Goal: Task Accomplishment & Management: Manage account settings

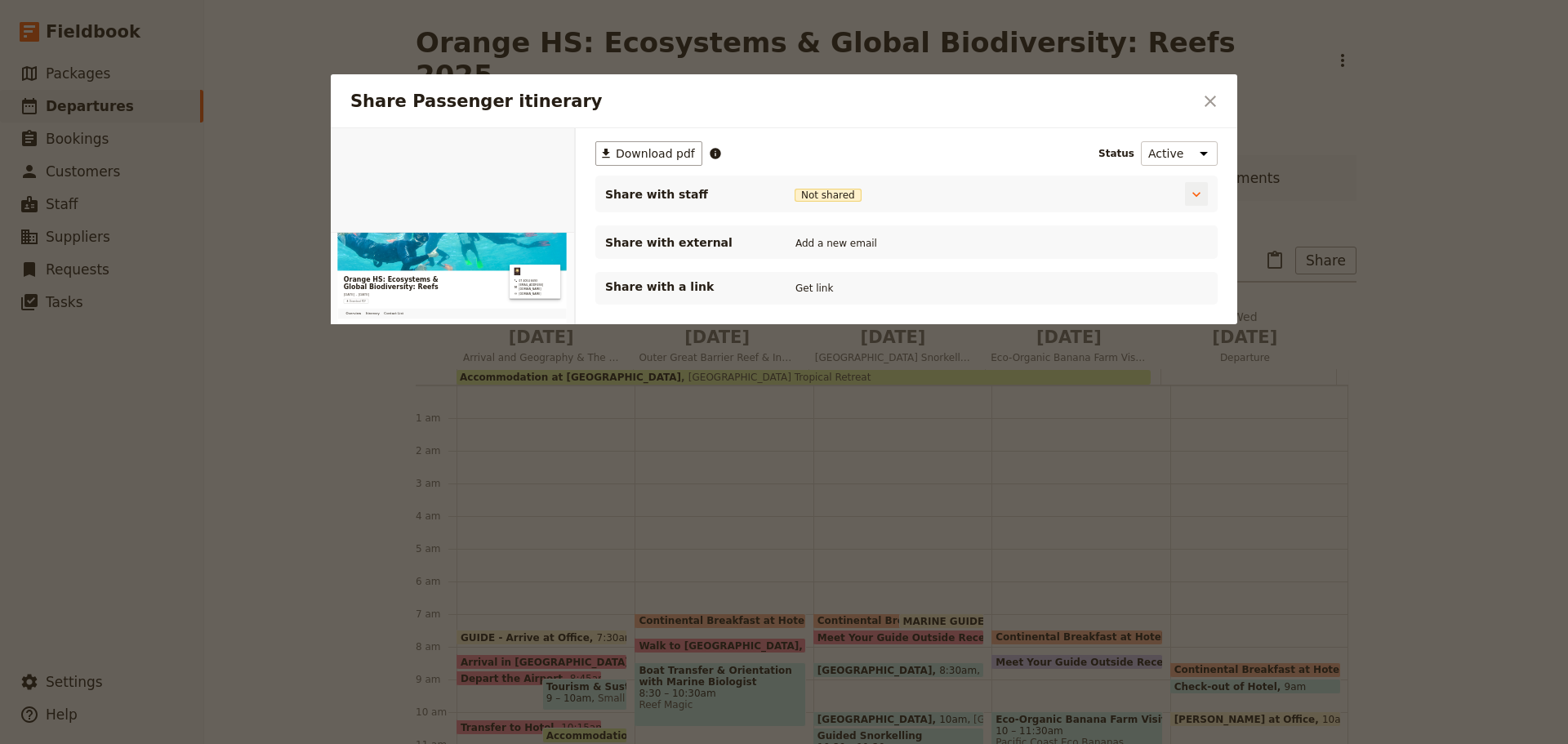
scroll to position [49, 0]
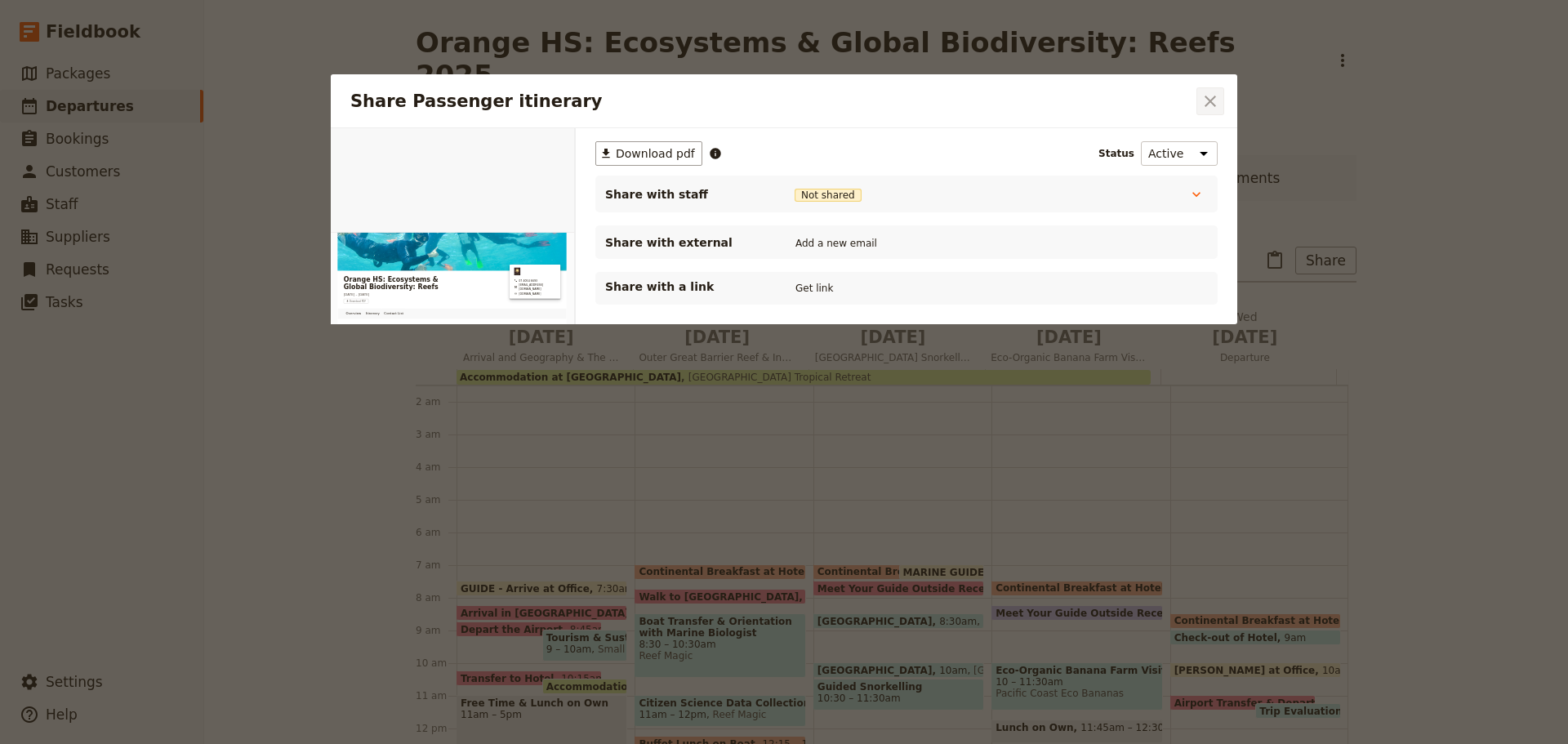
click at [1205, 108] on icon "Close dialog" at bounding box center [1210, 101] width 20 height 20
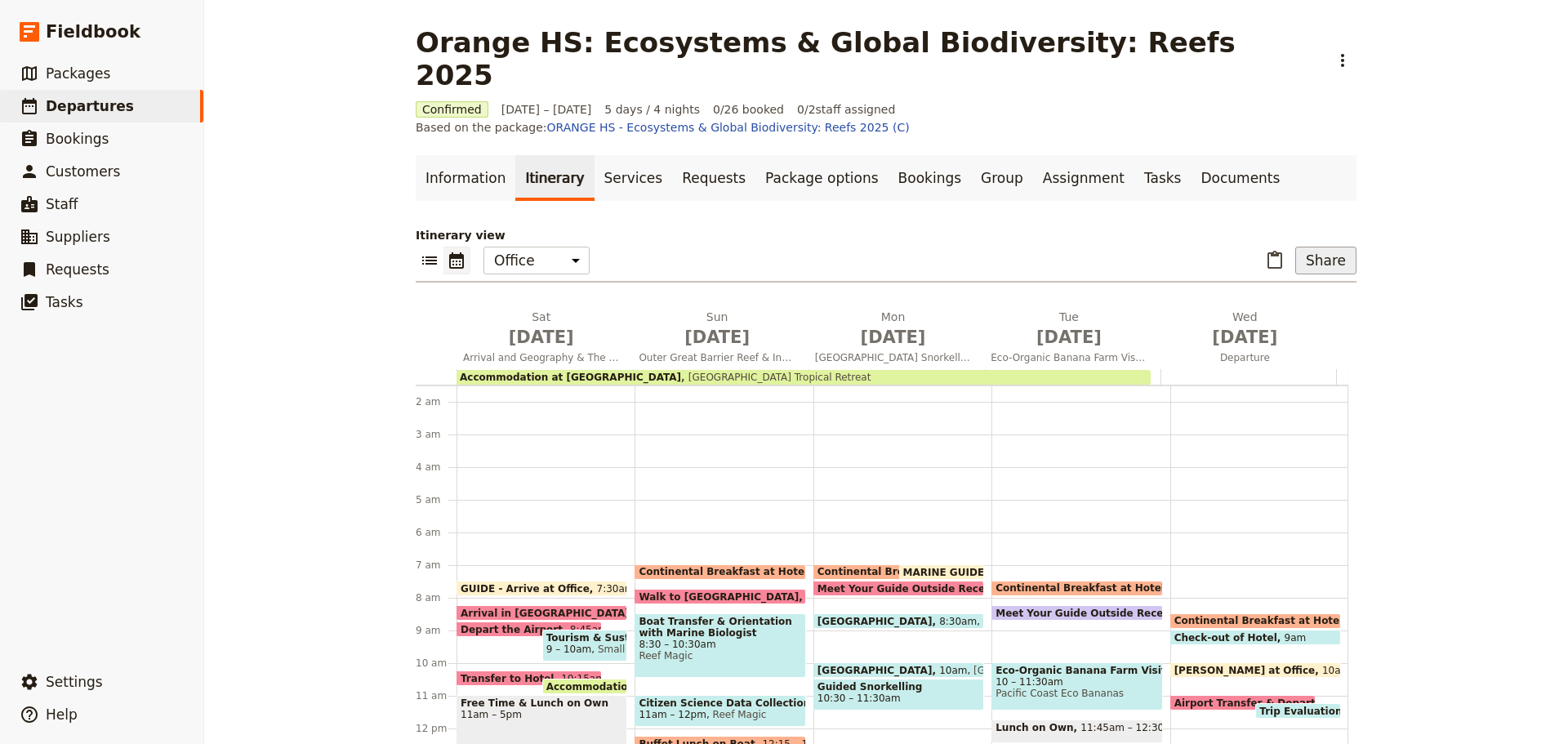
click at [1310, 247] on button "Share" at bounding box center [1327, 260] width 61 height 28
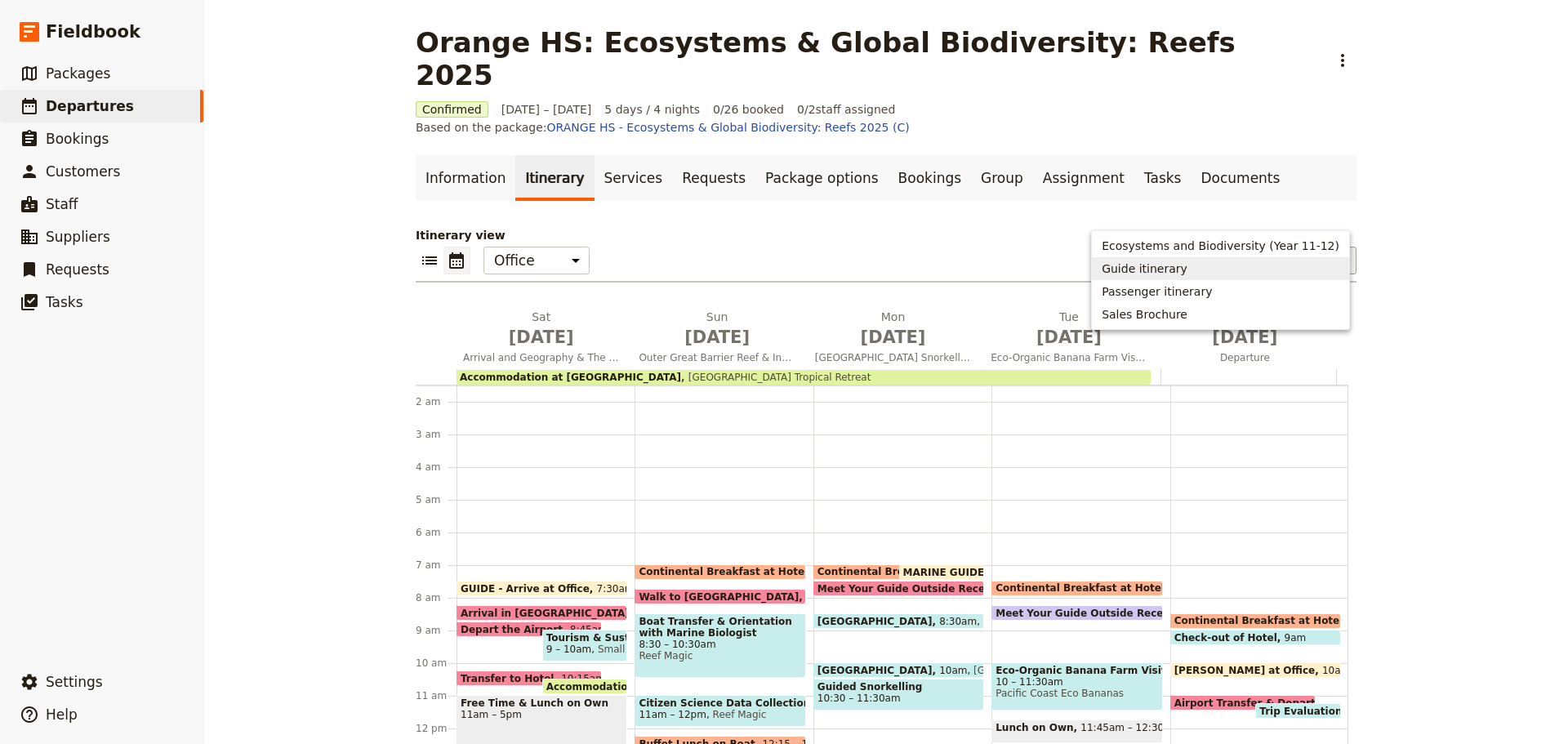
click at [1187, 269] on span "Guide itinerary" at bounding box center [1145, 268] width 86 height 16
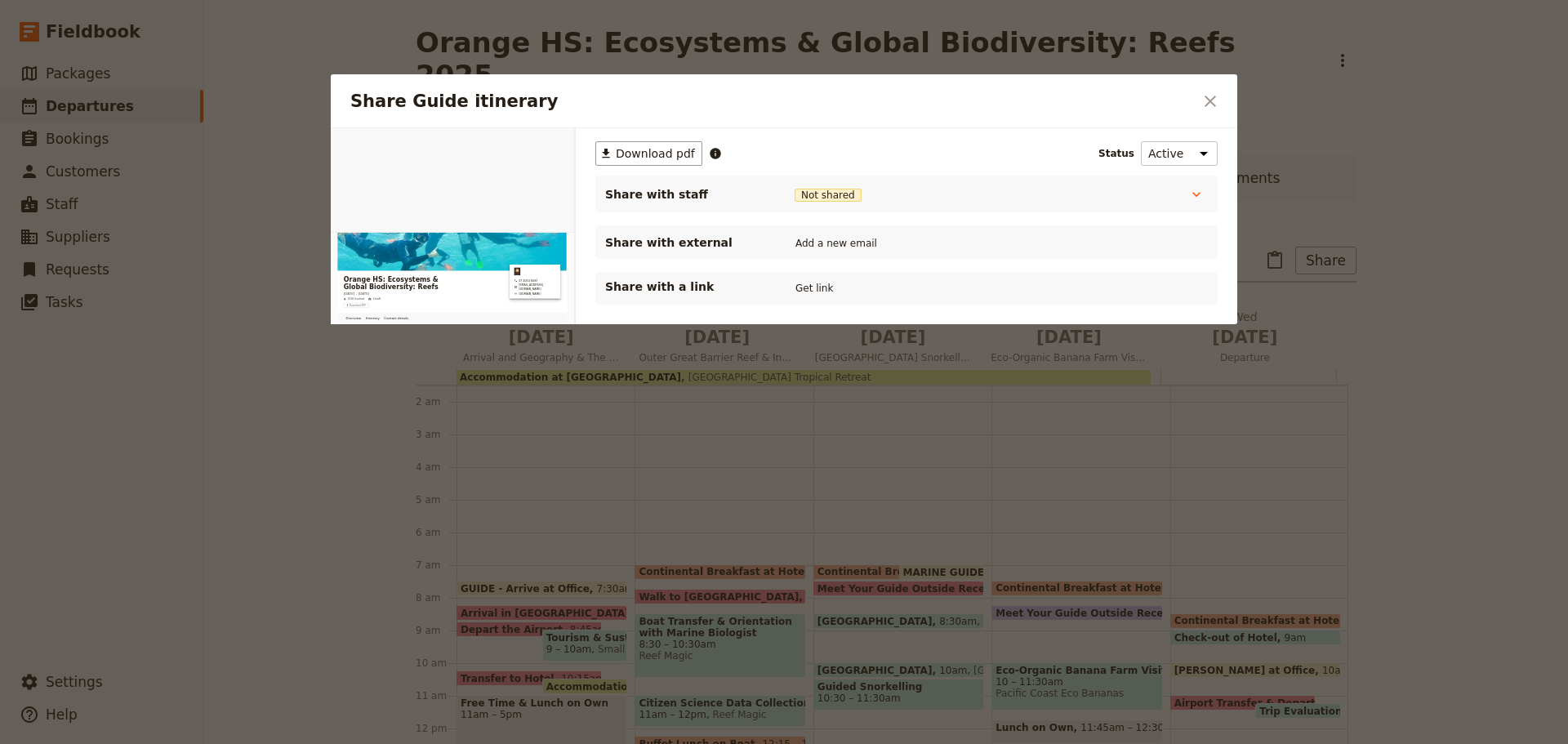
scroll to position [0, 0]
click at [647, 159] on span "Download pdf" at bounding box center [655, 153] width 79 height 16
drag, startPoint x: 652, startPoint y: 147, endPoint x: 662, endPoint y: 215, distance: 68.7
click at [652, 147] on span "Download pdf" at bounding box center [655, 153] width 79 height 16
click at [1211, 93] on icon "Close dialog" at bounding box center [1210, 101] width 20 height 20
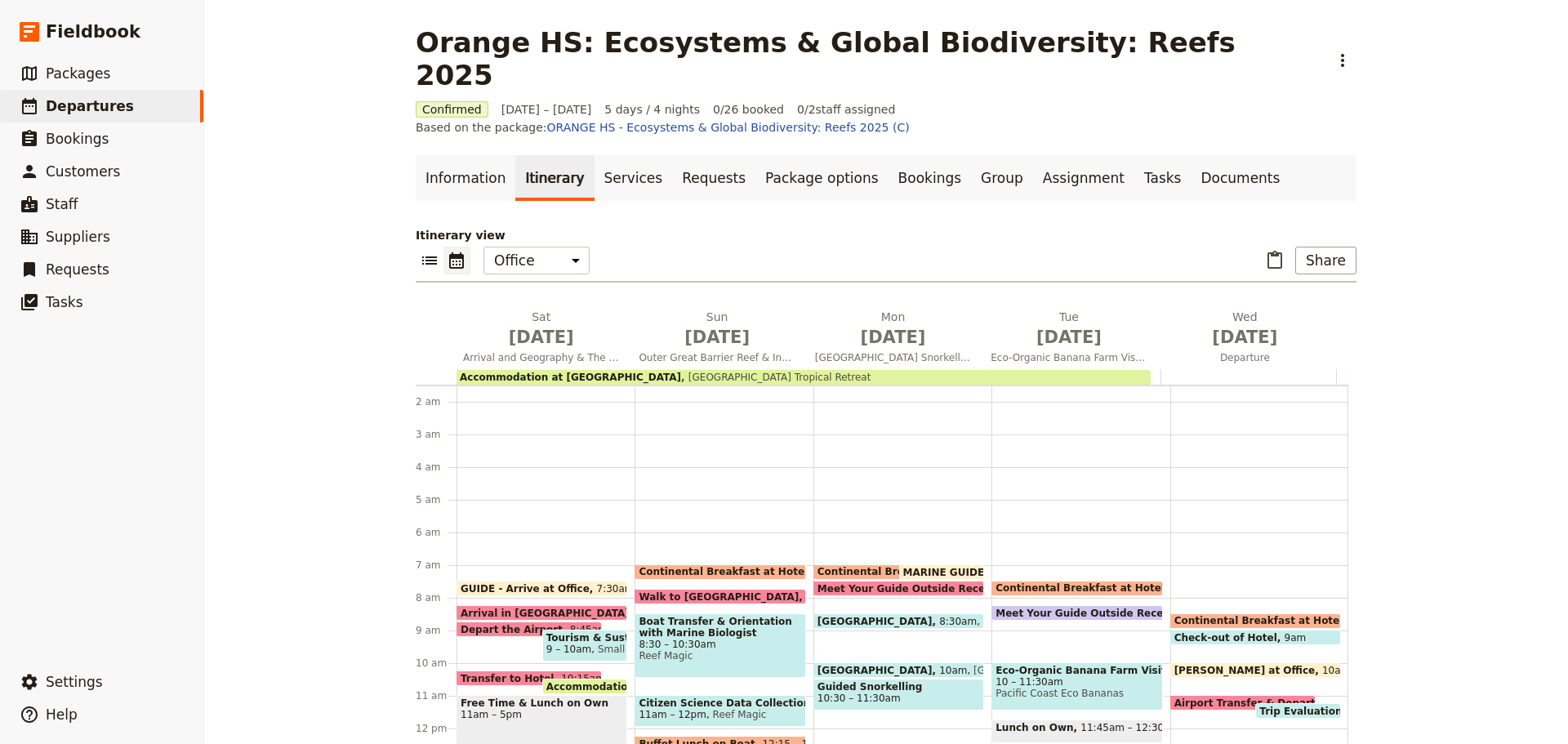
scroll to position [131, 0]
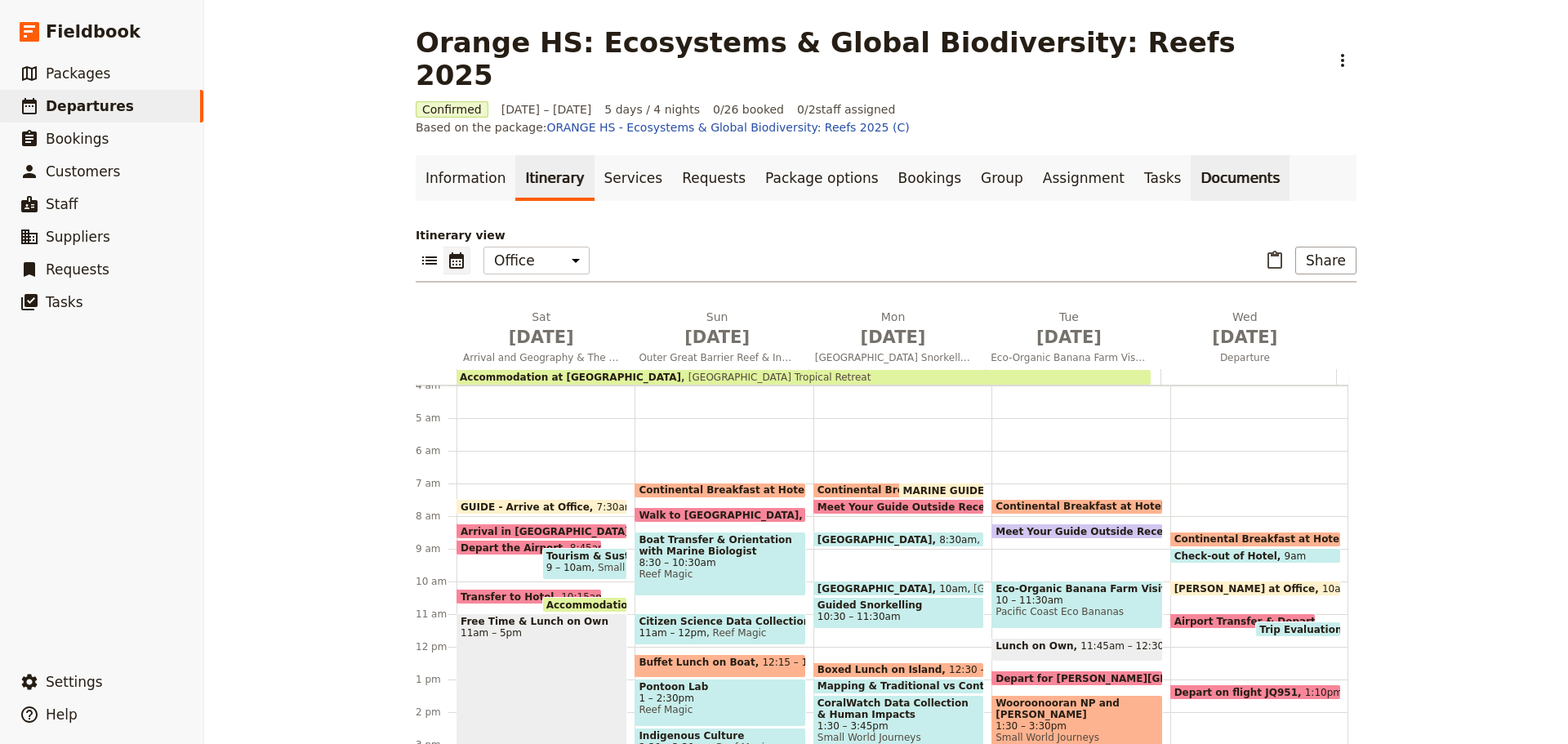
click at [1191, 155] on link "Documents" at bounding box center [1241, 178] width 99 height 46
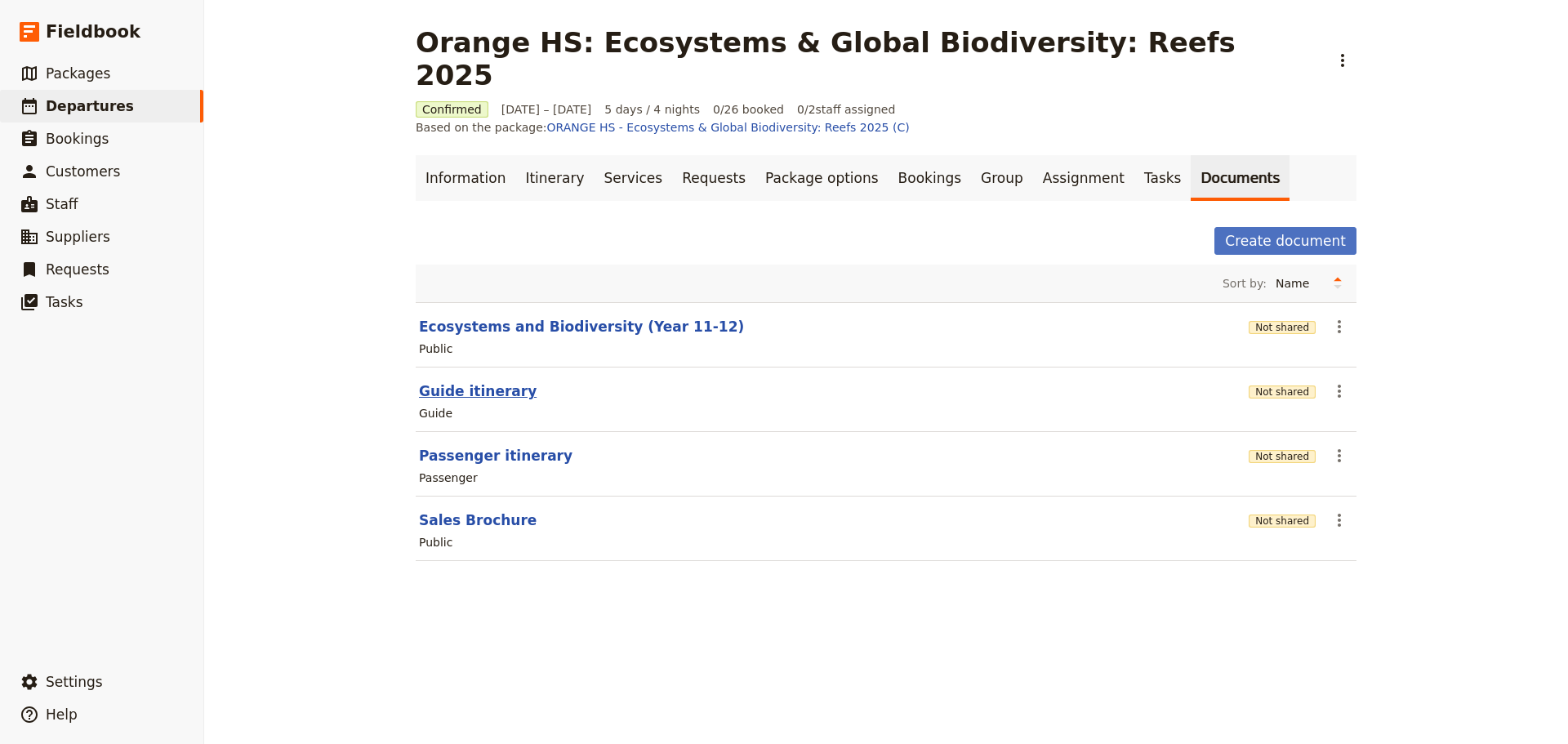
click at [456, 382] on button "Guide itinerary" at bounding box center [477, 391] width 117 height 20
select select "STAFF"
select select "RUN_SHEET"
select select "DEFAULT"
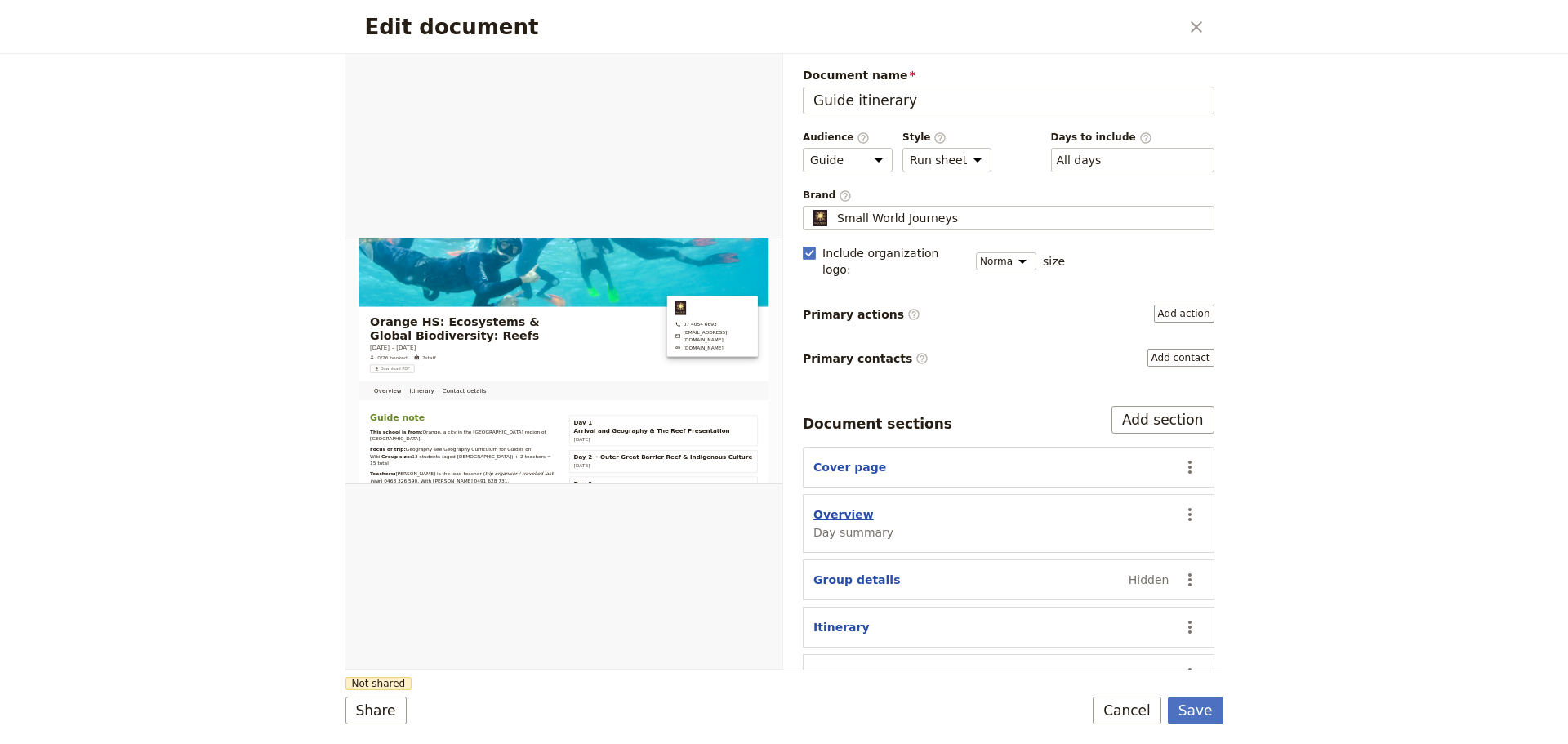
click at [839, 506] on button "Overview" at bounding box center [844, 514] width 60 height 16
select select "DAY_SUMMARY"
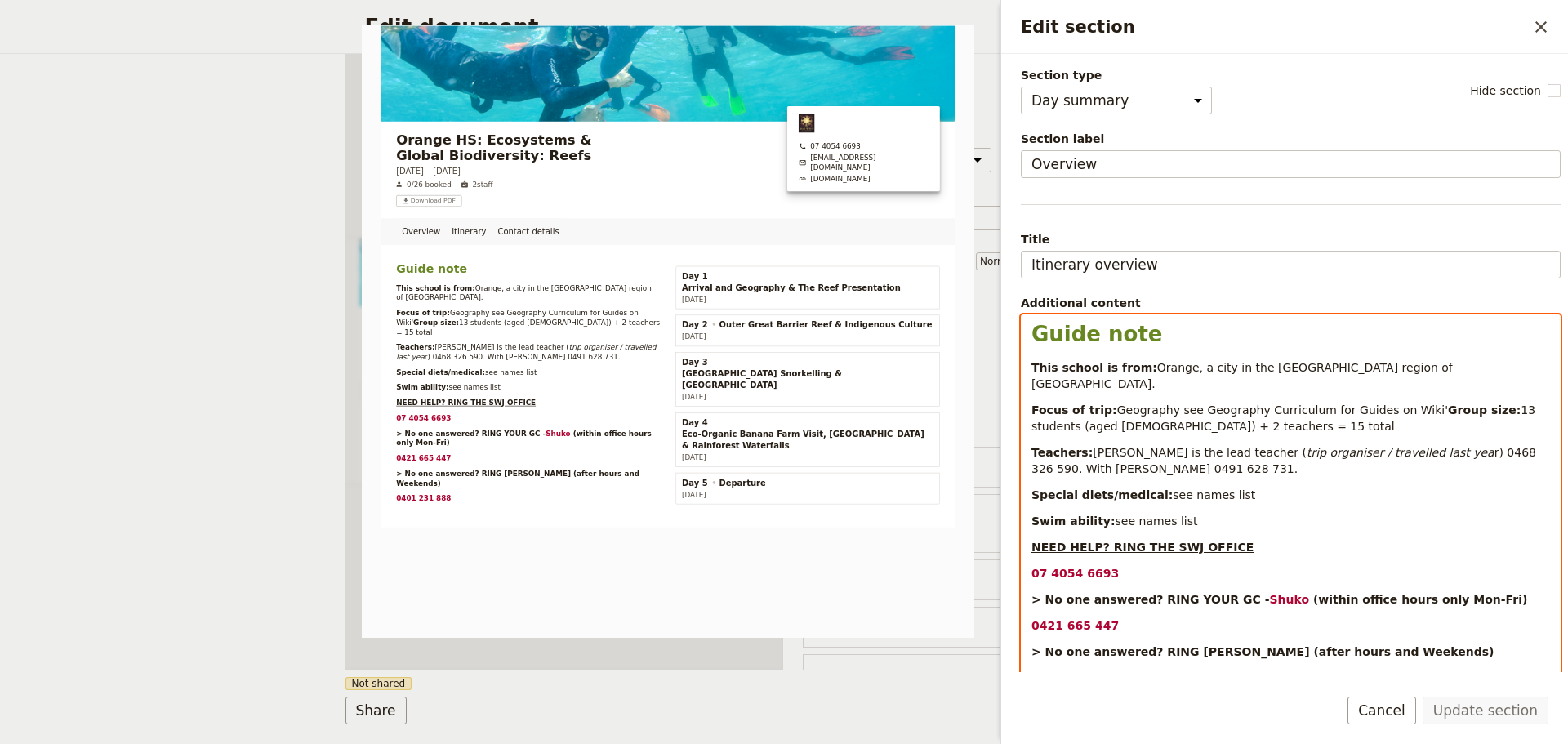
click at [1482, 367] on p "This school is from: Orange, a city in the Central West region of New South Wal…" at bounding box center [1291, 376] width 519 height 32
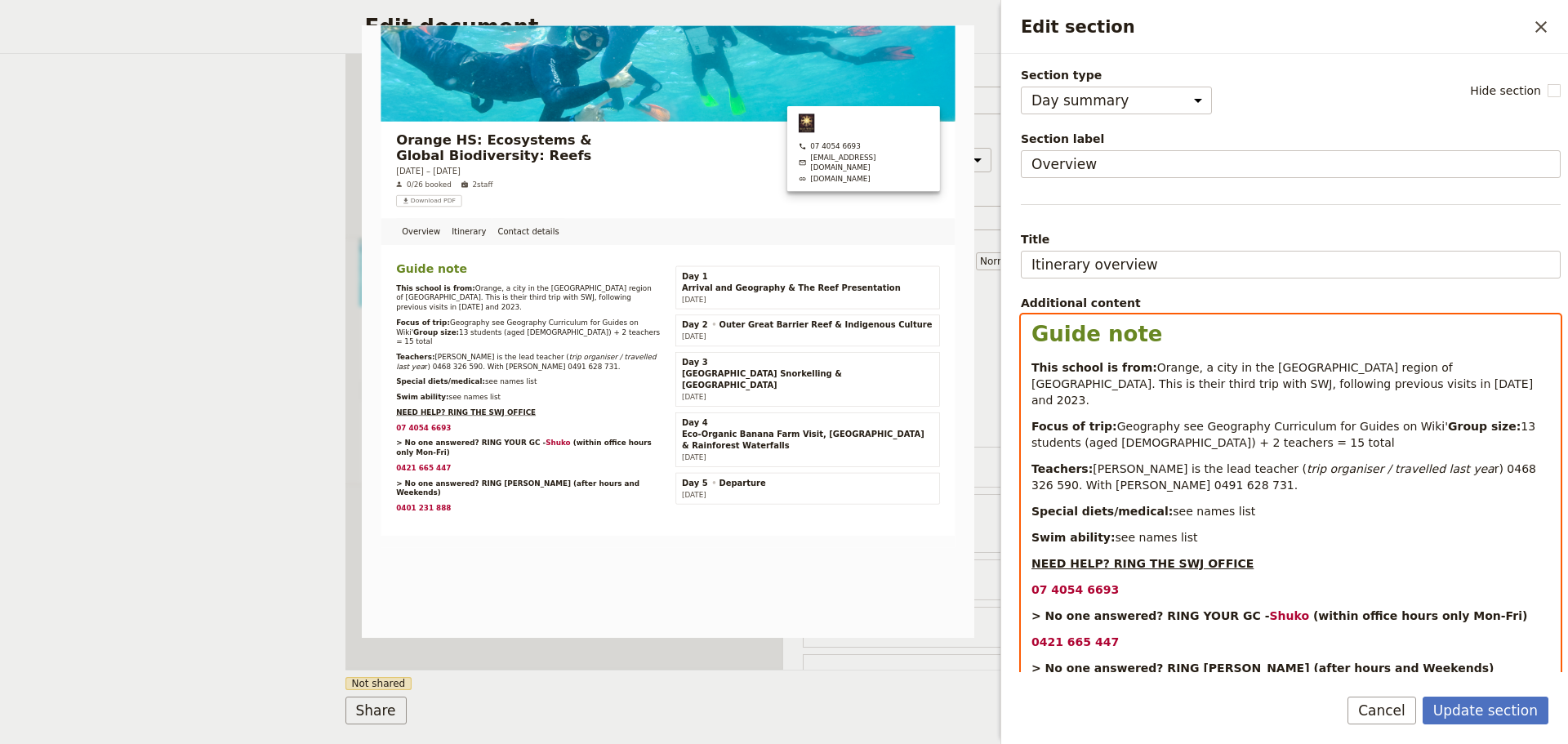
click at [1493, 363] on span "Orange, a city in the Central West region of New South Wales. This is their thi…" at bounding box center [1285, 383] width 506 height 46
click at [1041, 389] on span "Orange, a city in the Central West region of New South Wales. This is second th…" at bounding box center [1291, 383] width 519 height 46
click at [1356, 378] on p "This school is from: Orange, a city in the Central West region of New South Wal…" at bounding box center [1291, 383] width 519 height 49
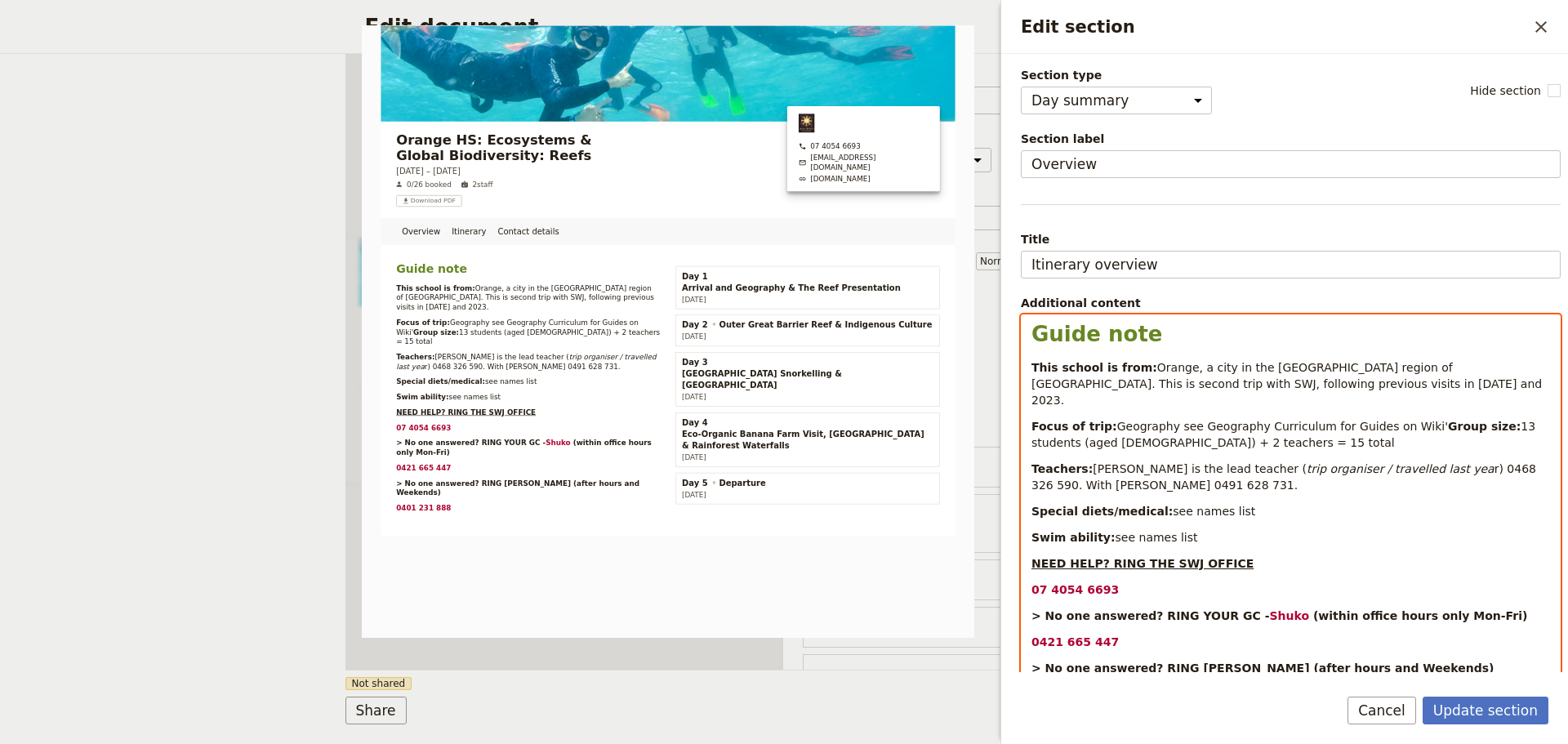
click at [1243, 382] on span "Orange, a city in the Central West region of New South Wales. This is second tr…" at bounding box center [1288, 383] width 514 height 46
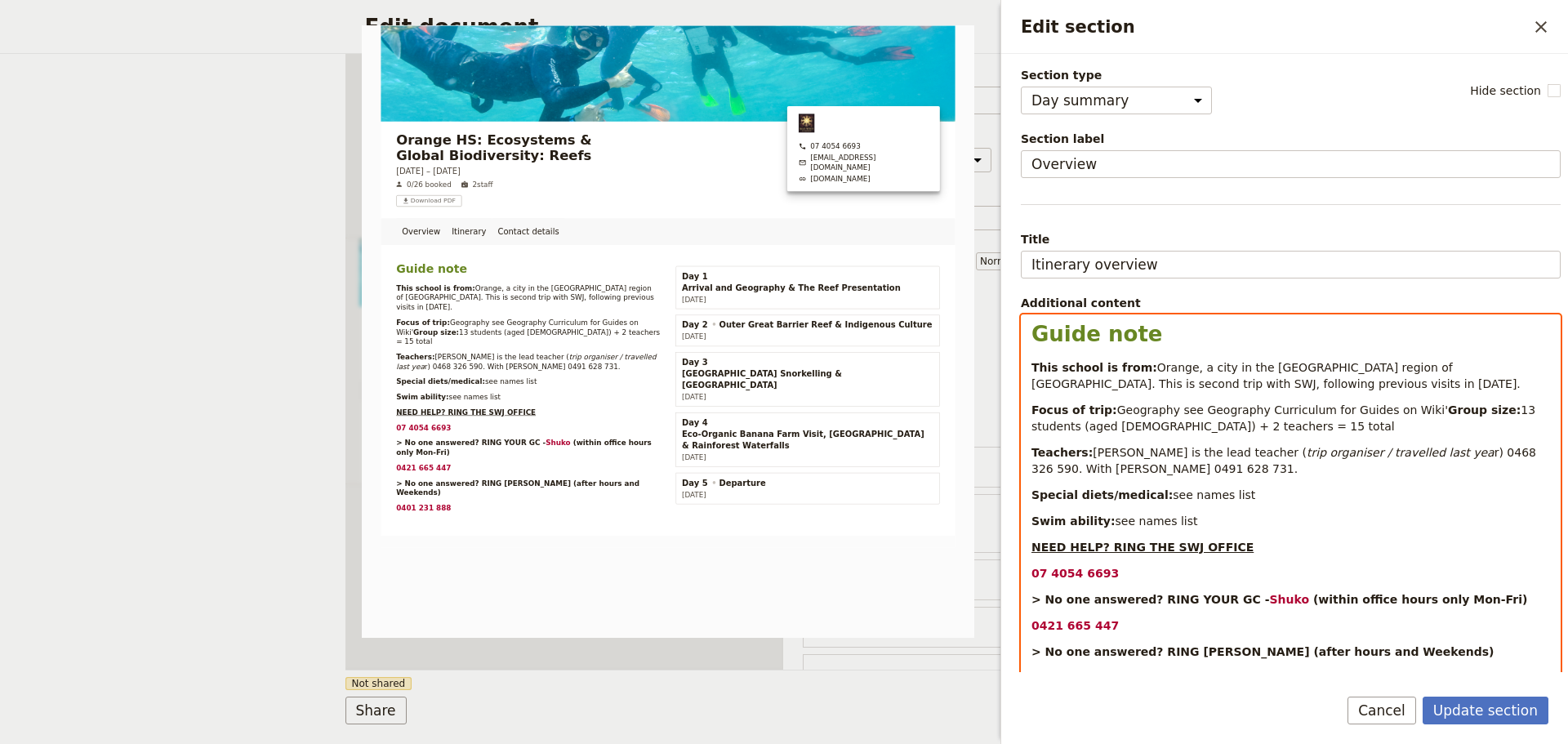
click at [1171, 411] on span "Geography see Geography Curriculum for Guides on Wiki'" at bounding box center [1283, 410] width 331 height 13
click at [1309, 407] on span "Geography see Geography Curriculum for Guides on Wiki'" at bounding box center [1283, 410] width 331 height 13
click at [1103, 411] on strong "Focus of trip:" at bounding box center [1075, 410] width 86 height 13
drag, startPoint x: 1109, startPoint y: 411, endPoint x: 1155, endPoint y: 408, distance: 46.1
click at [1155, 408] on span "Geography see Geography Curriculum for Guides on Wiki'" at bounding box center [1283, 410] width 331 height 13
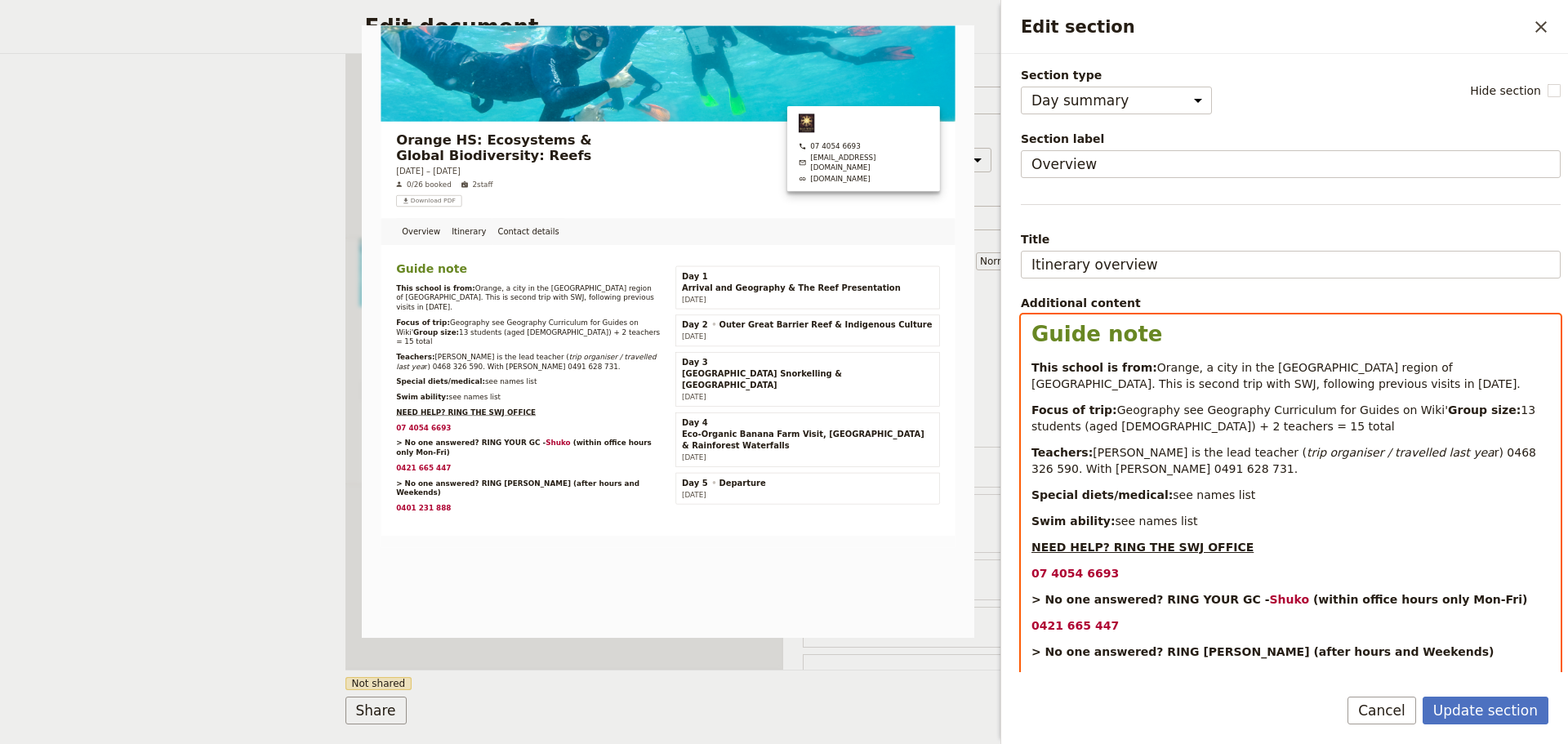
click at [1171, 401] on div "Guide note This school is from: Orange, a city in the Central West region of Ne…" at bounding box center [1291, 511] width 538 height 394
click at [1165, 404] on span "Geography see Geography Curriculum for Guides on Wiki'" at bounding box center [1283, 410] width 331 height 13
click at [1371, 434] on p "Focus of trip: Geography 'see Geography Curriculum for Guides on Wiki' Group si…" at bounding box center [1291, 418] width 519 height 32
click at [1353, 459] on em "trip organiser / travelled last yea" at bounding box center [1401, 452] width 188 height 13
click at [1331, 459] on em "trip organiser / travelled last yea" at bounding box center [1401, 452] width 188 height 13
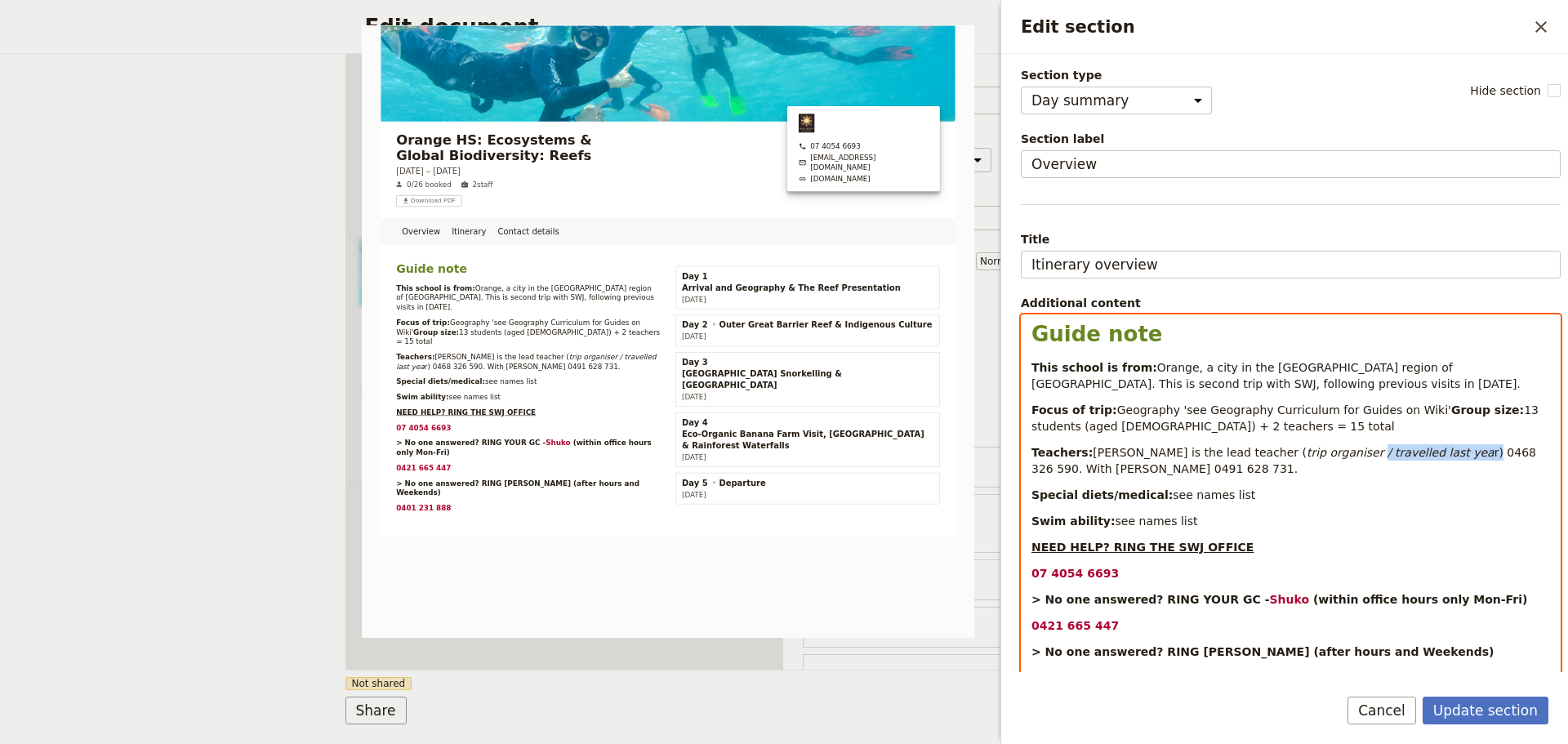
drag, startPoint x: 1329, startPoint y: 467, endPoint x: 1427, endPoint y: 473, distance: 98.2
click at [1427, 473] on p "Teachers: Jacinta Horton is the lead teacher ( trip organiser / travelled last …" at bounding box center [1291, 461] width 519 height 32
drag, startPoint x: 1392, startPoint y: 488, endPoint x: 1385, endPoint y: 473, distance: 16.6
click at [1392, 477] on p "Teachers: Jacinta Horton is the lead teacher ( trip organiser / travelled last …" at bounding box center [1291, 461] width 519 height 32
click at [1383, 459] on em "trip organiser / travelled last yea" at bounding box center [1401, 452] width 188 height 13
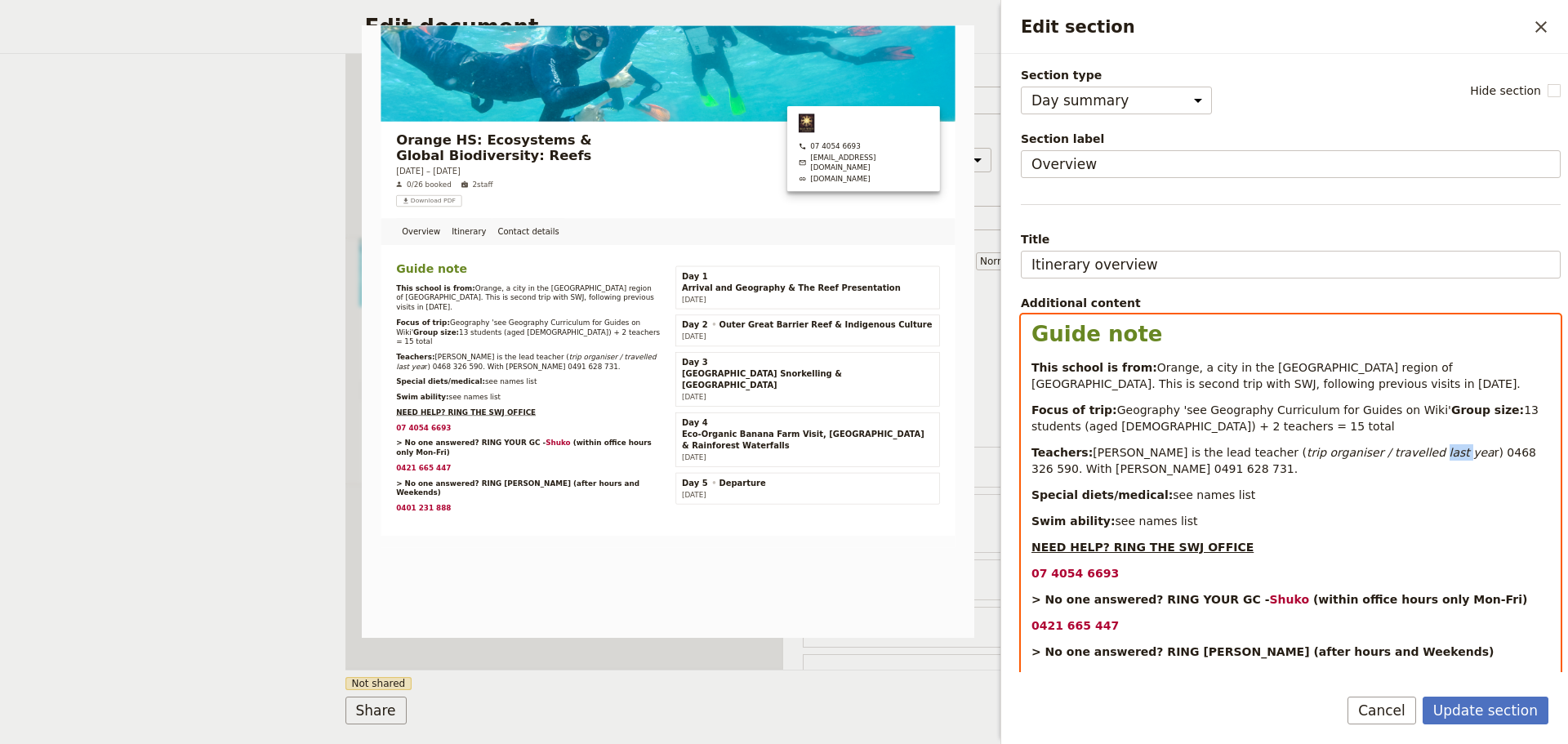
click at [1383, 459] on em "trip organiser / travelled last yea" at bounding box center [1401, 452] width 188 height 13
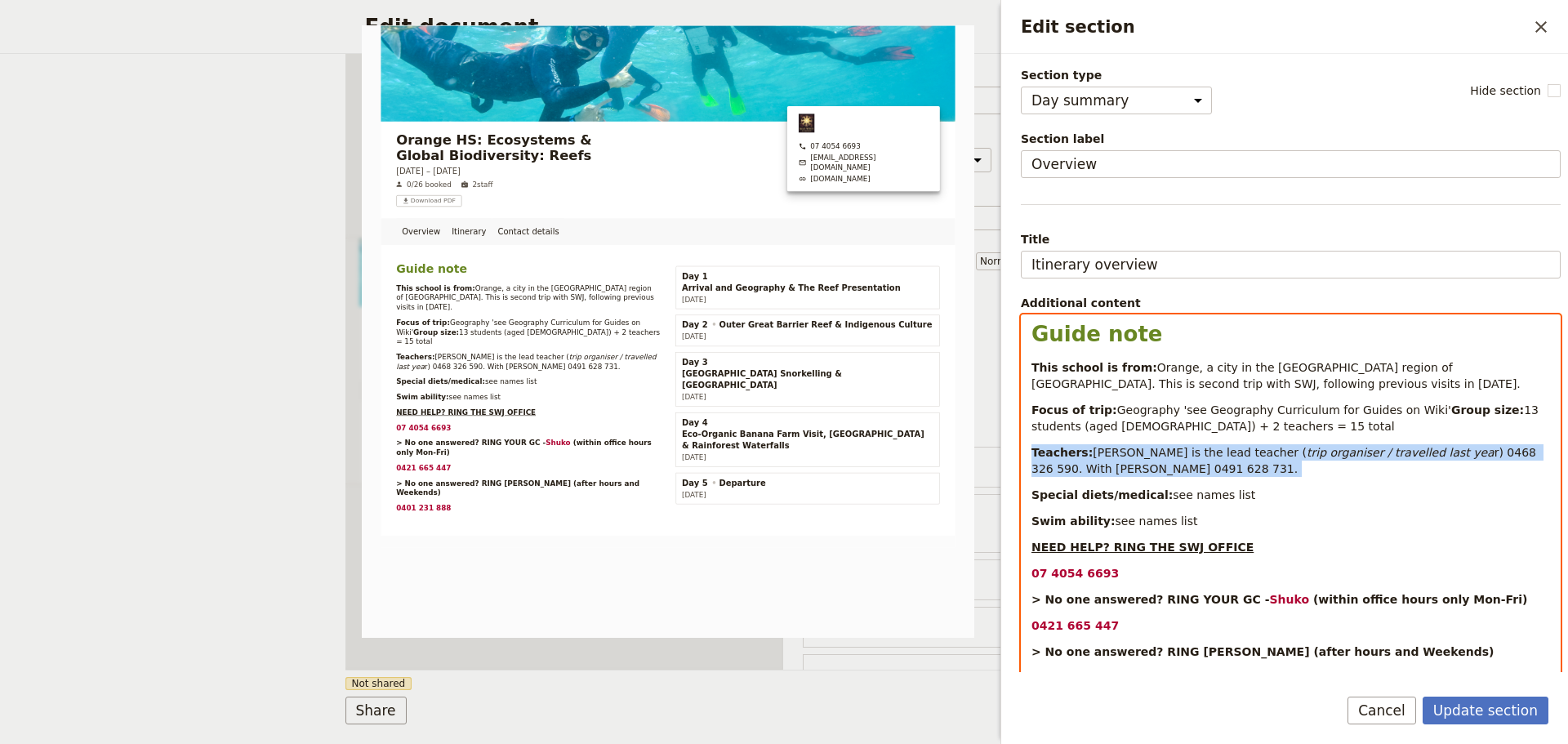
click at [1383, 459] on em "trip organiser / travelled last yea" at bounding box center [1401, 452] width 188 height 13
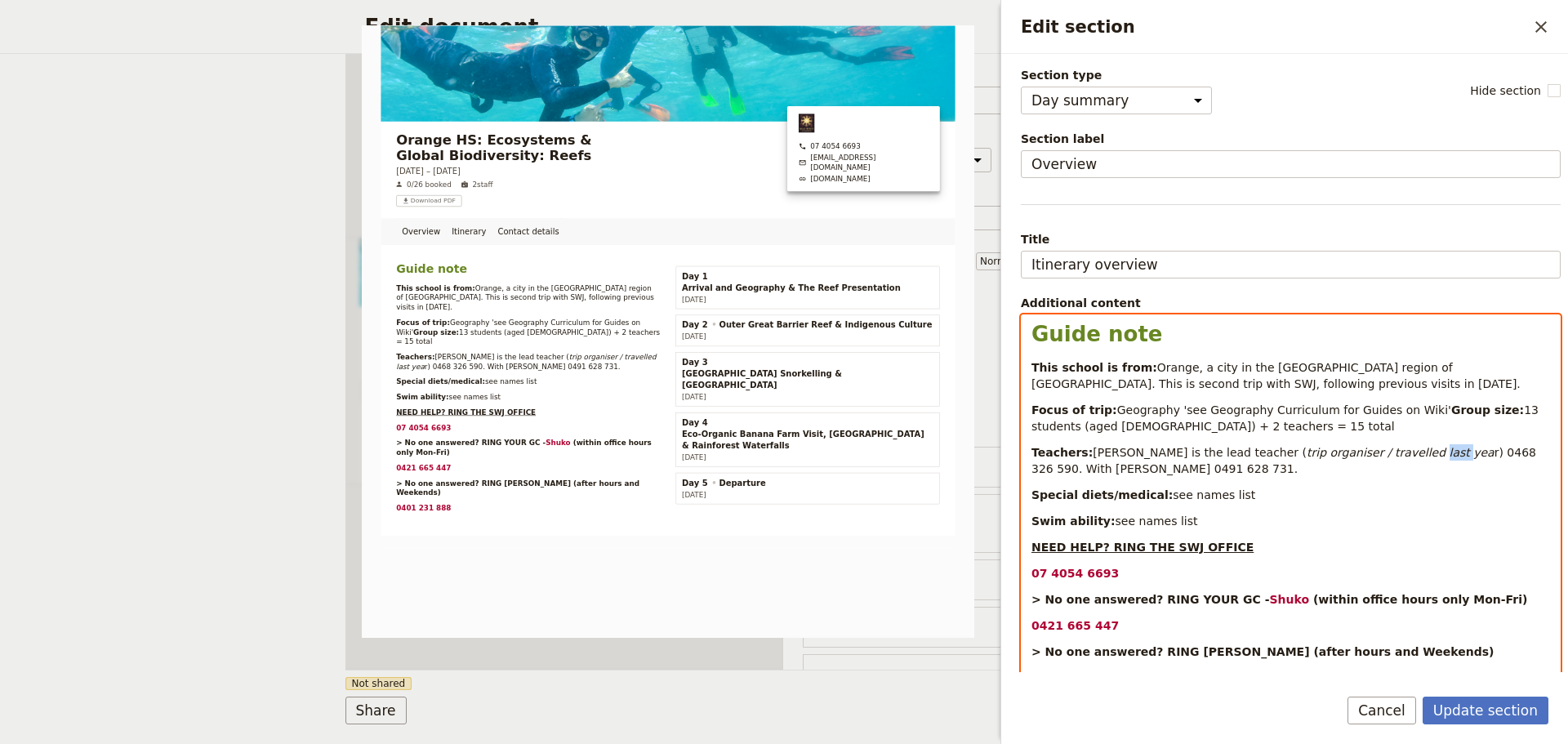
click at [1383, 459] on em "trip organiser / travelled last yea" at bounding box center [1401, 452] width 188 height 13
drag, startPoint x: 1423, startPoint y: 463, endPoint x: 1326, endPoint y: 474, distance: 97.6
click at [1326, 474] on p "Teachers: Jacinta Horton is the lead teacher ( trip organiser / travelled last …" at bounding box center [1291, 461] width 519 height 32
click at [1380, 503] on p "Special diets/medical: see names list" at bounding box center [1291, 494] width 519 height 16
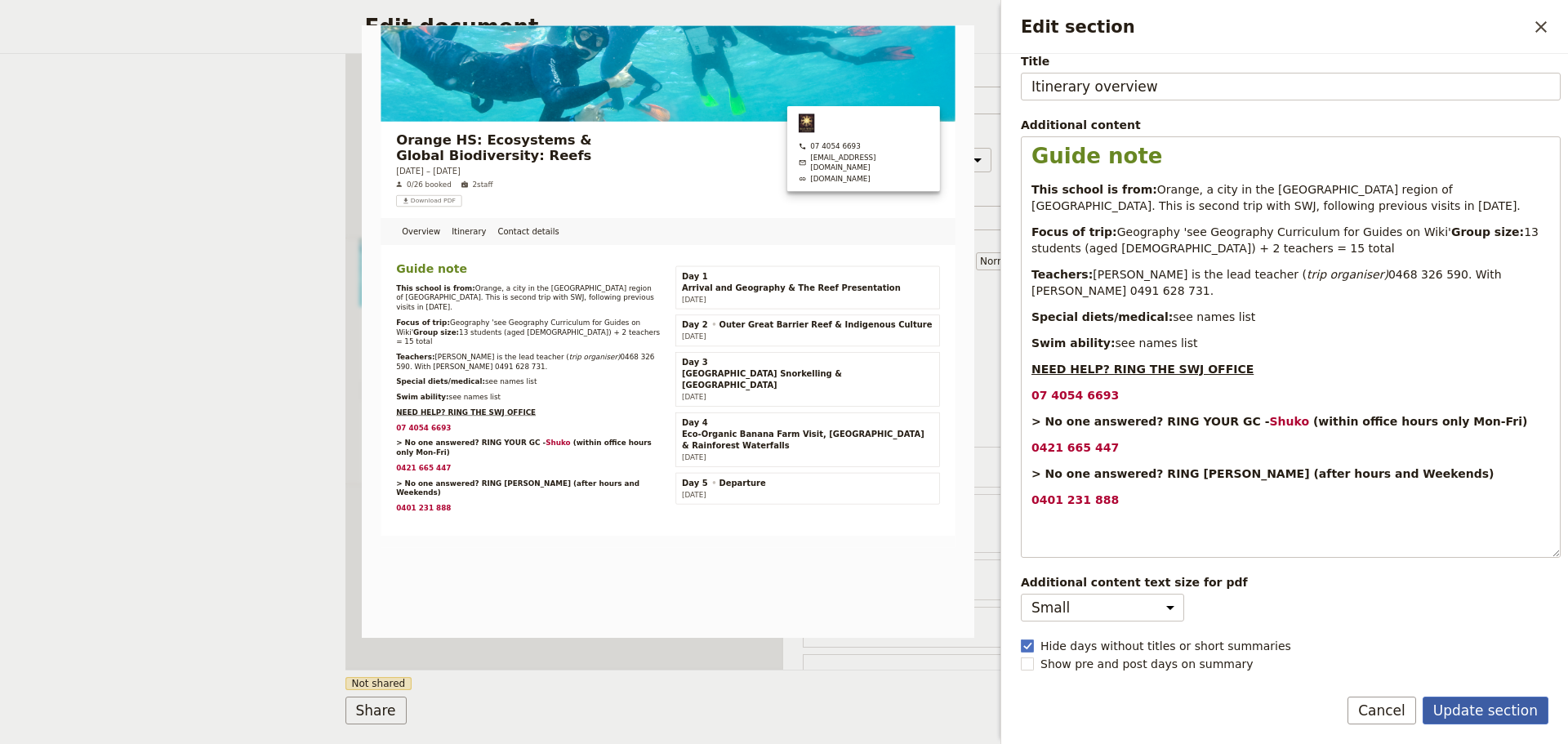
click at [1503, 719] on button "Update section" at bounding box center [1486, 710] width 126 height 28
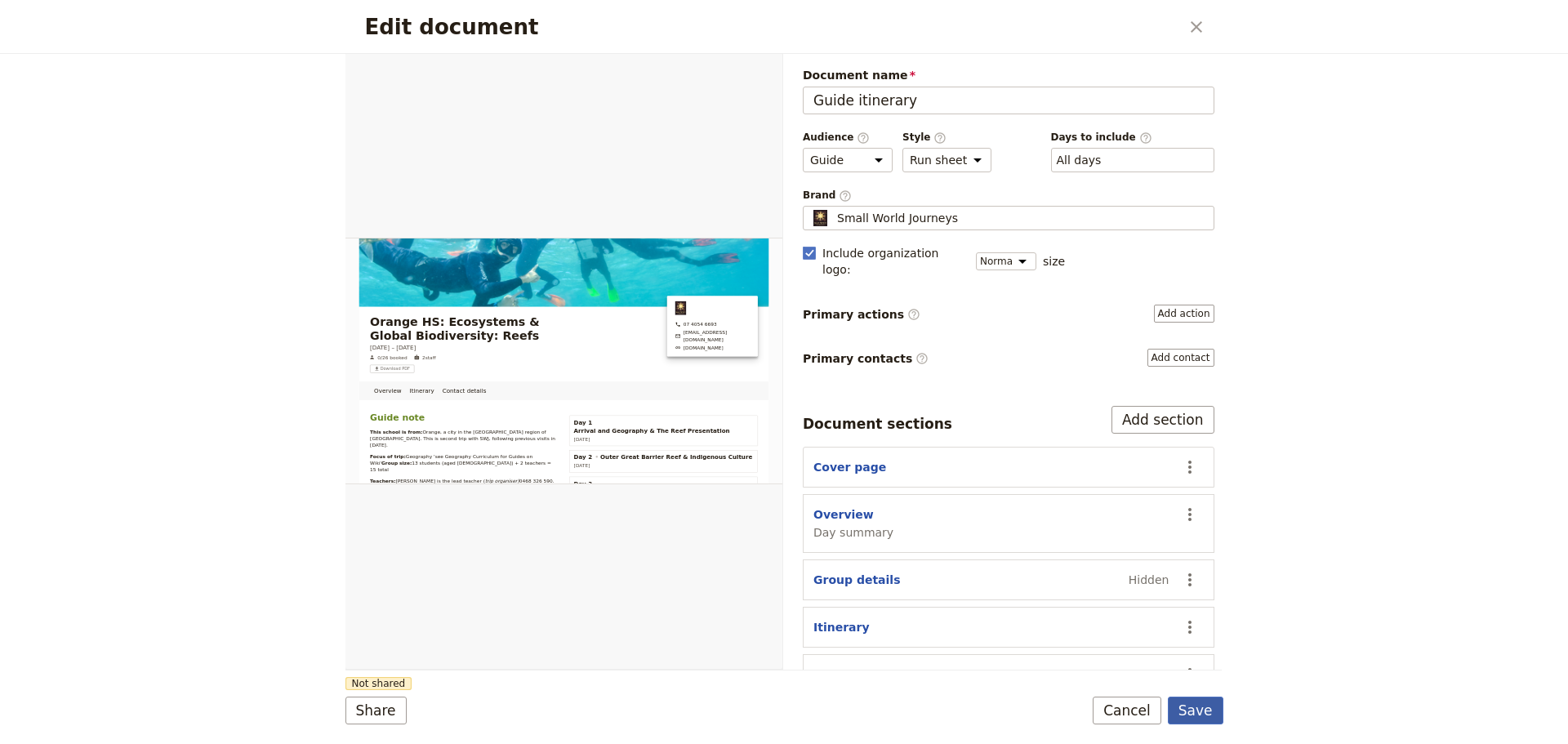
click at [1205, 716] on button "Save" at bounding box center [1196, 710] width 55 height 28
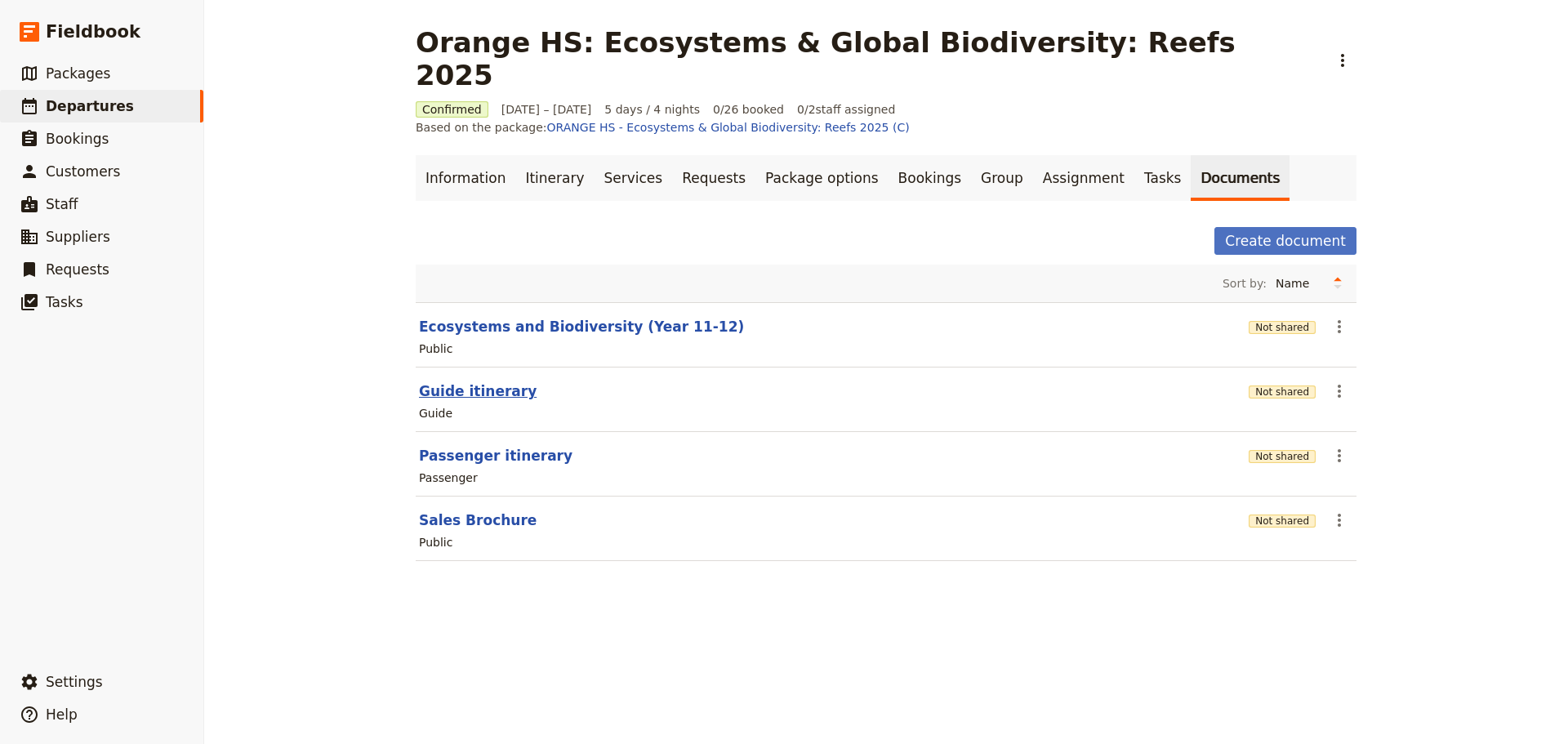
click at [482, 382] on button "Guide itinerary" at bounding box center [477, 391] width 117 height 20
select select "STAFF"
select select "RUN_SHEET"
select select "DEFAULT"
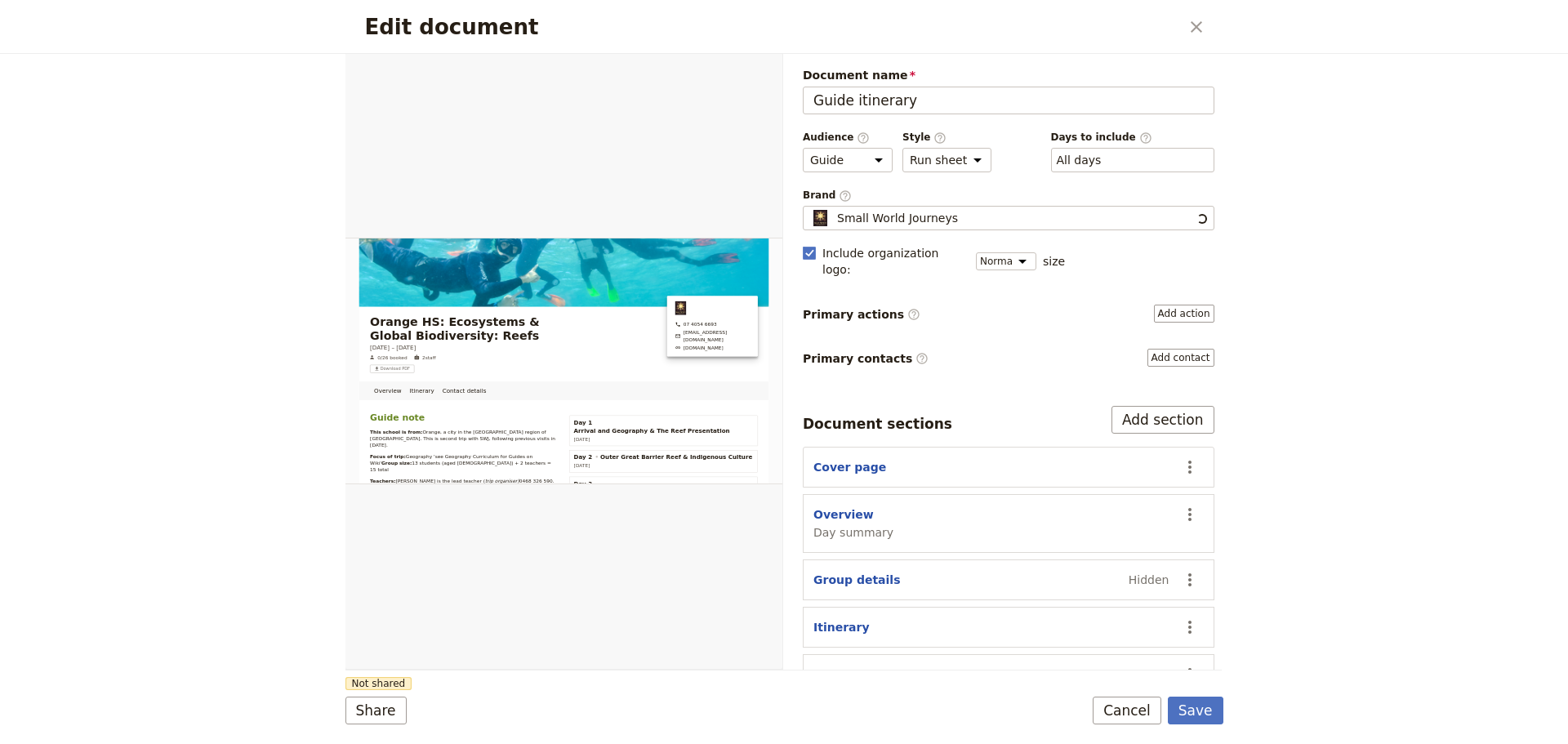
scroll to position [0, 0]
click at [1203, 708] on button "Save" at bounding box center [1196, 710] width 55 height 28
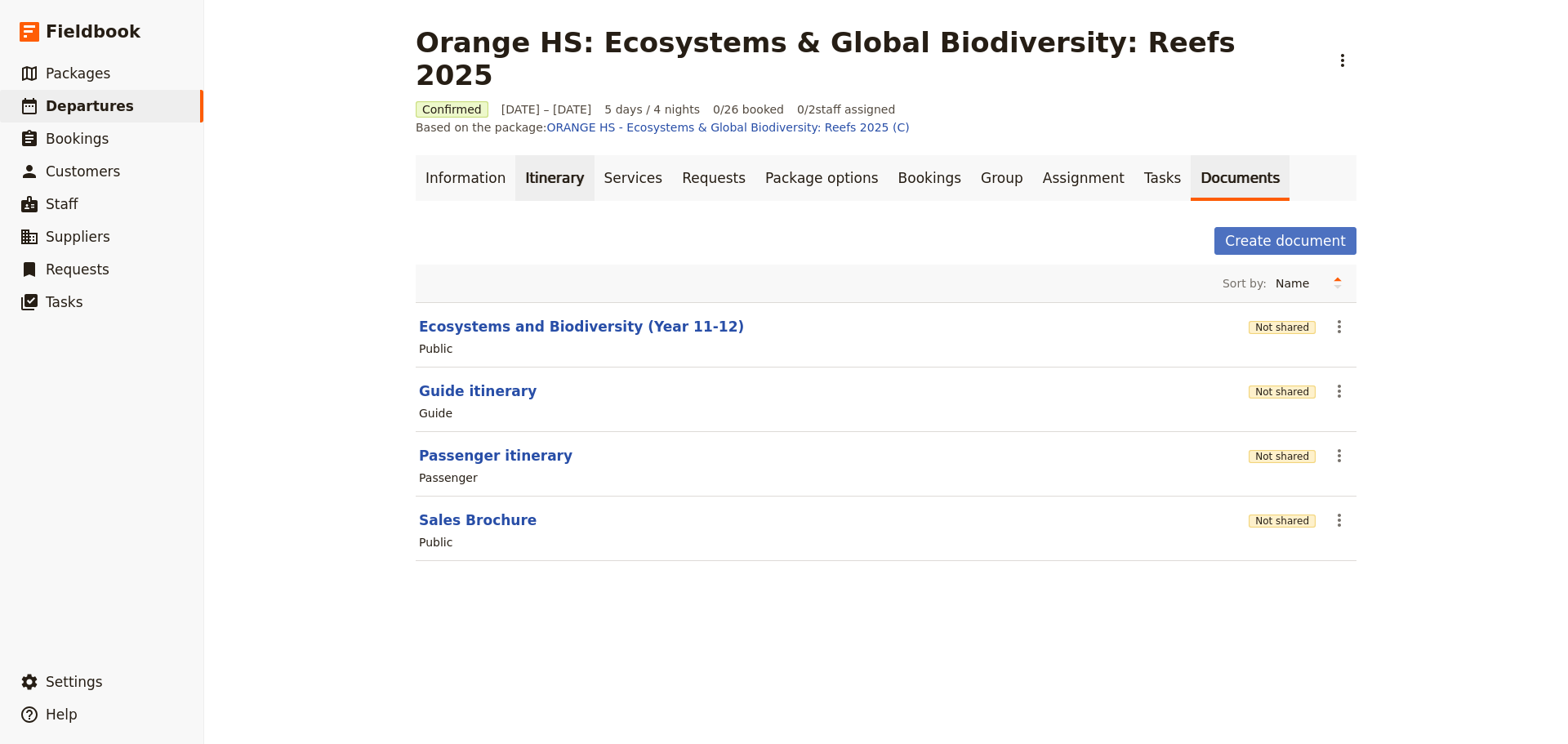
click at [549, 155] on link "Itinerary" at bounding box center [554, 178] width 78 height 46
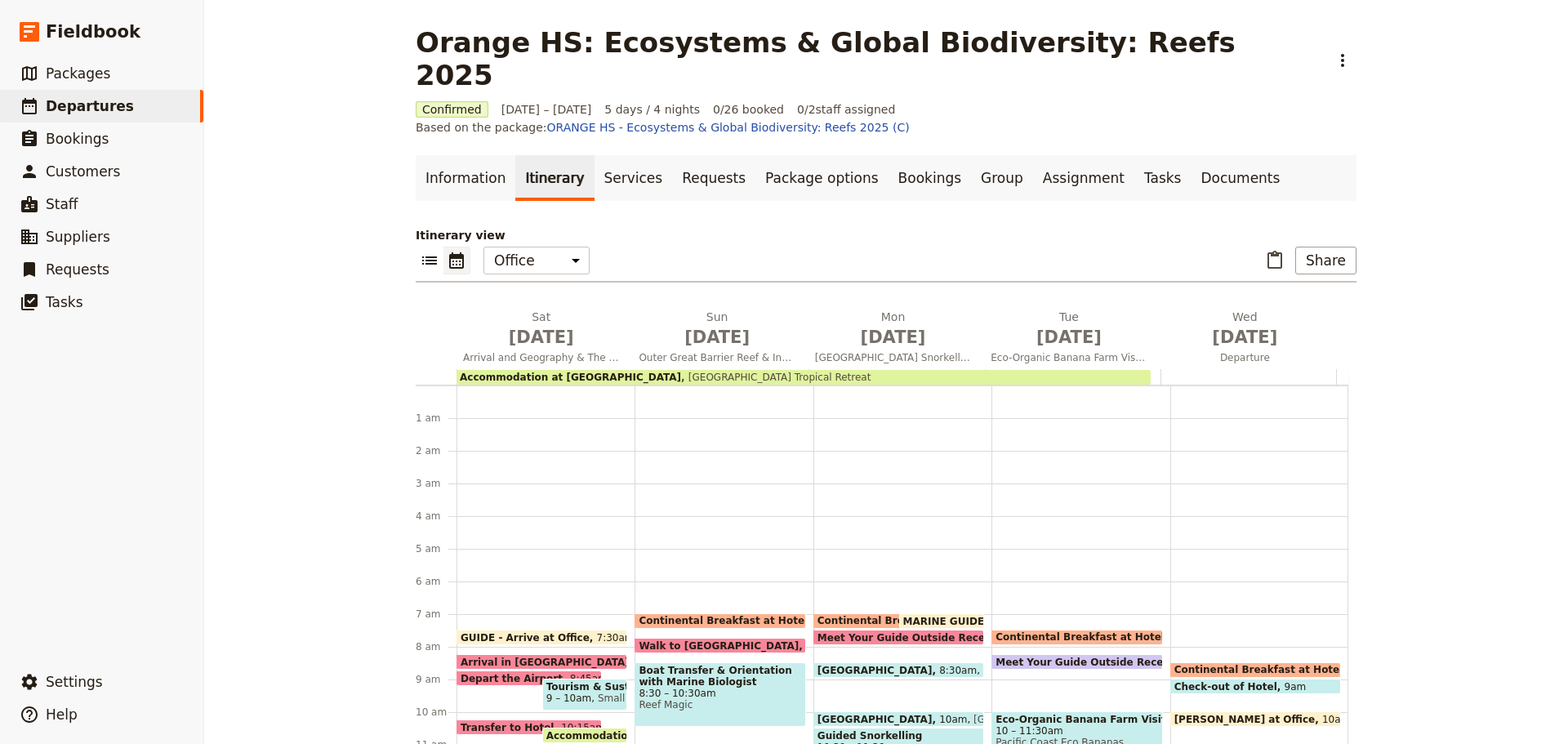
scroll to position [213, 0]
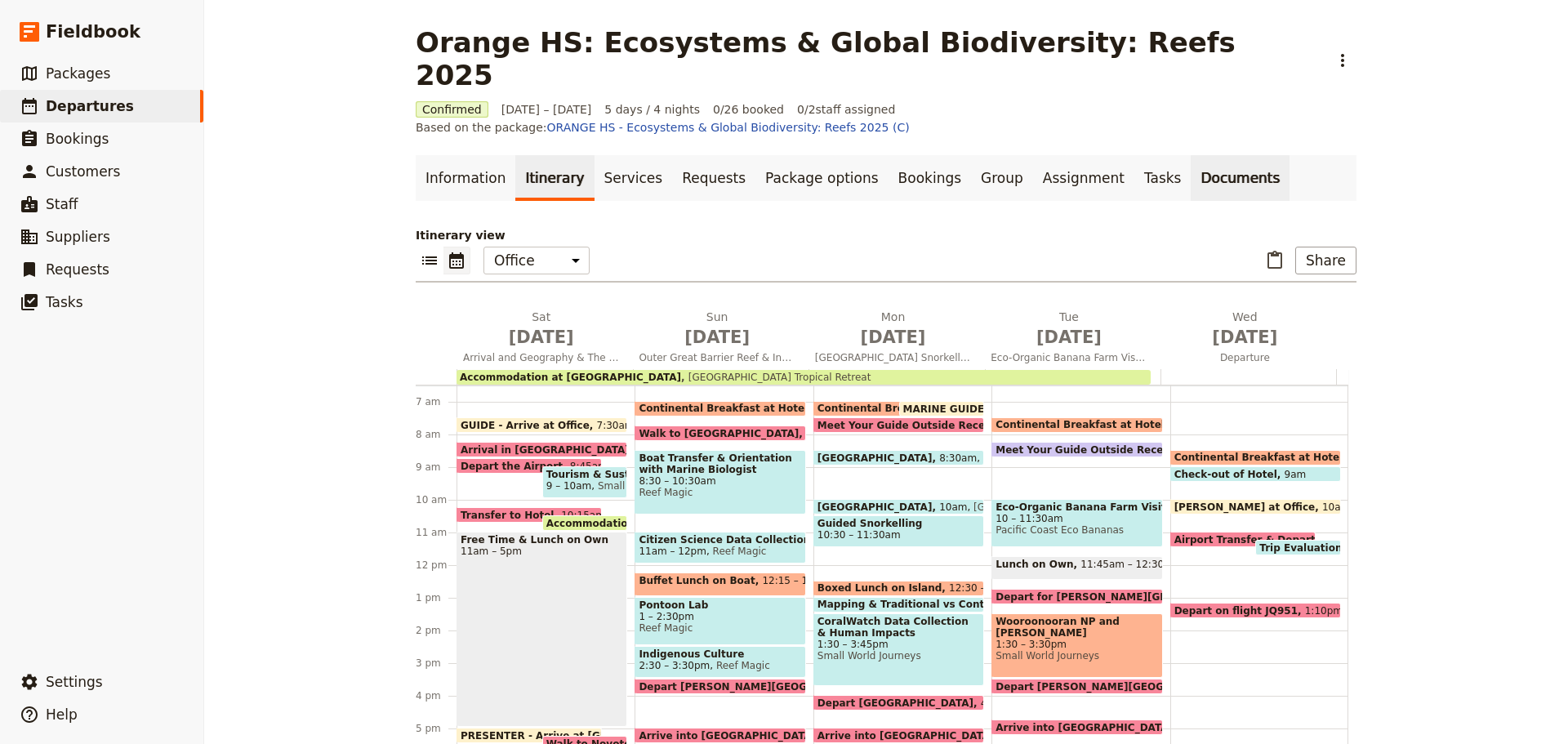
click at [1191, 155] on link "Documents" at bounding box center [1241, 178] width 99 height 46
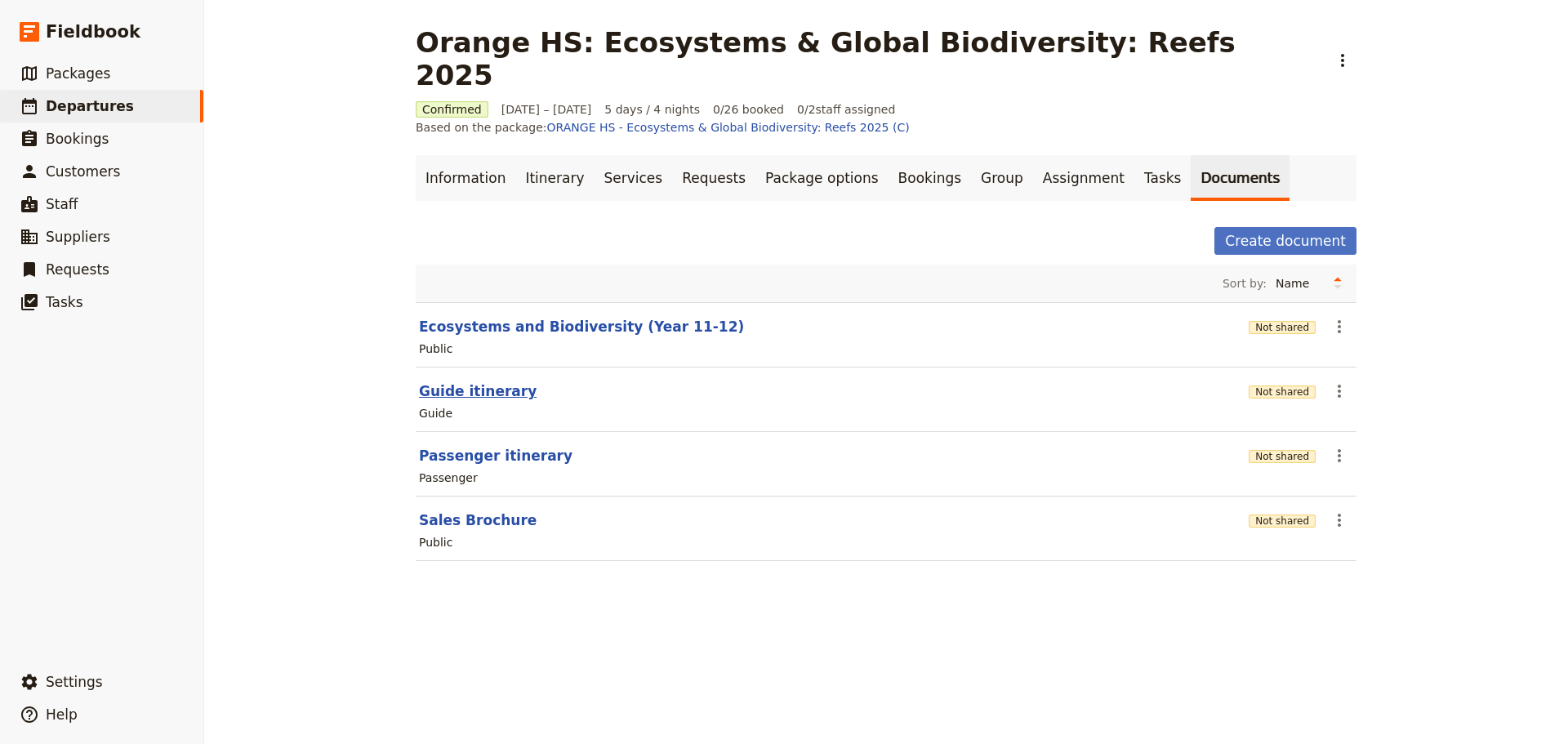
click at [446, 382] on button "Guide itinerary" at bounding box center [477, 391] width 117 height 20
select select "STAFF"
select select "RUN_SHEET"
select select "DEFAULT"
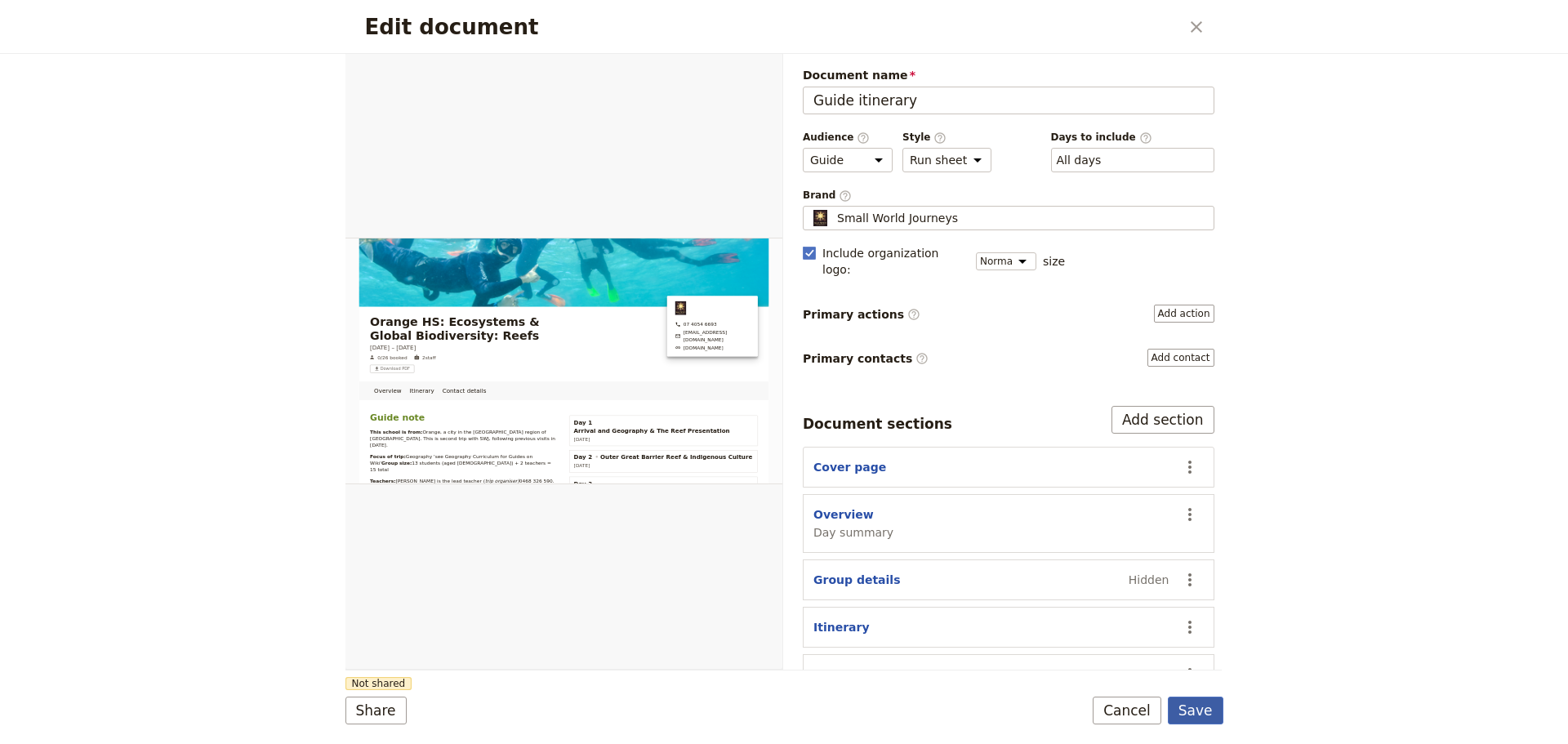
click at [1204, 713] on button "Save" at bounding box center [1196, 710] width 55 height 28
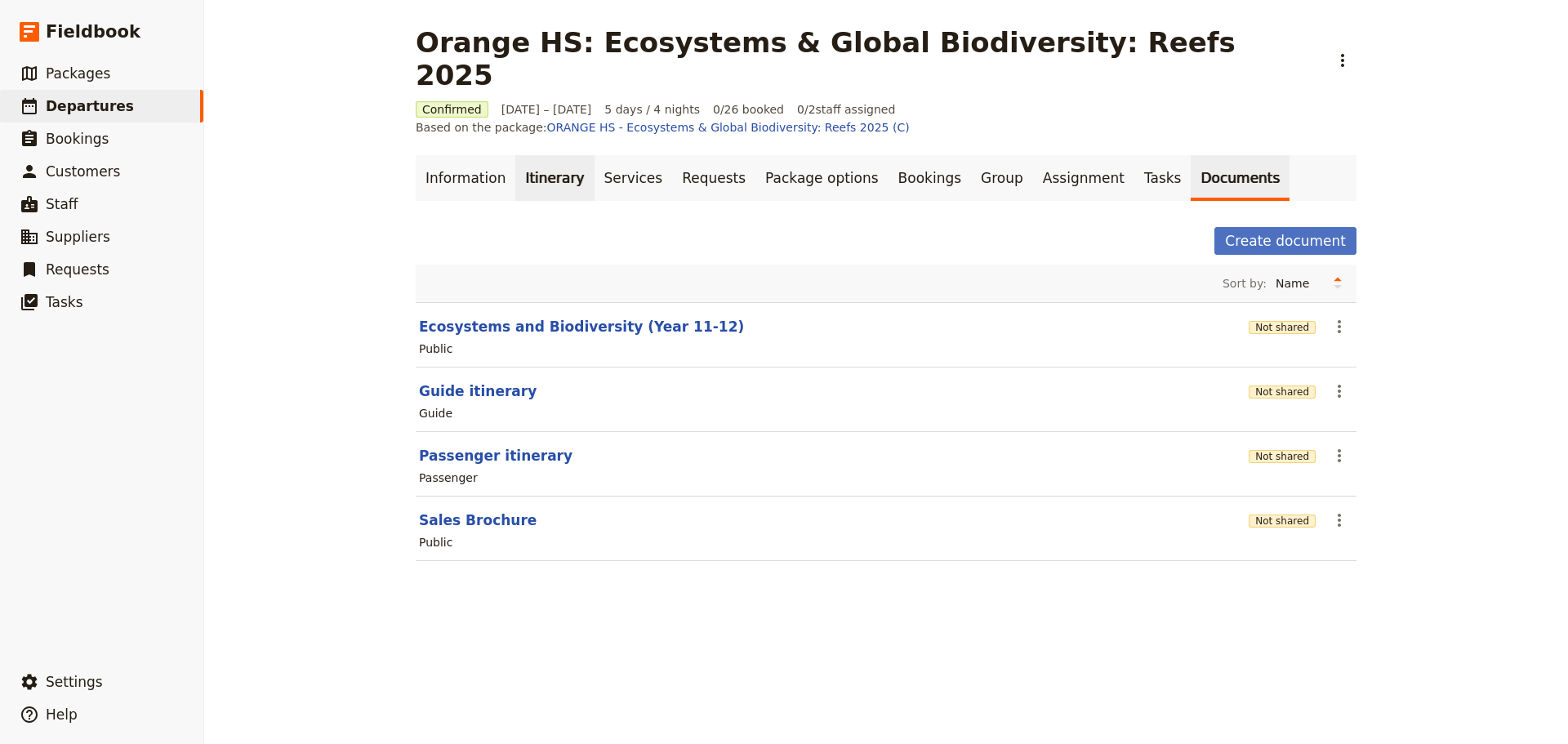
click at [535, 155] on link "Itinerary" at bounding box center [554, 178] width 78 height 46
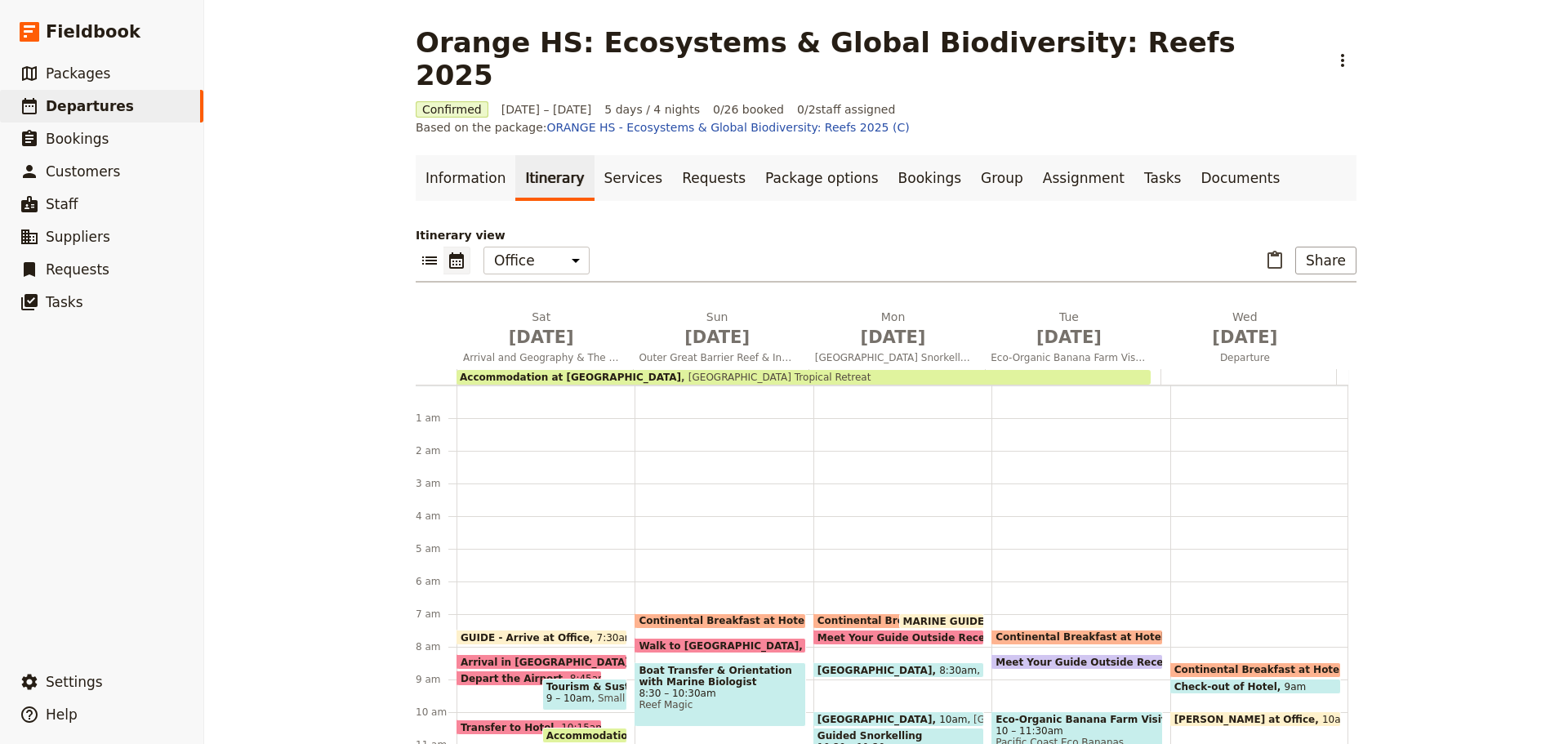
scroll to position [213, 0]
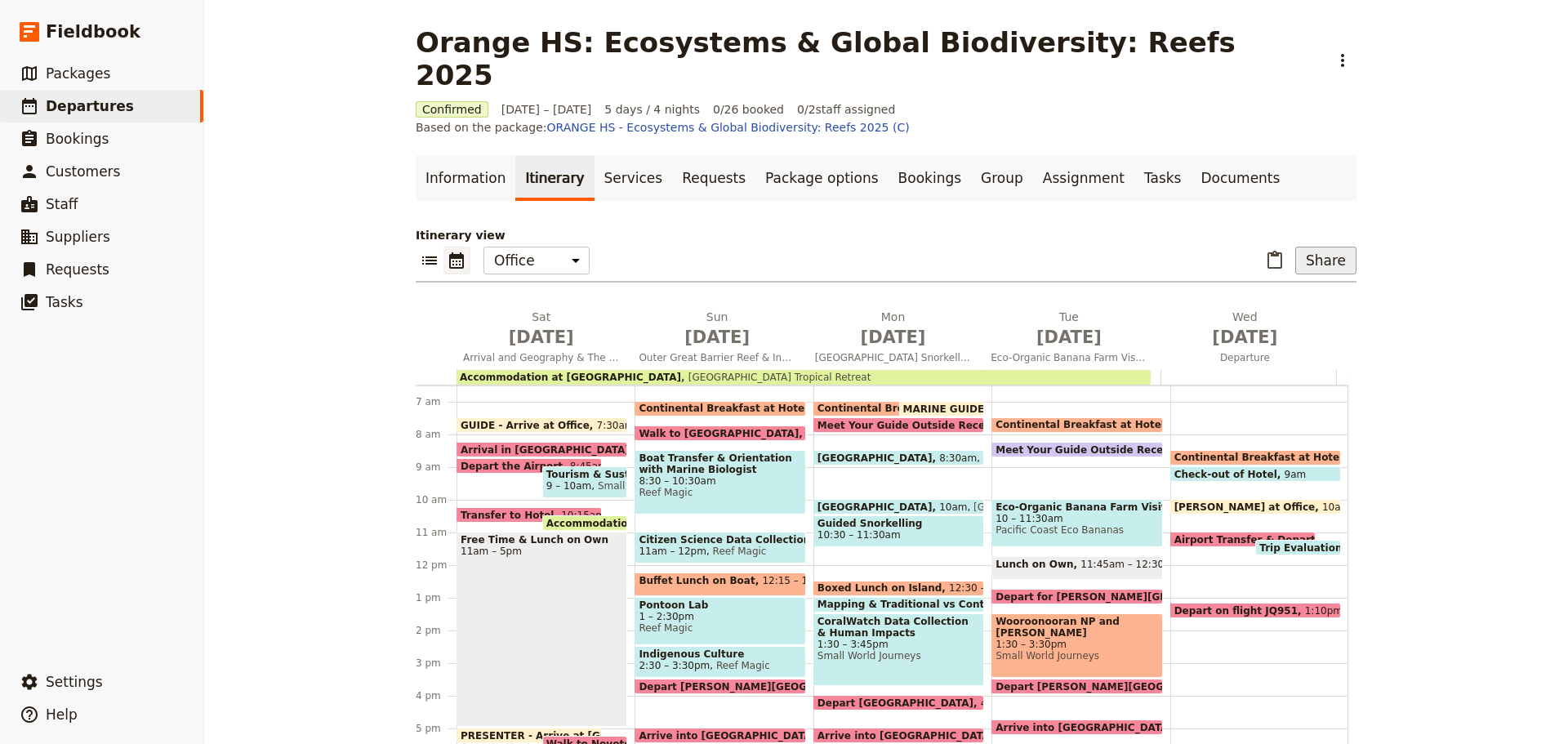
click at [1300, 247] on button "Share" at bounding box center [1327, 260] width 61 height 28
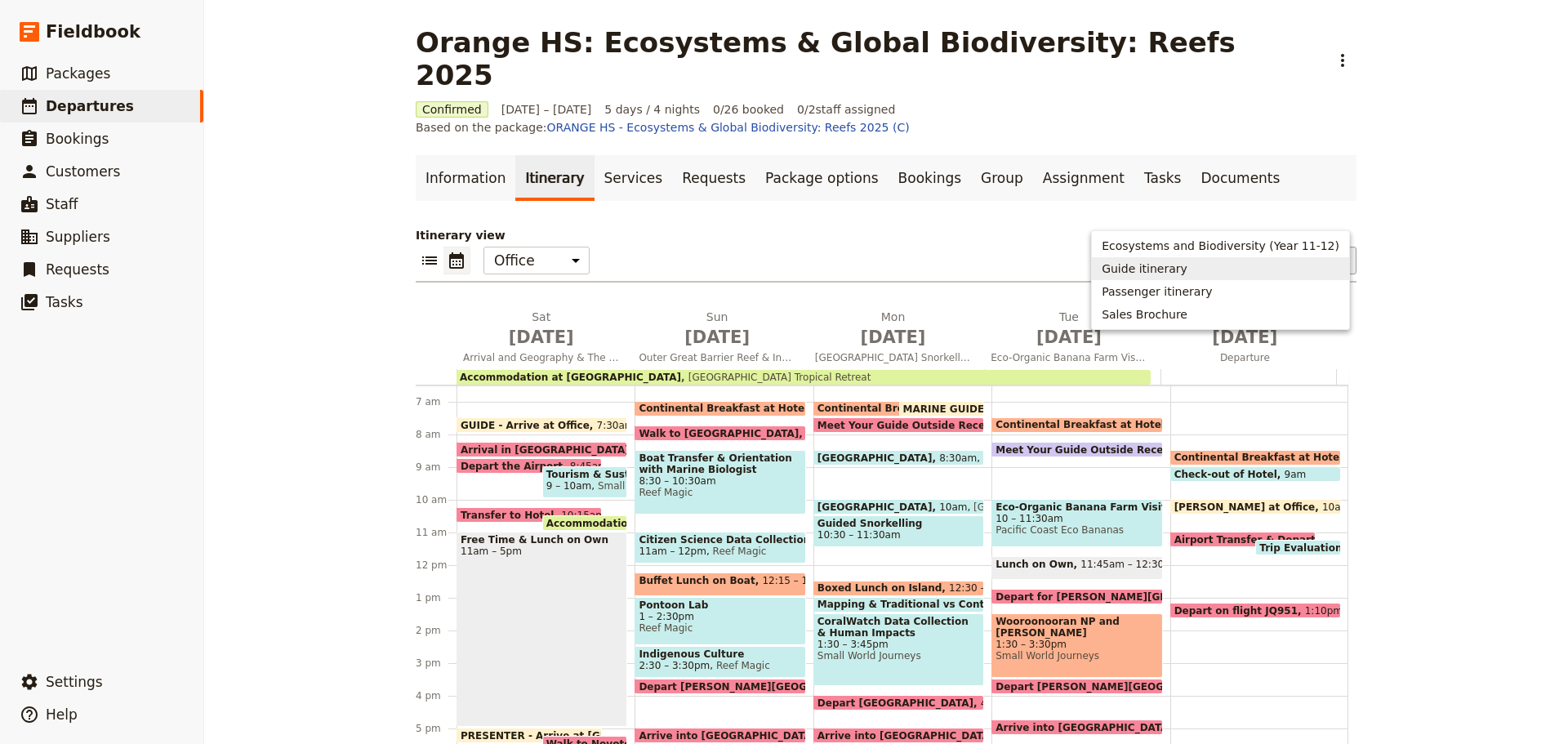
click at [1188, 275] on span "Guide itinerary" at bounding box center [1145, 268] width 86 height 16
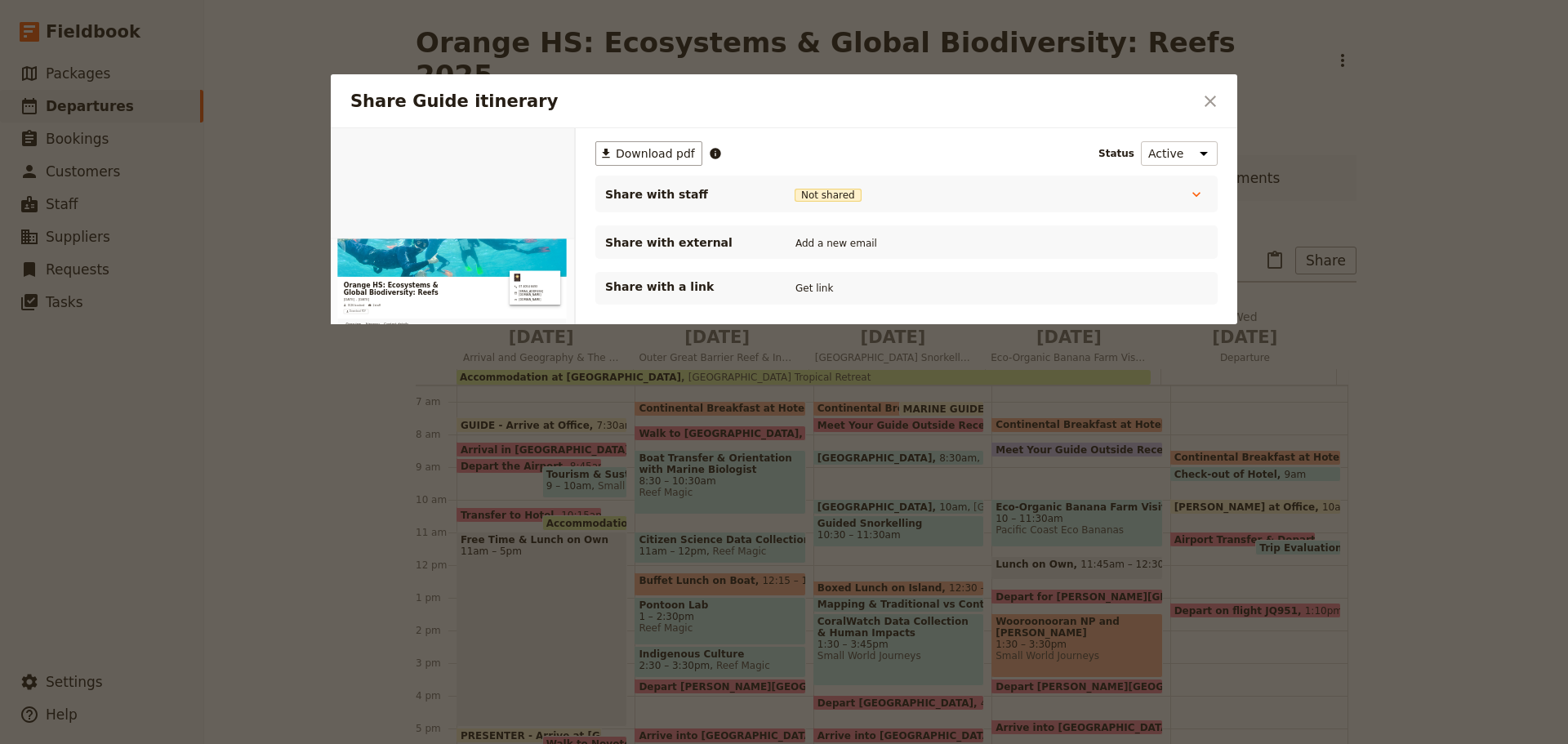
scroll to position [0, 0]
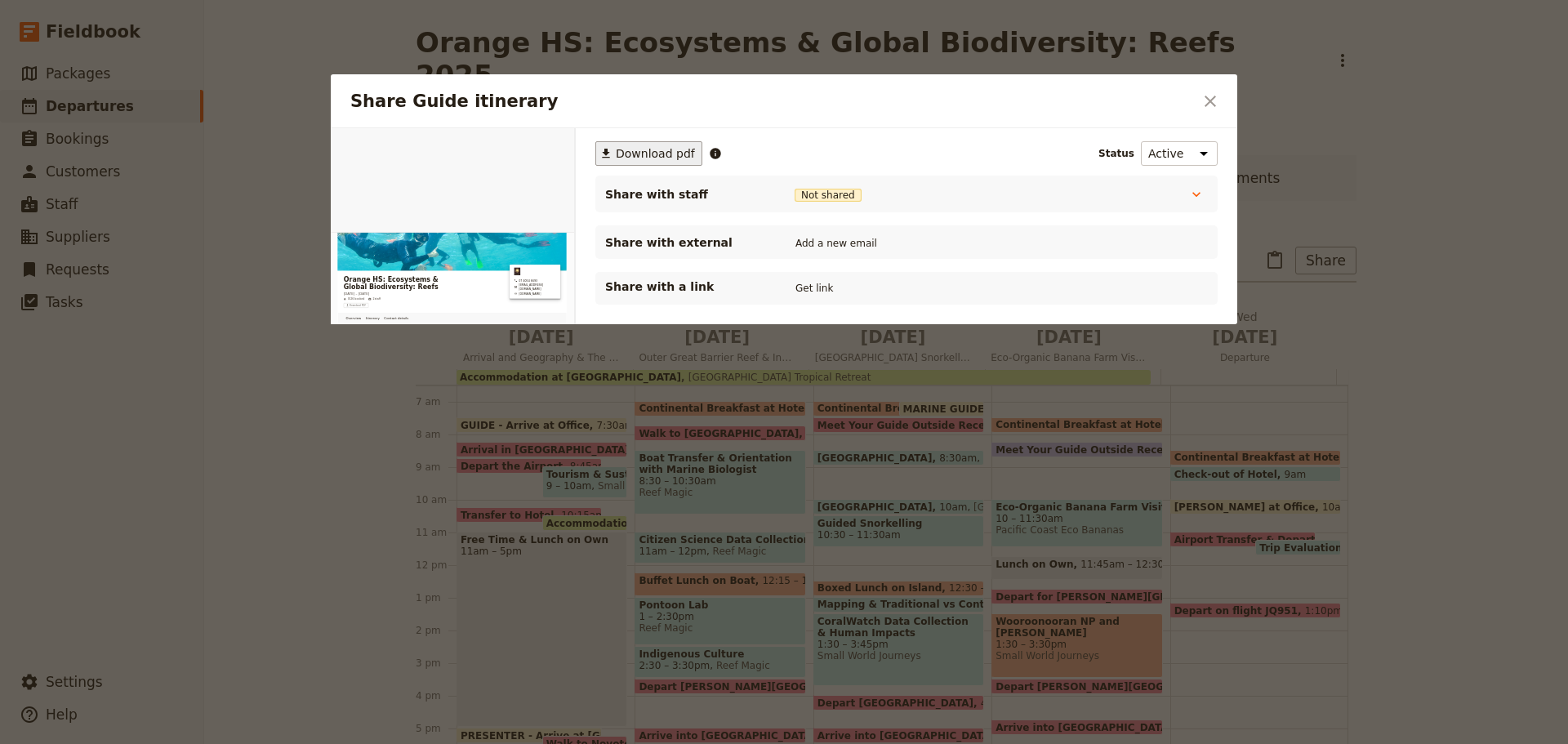
click at [621, 155] on span "Download pdf" at bounding box center [655, 153] width 79 height 16
click at [1211, 93] on icon "Close dialog" at bounding box center [1210, 101] width 20 height 20
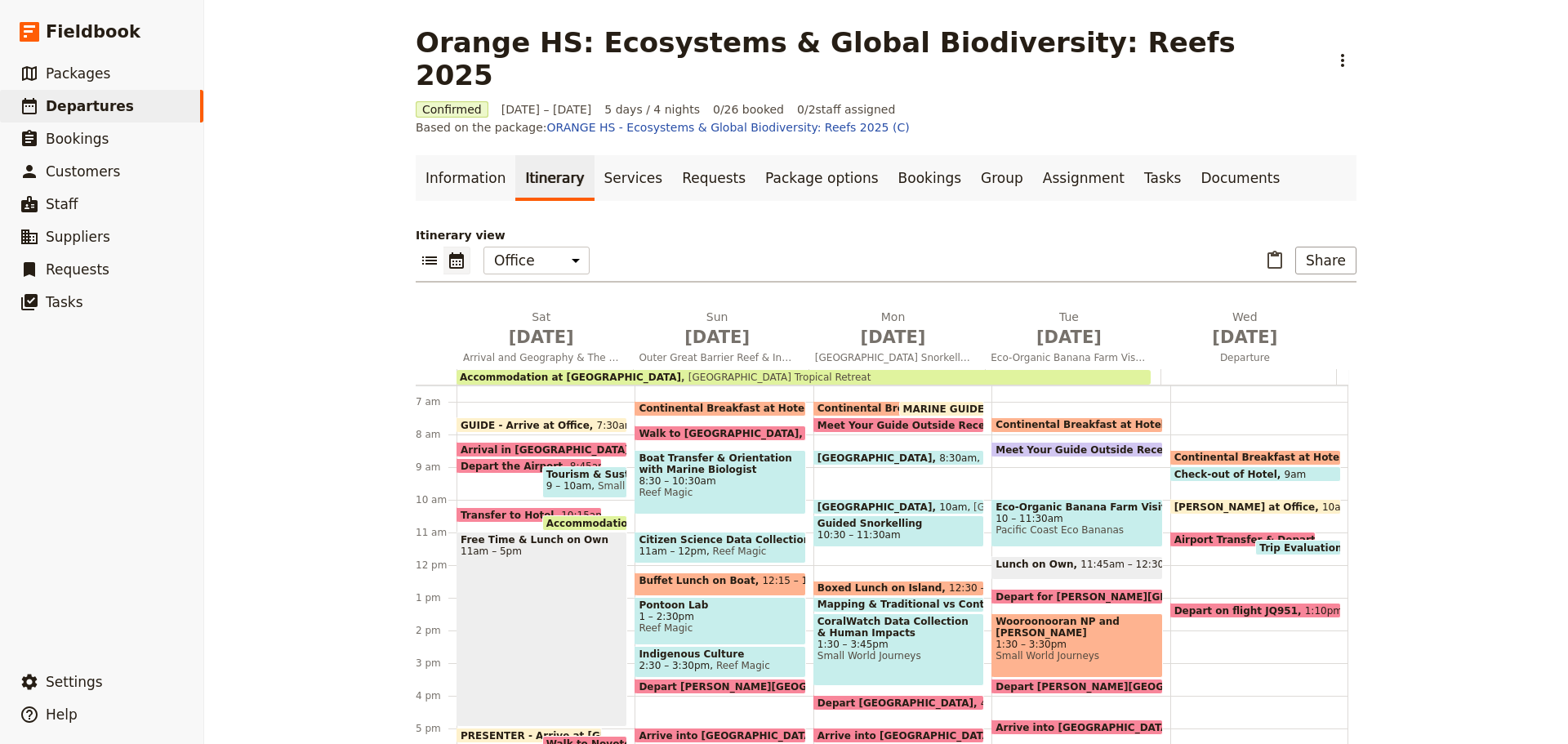
click at [512, 509] on span "Transfer to Hotel" at bounding box center [511, 514] width 100 height 10
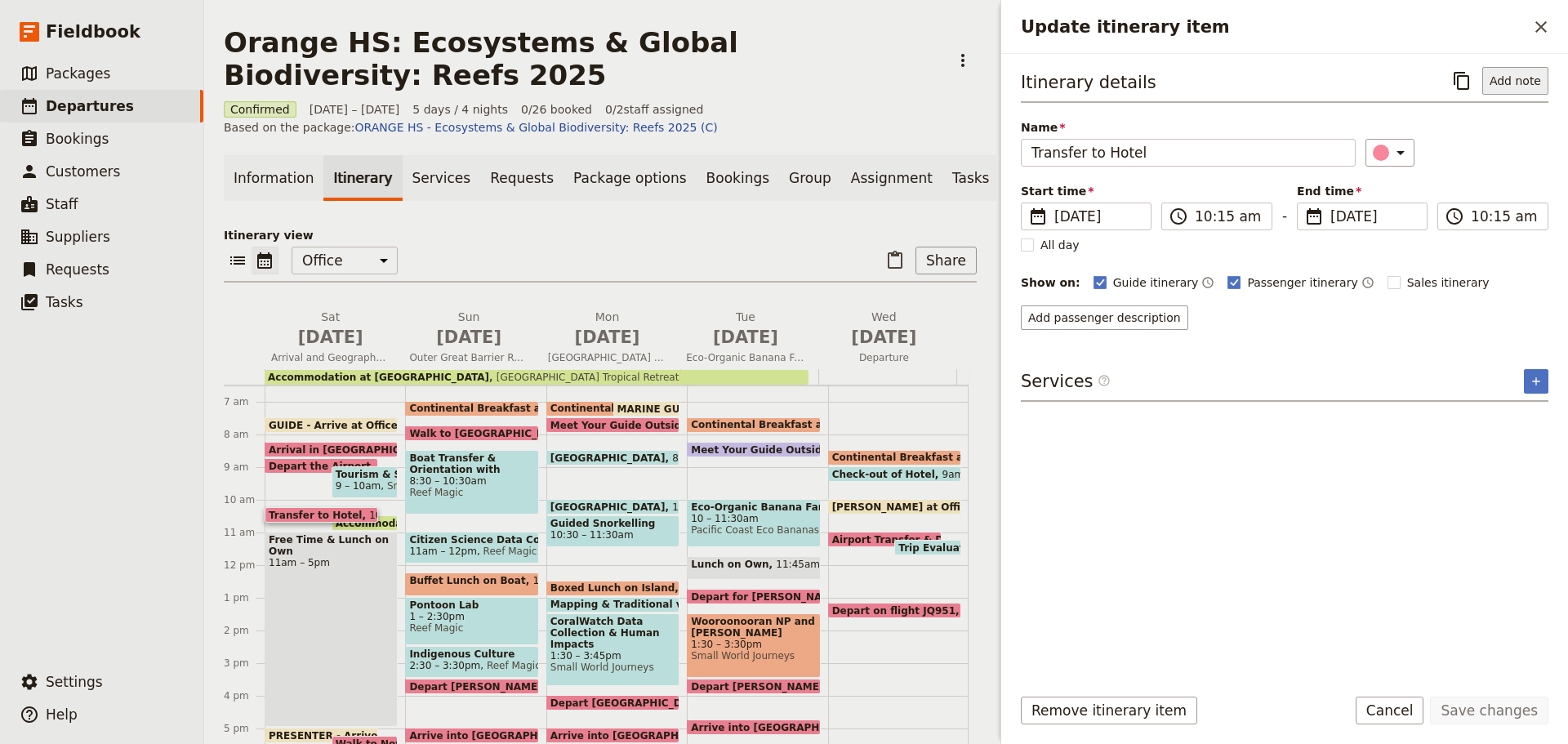
click at [1502, 76] on button "Add note" at bounding box center [1516, 80] width 66 height 28
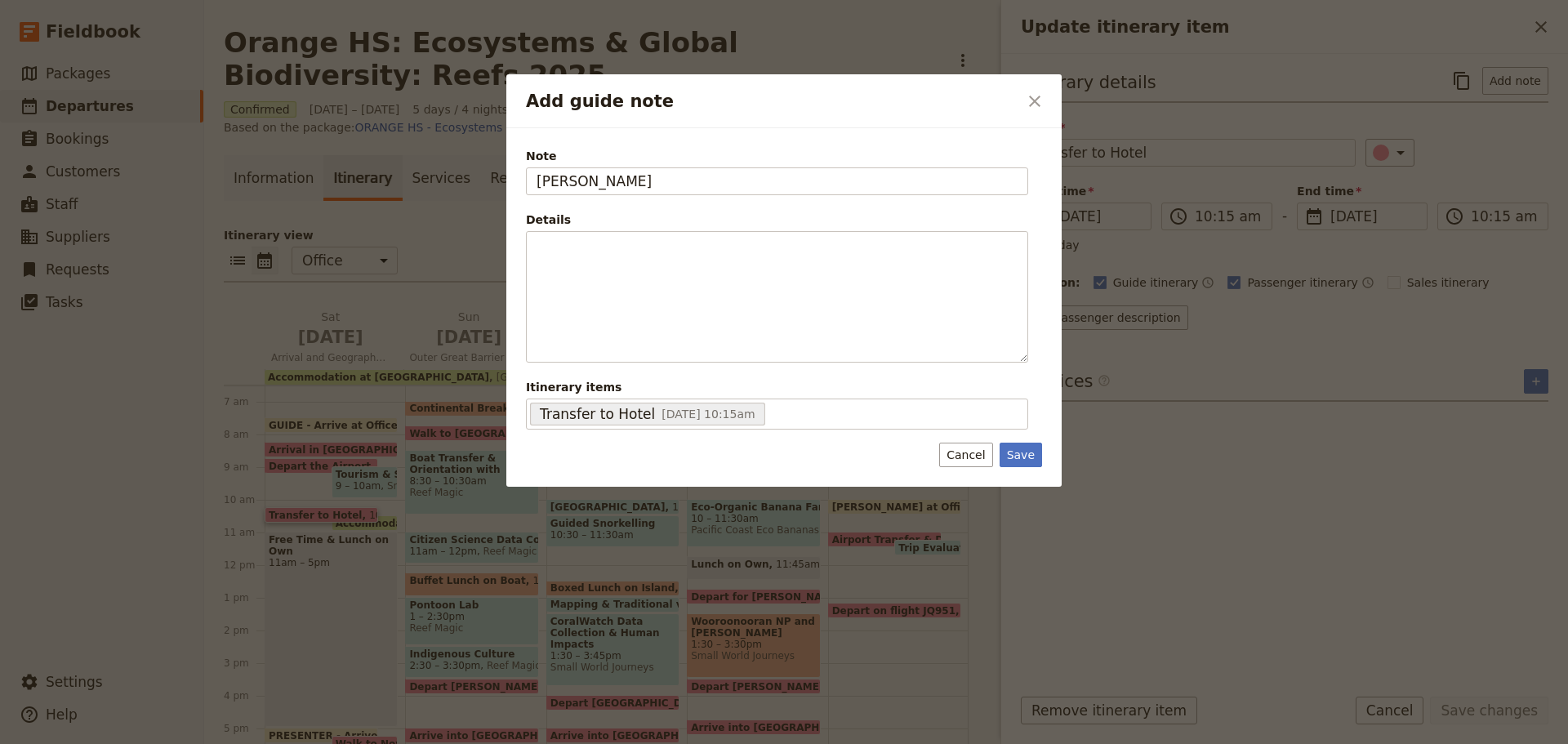
type input "LAURIE"
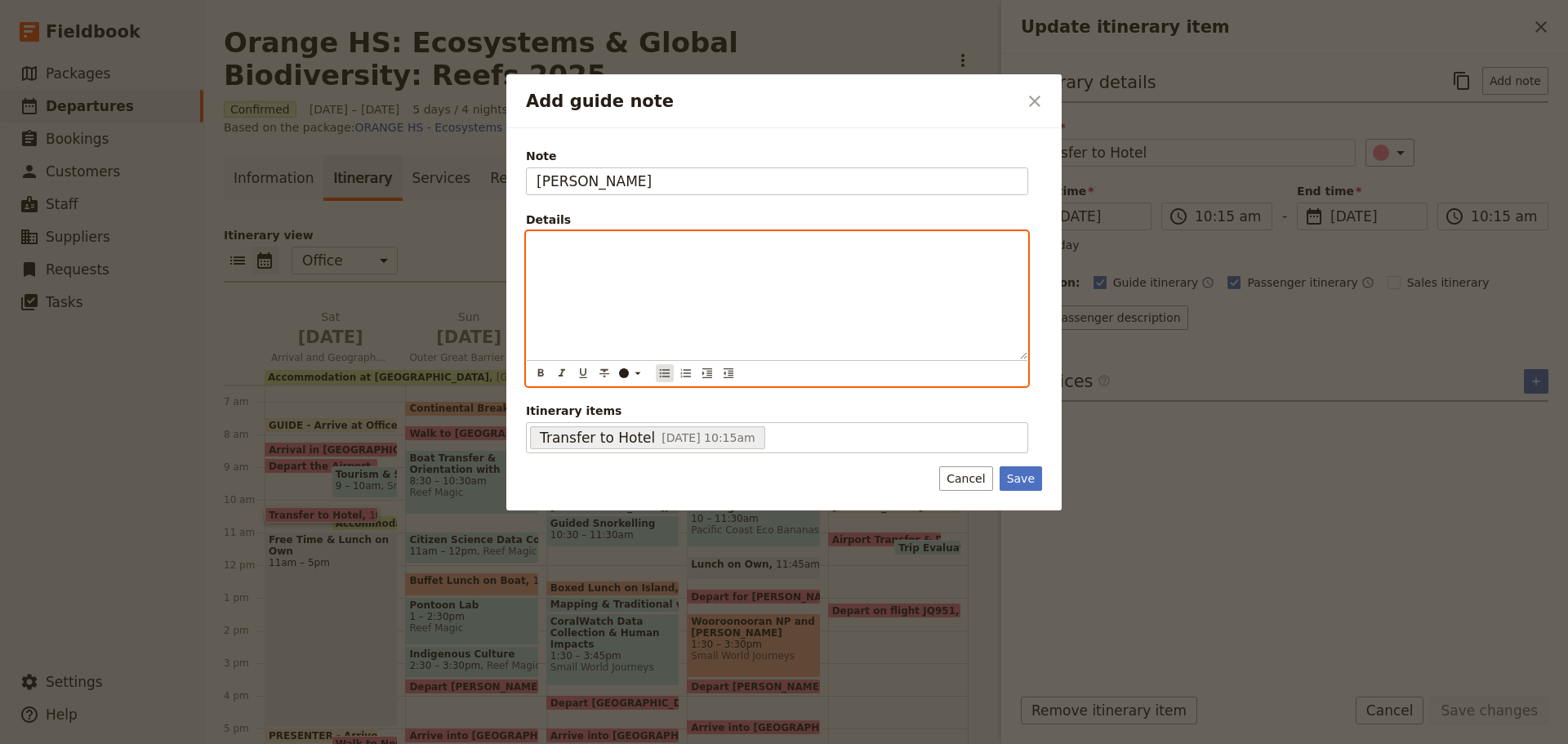
click at [665, 376] on icon "Bulleted list" at bounding box center [665, 373] width 13 height 13
click at [624, 247] on span "Bring the lap top with you and" at bounding box center [650, 247] width 174 height 13
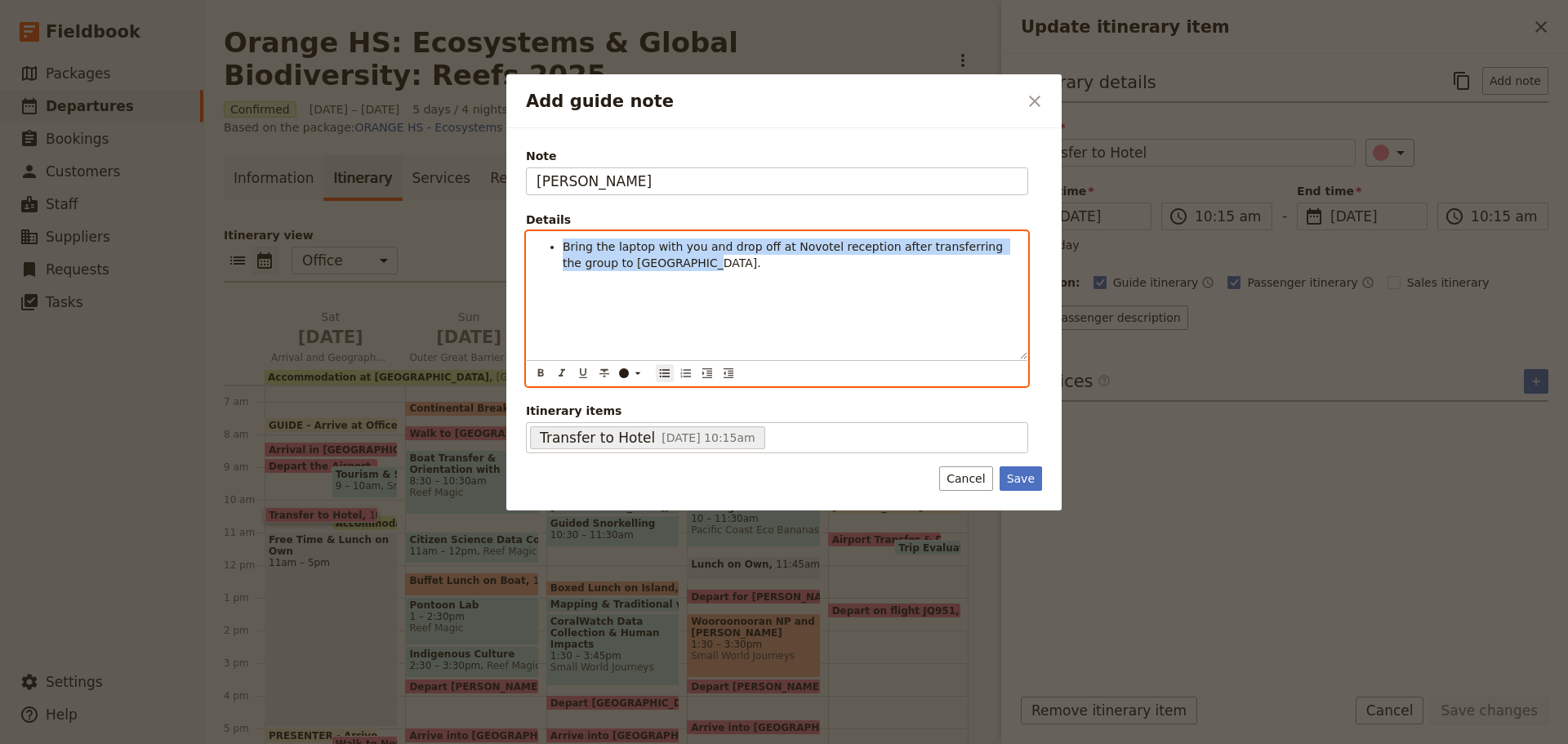
drag, startPoint x: 564, startPoint y: 249, endPoint x: 663, endPoint y: 270, distance: 101.2
click at [663, 270] on li "Bring the laptop with you and drop off at Novotel reception after transferring …" at bounding box center [790, 255] width 455 height 32
copy span "Bring the laptop with you and drop off at Novotel reception after transferring …"
click at [685, 264] on li "Bring the laptop with you and drop off at Novotel reception after transferring …" at bounding box center [790, 255] width 455 height 32
click at [555, 252] on ul "Bring the laptop with you and drop off at Novotel reception after transferring …" at bounding box center [777, 255] width 481 height 32
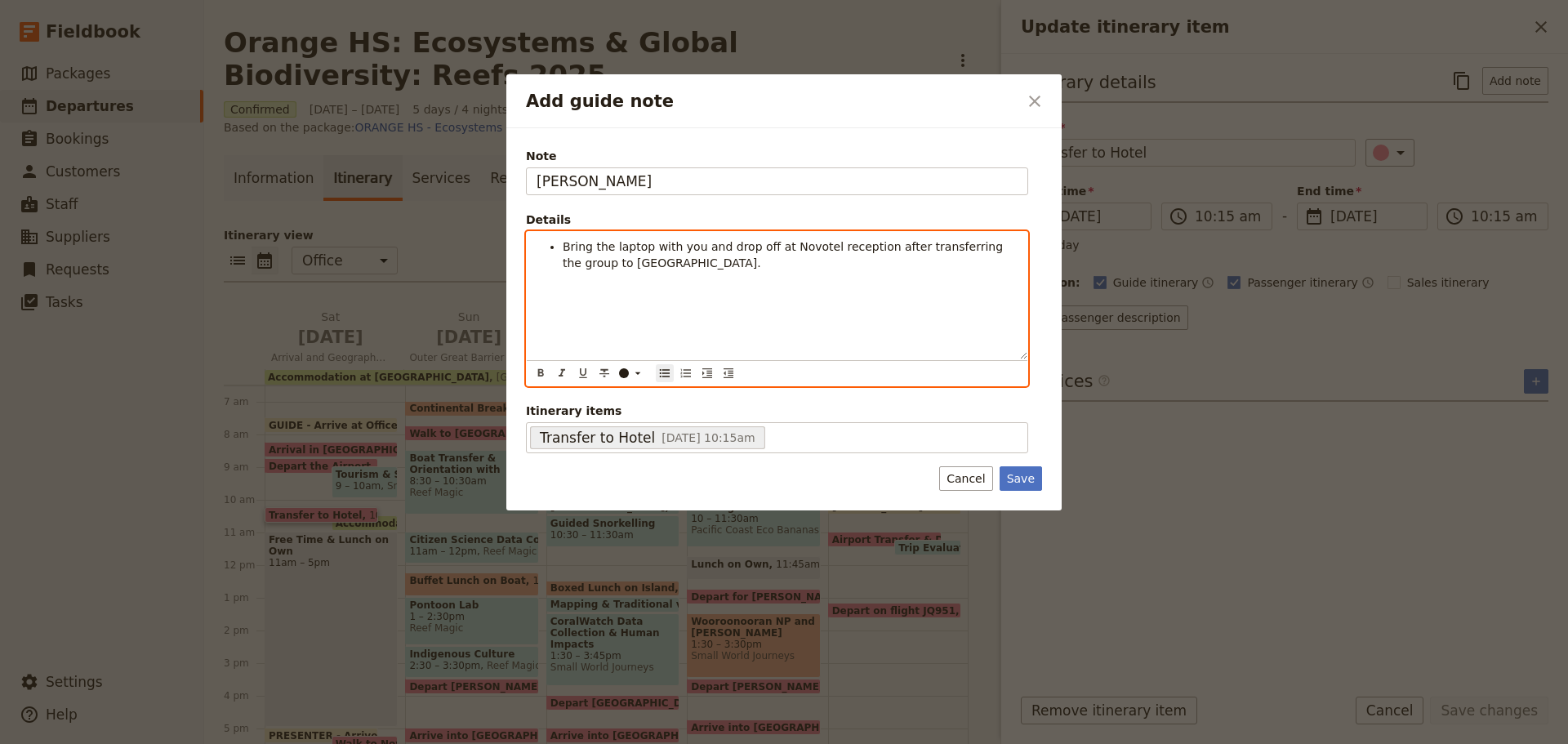
click at [565, 242] on span "Bring the laptop with you and drop off at Novotel reception after transferring …" at bounding box center [785, 255] width 445 height 30
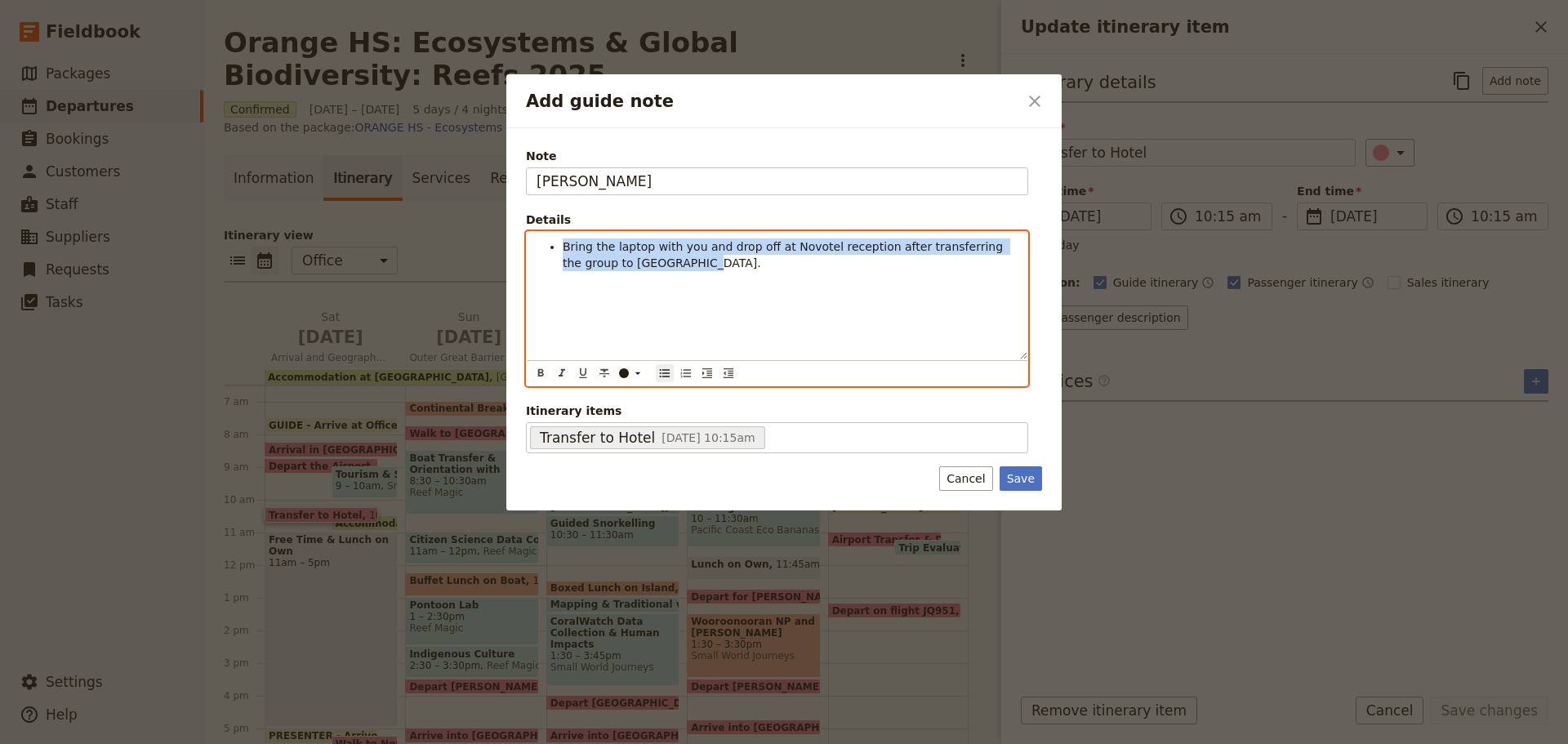
drag, startPoint x: 564, startPoint y: 242, endPoint x: 641, endPoint y: 259, distance: 78.9
click at [641, 259] on li "Bring the laptop with you and drop off at Novotel reception after transferring …" at bounding box center [790, 255] width 455 height 32
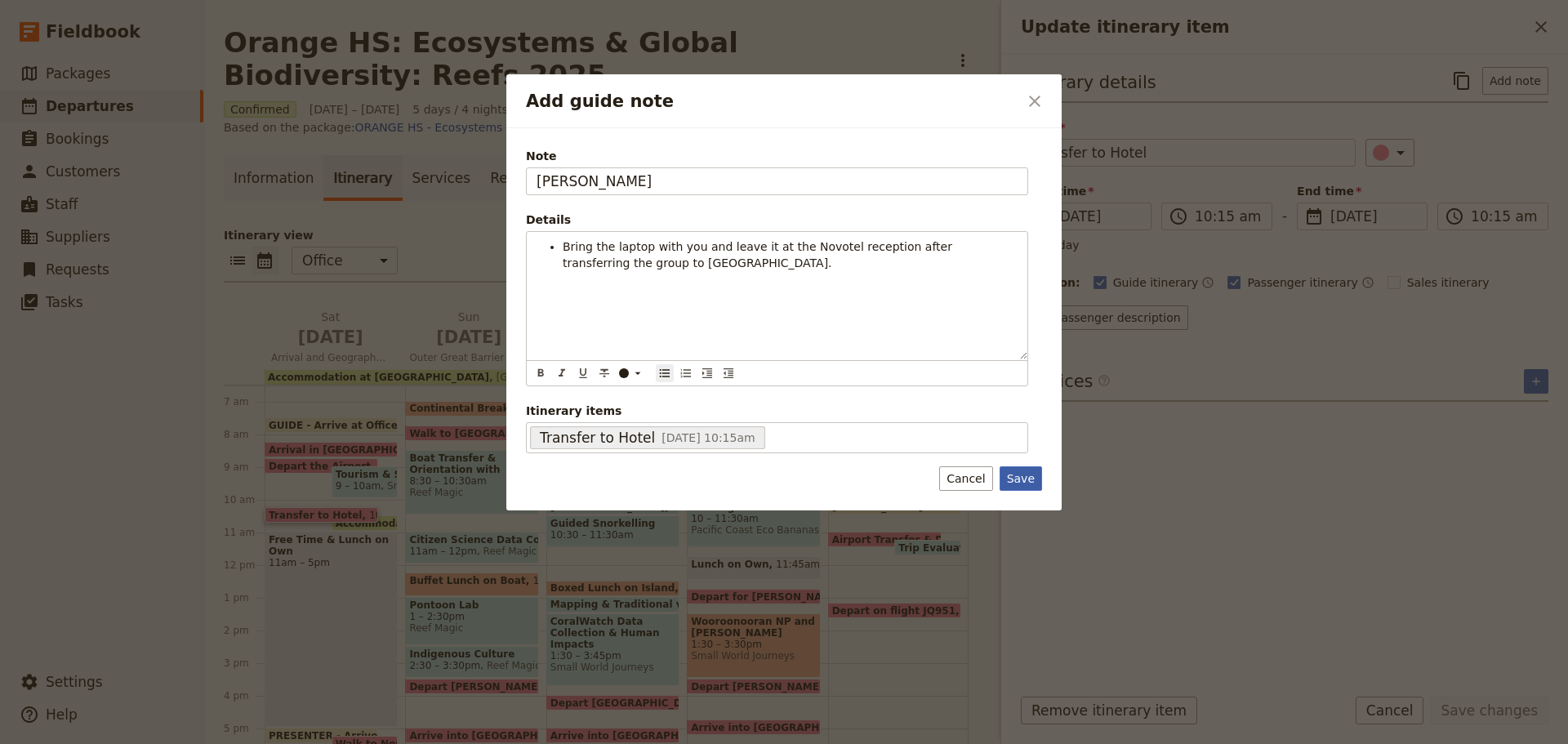
click at [1024, 481] on button "Save" at bounding box center [1021, 479] width 43 height 25
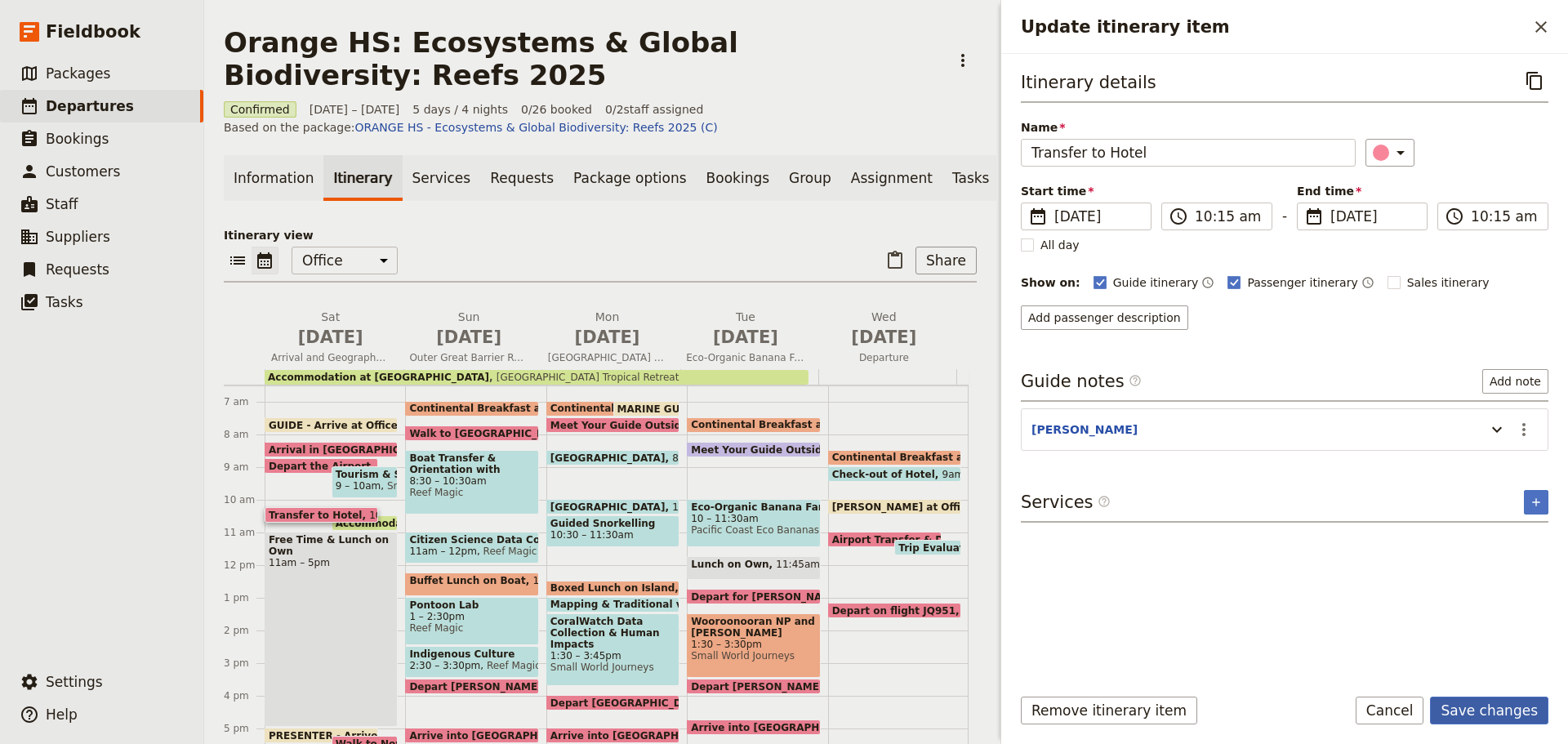
click at [1461, 700] on button "Save changes" at bounding box center [1490, 710] width 118 height 28
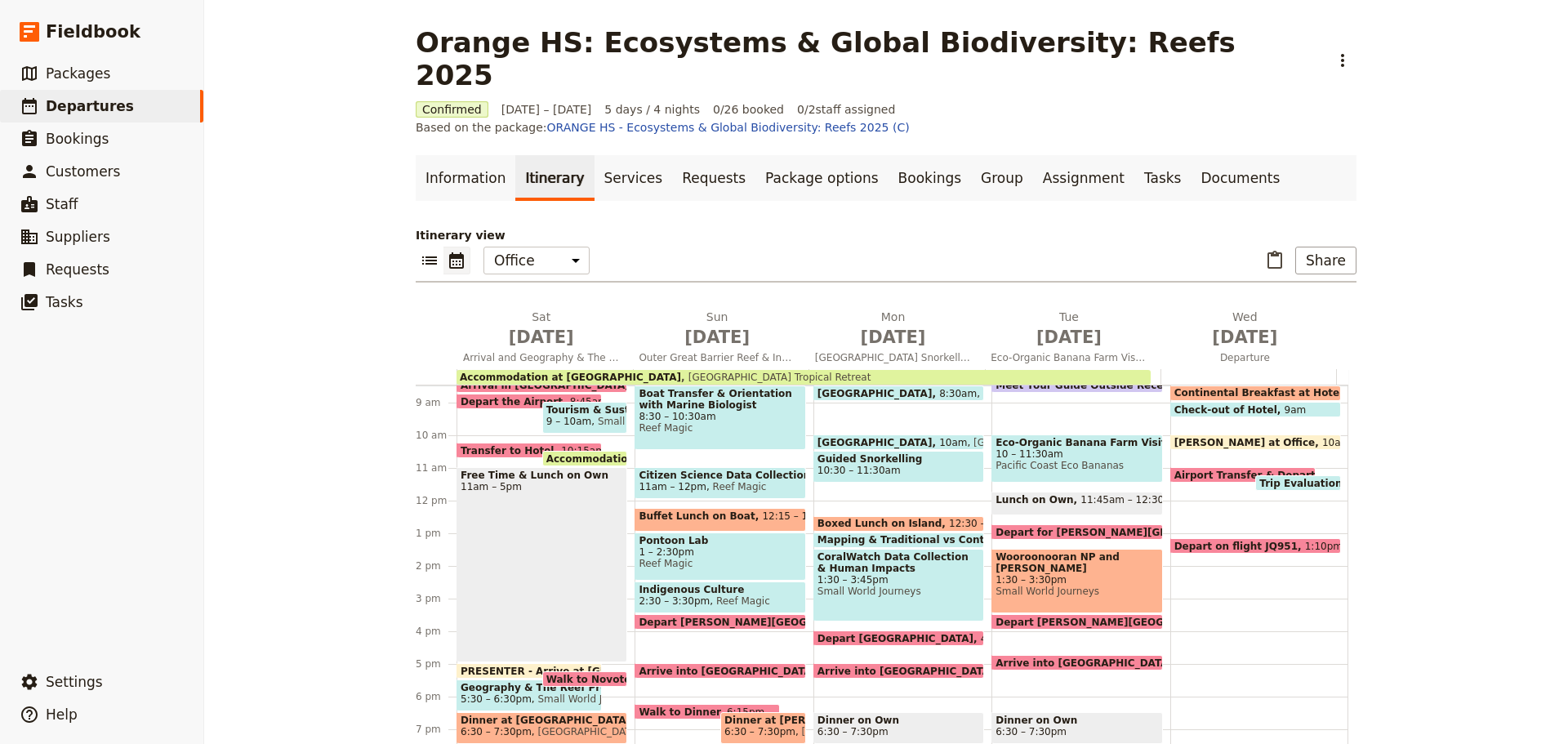
scroll to position [376, 0]
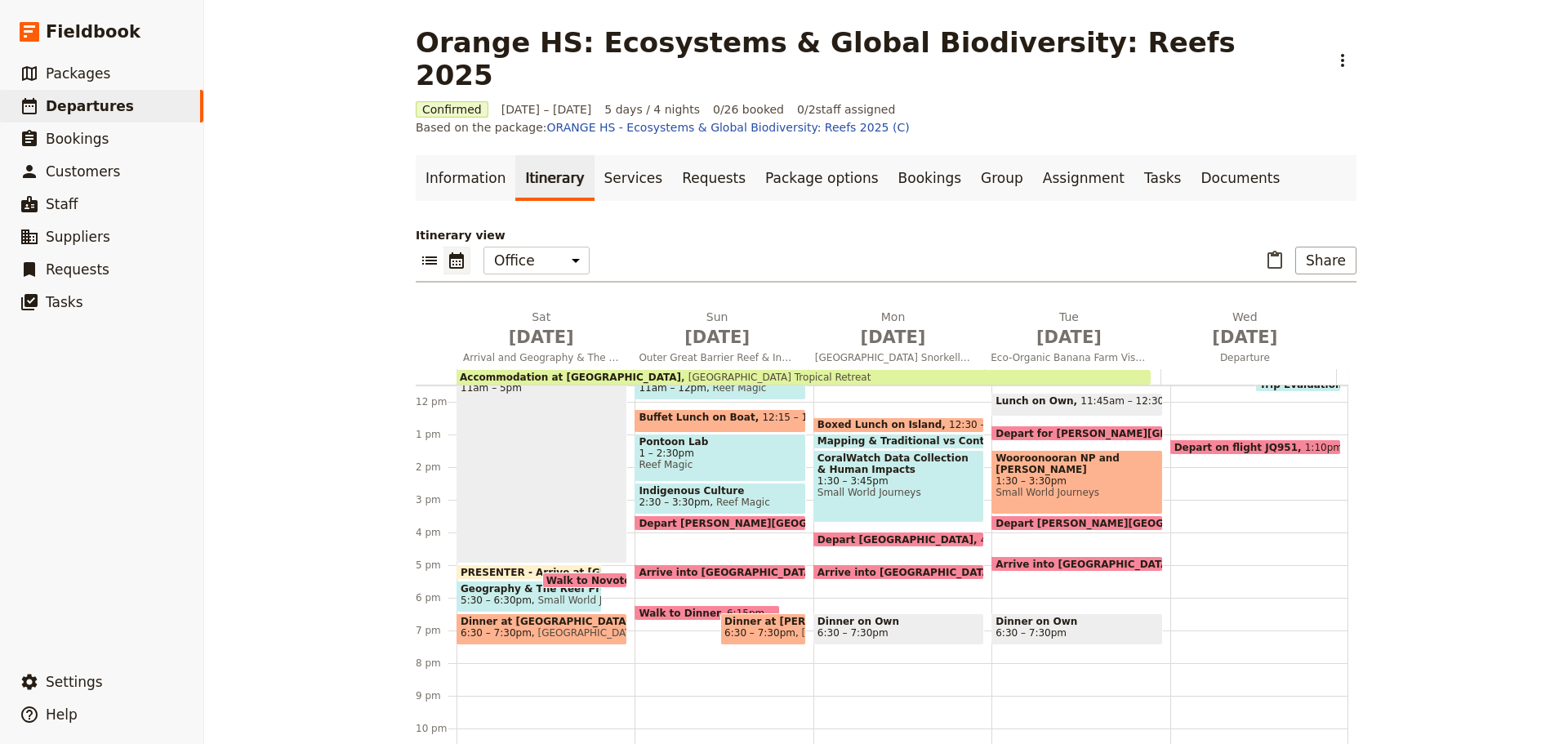
click at [505, 567] on span "PRESENTER - Arrive at Novotel" at bounding box center [585, 571] width 249 height 10
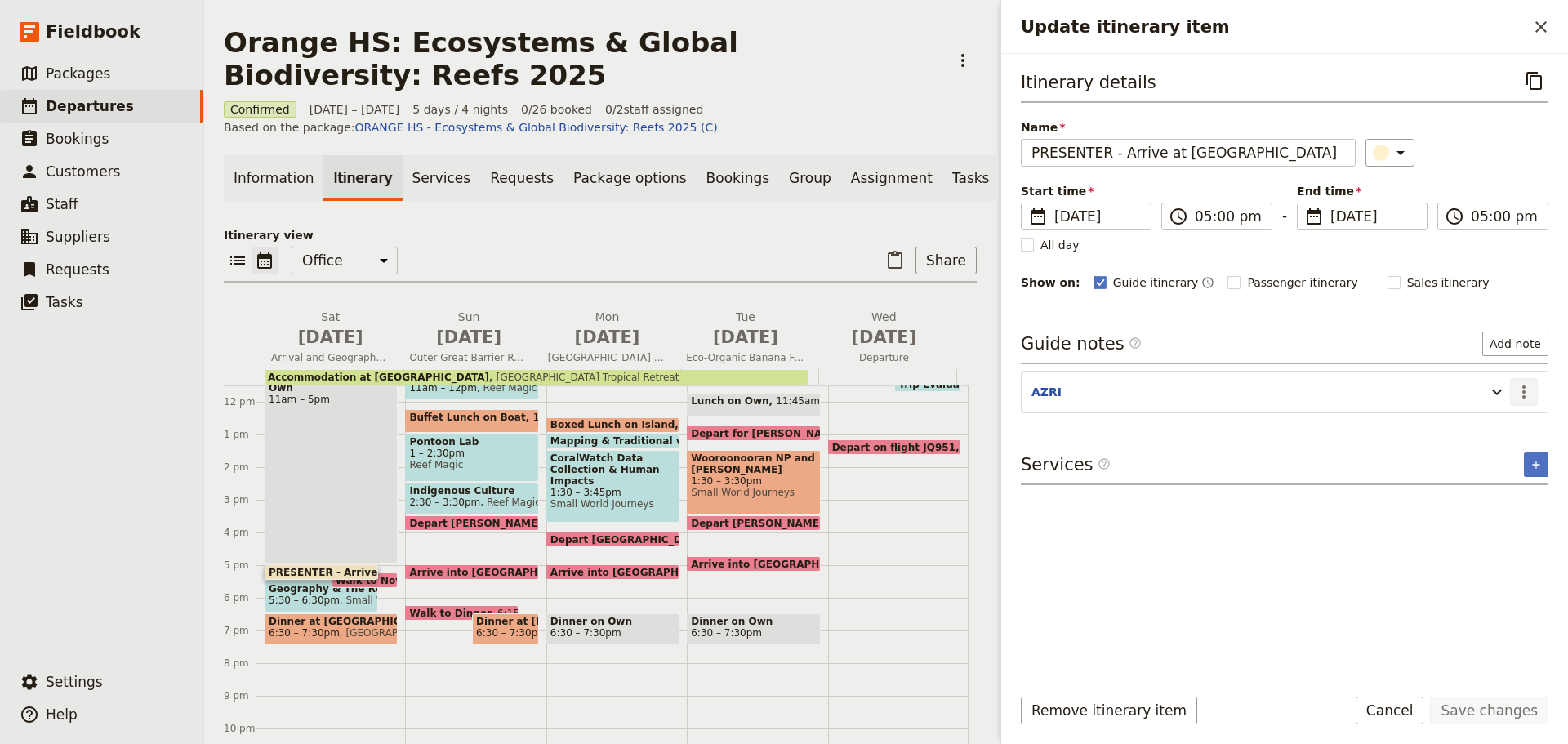
click at [1522, 397] on icon "Actions" at bounding box center [1524, 392] width 20 height 20
click at [1501, 428] on span "Edit note" at bounding box center [1477, 426] width 52 height 16
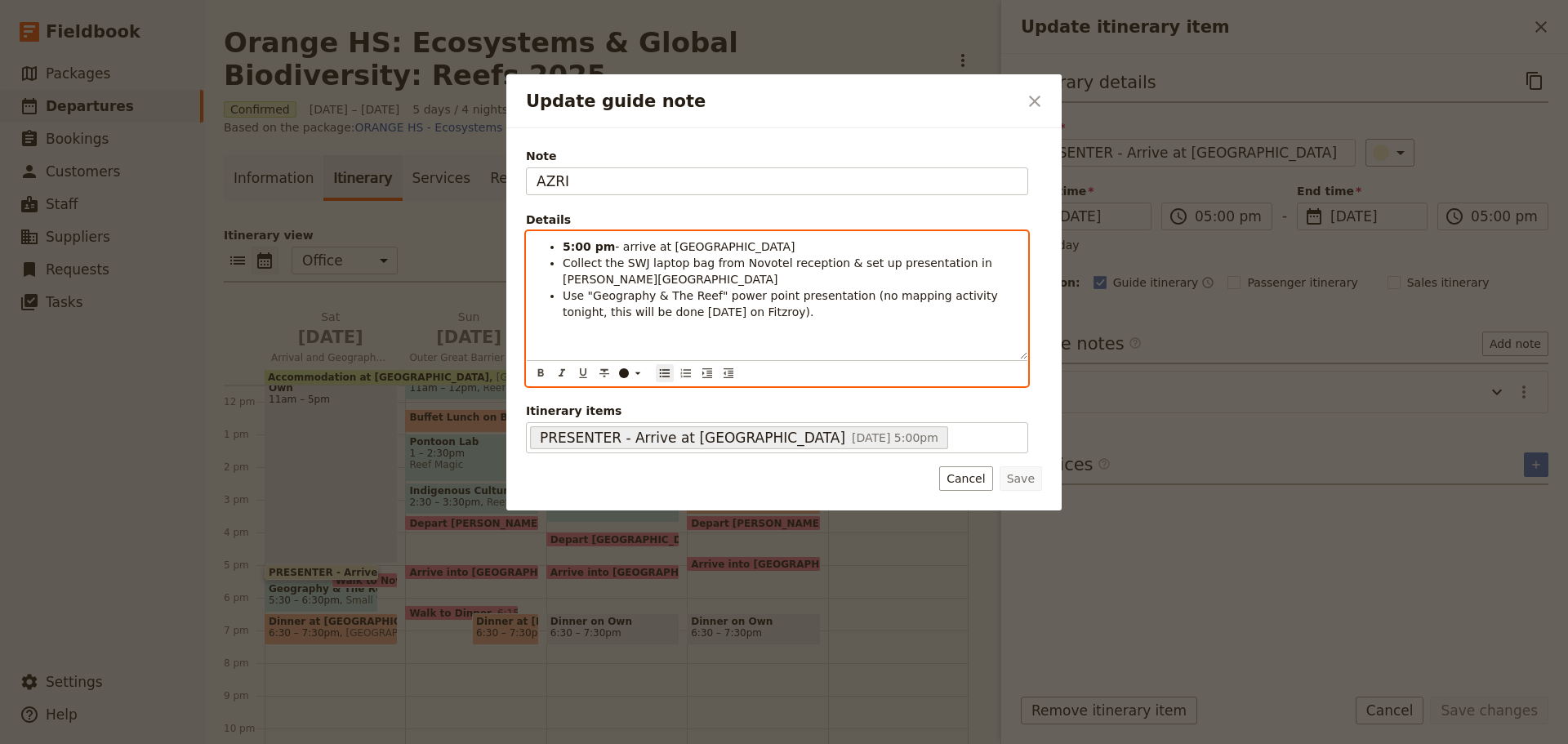
click at [717, 257] on span "Collect the SWJ laptop bag from Novotel reception & set up presentation in Barr…" at bounding box center [780, 271] width 433 height 30
click at [713, 243] on li "5:00 pm - arrive at Novotel" at bounding box center [790, 246] width 455 height 16
click at [1014, 261] on li "Collect the SWJ laptop bag from Novotel reception & set up presentation in Barr…" at bounding box center [790, 271] width 455 height 32
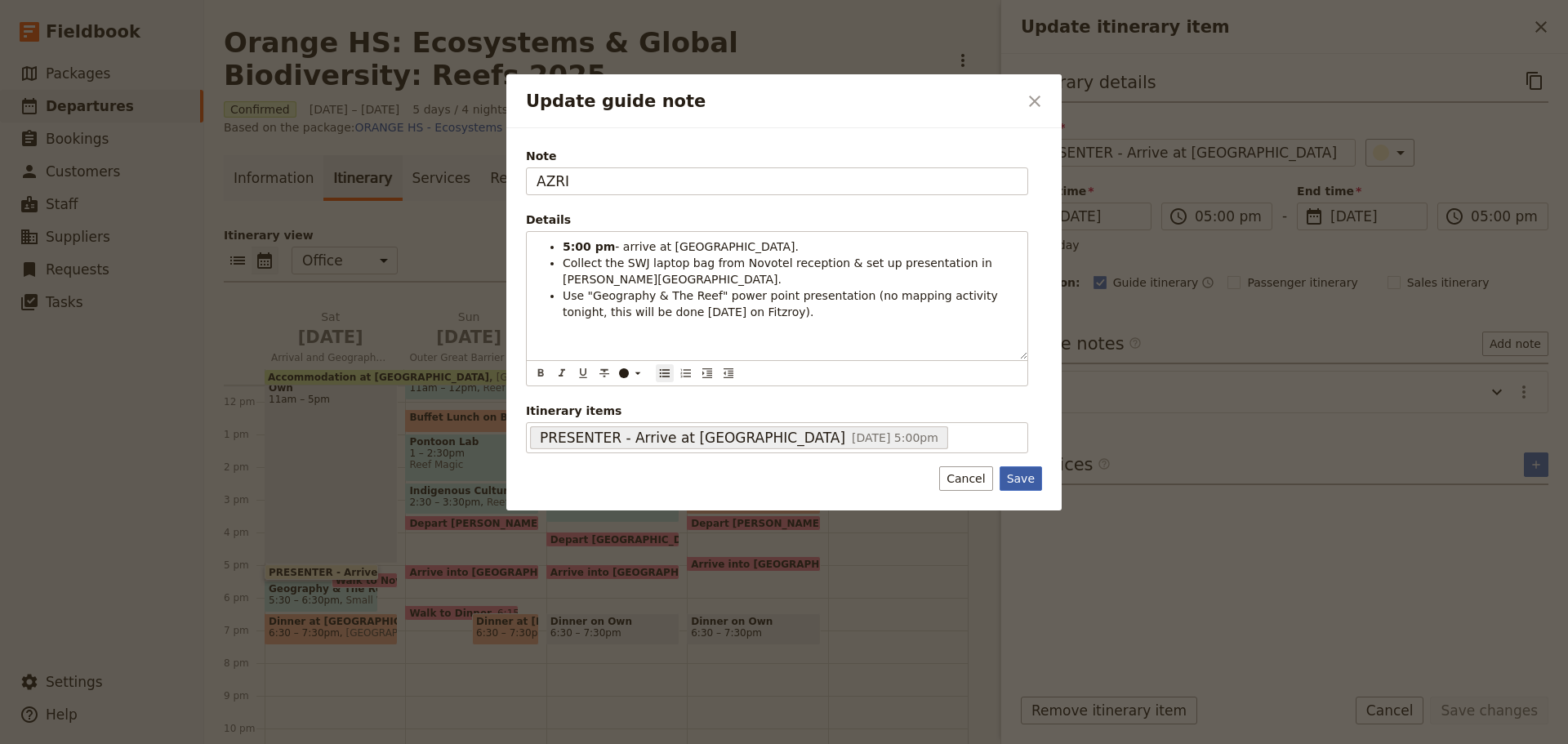
click at [1026, 479] on button "Save" at bounding box center [1021, 479] width 43 height 25
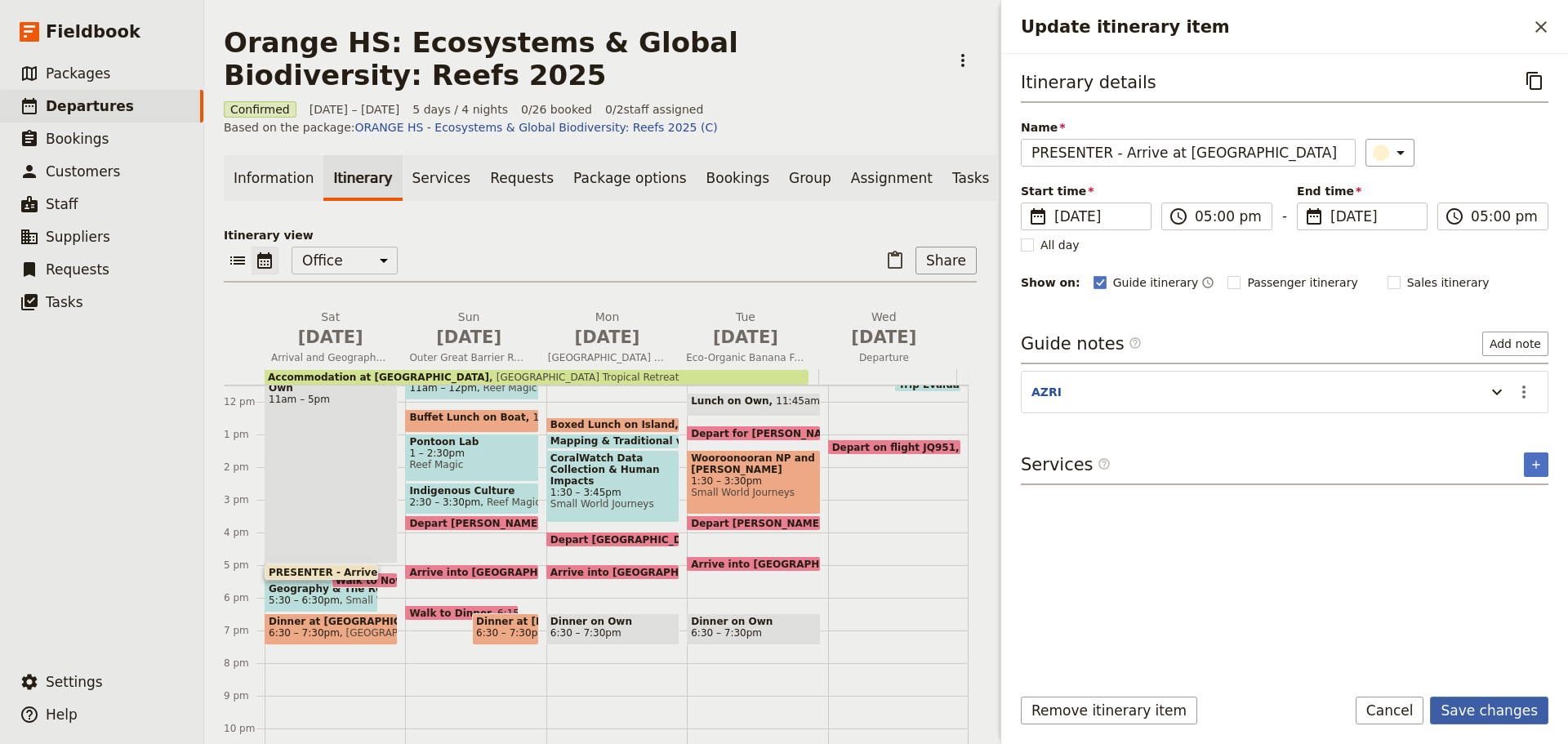
click at [1523, 714] on button "Save changes" at bounding box center [1490, 710] width 118 height 28
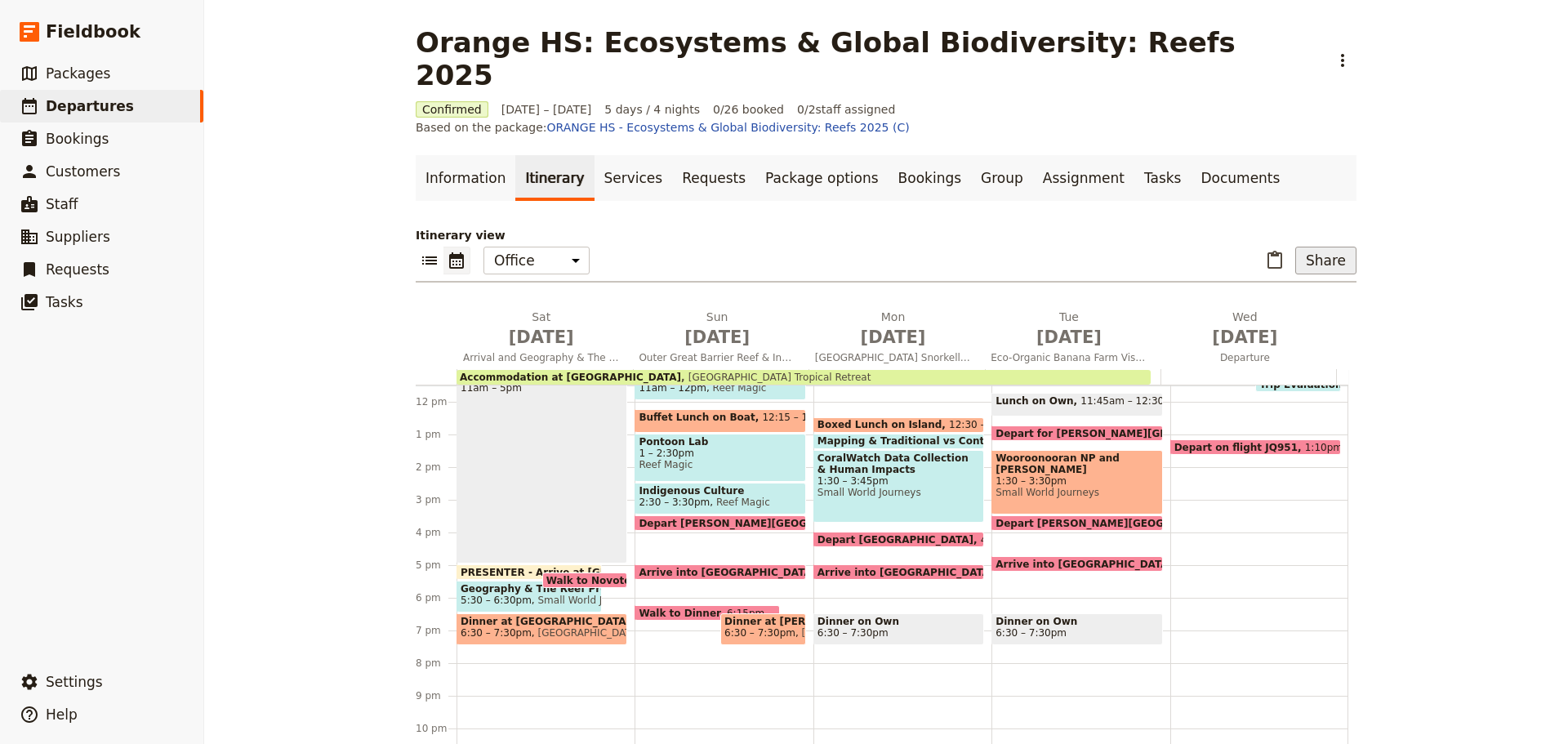
click at [1307, 247] on button "Share" at bounding box center [1327, 260] width 61 height 28
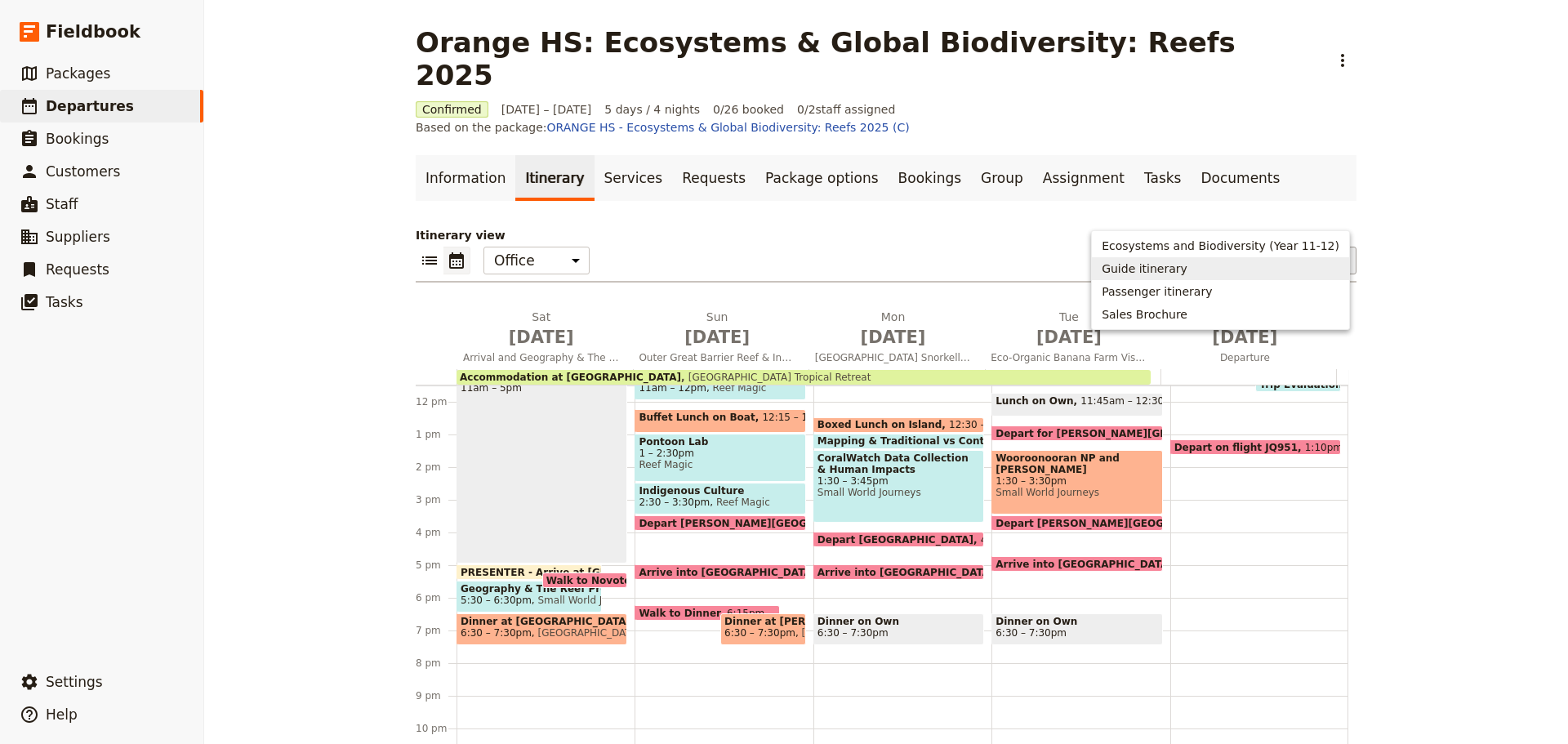
click at [1182, 267] on span "Guide itinerary" at bounding box center [1145, 268] width 86 height 16
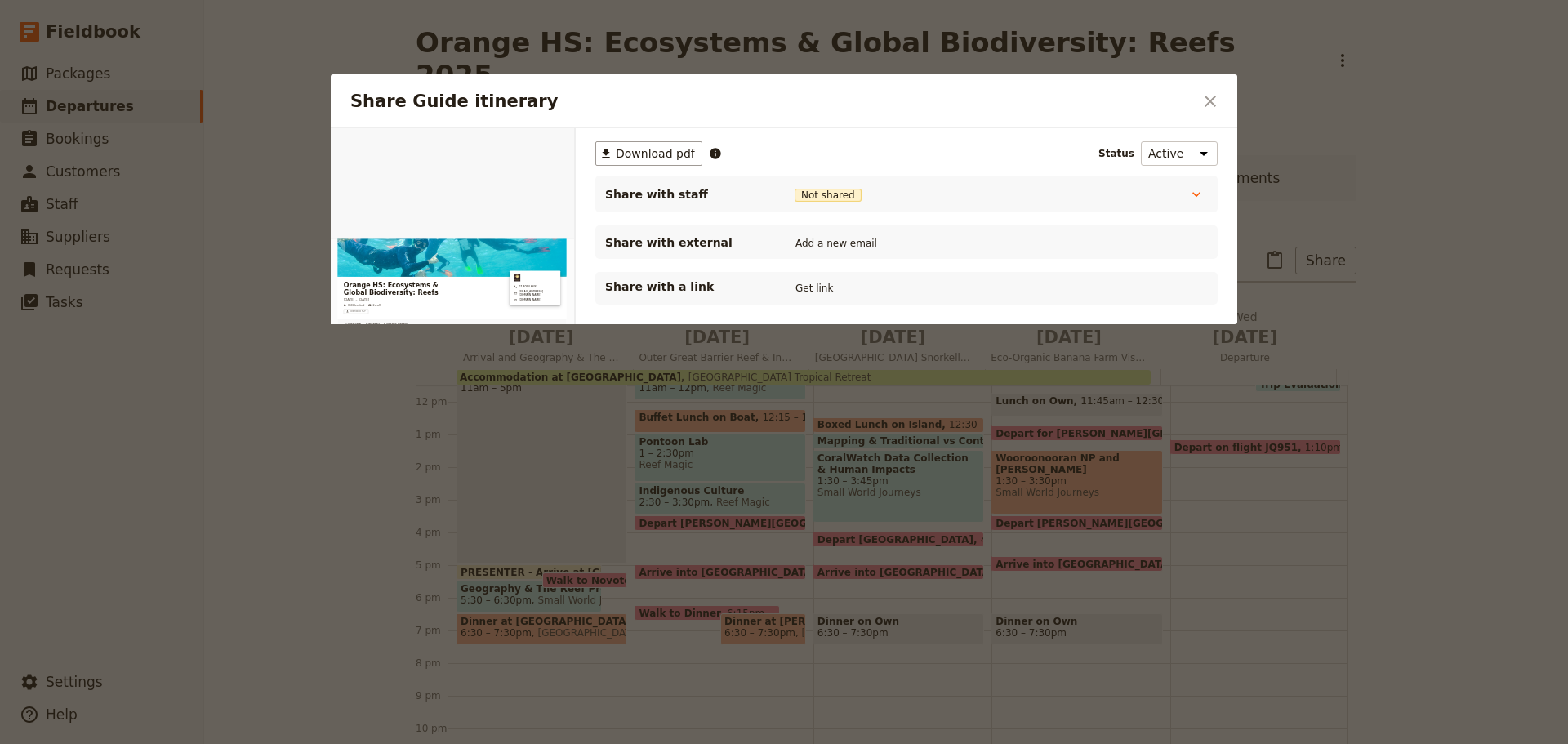
scroll to position [0, 0]
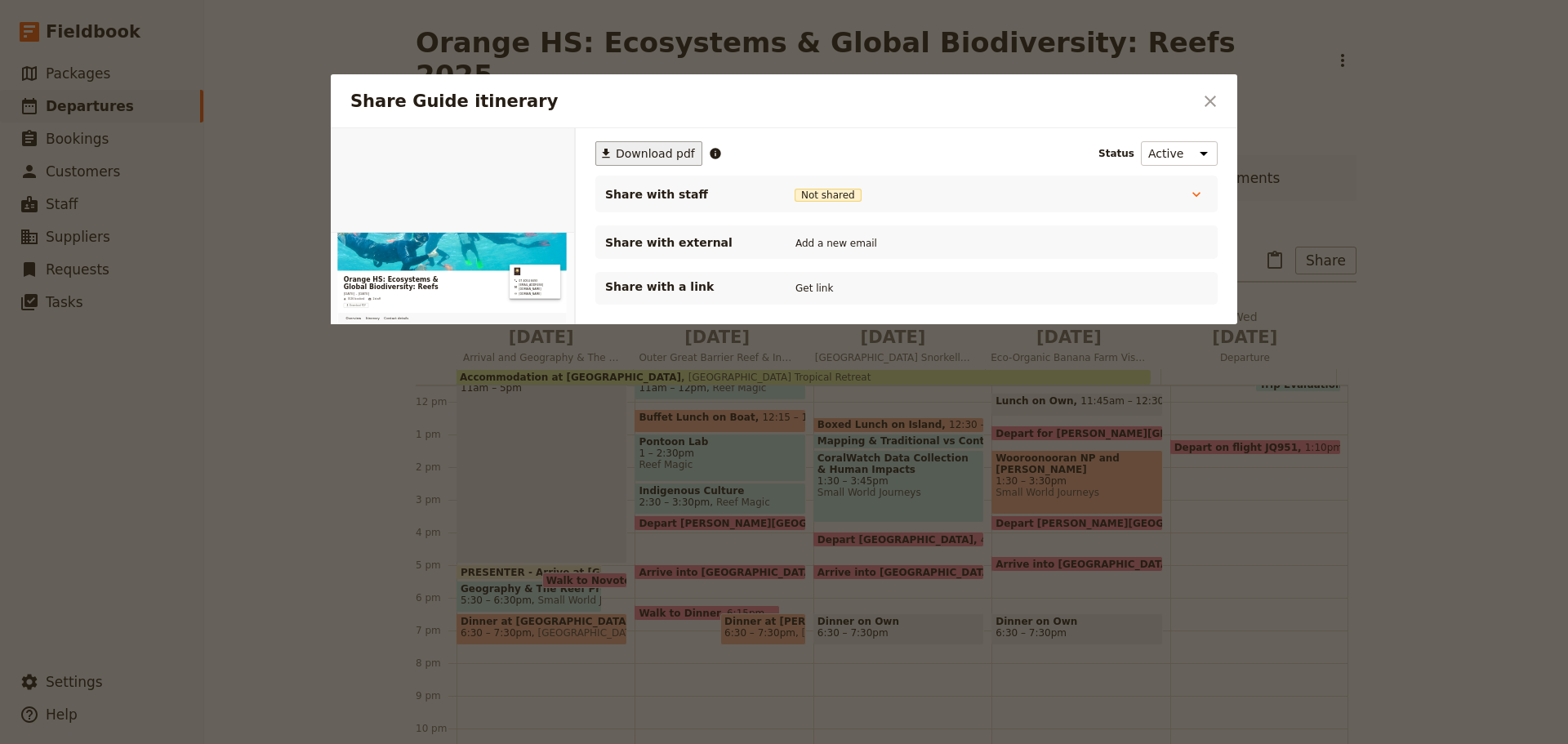
click at [642, 155] on span "Download pdf" at bounding box center [655, 153] width 79 height 16
click at [649, 154] on span "Download pdf" at bounding box center [655, 153] width 79 height 16
click at [1219, 105] on icon "Close dialog" at bounding box center [1210, 101] width 20 height 20
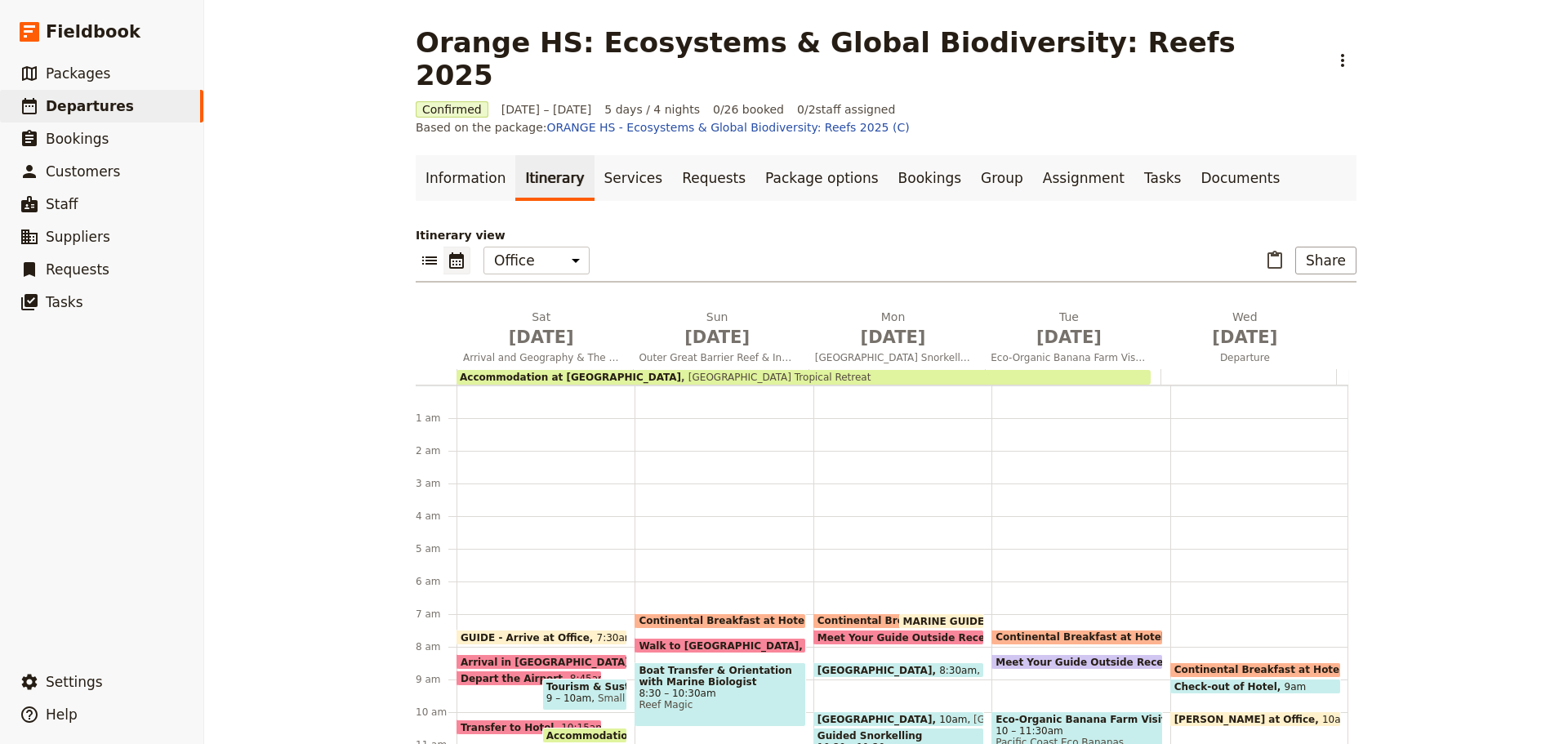
click at [858, 713] on span "[GEOGRAPHIC_DATA]" at bounding box center [879, 718] width 122 height 10
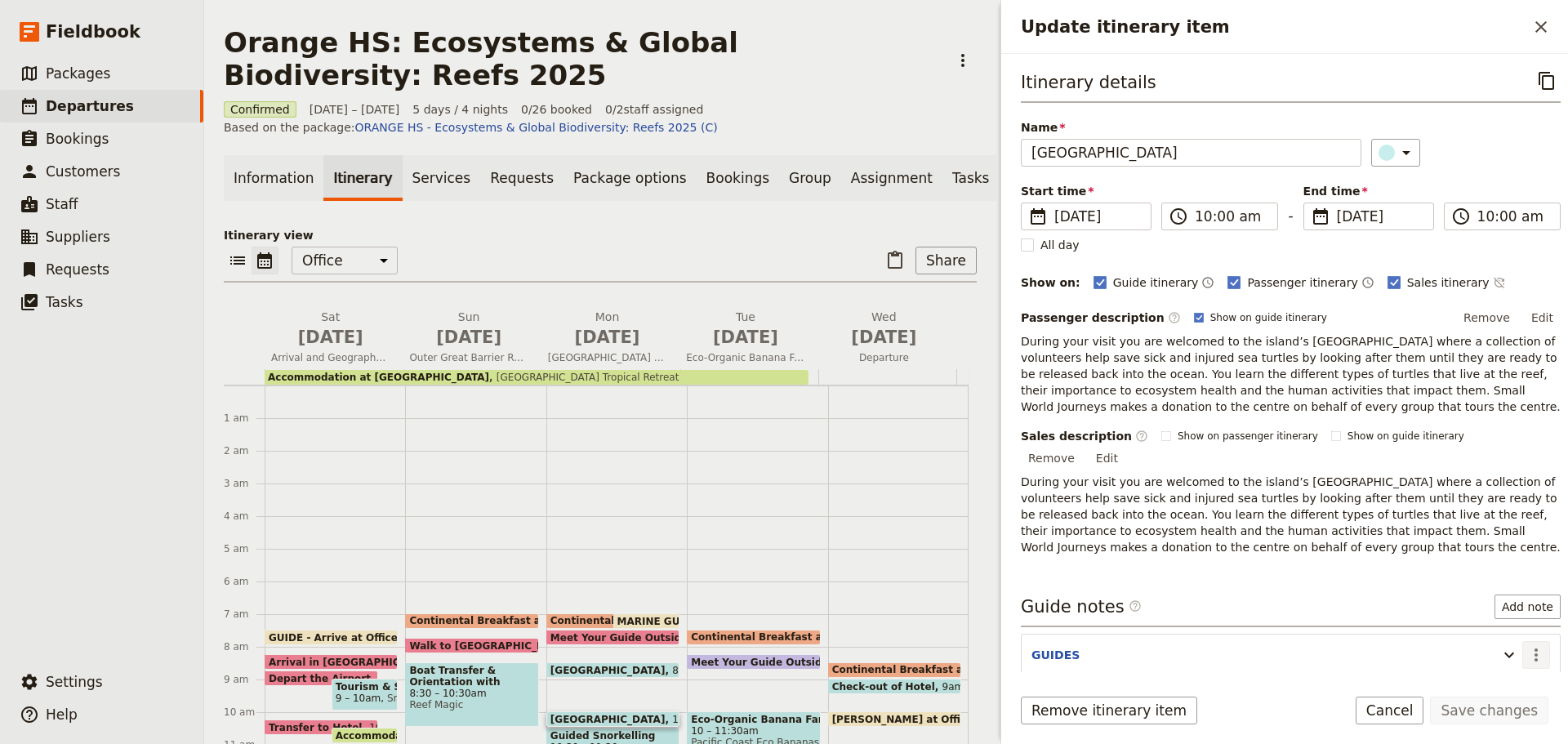
click at [1529, 645] on icon "Actions" at bounding box center [1537, 654] width 20 height 20
click at [1487, 671] on span "Edit note" at bounding box center [1477, 672] width 52 height 16
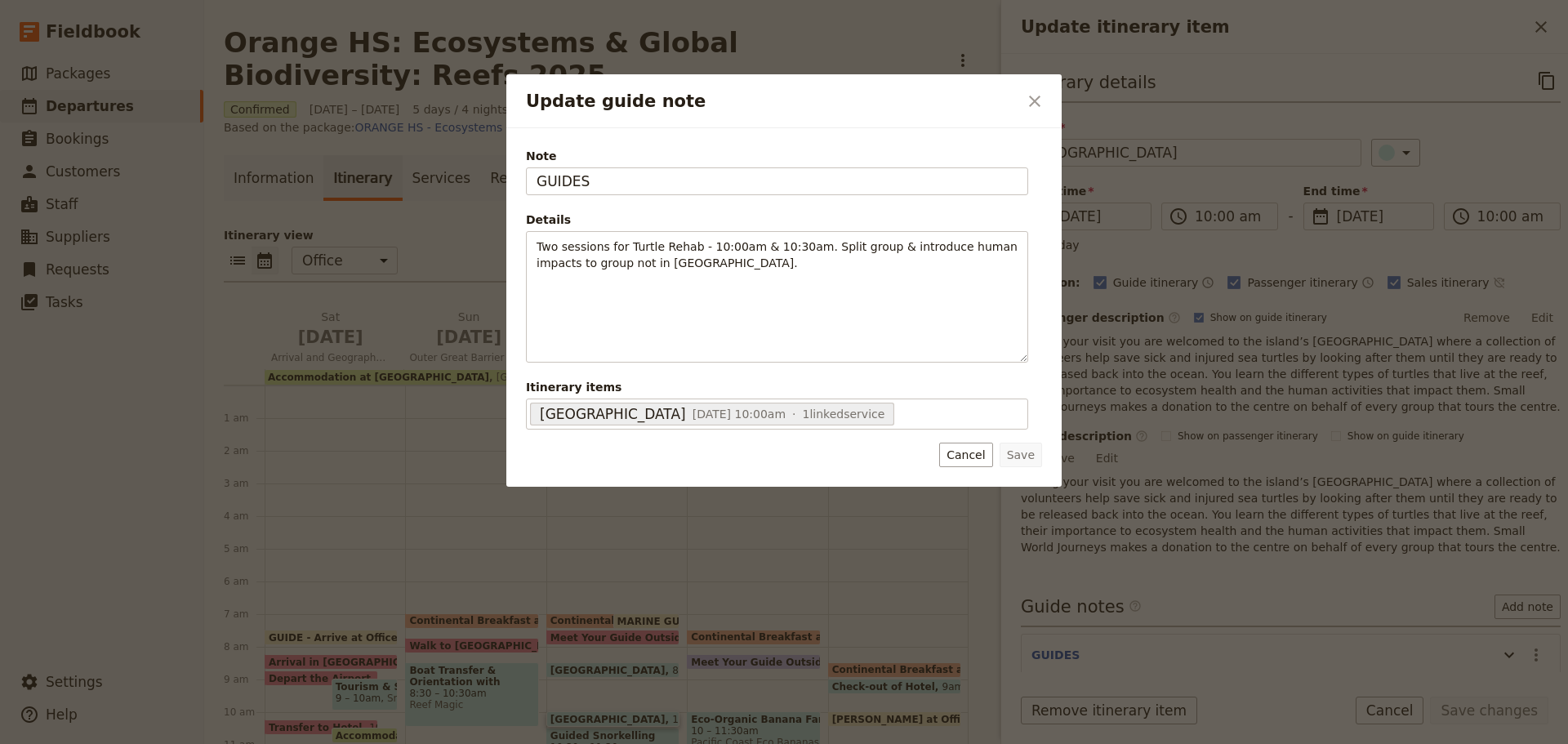
drag, startPoint x: 666, startPoint y: 188, endPoint x: 257, endPoint y: 160, distance: 410.0
click at [257, 743] on div "Update guide note ​ Note GUIDES Details Two sessions for Turtle Rehab - 10:00am…" at bounding box center [784, 744] width 1568 height 0
type input "E"
type input "BEE & EVA"
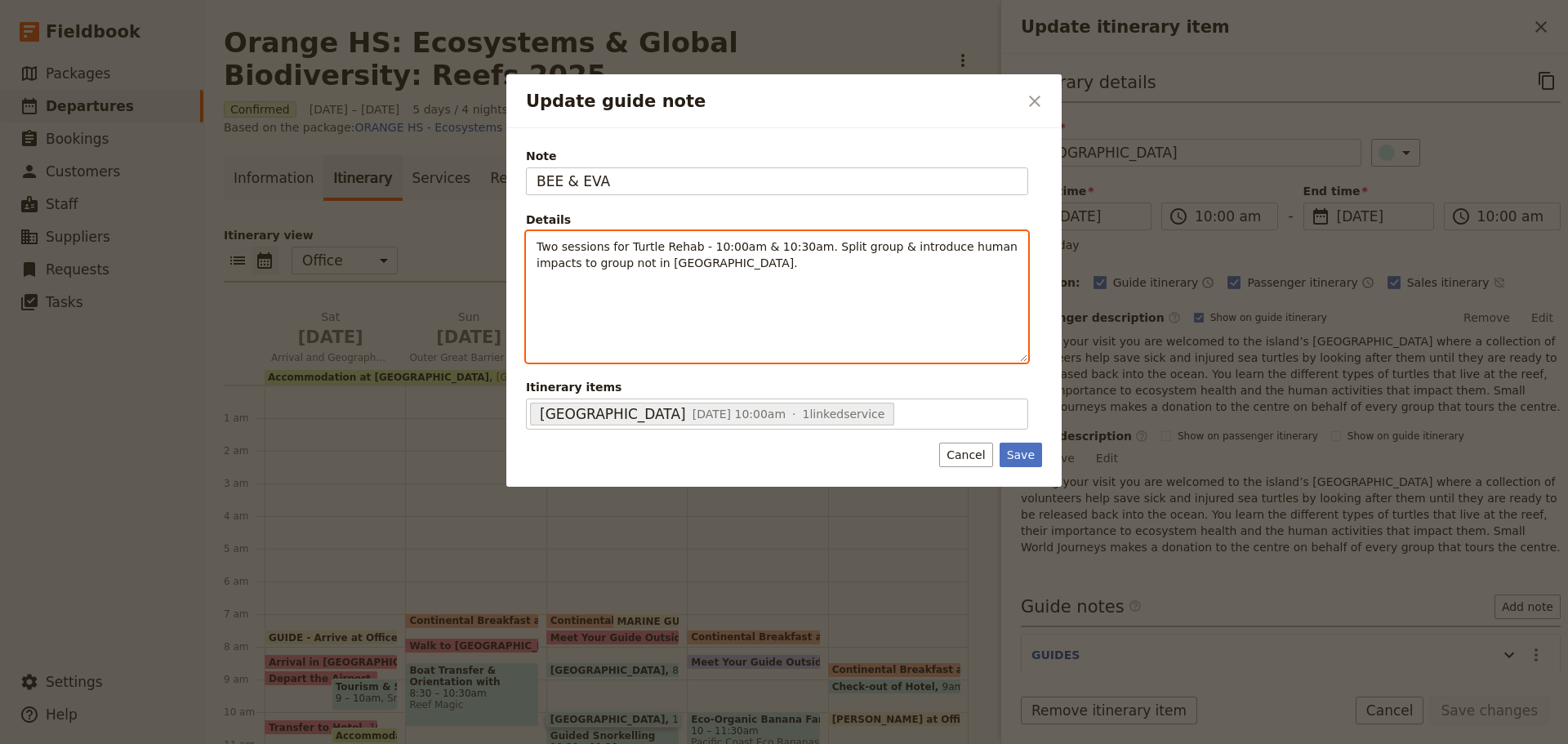
drag, startPoint x: 663, startPoint y: 286, endPoint x: 621, endPoint y: 263, distance: 47.9
click at [659, 282] on div "Two sessions for Turtle Rehab - 10:00am & 10:30am. Split group & introduce huma…" at bounding box center [777, 297] width 501 height 130
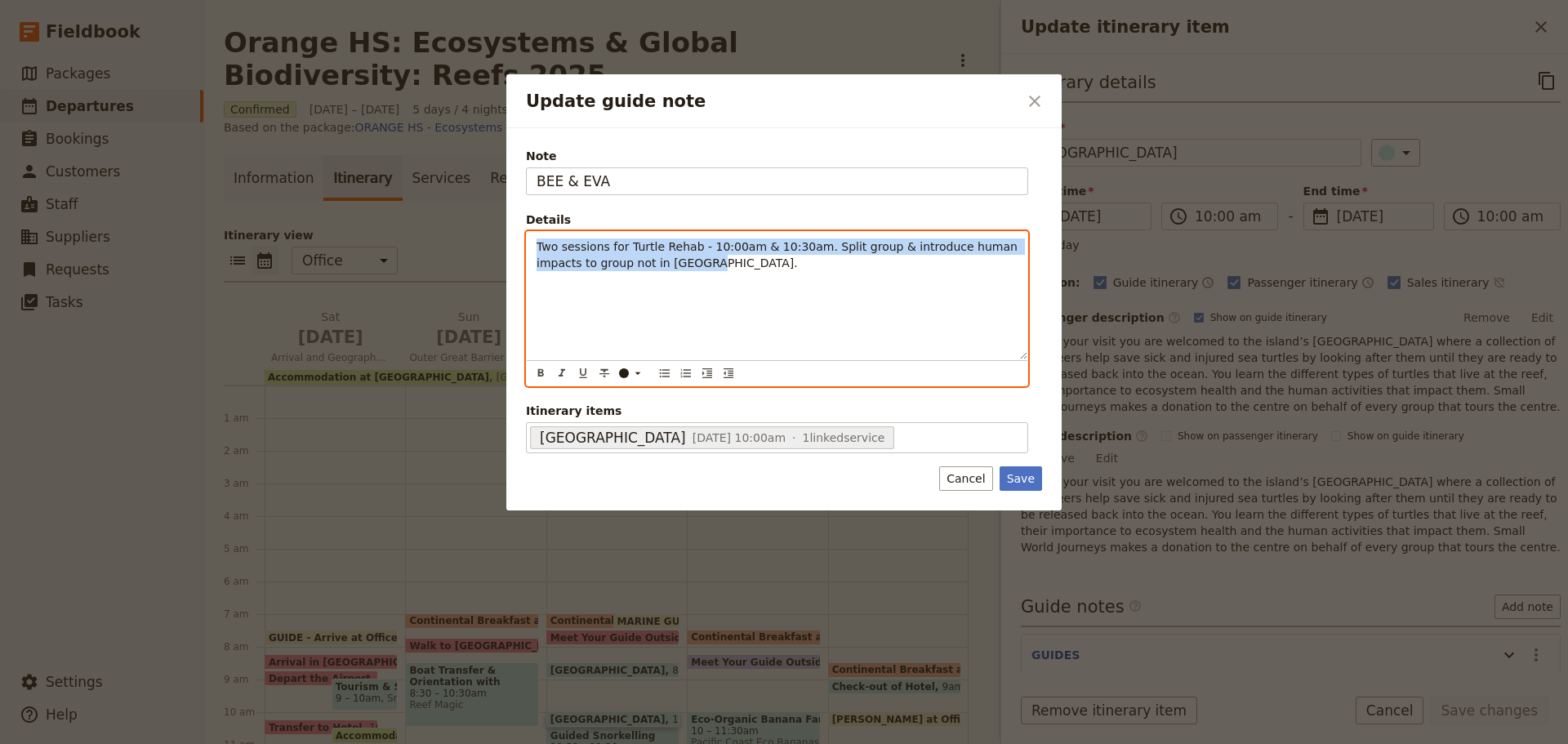
drag, startPoint x: 529, startPoint y: 238, endPoint x: 698, endPoint y: 285, distance: 175.4
click at [698, 285] on div "Two sessions for Turtle Rehab - 10:00am & 10:30am. Split group & introduce huma…" at bounding box center [777, 296] width 501 height 128
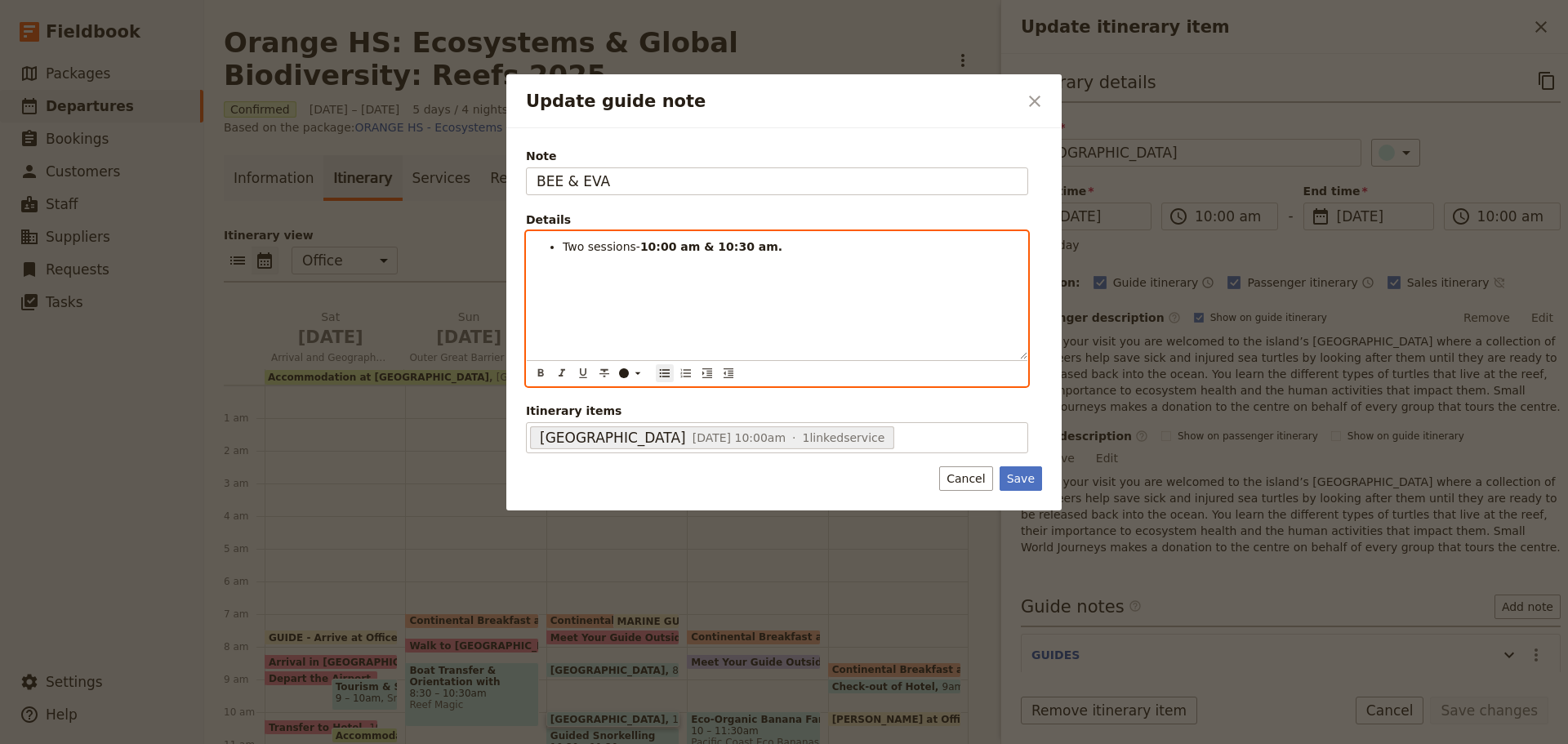
click at [567, 252] on span "Two sessions-" at bounding box center [601, 247] width 77 height 13
drag, startPoint x: 687, startPoint y: 240, endPoint x: 746, endPoint y: 251, distance: 60.0
click at [746, 251] on strong "10:00 am & 10:30 am." at bounding box center [713, 247] width 142 height 13
click at [622, 244] on span "One sessions-" at bounding box center [602, 247] width 79 height 13
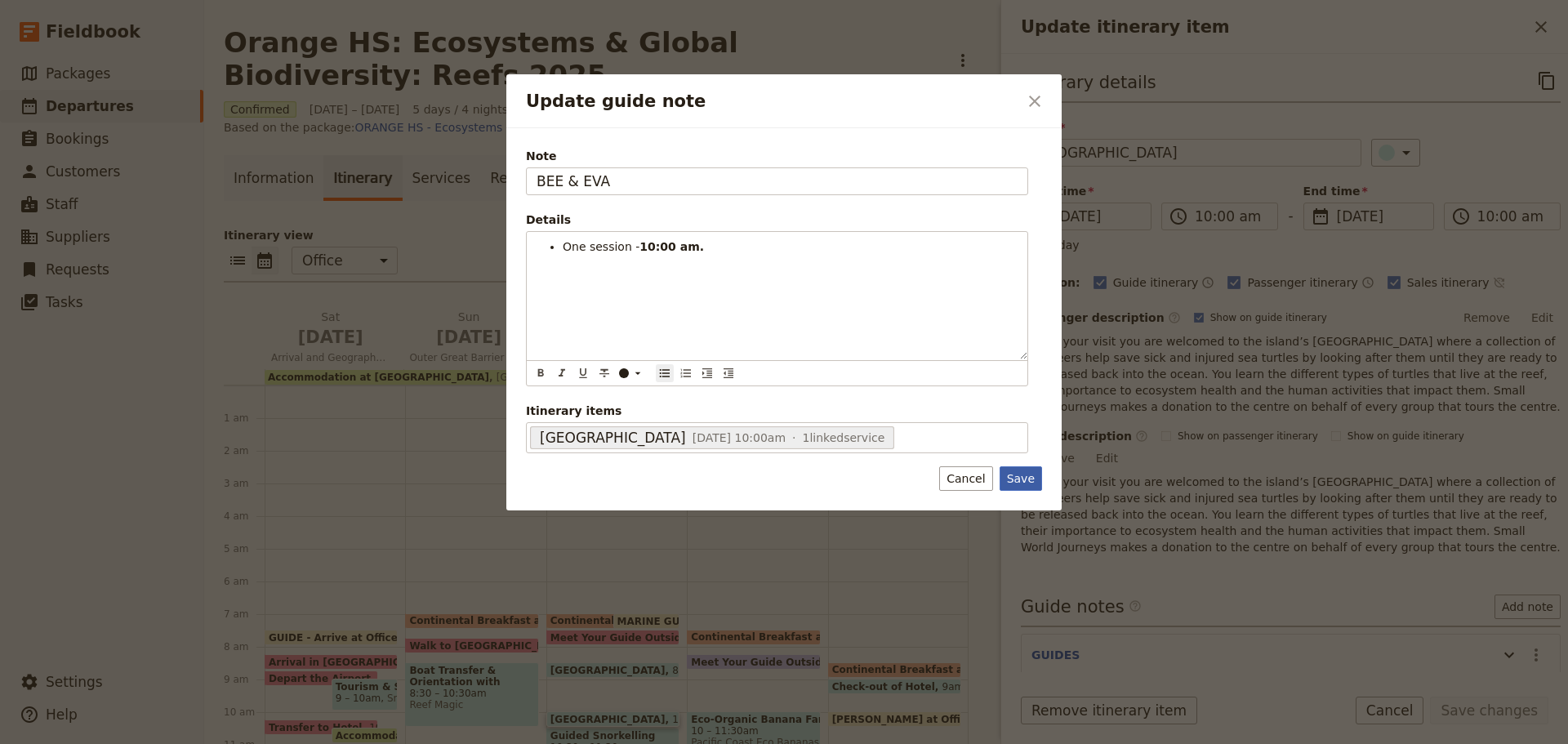
click at [1014, 477] on button "Save" at bounding box center [1021, 479] width 43 height 25
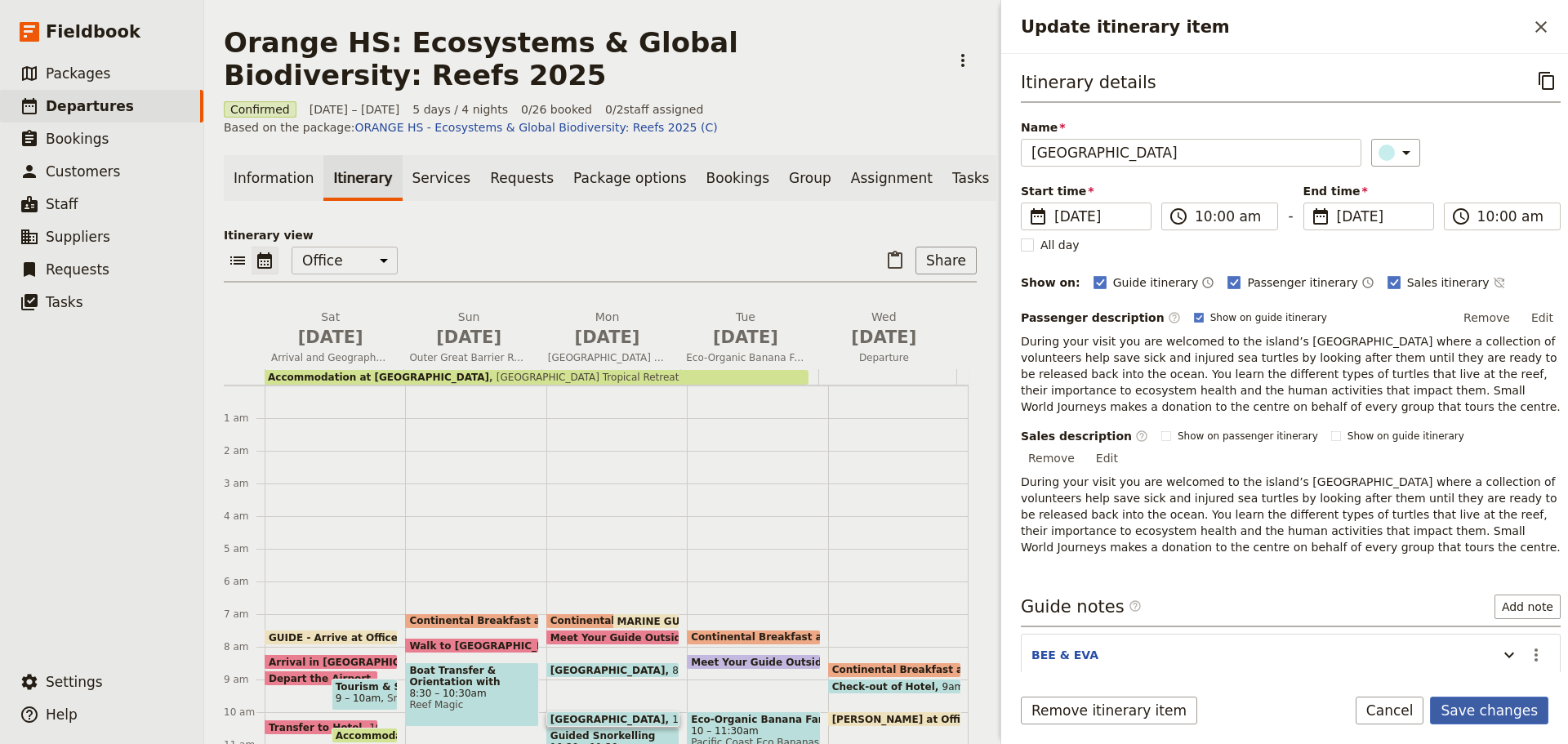
click at [1468, 711] on button "Save changes" at bounding box center [1490, 710] width 118 height 28
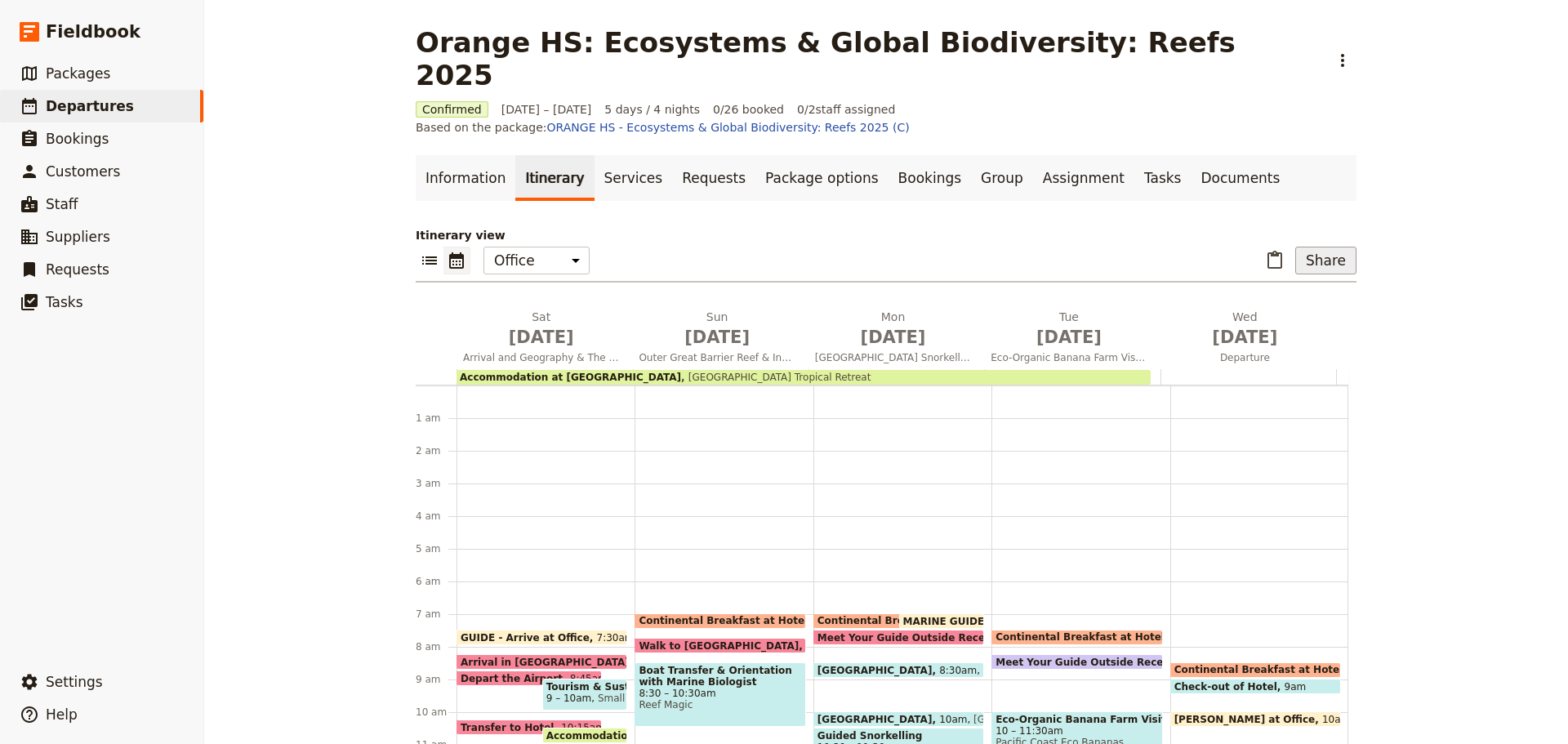
click at [1307, 247] on button "Share" at bounding box center [1327, 260] width 61 height 28
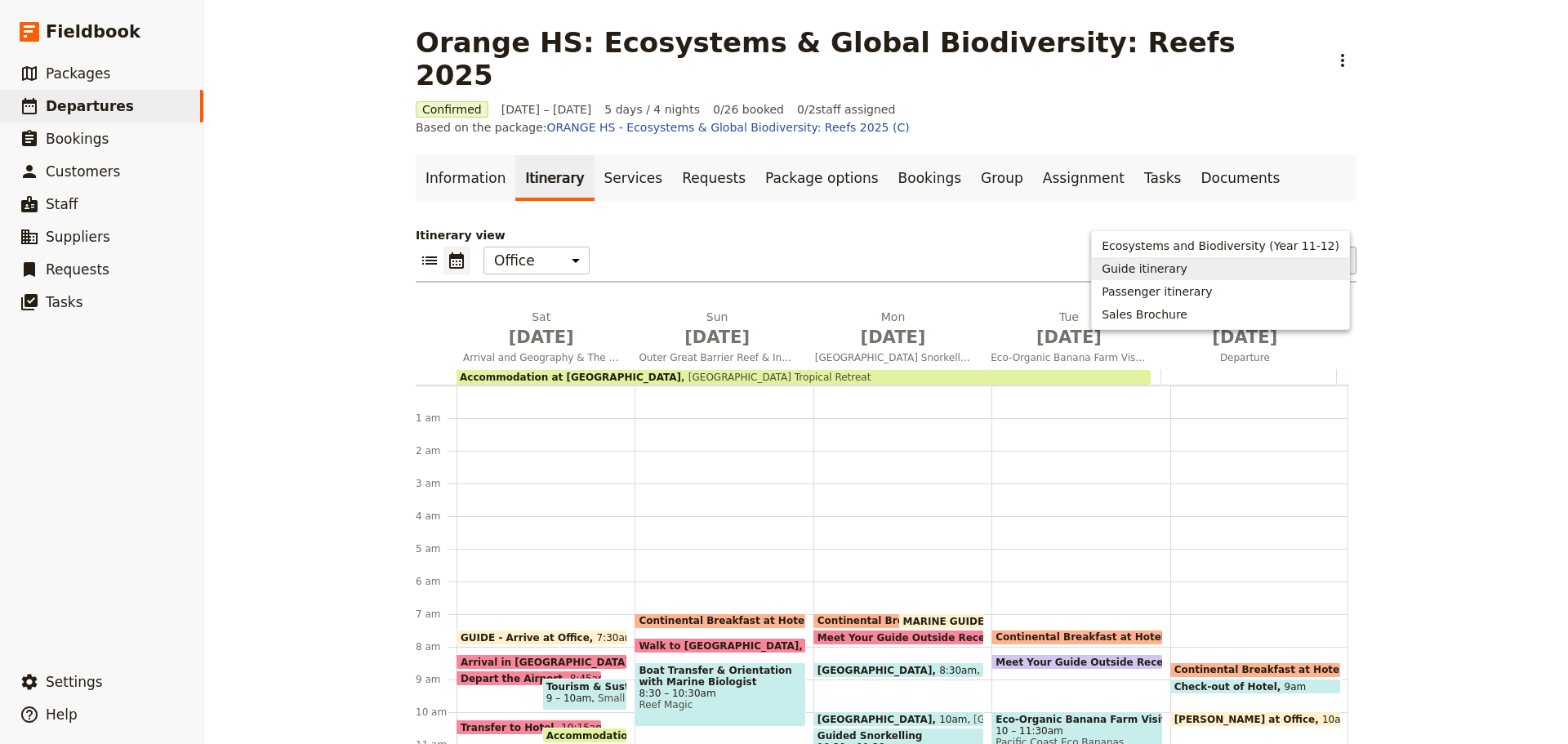
click at [1250, 275] on span "Guide itinerary" at bounding box center [1221, 268] width 238 height 16
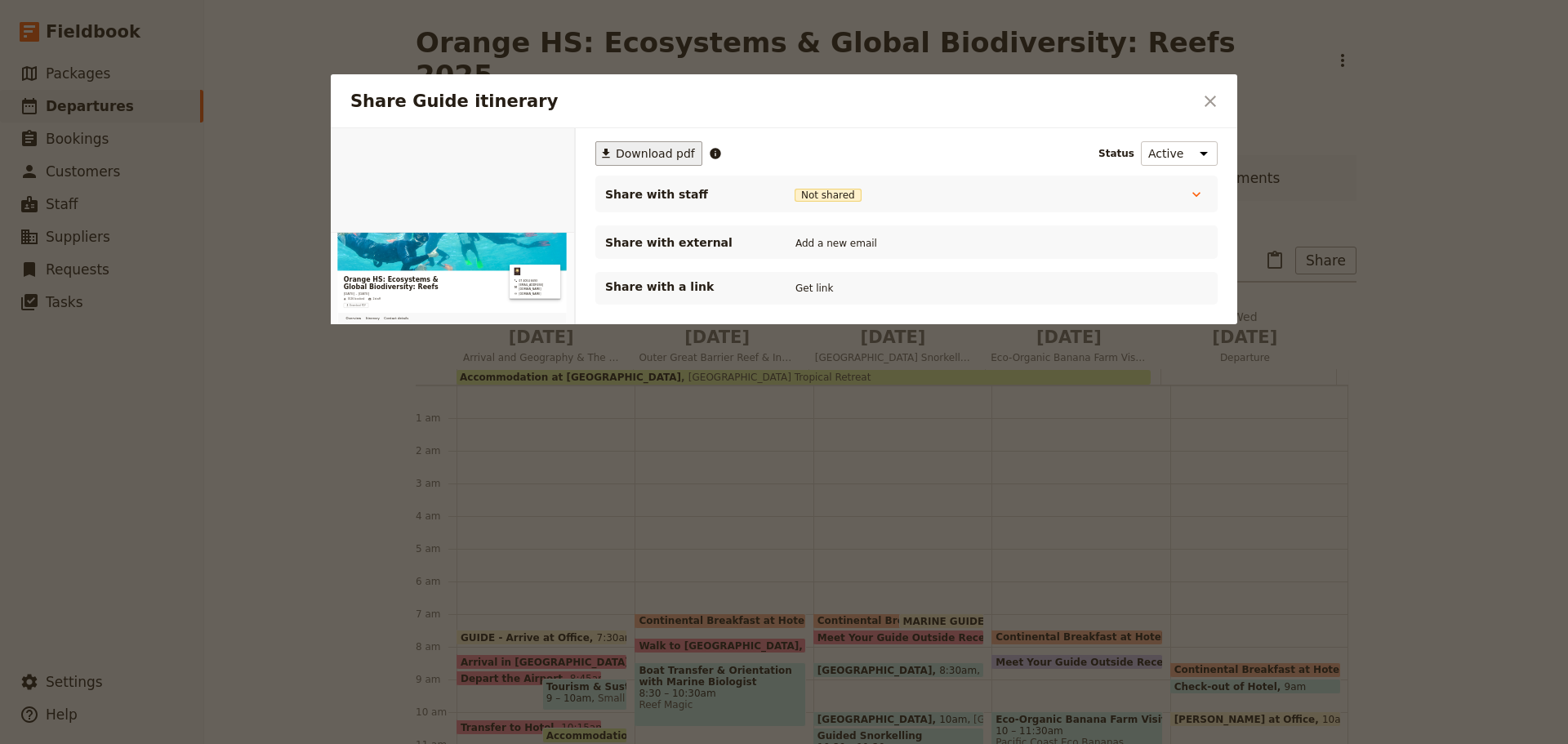
click at [641, 164] on button "​ Download pdf" at bounding box center [649, 154] width 107 height 25
click at [1215, 87] on div "Share Guide itinerary ​" at bounding box center [784, 101] width 907 height 53
drag, startPoint x: 1214, startPoint y: 88, endPoint x: 1204, endPoint y: 109, distance: 23.3
click at [1214, 89] on button "​" at bounding box center [1210, 101] width 28 height 28
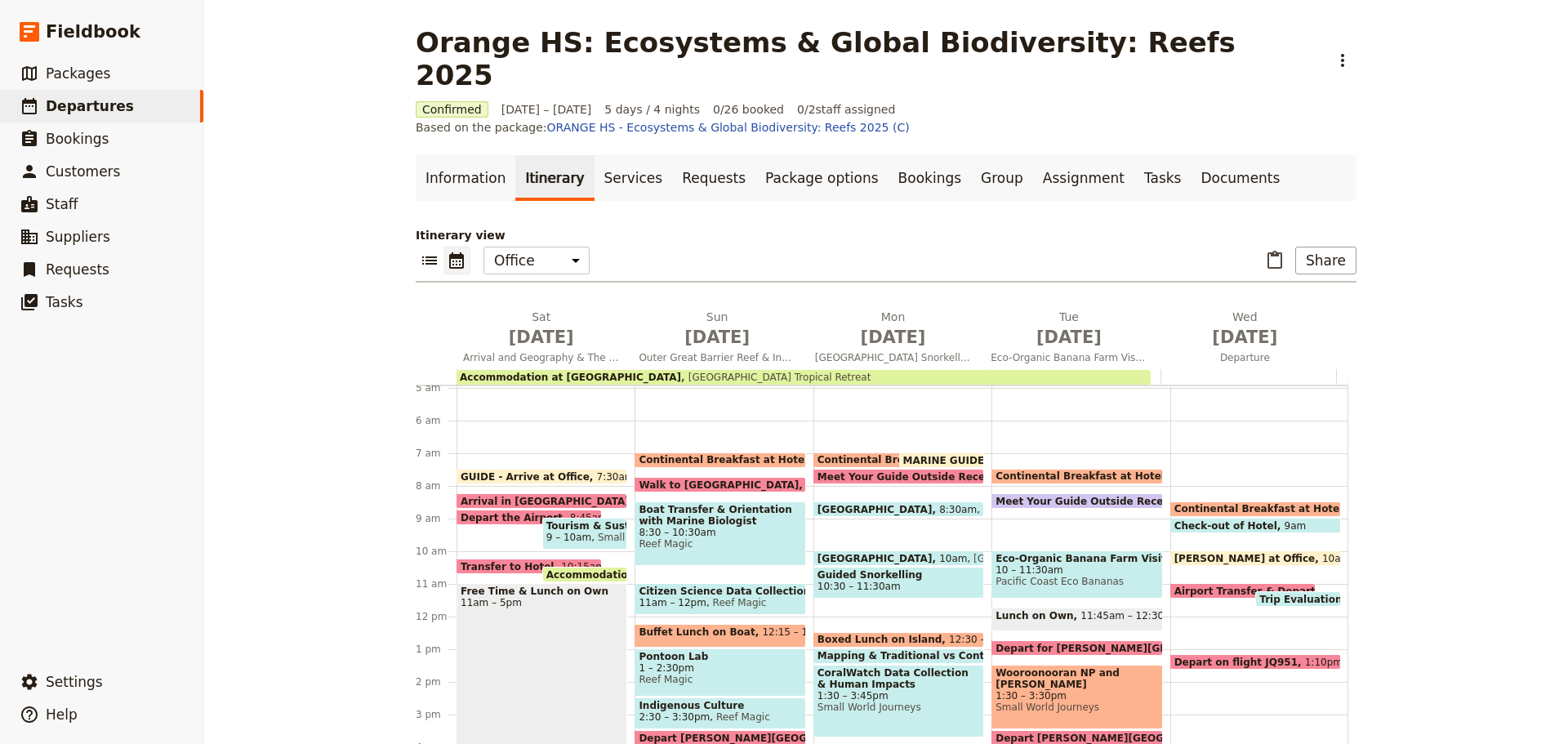
scroll to position [163, 0]
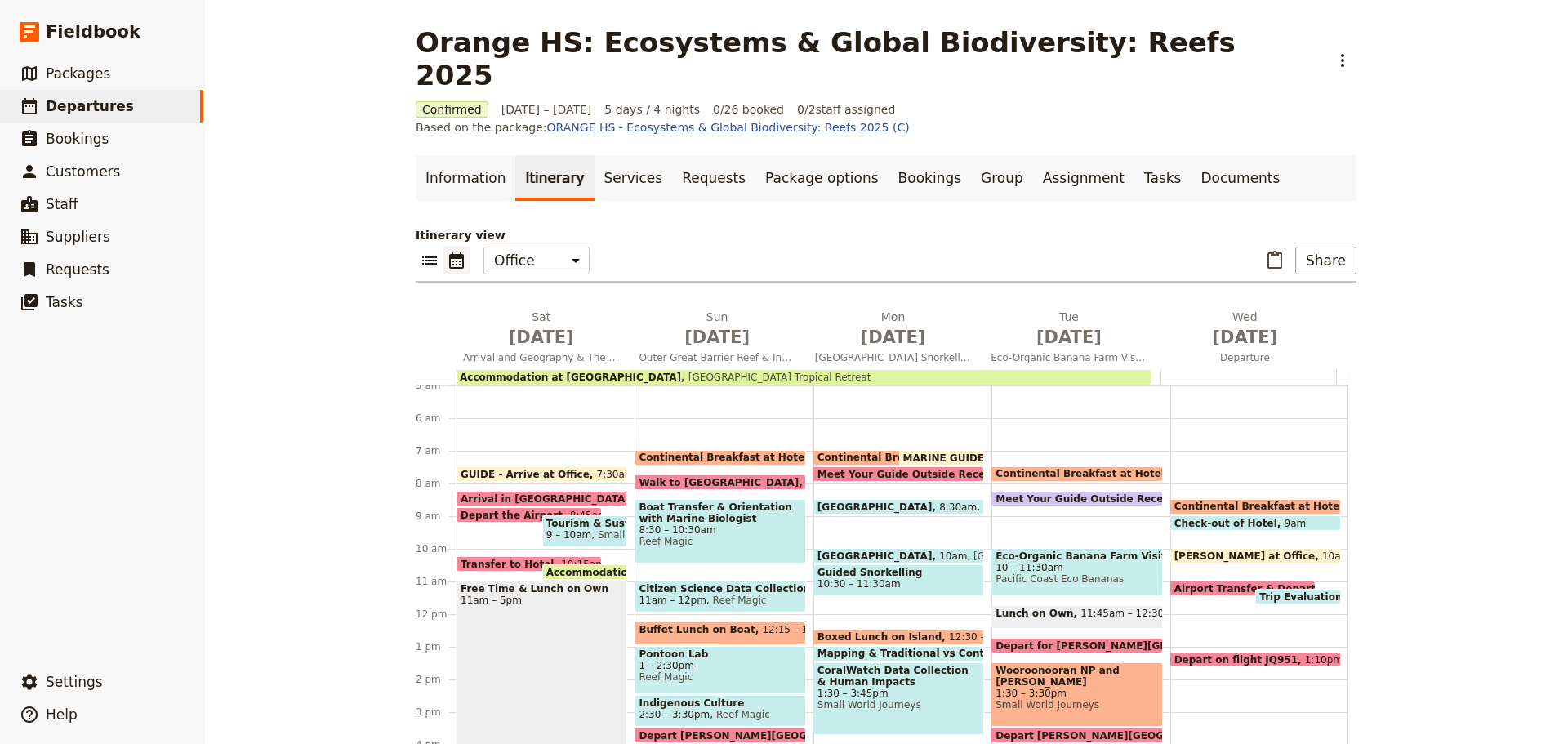
click at [886, 550] on span "[GEOGRAPHIC_DATA]" at bounding box center [879, 555] width 122 height 10
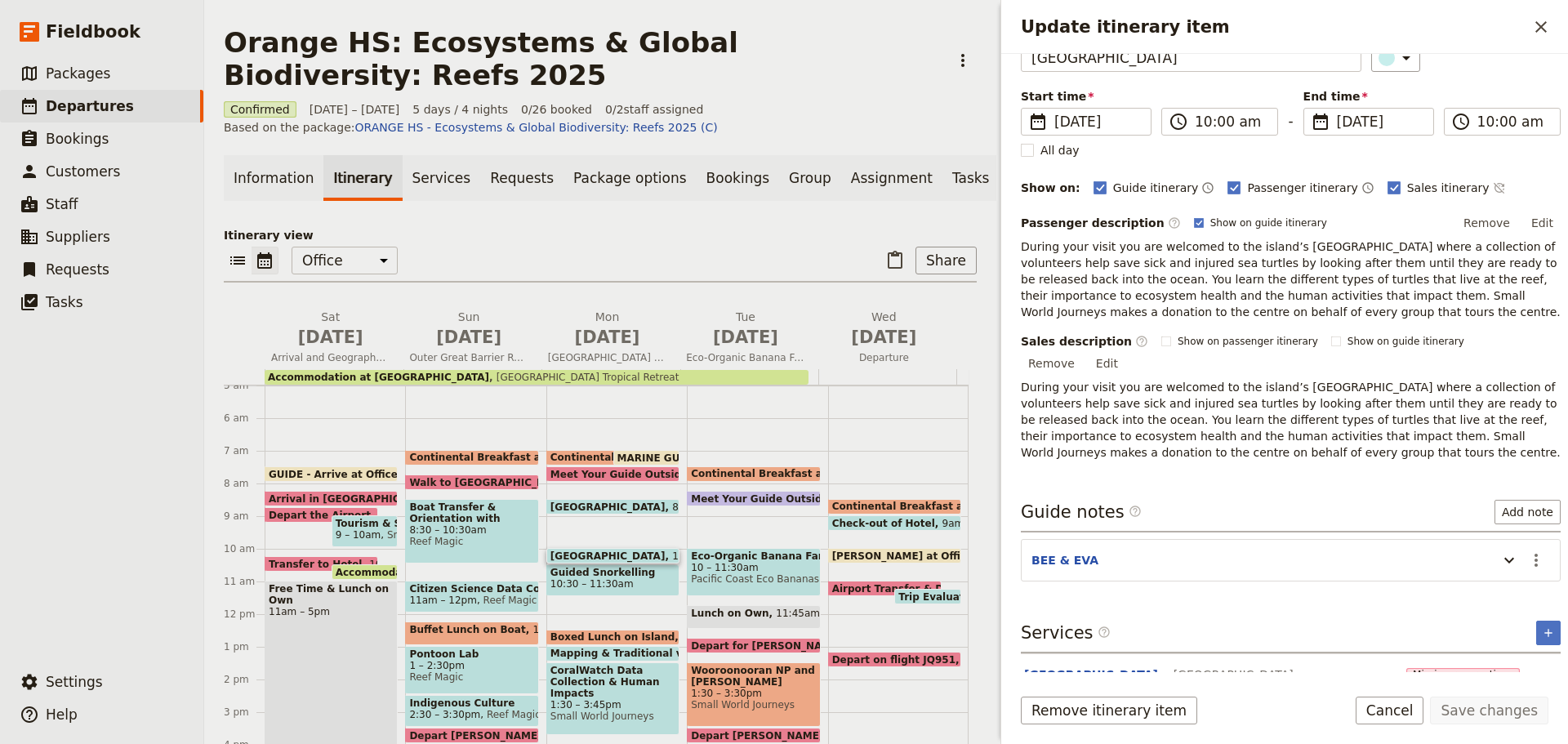
scroll to position [116, 0]
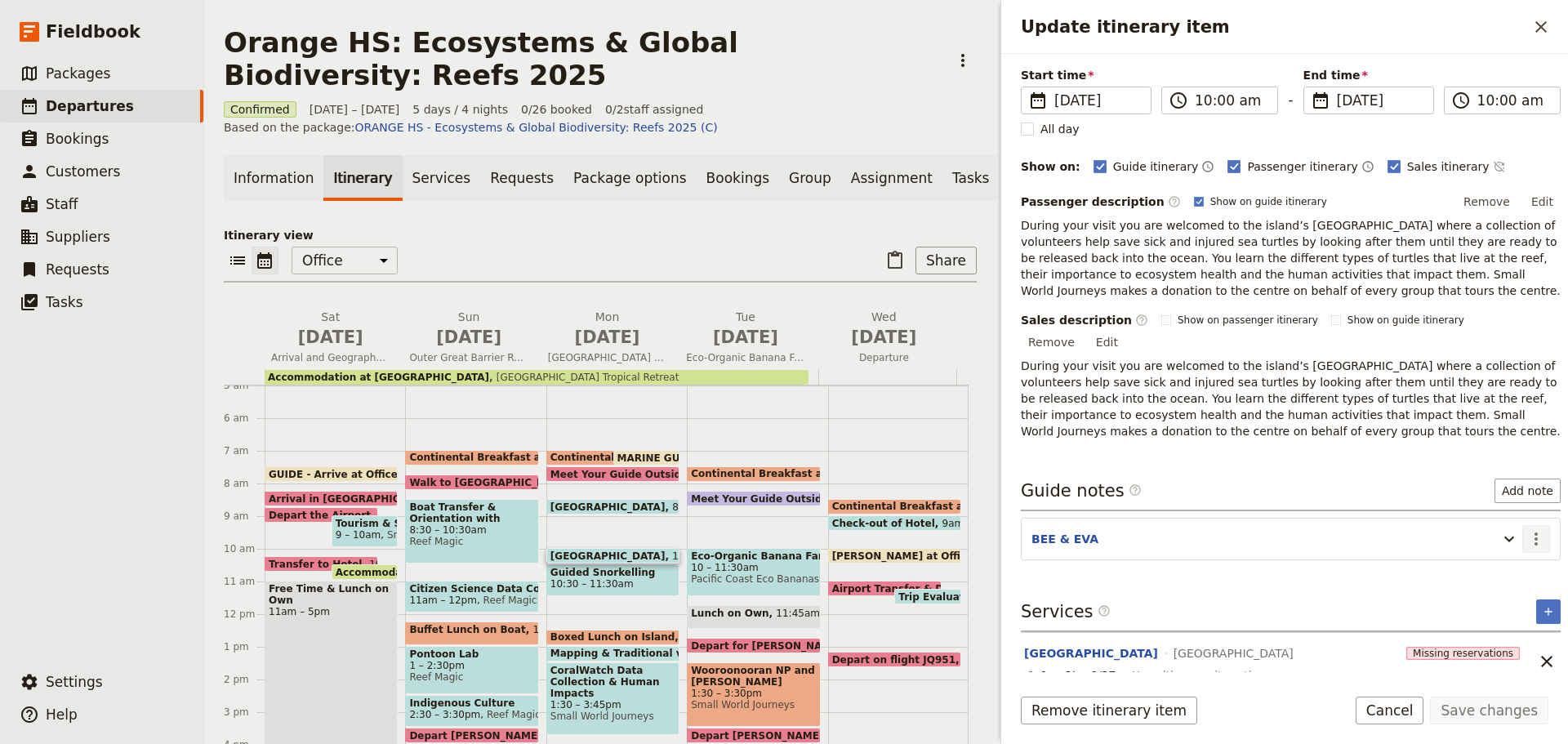
click at [1527, 529] on icon "Actions" at bounding box center [1537, 539] width 20 height 20
click at [1503, 548] on span "Edit note" at bounding box center [1477, 555] width 52 height 16
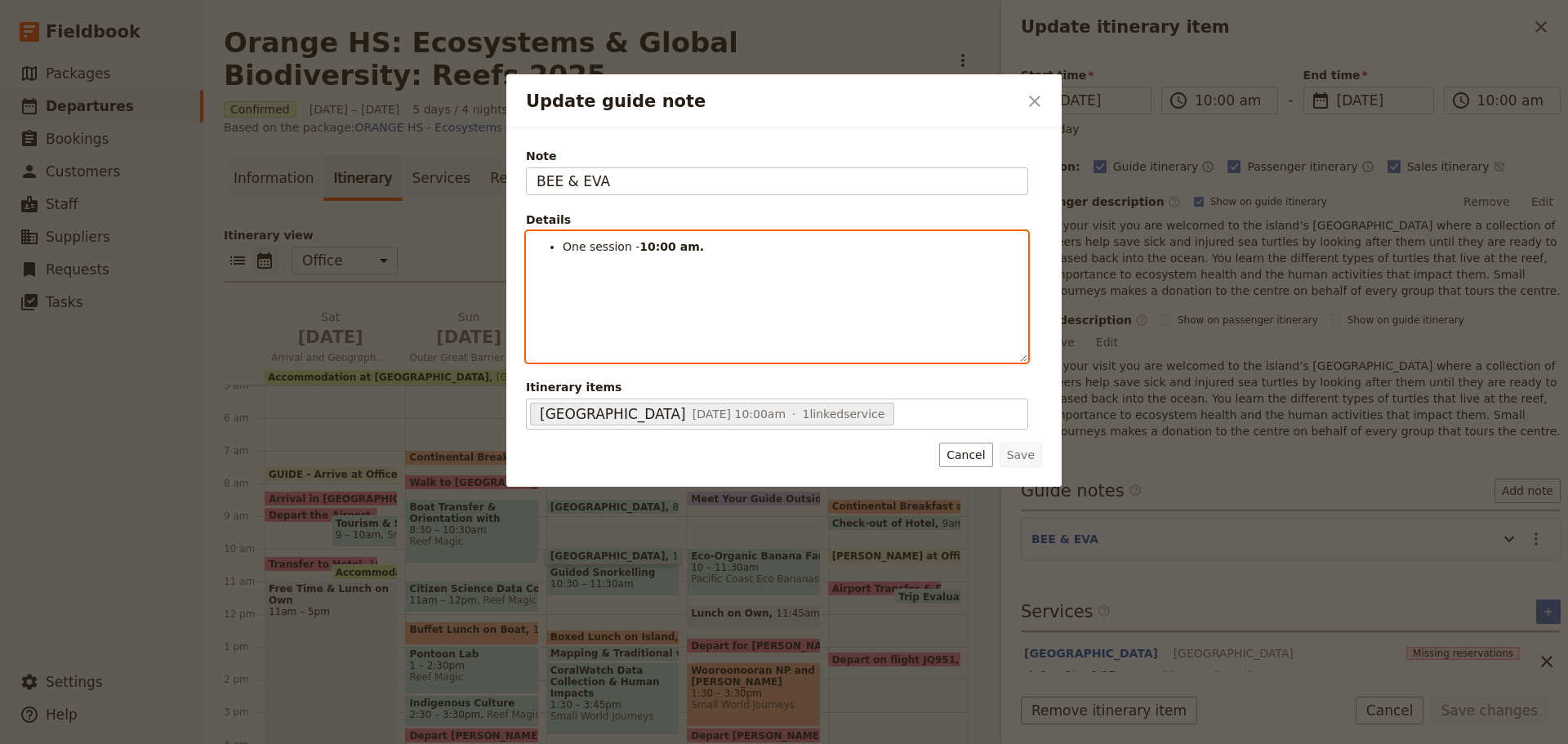
click at [753, 321] on div "One session - 10:00 am." at bounding box center [777, 297] width 501 height 130
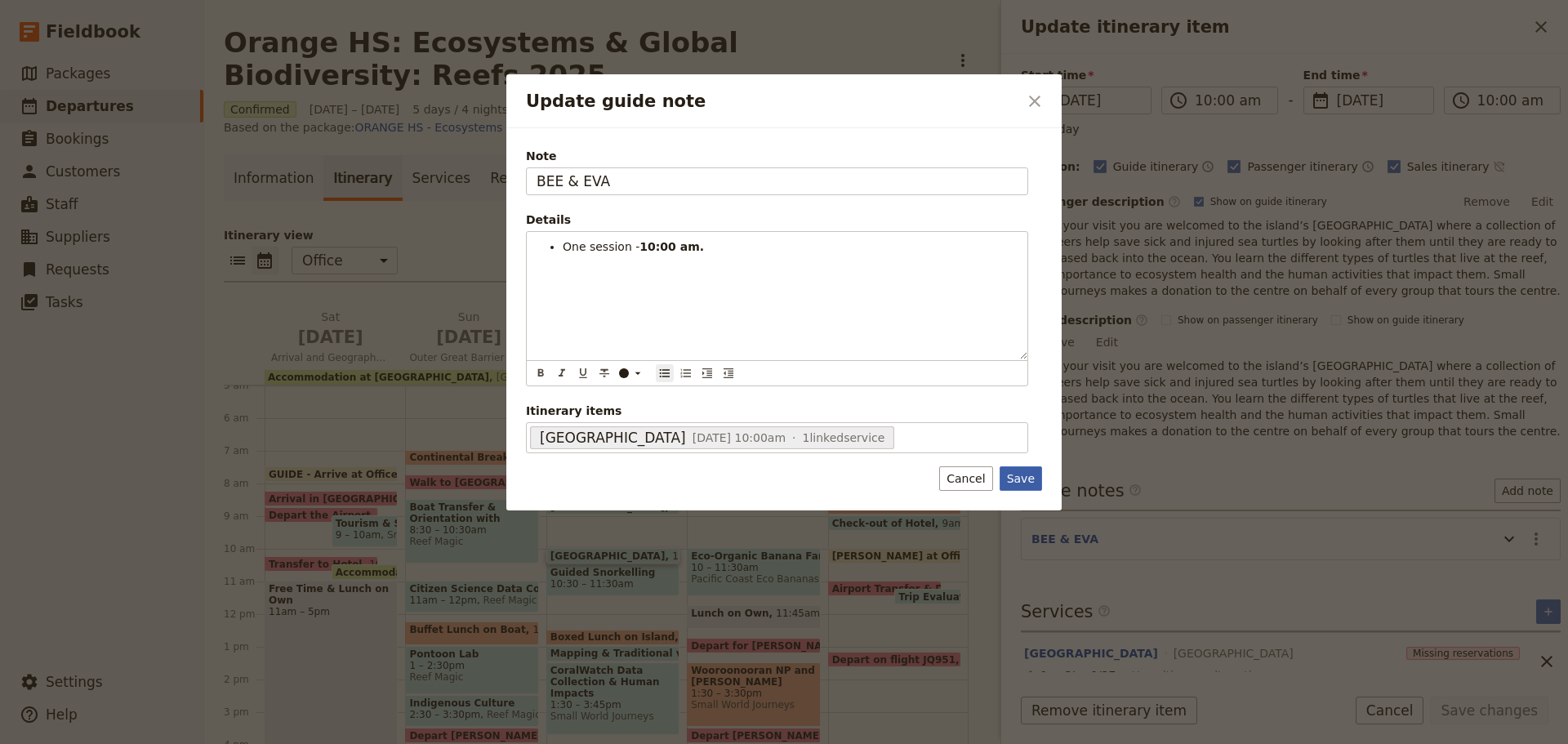
click at [1019, 477] on button "Save" at bounding box center [1021, 479] width 43 height 25
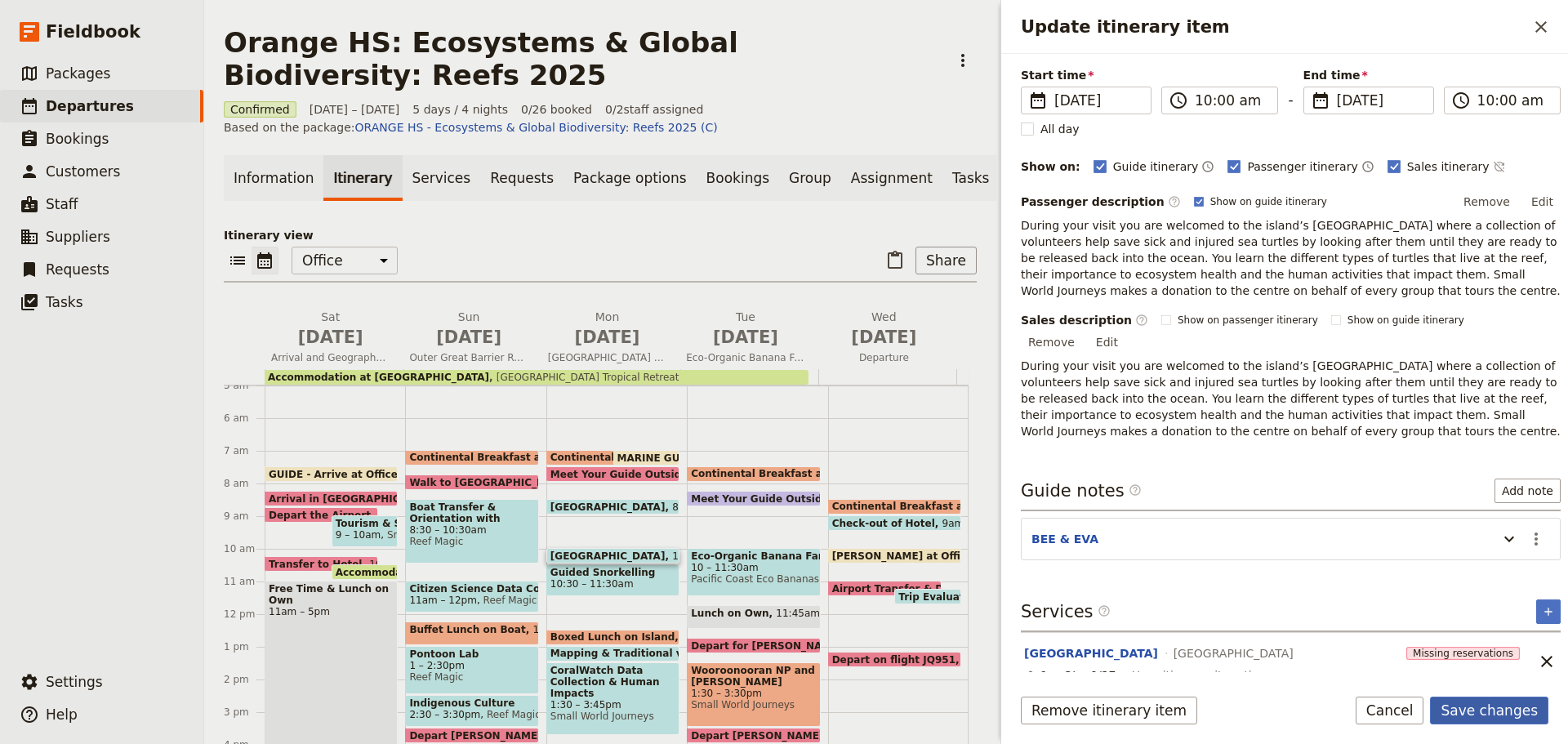
click at [1466, 706] on button "Save changes" at bounding box center [1490, 710] width 118 height 28
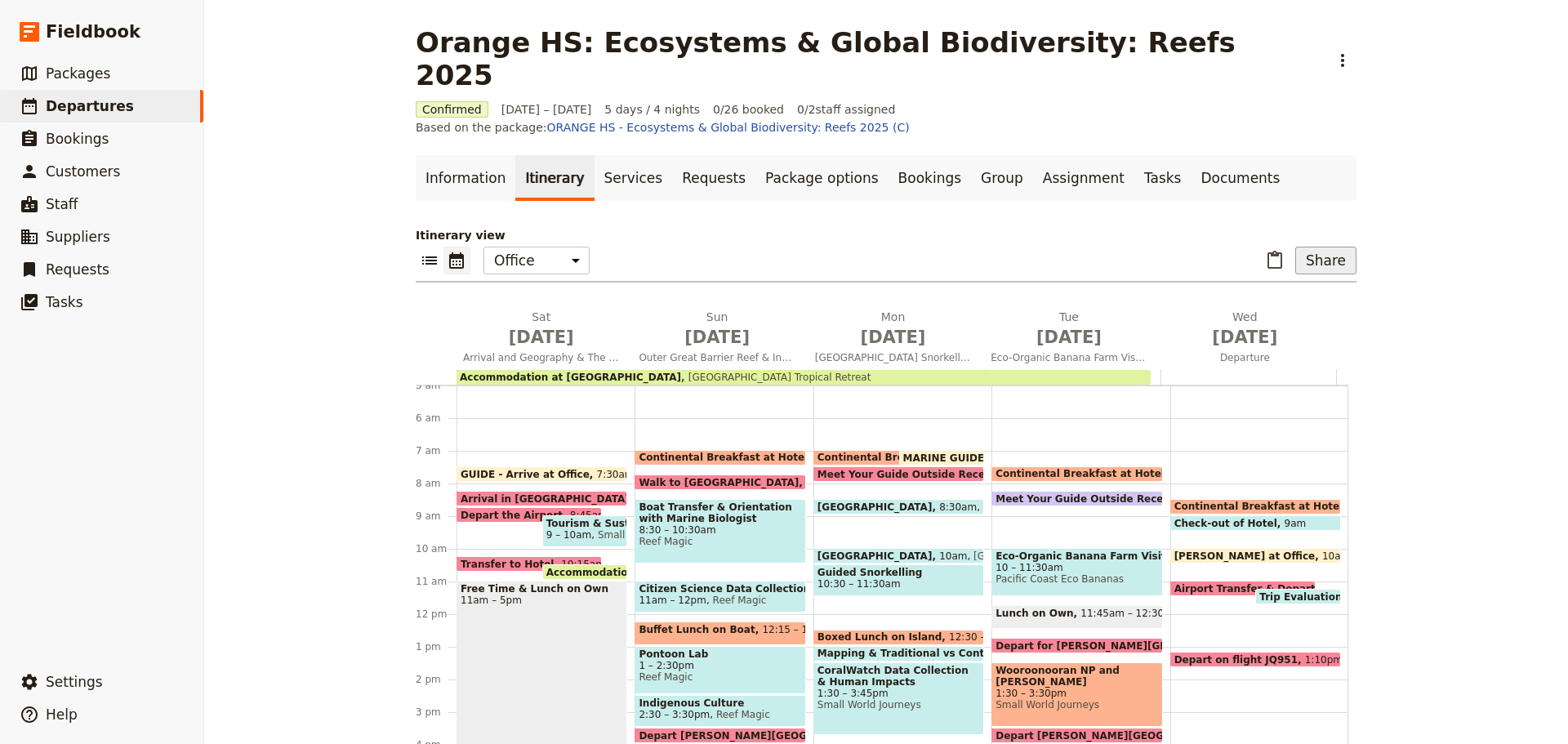
click at [1314, 247] on button "Share" at bounding box center [1327, 260] width 61 height 28
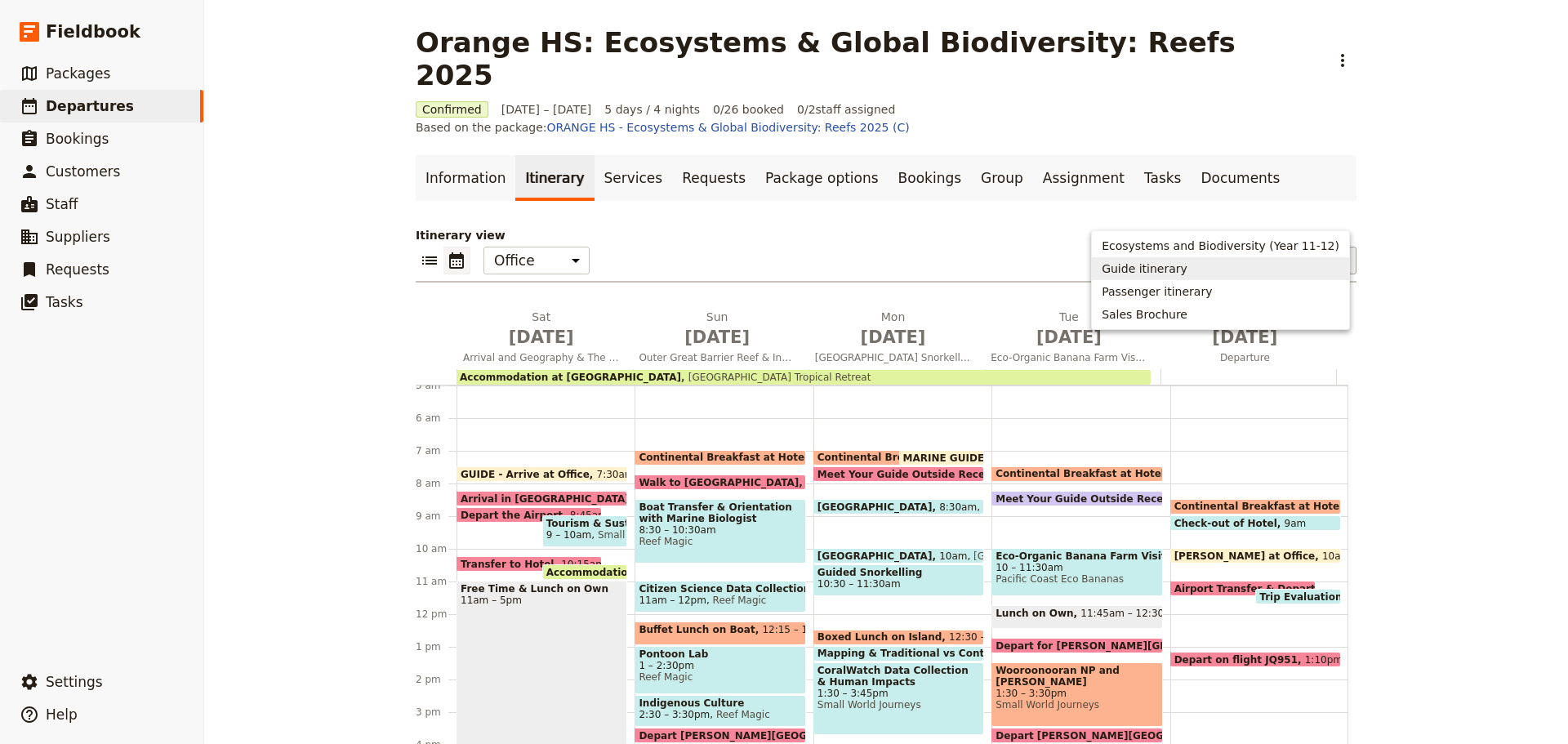
click at [1170, 275] on span "Guide itinerary" at bounding box center [1145, 268] width 86 height 16
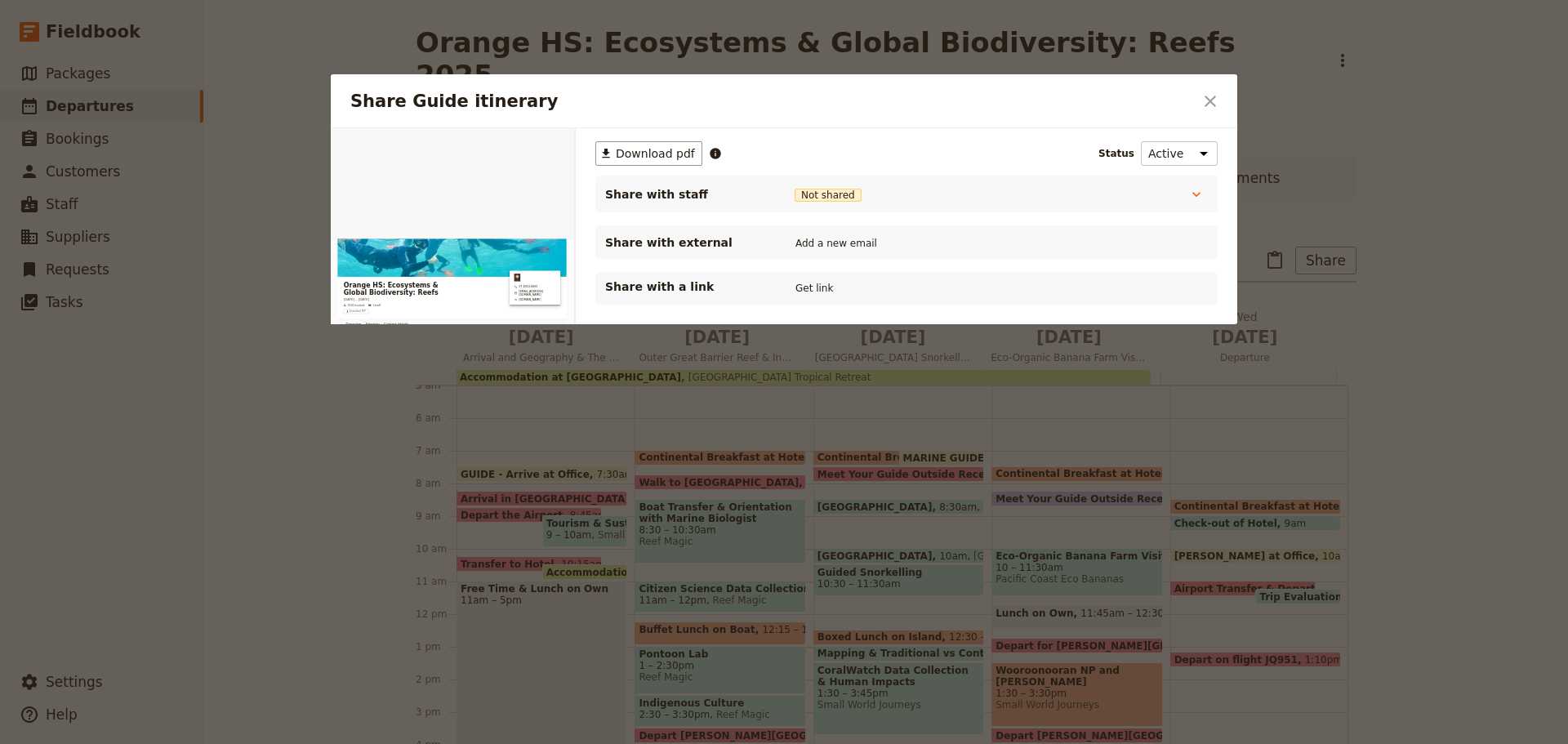
scroll to position [0, 0]
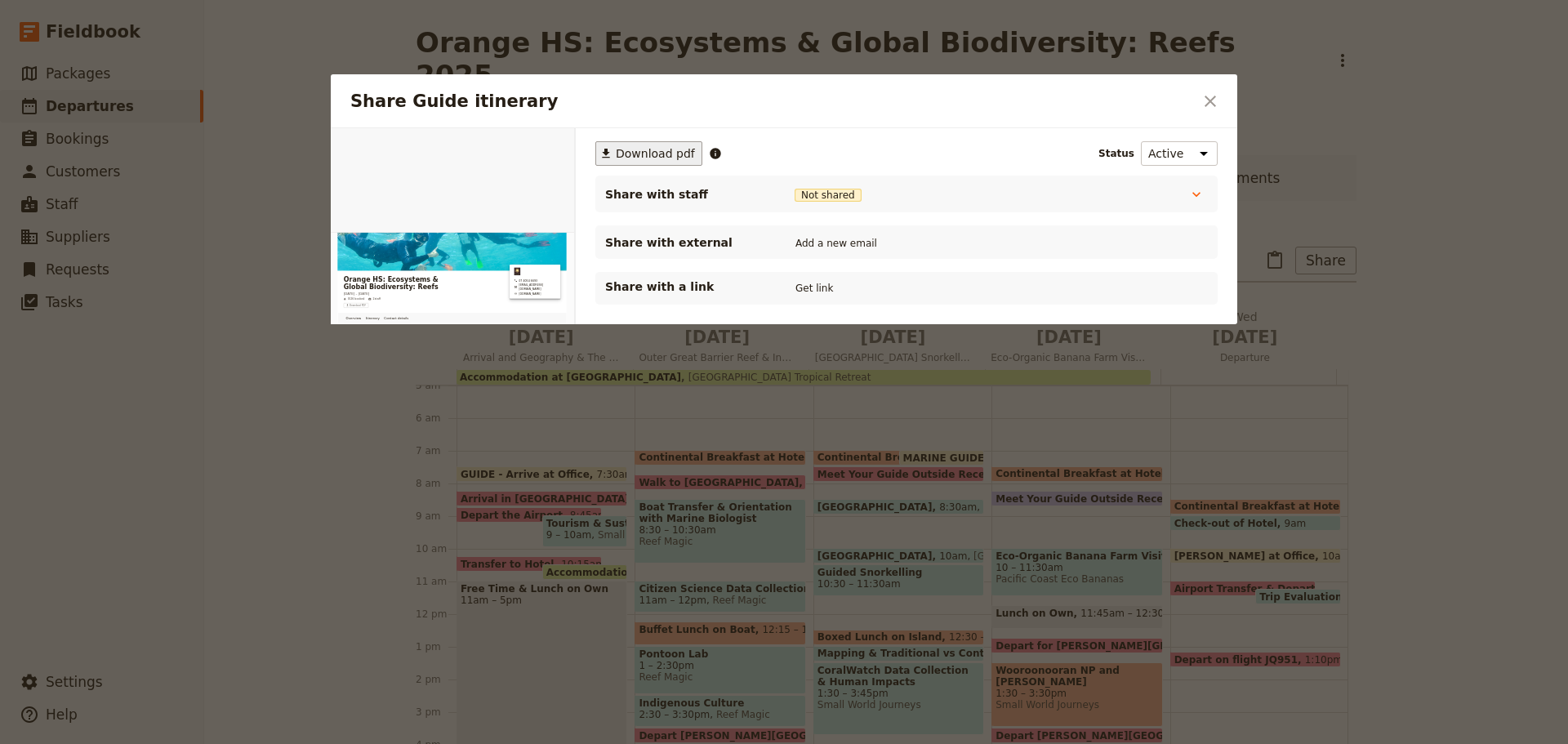
click at [649, 155] on span "Download pdf" at bounding box center [655, 153] width 79 height 16
click at [1139, 27] on div at bounding box center [784, 372] width 1568 height 744
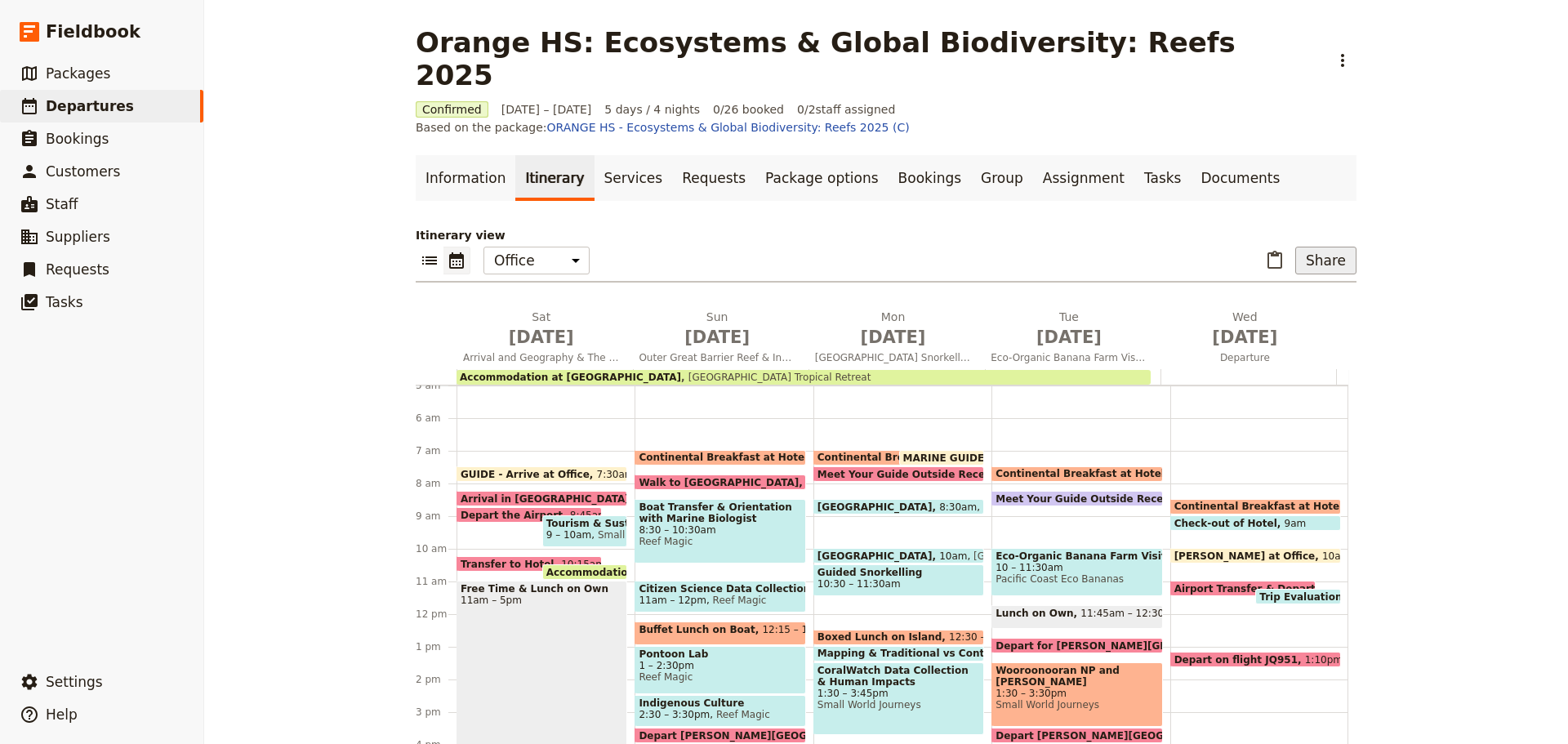
click at [1319, 247] on button "Share" at bounding box center [1327, 260] width 61 height 28
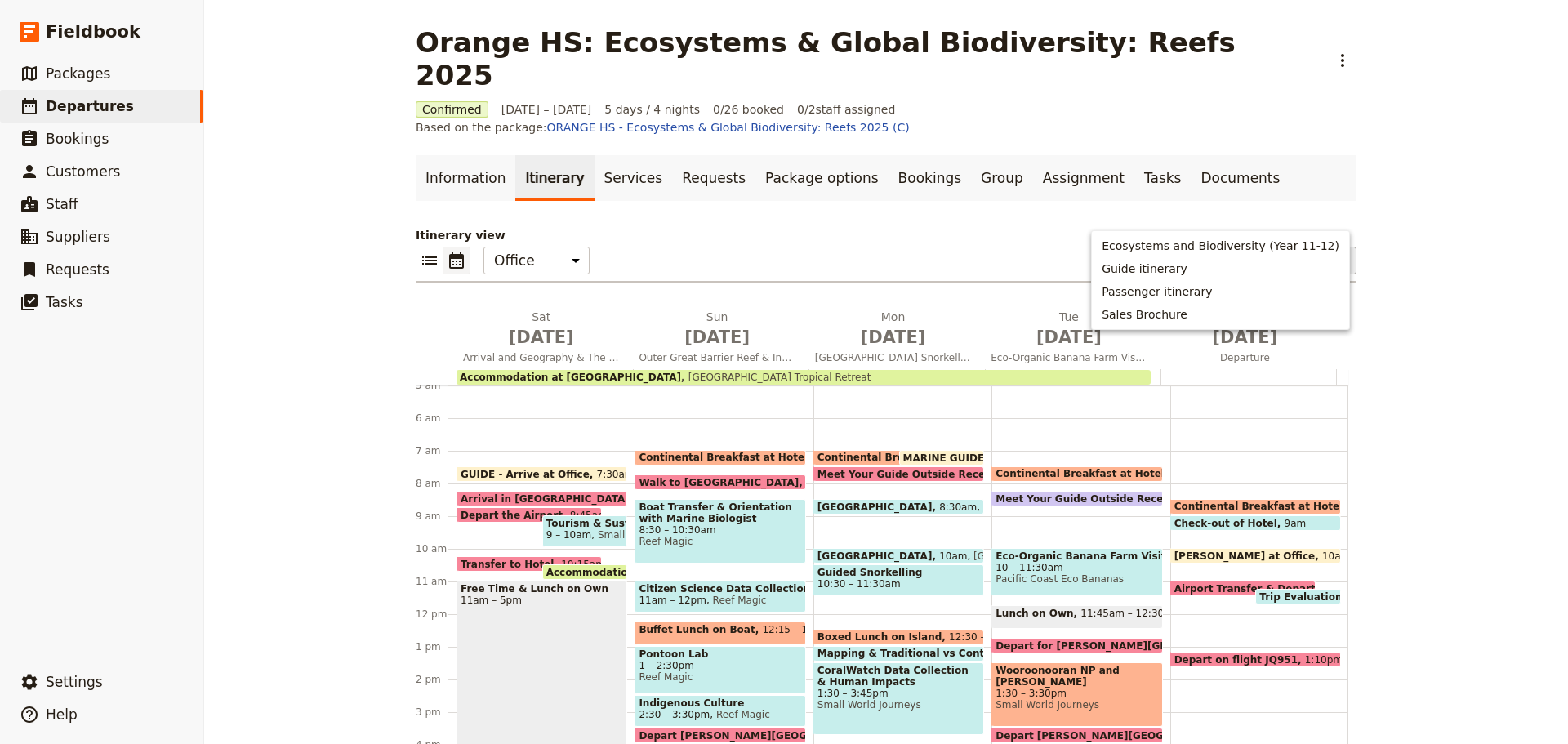
click at [1274, 251] on icon "Paste itinerary item" at bounding box center [1275, 260] width 20 height 20
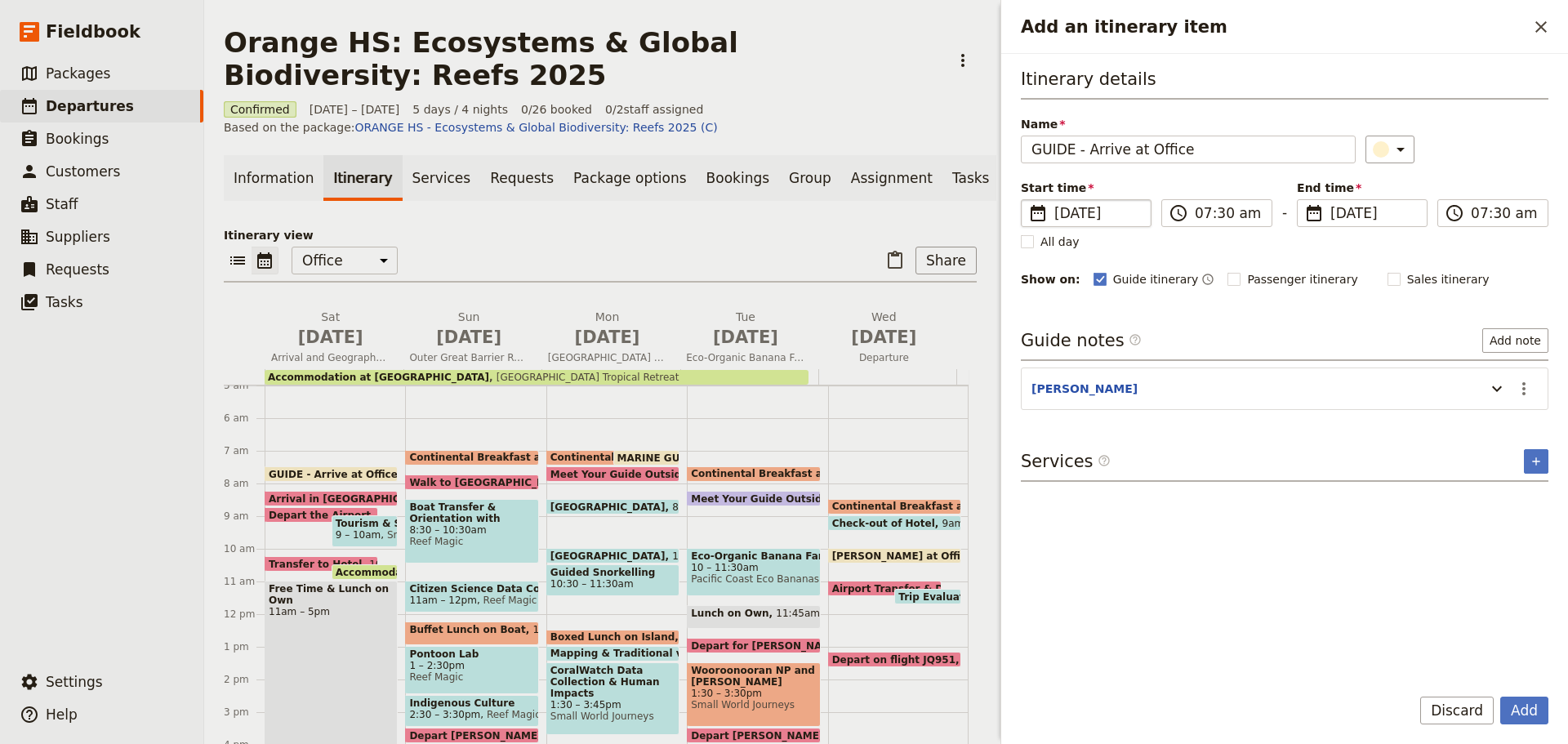
click at [1078, 213] on span "21 Oct 2025" at bounding box center [1098, 213] width 87 height 20
click at [1029, 200] on input "21/10/2025" at bounding box center [1028, 199] width 1 height 1
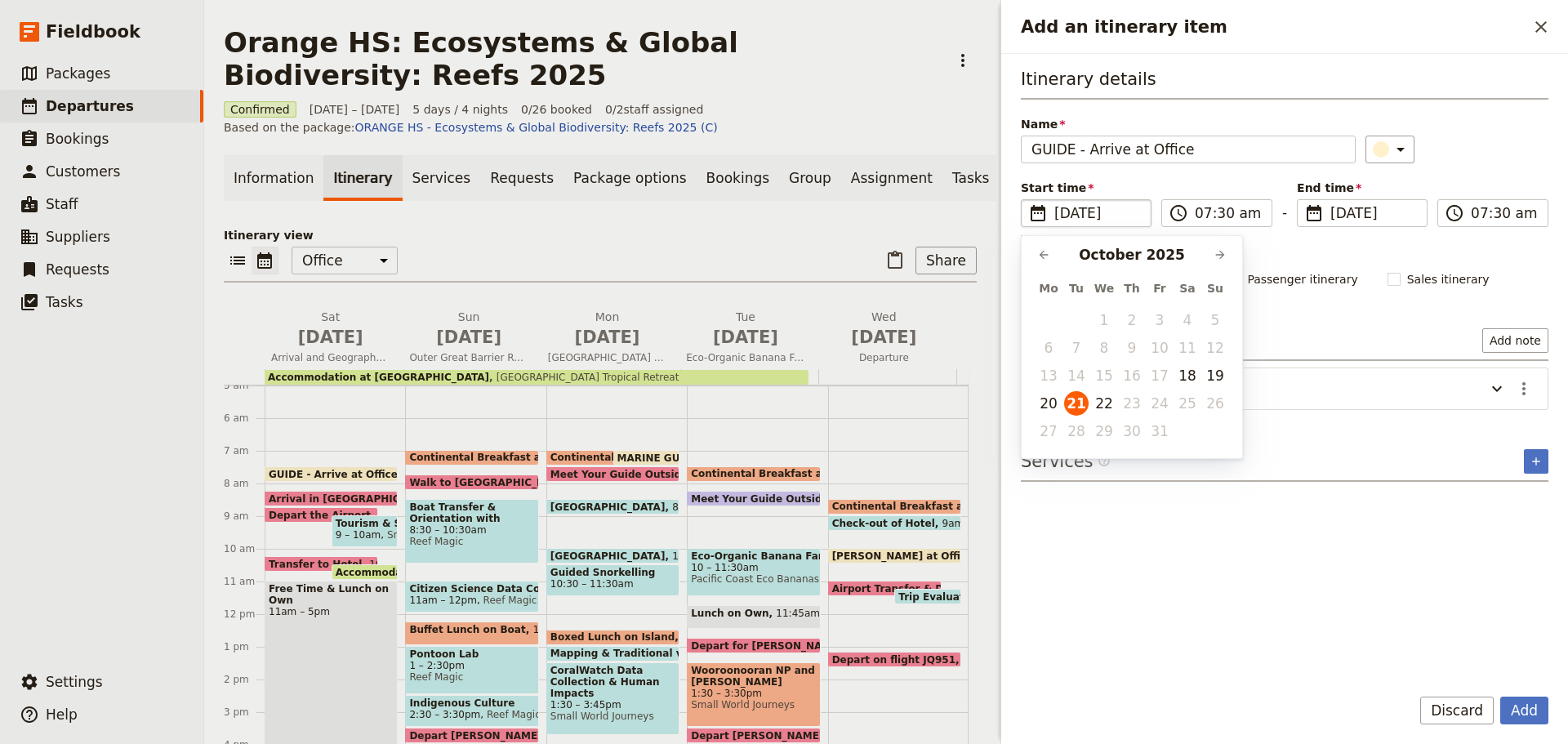
click at [1339, 335] on div "Guide notes ​ Add note" at bounding box center [1285, 344] width 528 height 32
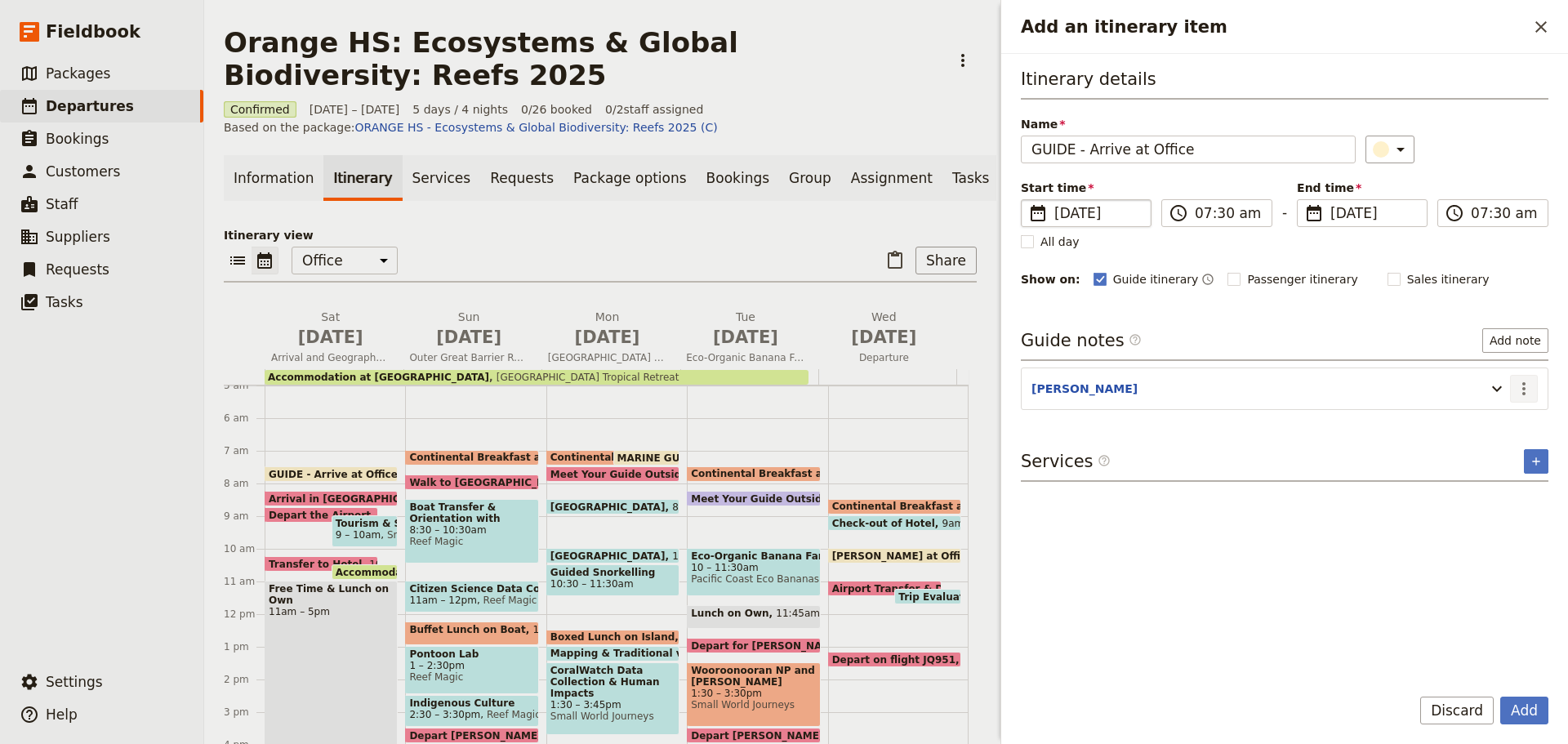
click at [1527, 388] on icon "Actions" at bounding box center [1524, 388] width 20 height 20
click at [1502, 417] on span "Edit note" at bounding box center [1477, 424] width 52 height 16
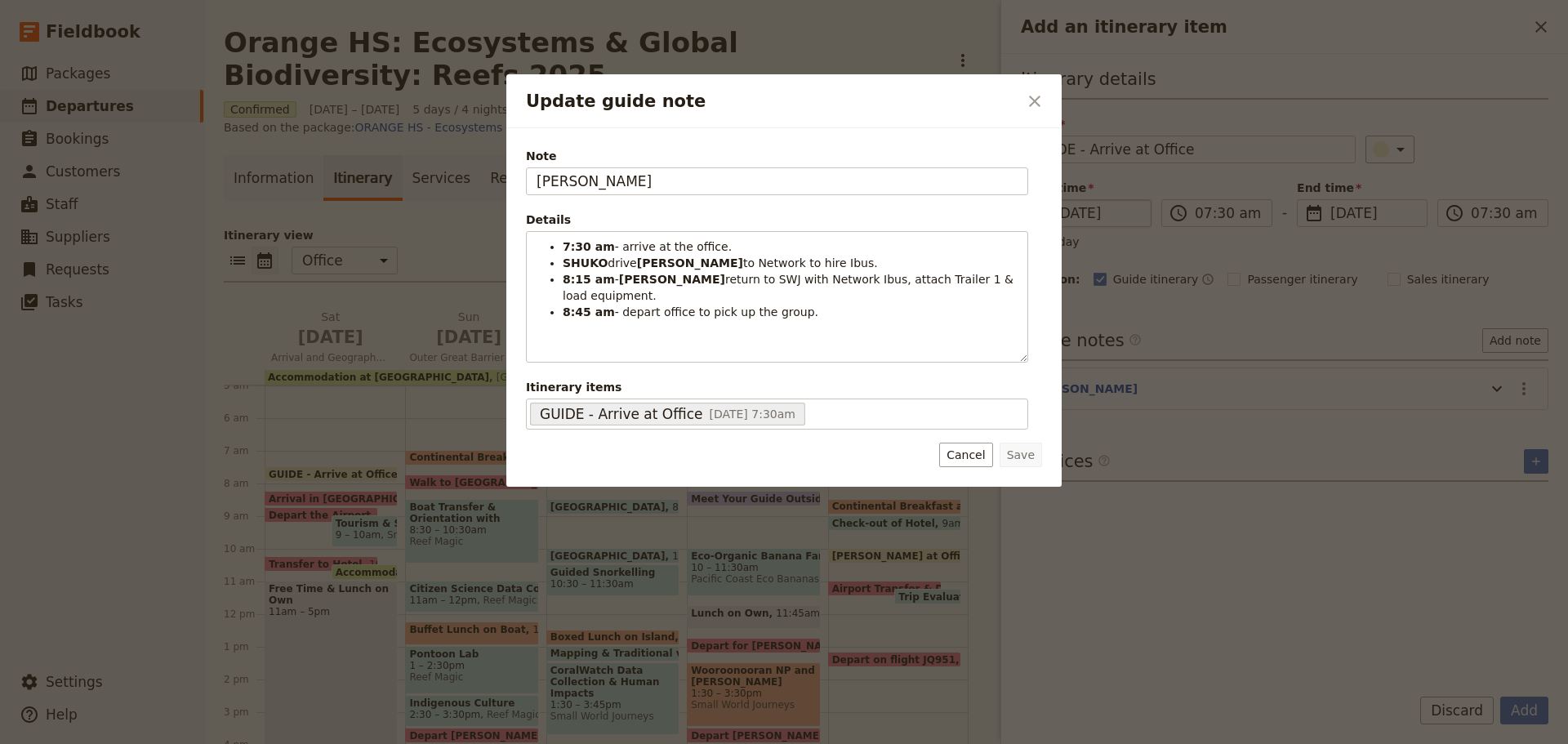
drag, startPoint x: 676, startPoint y: 181, endPoint x: 407, endPoint y: 178, distance: 269.0
click at [407, 743] on div "Update guide note ​ Note ANDREW Details 7:30 am - arrive at the office. SHUKO d…" at bounding box center [784, 744] width 1568 height 0
type input "ASHAYA"
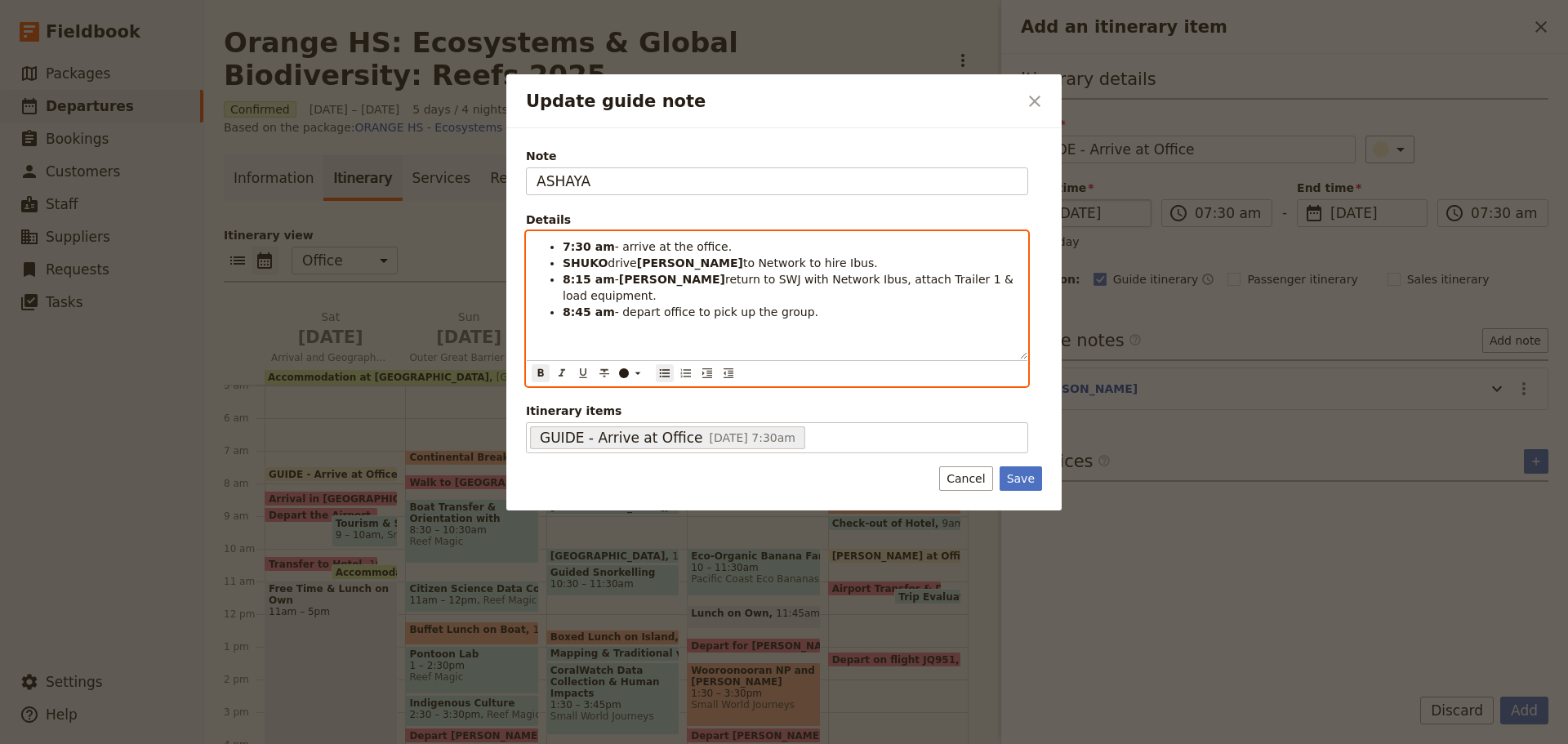
click at [561, 248] on ul "7:30 am - arrive at the office. SHUKO drive ANDREW to Network to hire Ibus. 8:1…" at bounding box center [777, 279] width 481 height 82
drag, startPoint x: 562, startPoint y: 260, endPoint x: 819, endPoint y: 263, distance: 257.0
click at [819, 263] on ul "7:30 am - arrive at the office. SHUKO drive ANDREW to Network to hire Ibus. 8:1…" at bounding box center [777, 279] width 481 height 82
click at [643, 250] on span "- arrive at the office." at bounding box center [674, 247] width 116 height 13
click at [581, 267] on strong "SHUKO" at bounding box center [585, 263] width 45 height 13
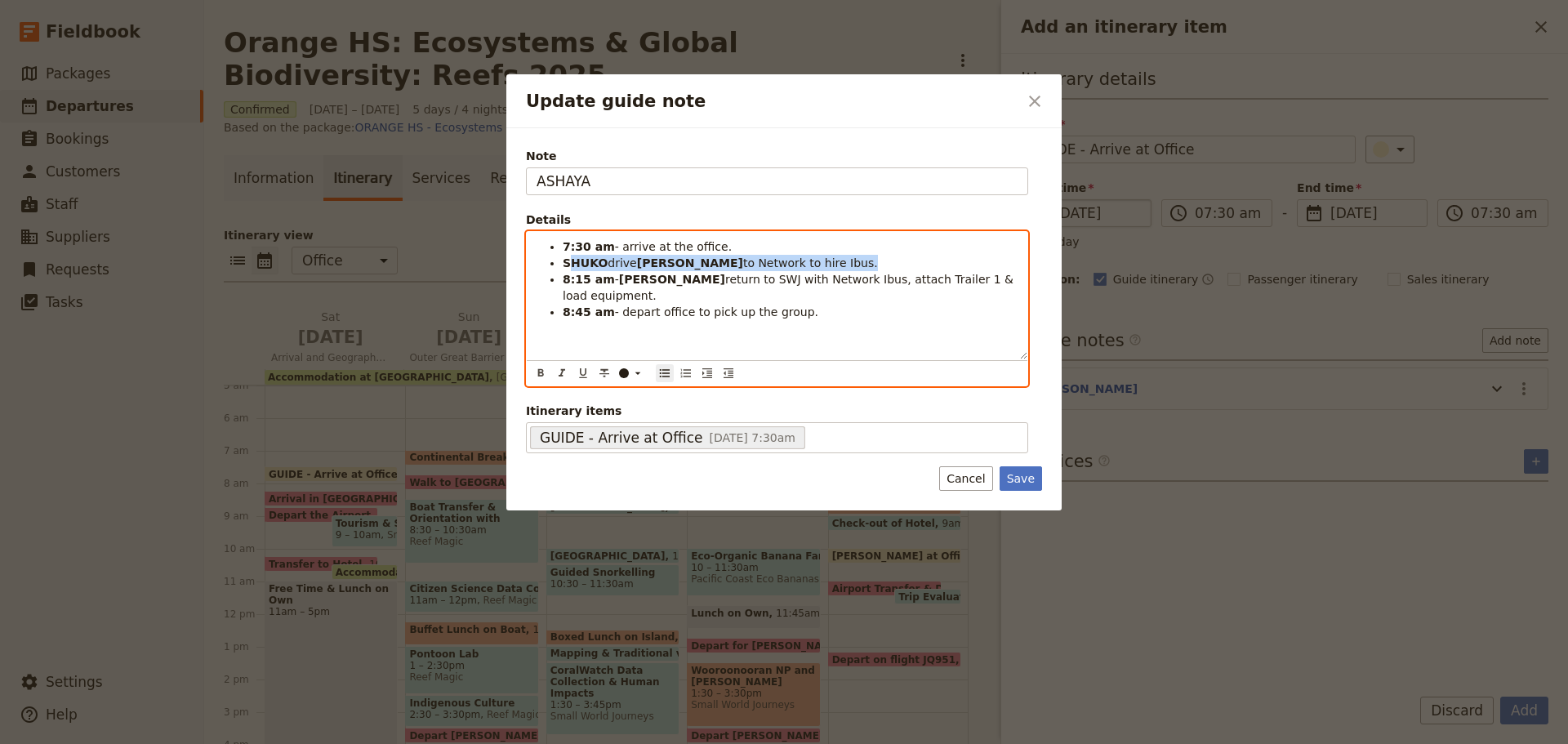
drag, startPoint x: 567, startPoint y: 262, endPoint x: 834, endPoint y: 262, distance: 267.0
click at [834, 262] on li "SHUKO drive ANDREW to Network to hire Ibus." at bounding box center [790, 262] width 455 height 16
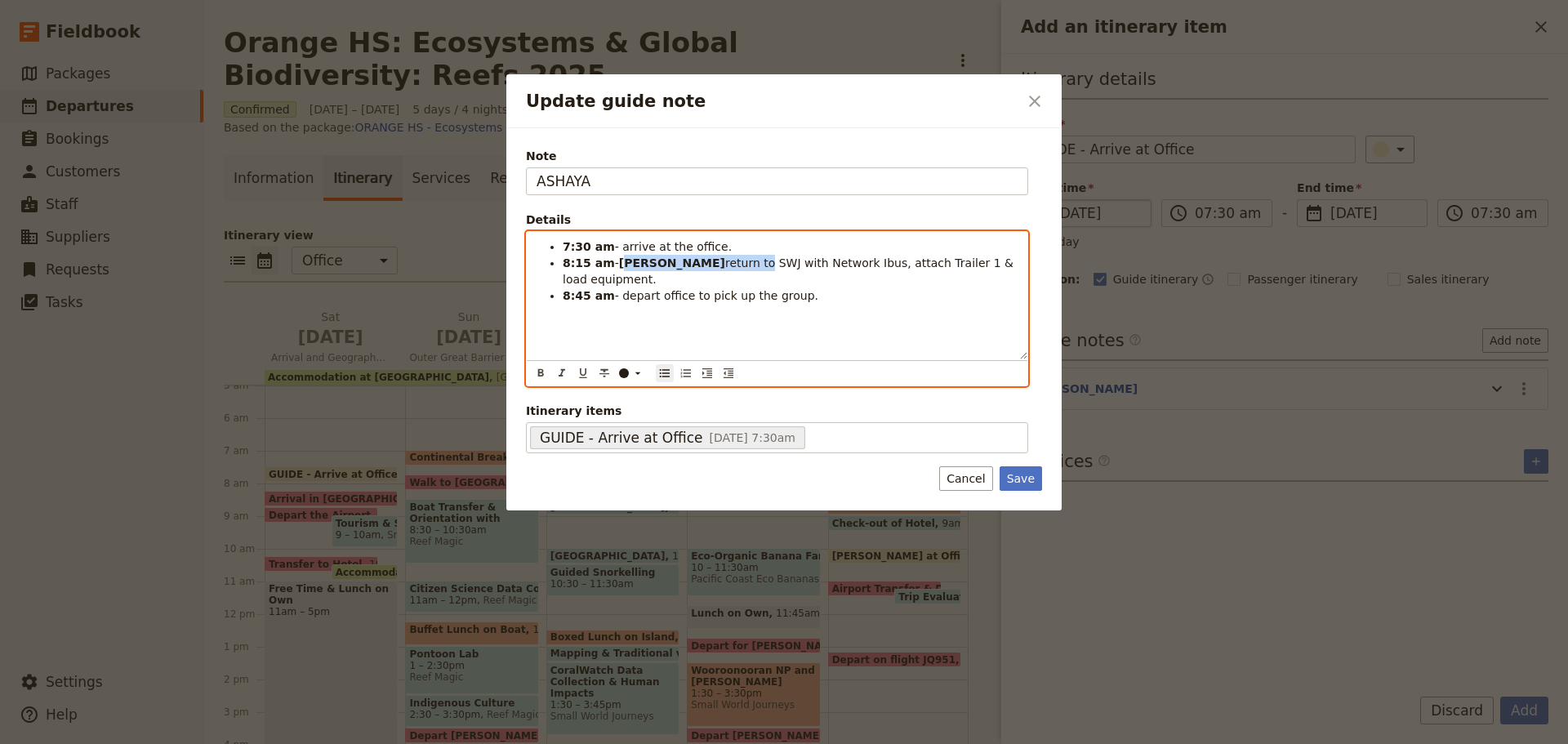
drag, startPoint x: 621, startPoint y: 265, endPoint x: 712, endPoint y: 258, distance: 91.3
click at [712, 258] on li "8:15 am - ANDREW return to SWJ with Network Ibus, attach Trailer 1 & load equip…" at bounding box center [790, 271] width 455 height 32
click at [728, 264] on span "- You will be using SWJ with Network Ibus, attach Trailer 1 & load equipment." at bounding box center [775, 271] width 425 height 30
drag, startPoint x: 780, startPoint y: 259, endPoint x: 958, endPoint y: 276, distance: 178.8
click at [958, 276] on li "8:15 am - You will be using SWJ Rosa with Network Ibus, attach Trailer 1 & load…" at bounding box center [790, 271] width 455 height 32
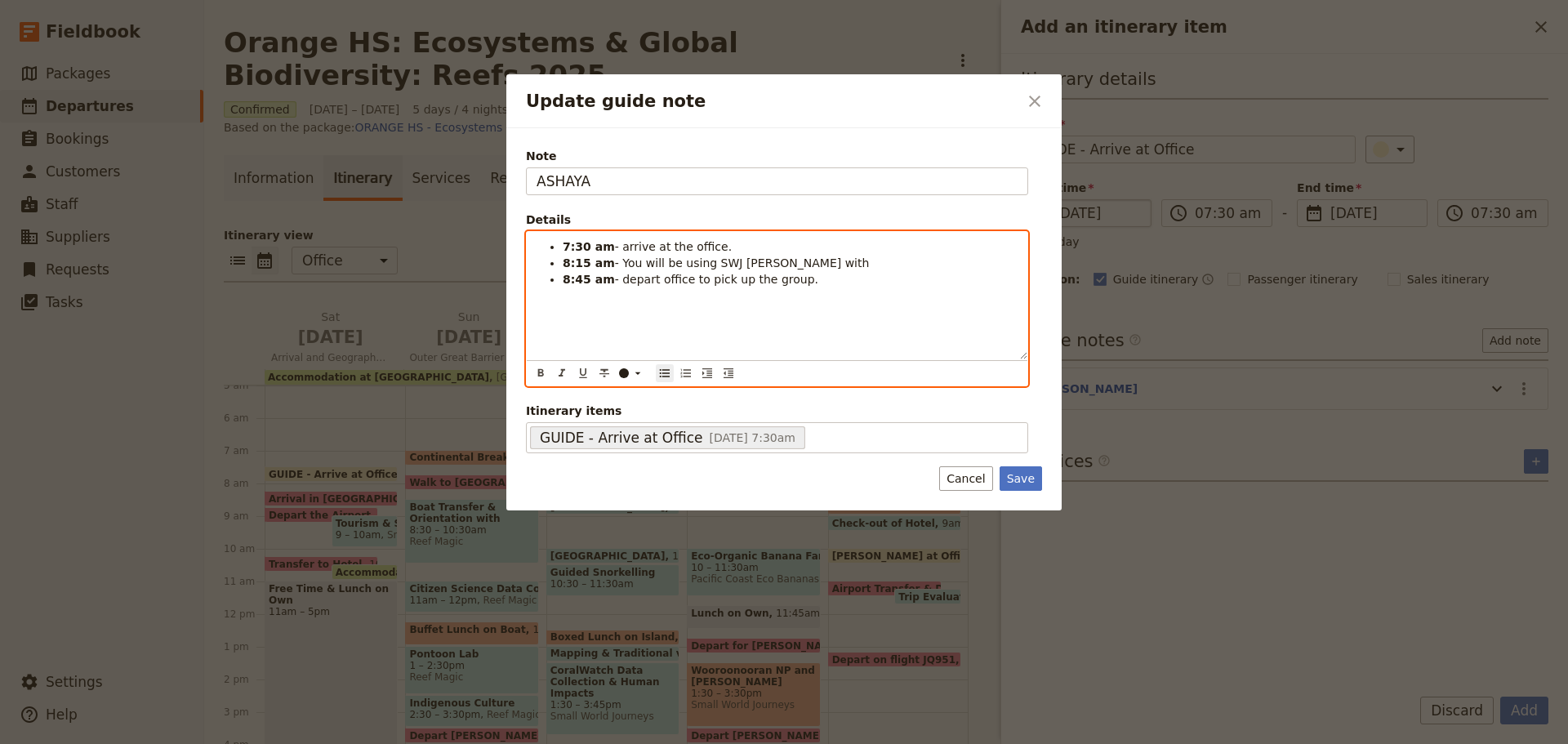
click at [647, 263] on span "- You will be using SWJ Rosa with" at bounding box center [742, 263] width 255 height 13
click at [616, 265] on span "- You will be using SWJ Rosa with" at bounding box center [742, 263] width 255 height 13
drag, startPoint x: 557, startPoint y: 261, endPoint x: 786, endPoint y: 270, distance: 229.2
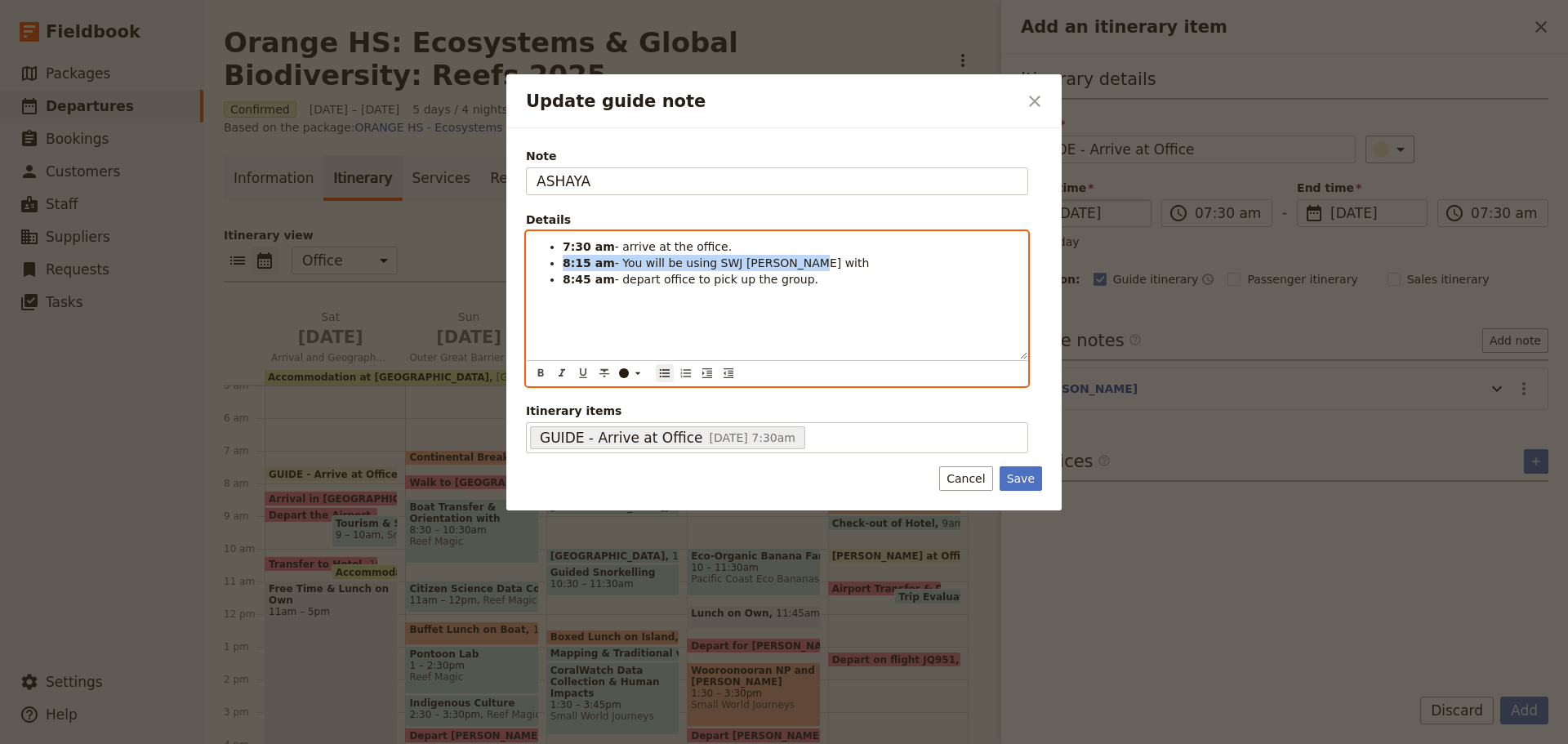
click at [786, 270] on ul "7:30 am - arrive at the office. 8:15 am - You will be using SWJ Rosa with 8:45 …" at bounding box center [777, 262] width 481 height 49
click at [575, 279] on strong "8:45 am" at bounding box center [589, 279] width 52 height 13
click at [575, 247] on strong "7:30 am" at bounding box center [589, 247] width 52 height 13
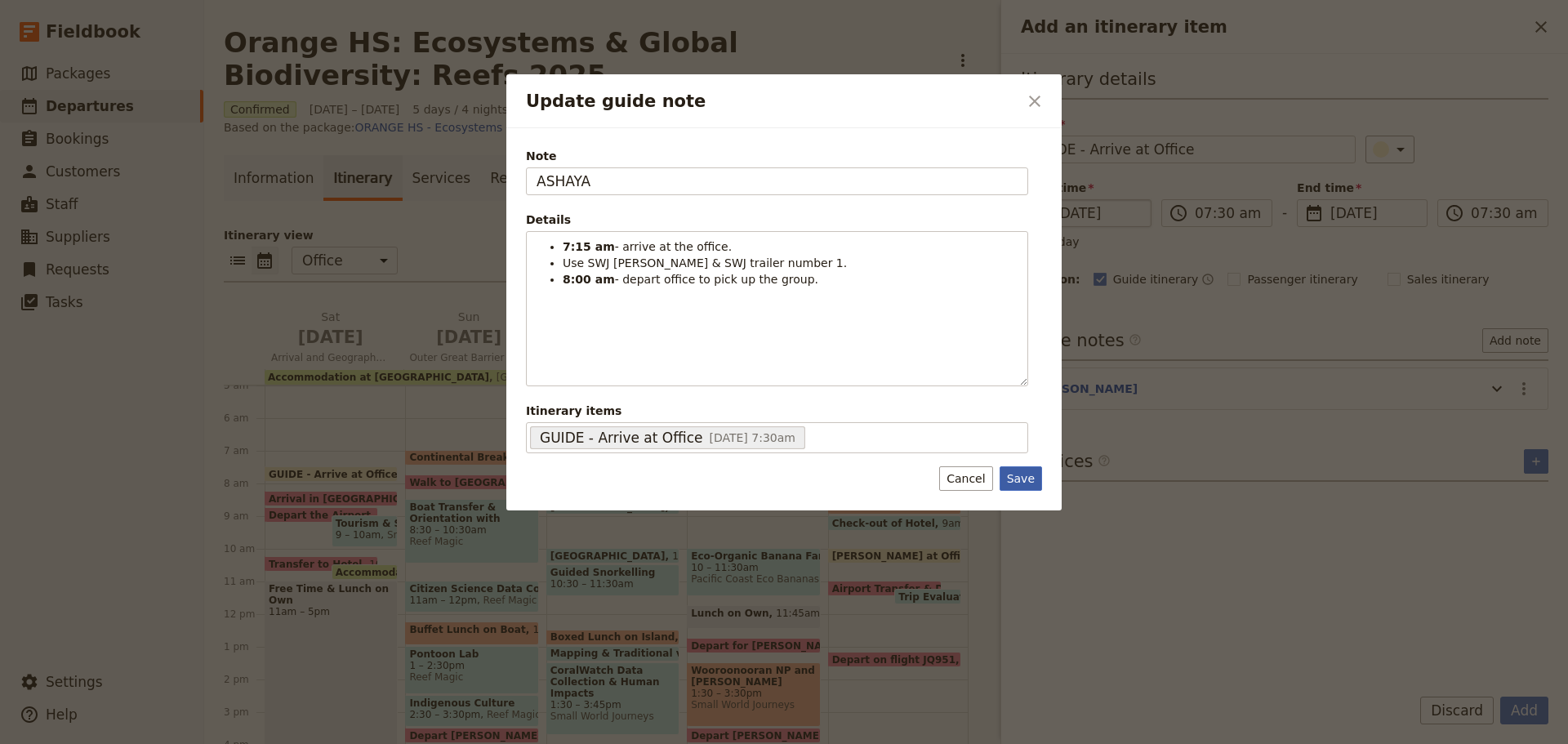
click at [1018, 481] on button "Save" at bounding box center [1021, 479] width 43 height 25
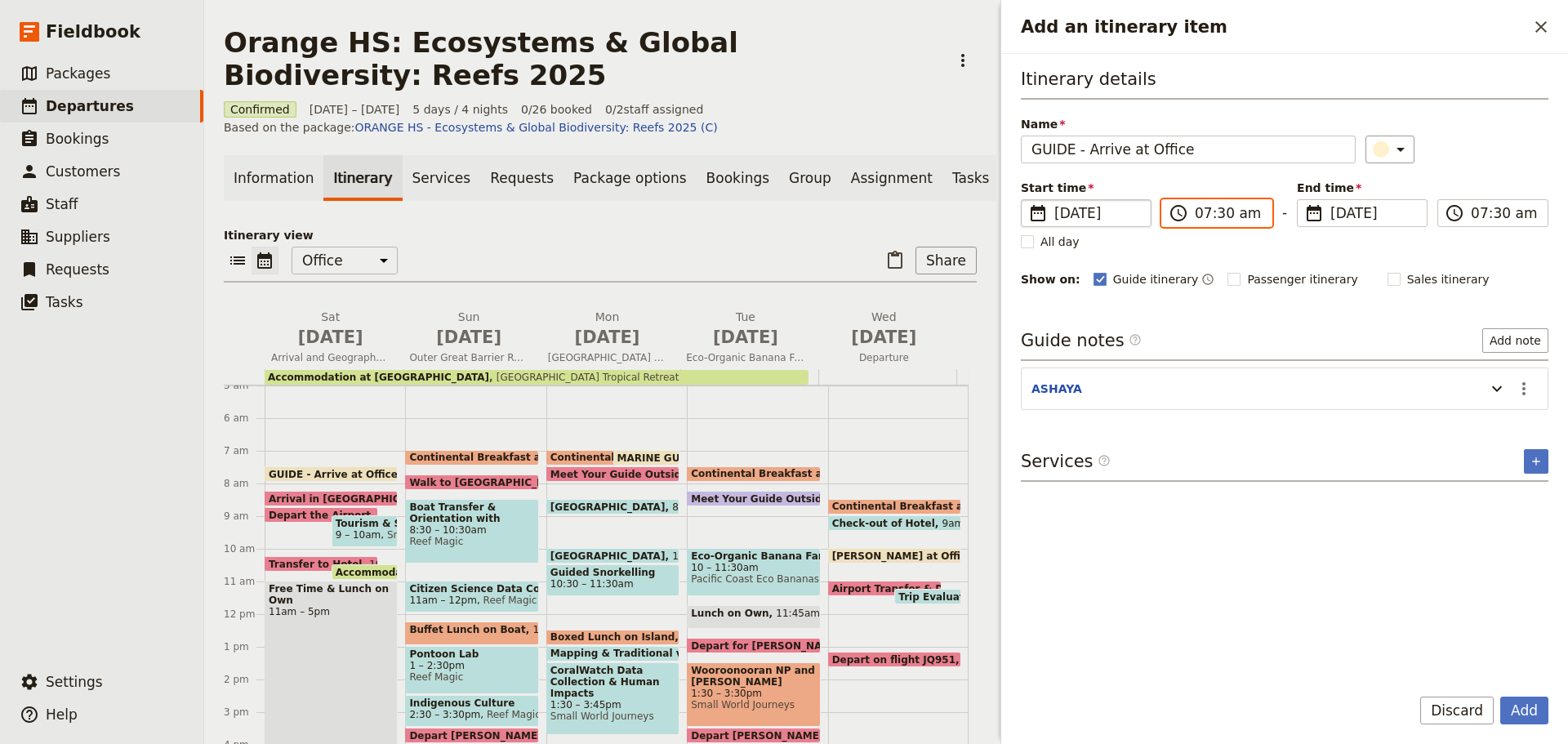
click at [1218, 216] on input "07:30 am" at bounding box center [1228, 213] width 67 height 20
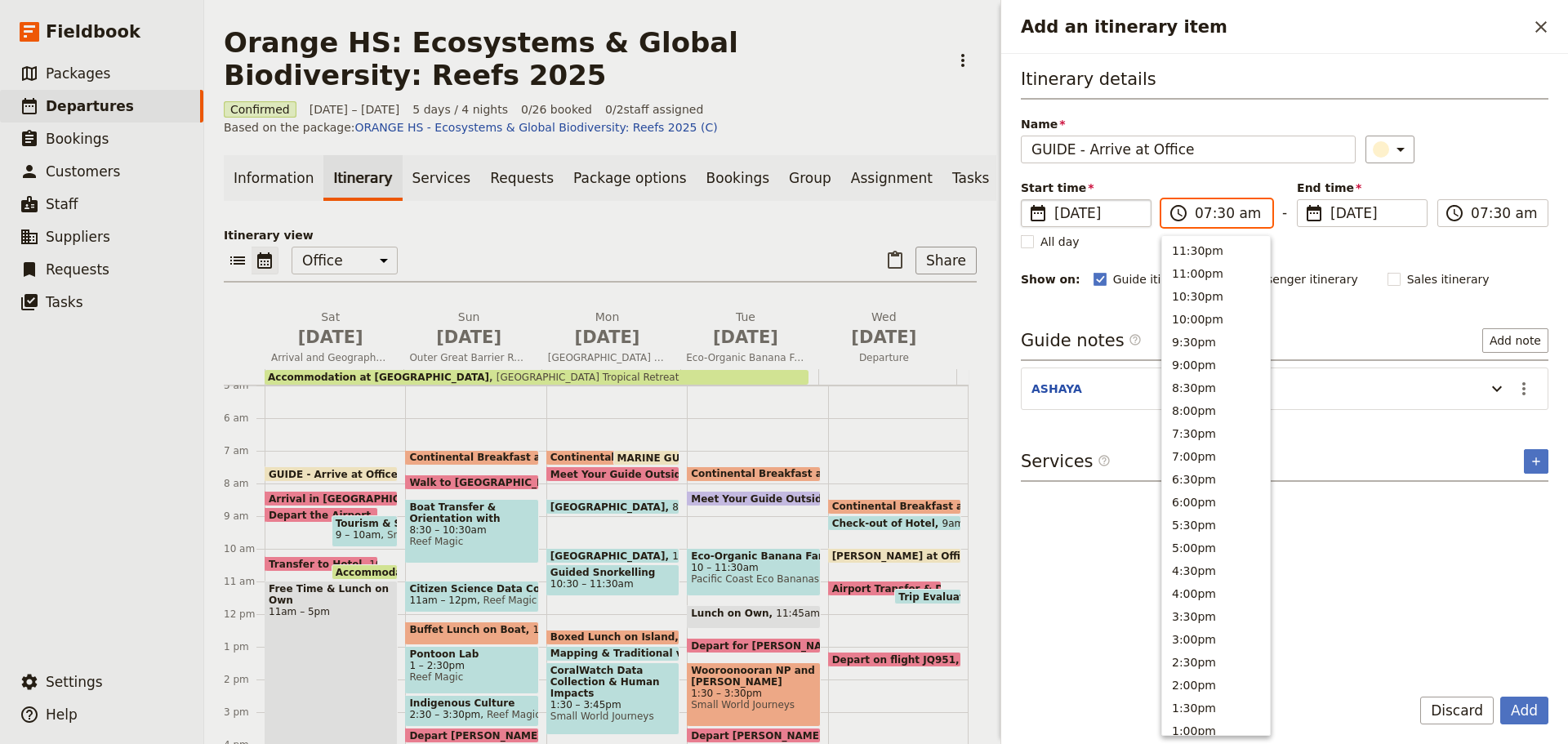
scroll to position [605, 0]
click at [1218, 216] on input "07:30 am" at bounding box center [1228, 213] width 67 height 20
type input "07:15 am"
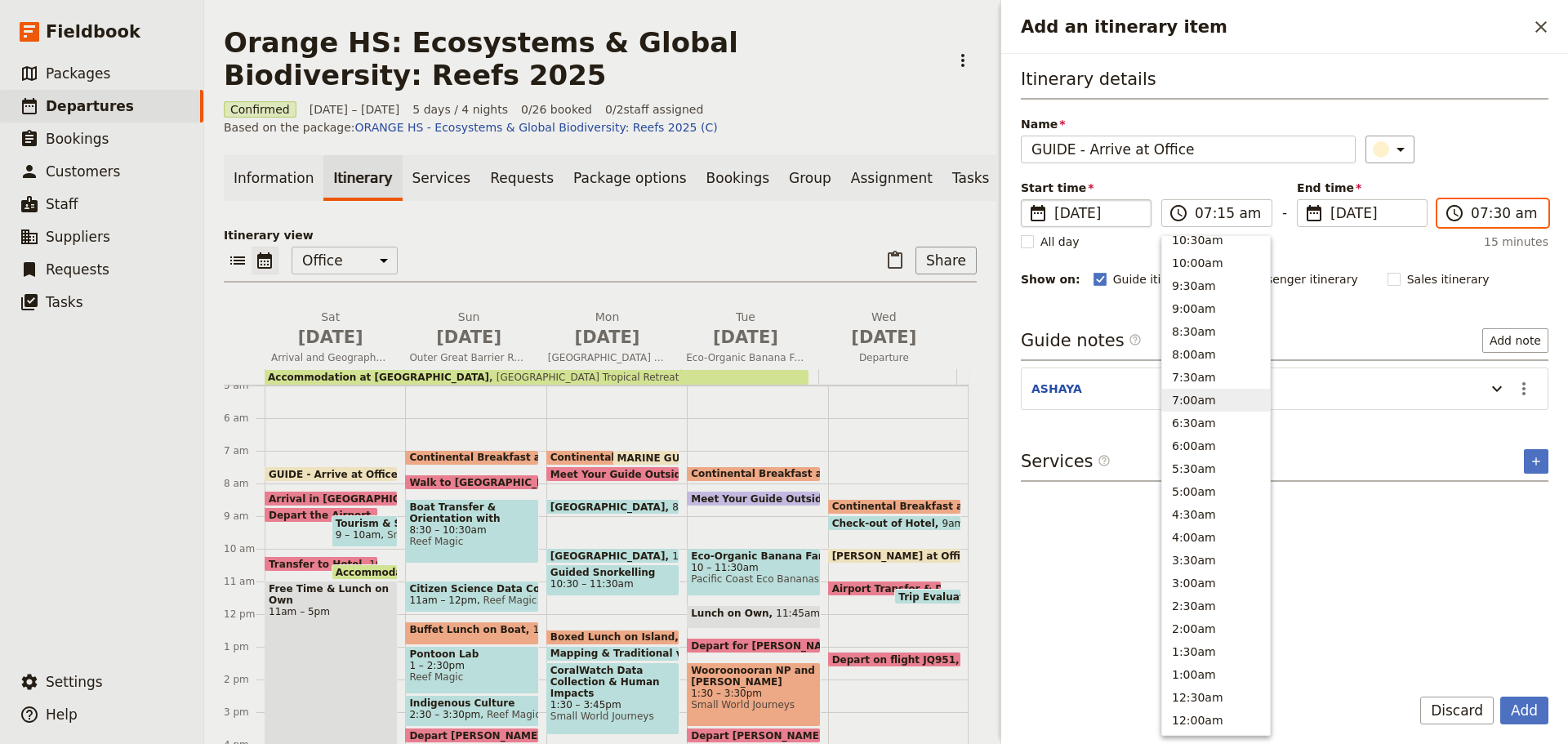
click at [1500, 207] on input "07:30 am" at bounding box center [1505, 213] width 67 height 20
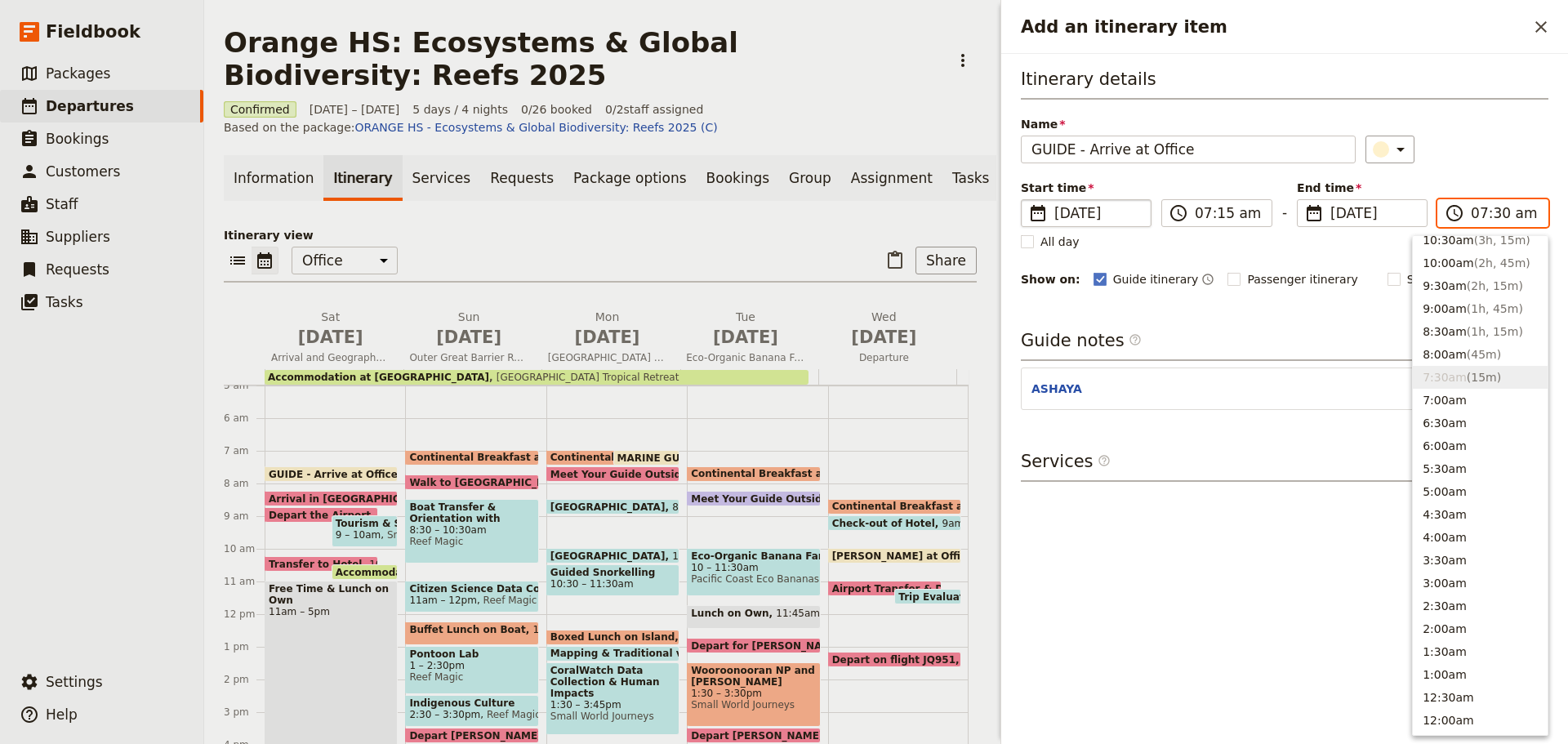
click at [1497, 209] on input "07:30 am" at bounding box center [1505, 213] width 67 height 20
click at [1503, 209] on input "07:30 am" at bounding box center [1505, 213] width 67 height 20
click at [1501, 213] on input "07:30 am" at bounding box center [1505, 213] width 67 height 20
click at [1496, 208] on input "07:30 am" at bounding box center [1505, 213] width 67 height 20
type input "07:15 am"
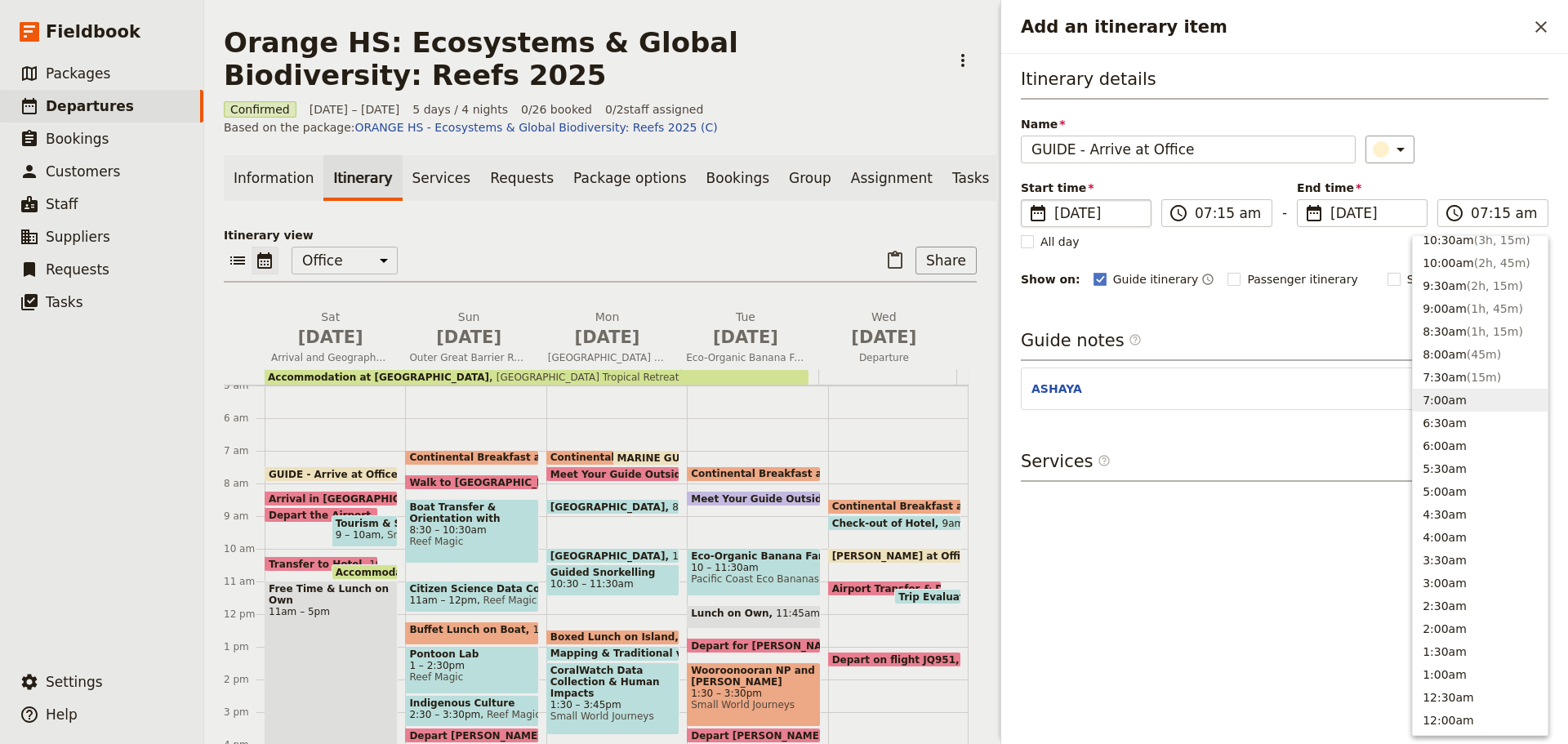
drag, startPoint x: 1207, startPoint y: 295, endPoint x: 1211, endPoint y: 309, distance: 14.6
click at [1207, 296] on div "Itinerary details Name GUIDE - Arrive at Office ​ Start time ​ 21 Oct 2025 21/1…" at bounding box center [1285, 368] width 528 height 604
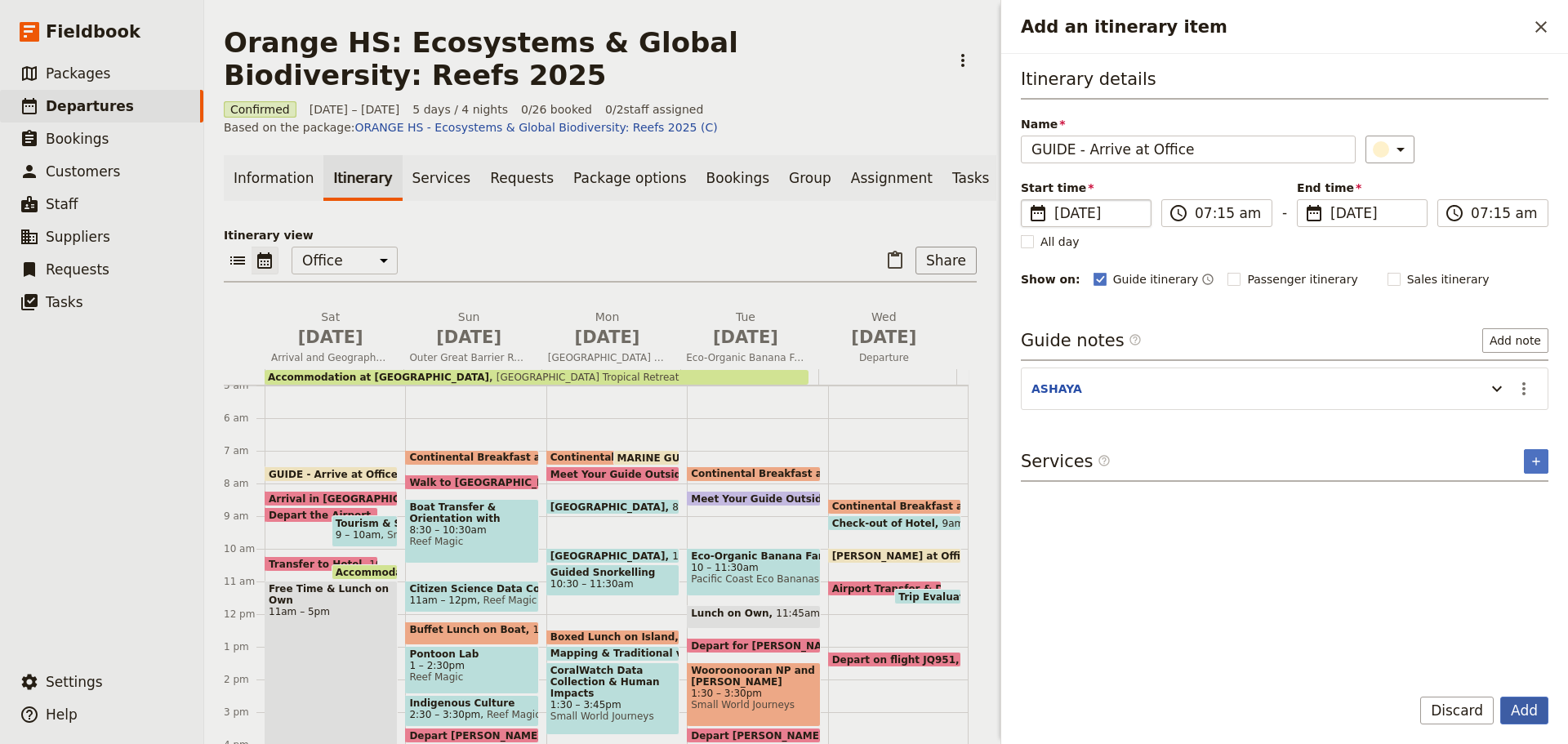
click at [1521, 717] on button "Add" at bounding box center [1524, 710] width 49 height 28
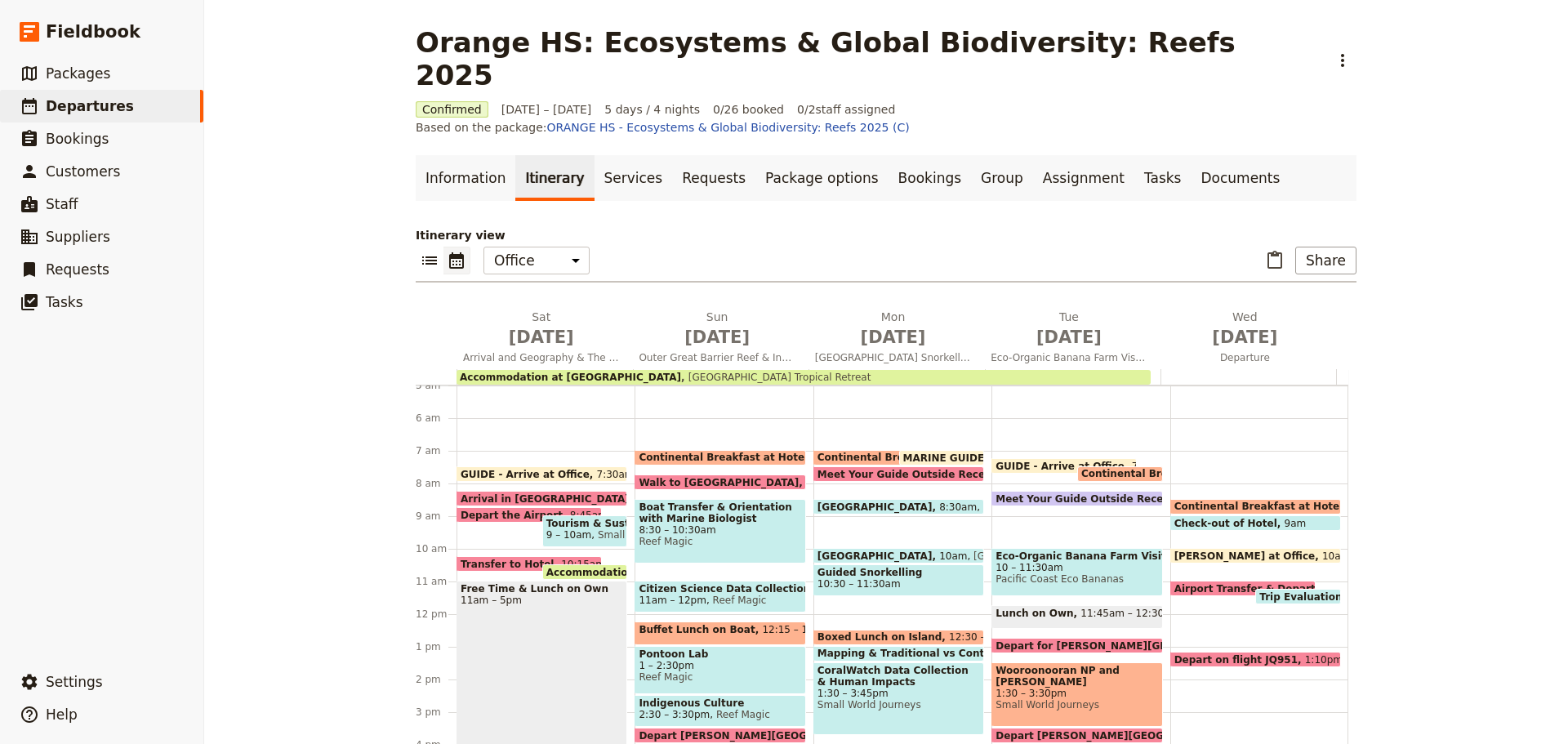
click at [995, 461] on span "GUIDE - Arrive at Office" at bounding box center [1063, 465] width 136 height 10
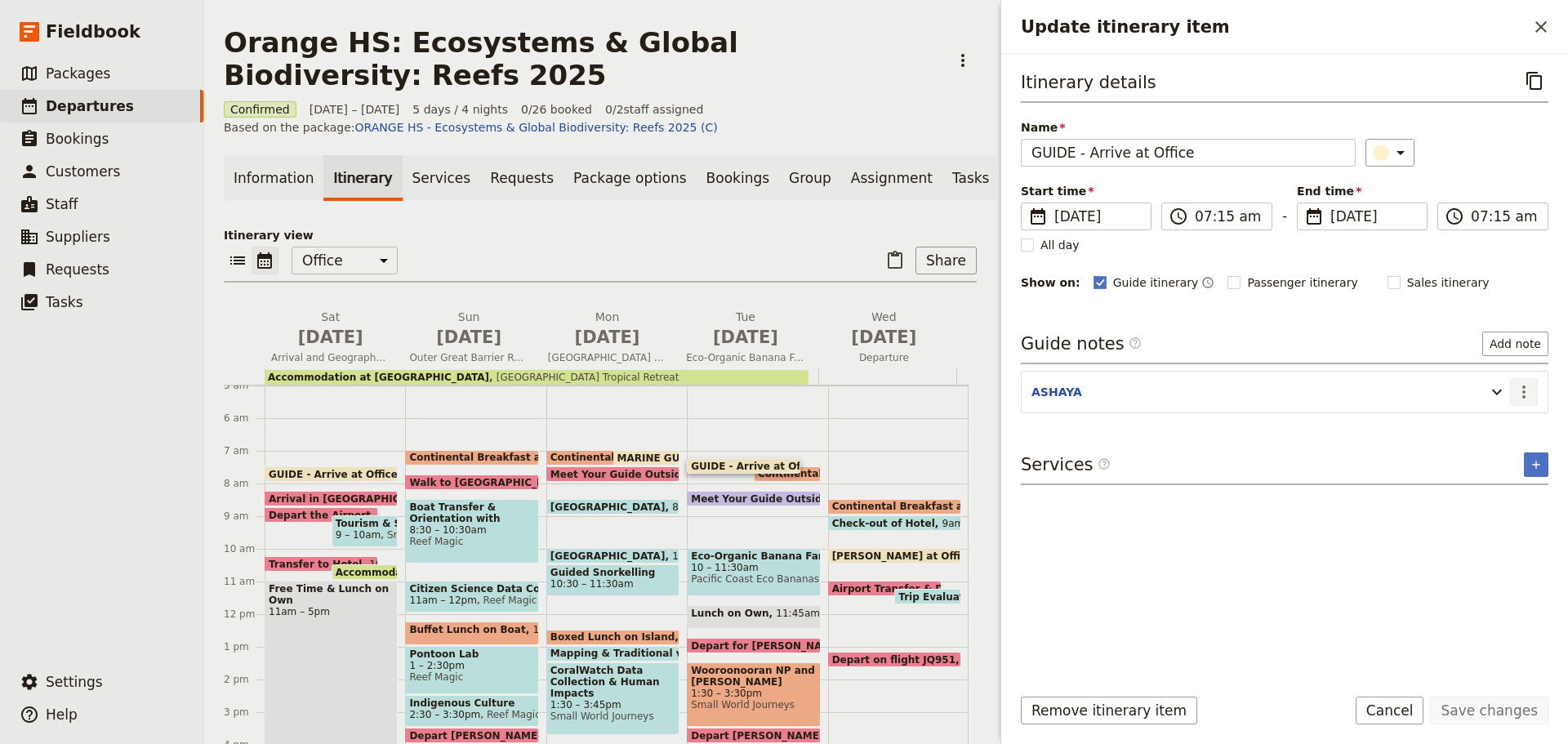
click at [1527, 388] on icon "Actions" at bounding box center [1524, 392] width 20 height 20
click at [1509, 423] on span "Edit note" at bounding box center [1490, 426] width 76 height 16
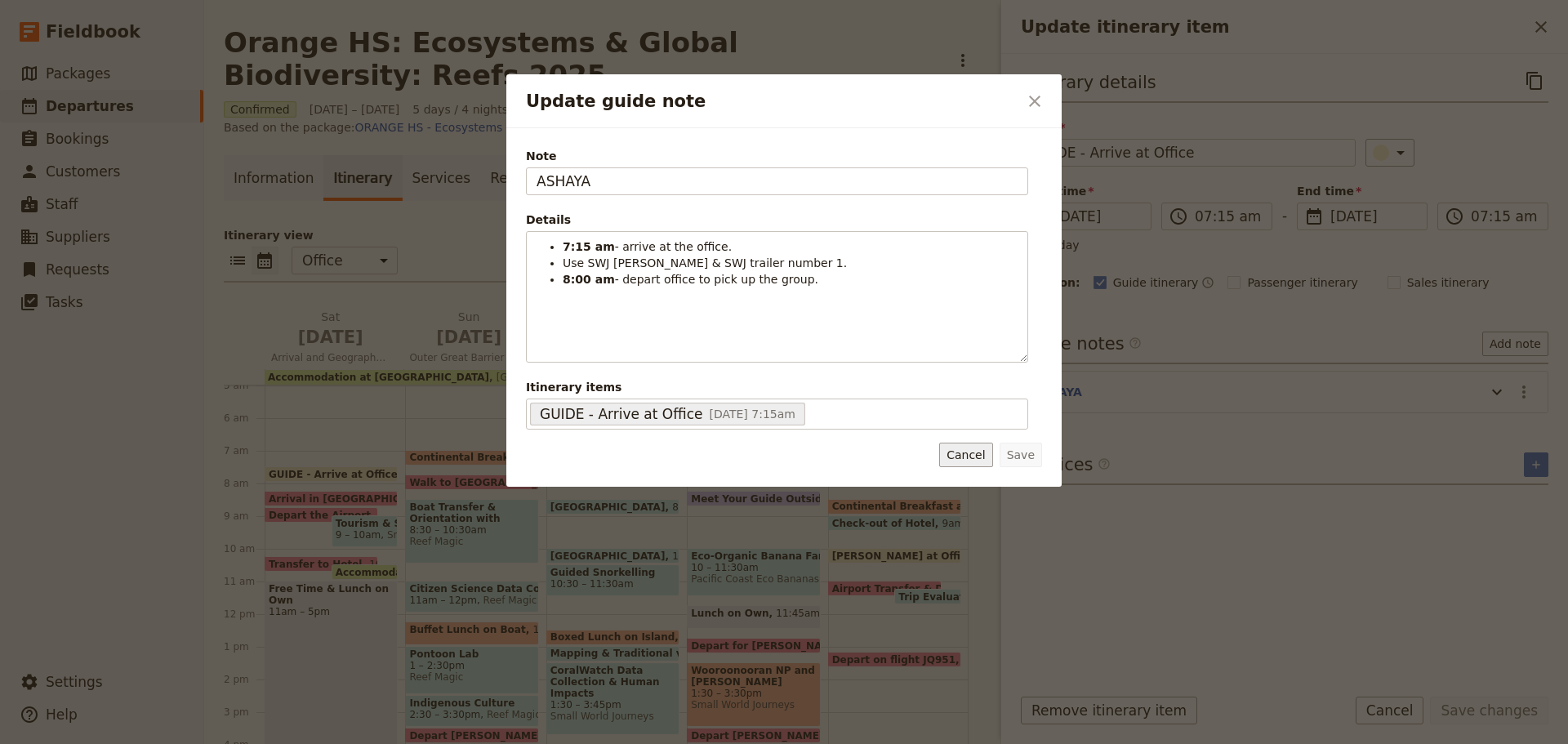
click at [960, 456] on button "Cancel" at bounding box center [966, 455] width 53 height 25
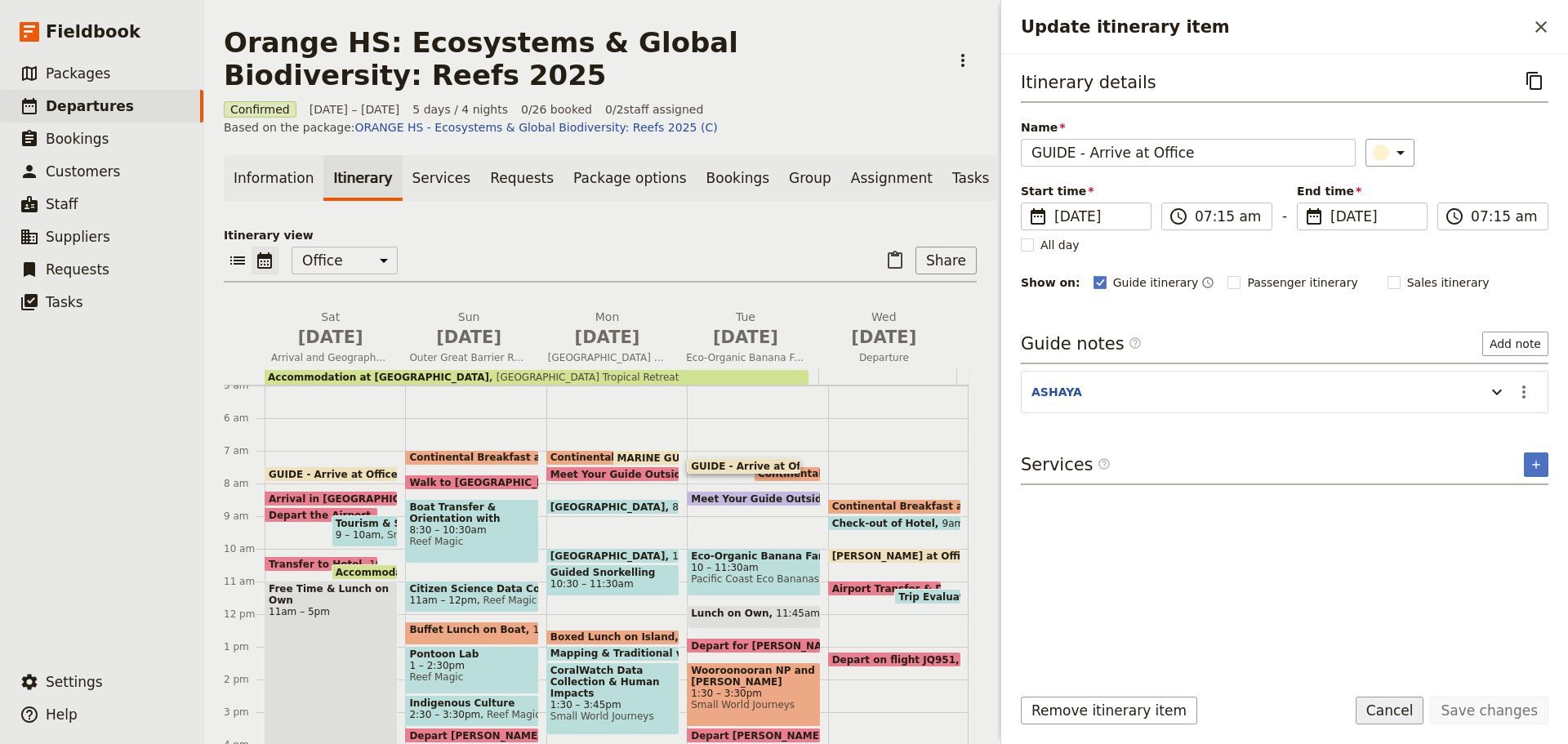
click at [1391, 717] on button "Cancel" at bounding box center [1390, 710] width 69 height 28
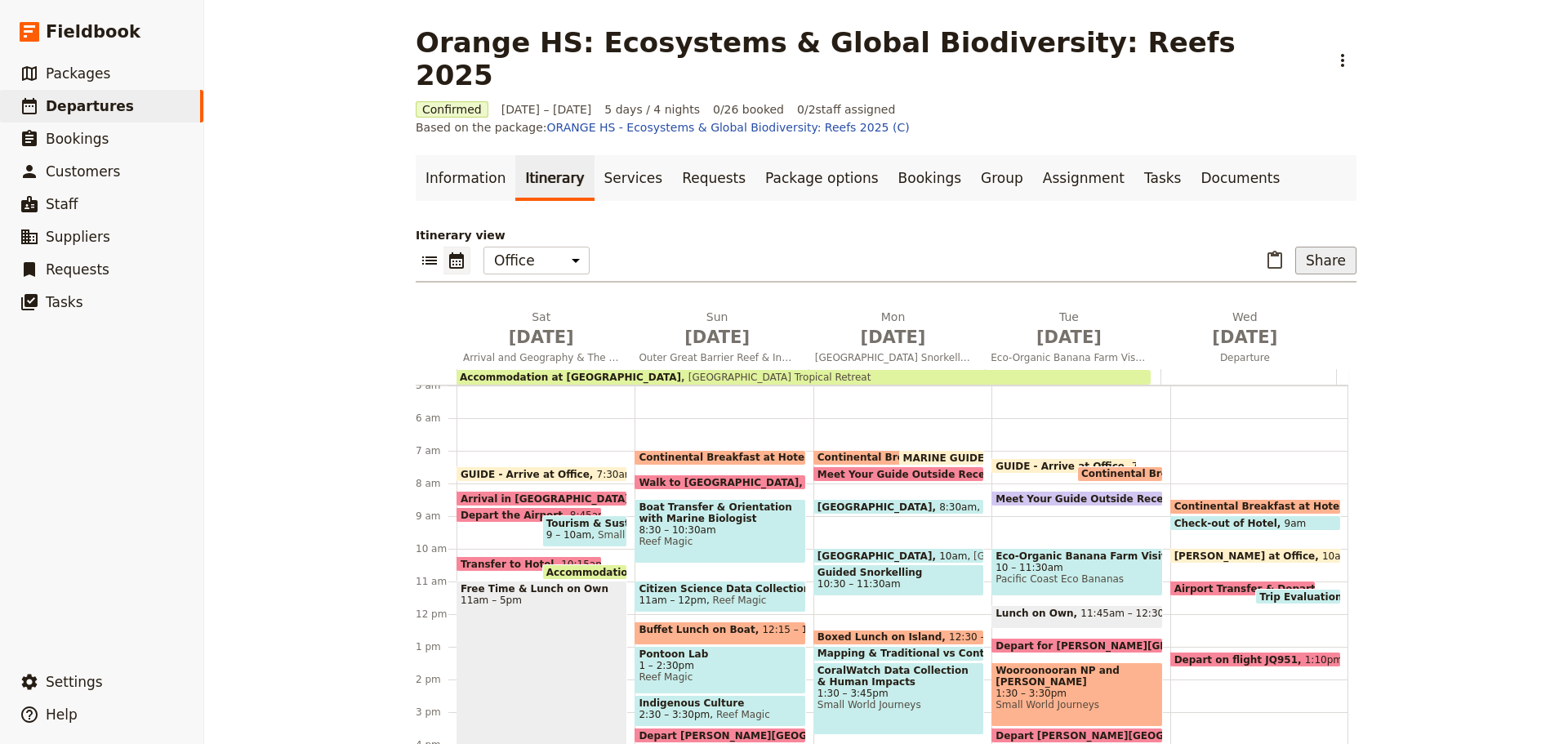
click at [1324, 247] on button "Share" at bounding box center [1327, 260] width 61 height 28
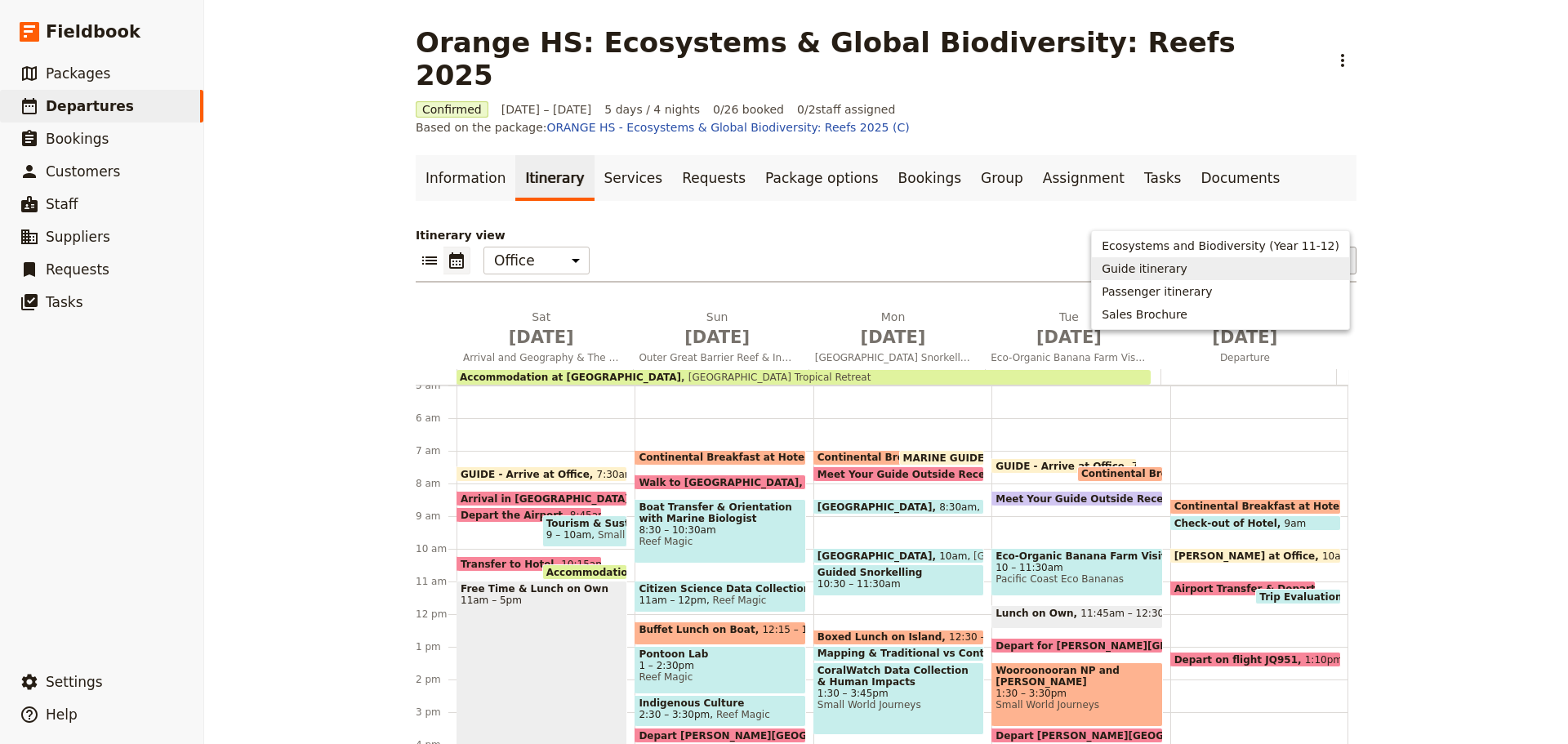
click at [1188, 270] on span "Guide itinerary" at bounding box center [1145, 268] width 86 height 16
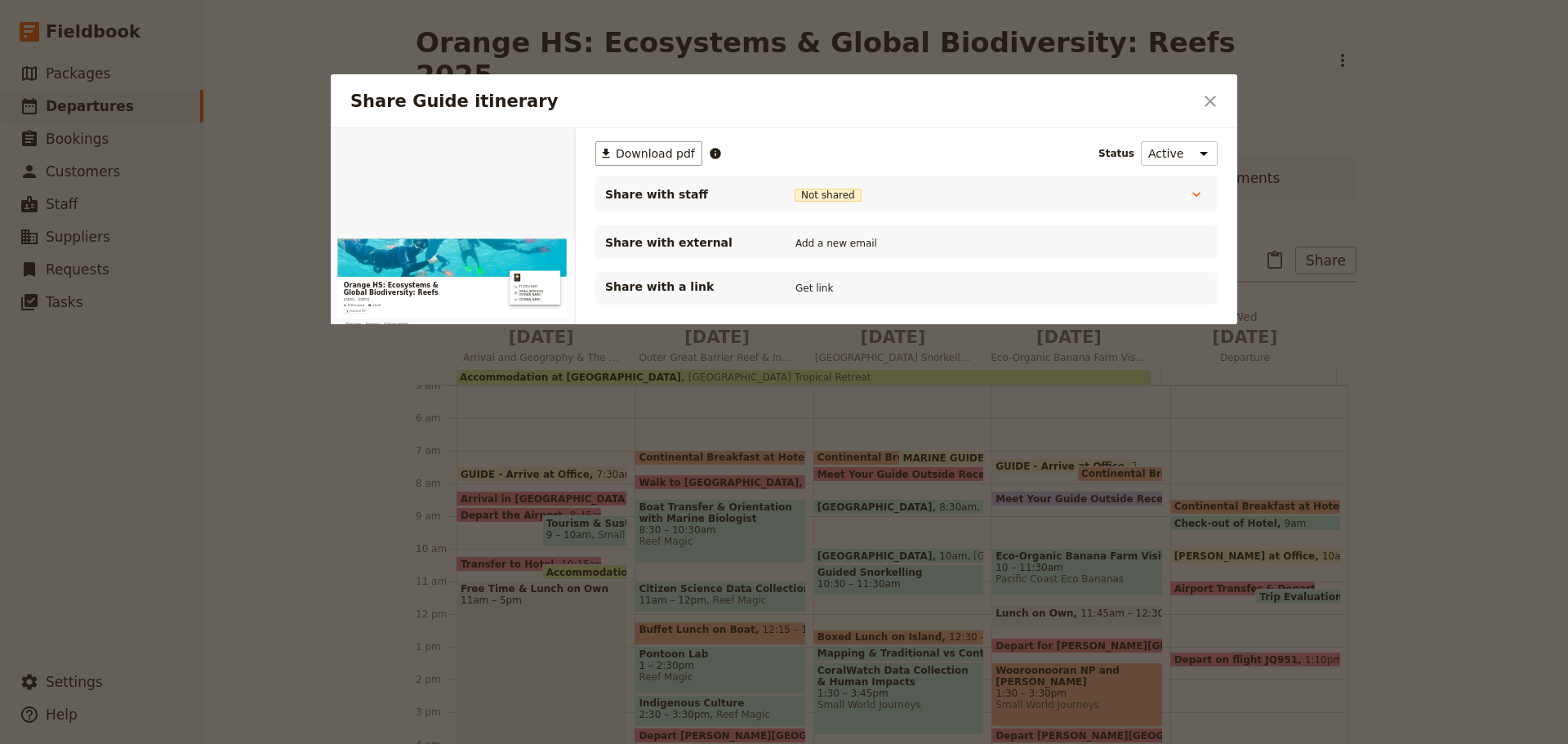
scroll to position [0, 0]
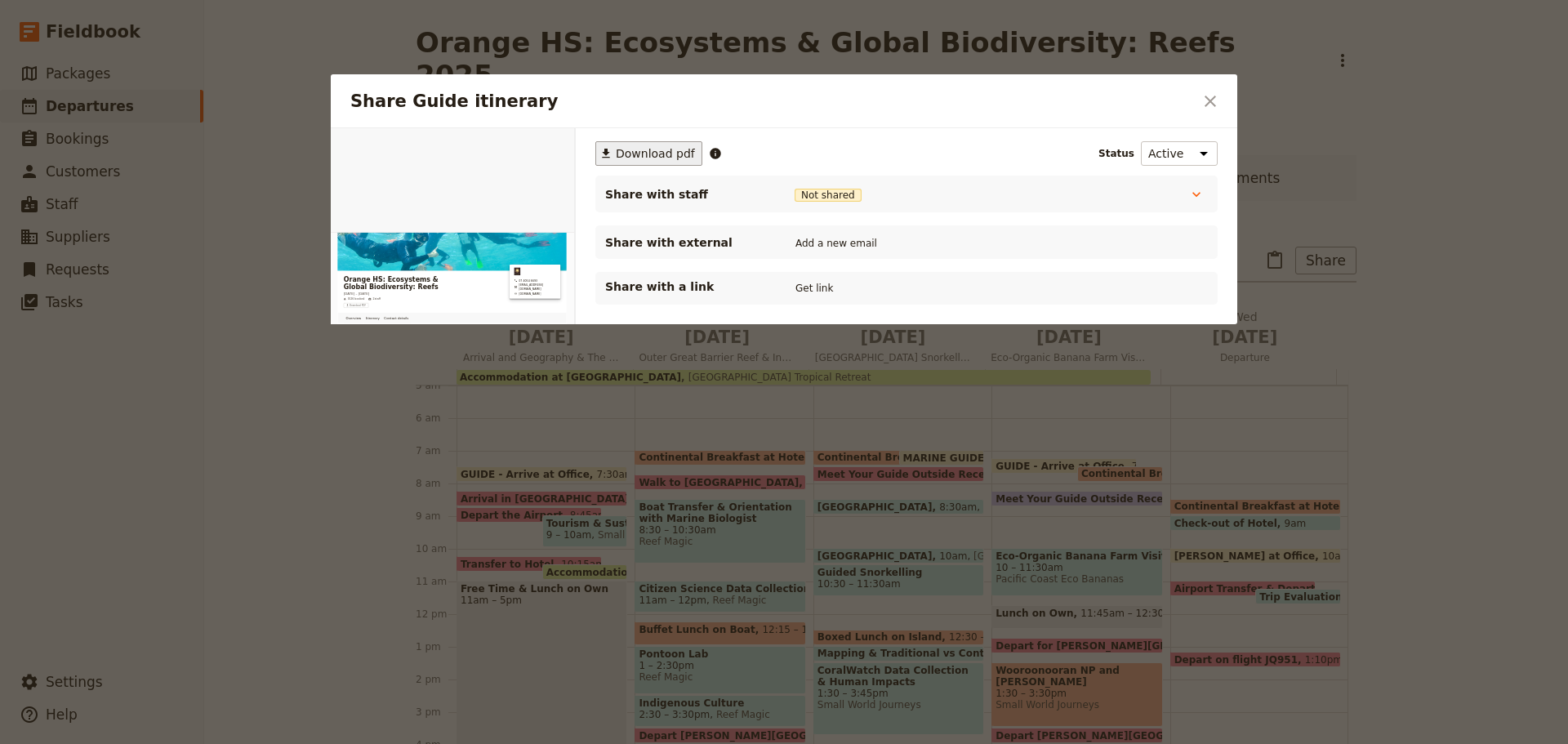
click at [637, 157] on span "Download pdf" at bounding box center [655, 153] width 79 height 16
click at [1201, 106] on icon "Close dialog" at bounding box center [1210, 101] width 20 height 20
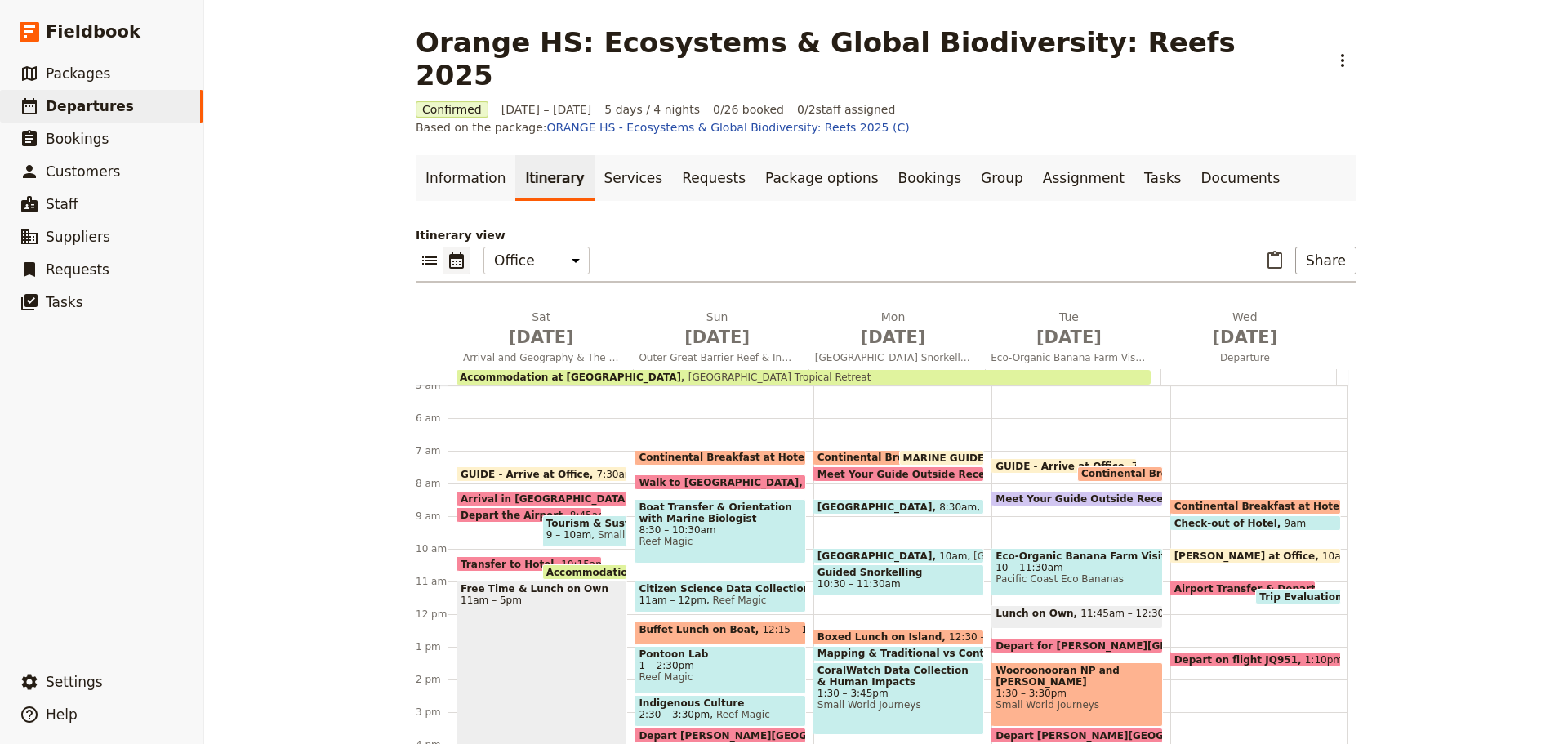
click at [1205, 589] on span at bounding box center [1243, 591] width 144 height 7
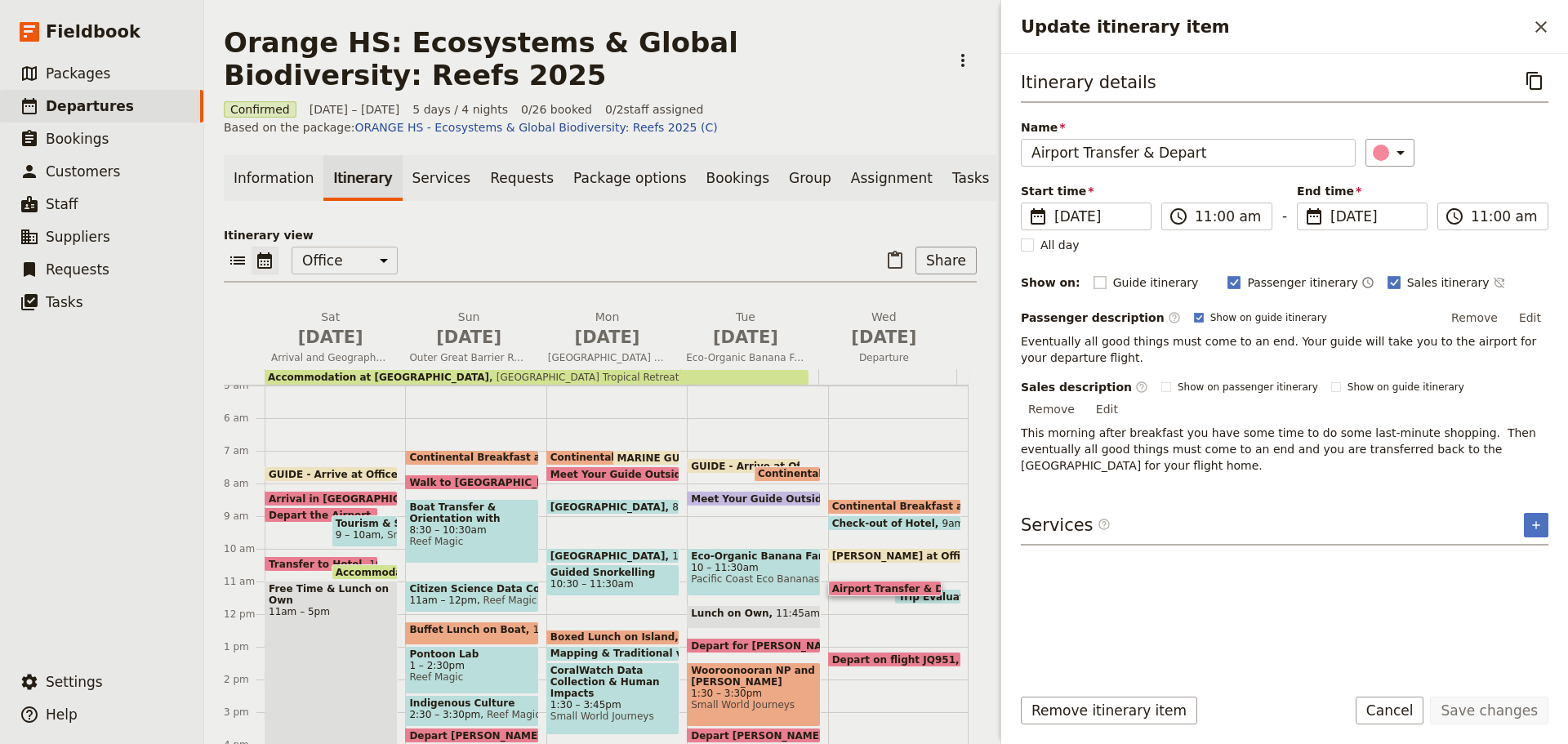
click at [1094, 282] on rect "Update itinerary item" at bounding box center [1099, 281] width 12 height 12
click at [1093, 275] on input "Guide itinerary" at bounding box center [1093, 274] width 1 height 1
checkbox input "true"
click at [1489, 701] on button "Save changes" at bounding box center [1490, 710] width 118 height 28
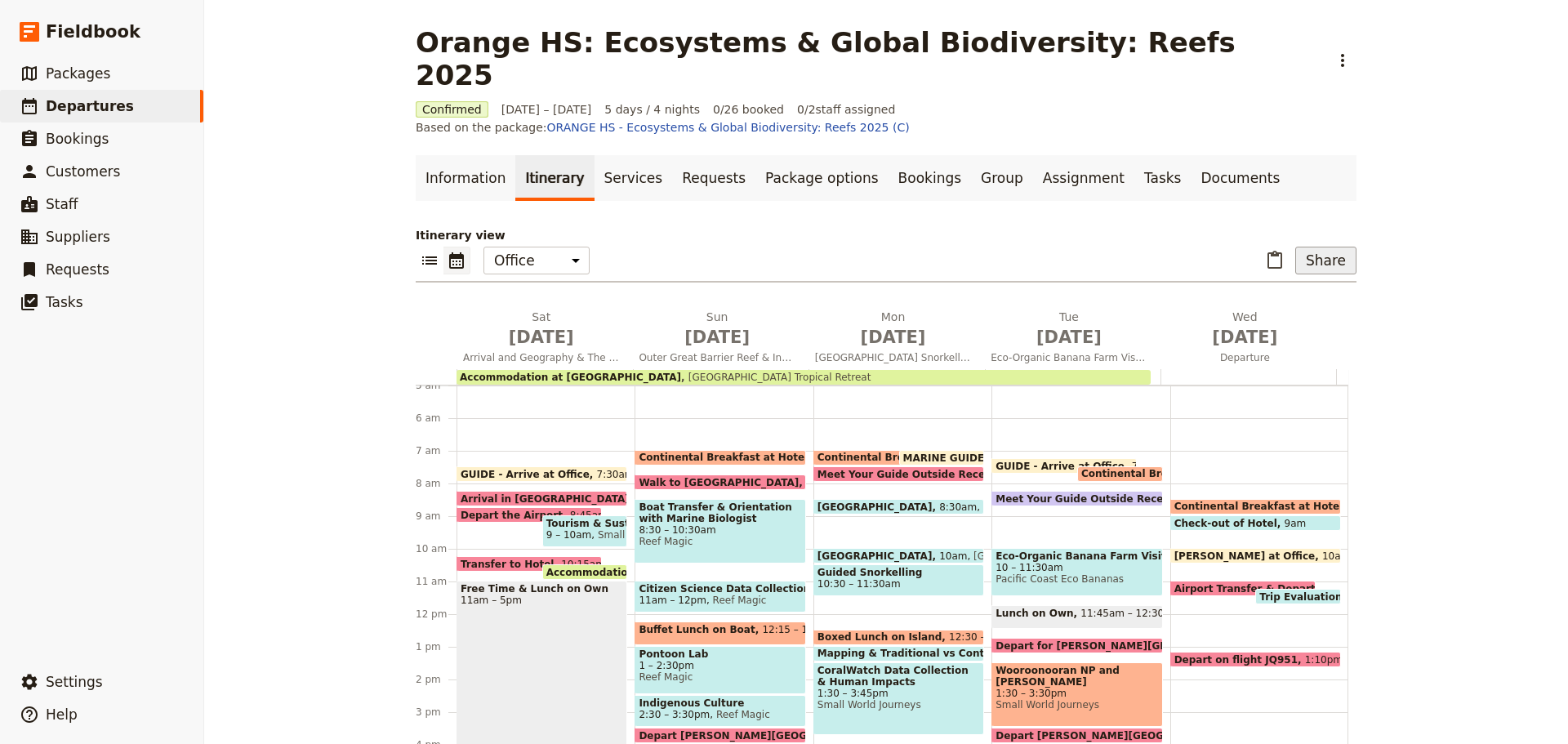
click at [1316, 247] on button "Share" at bounding box center [1327, 260] width 61 height 28
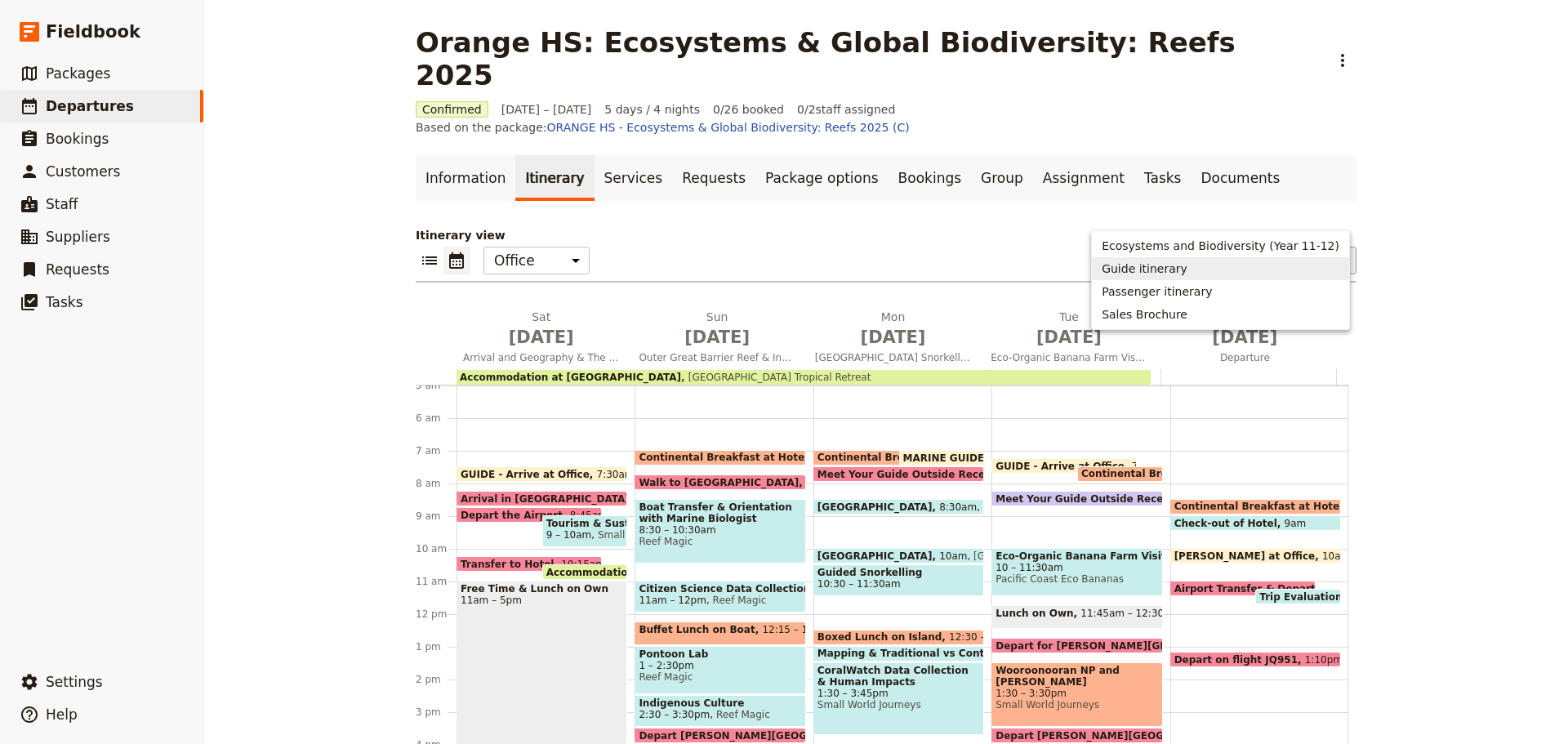
click at [1212, 265] on span "Guide itinerary" at bounding box center [1221, 268] width 238 height 16
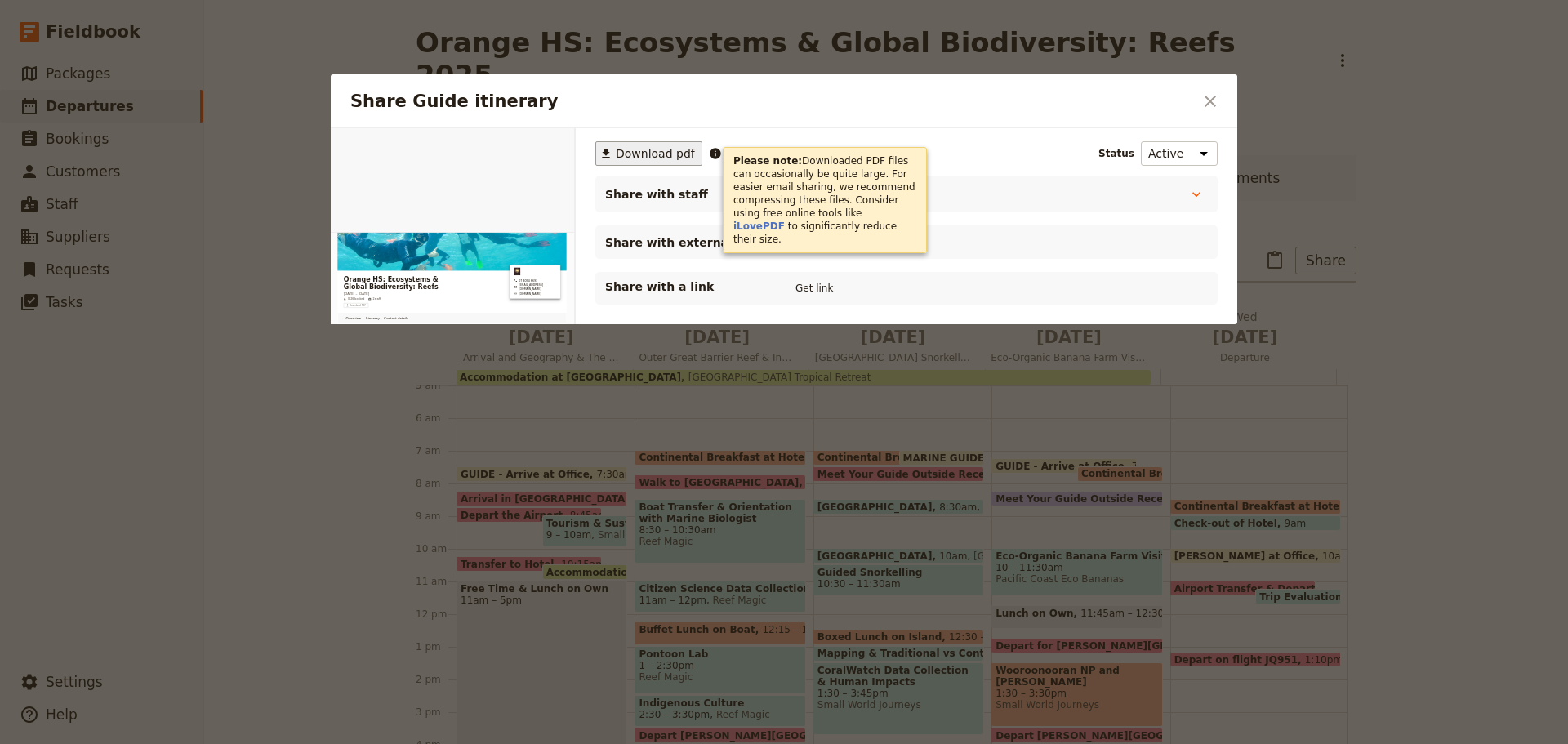
click at [630, 153] on span "Download pdf" at bounding box center [655, 153] width 79 height 16
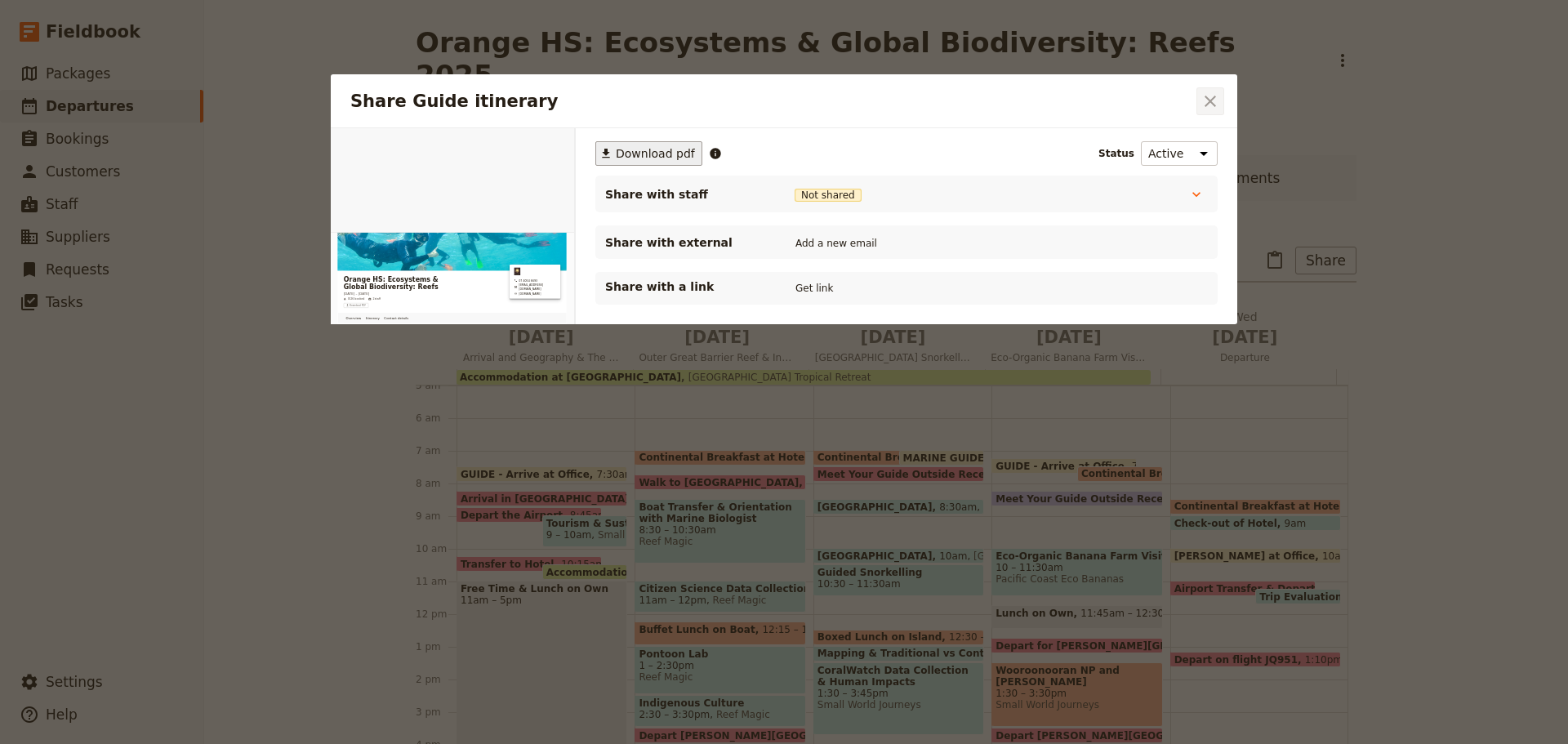
click at [1204, 105] on icon "Close dialog" at bounding box center [1210, 101] width 20 height 20
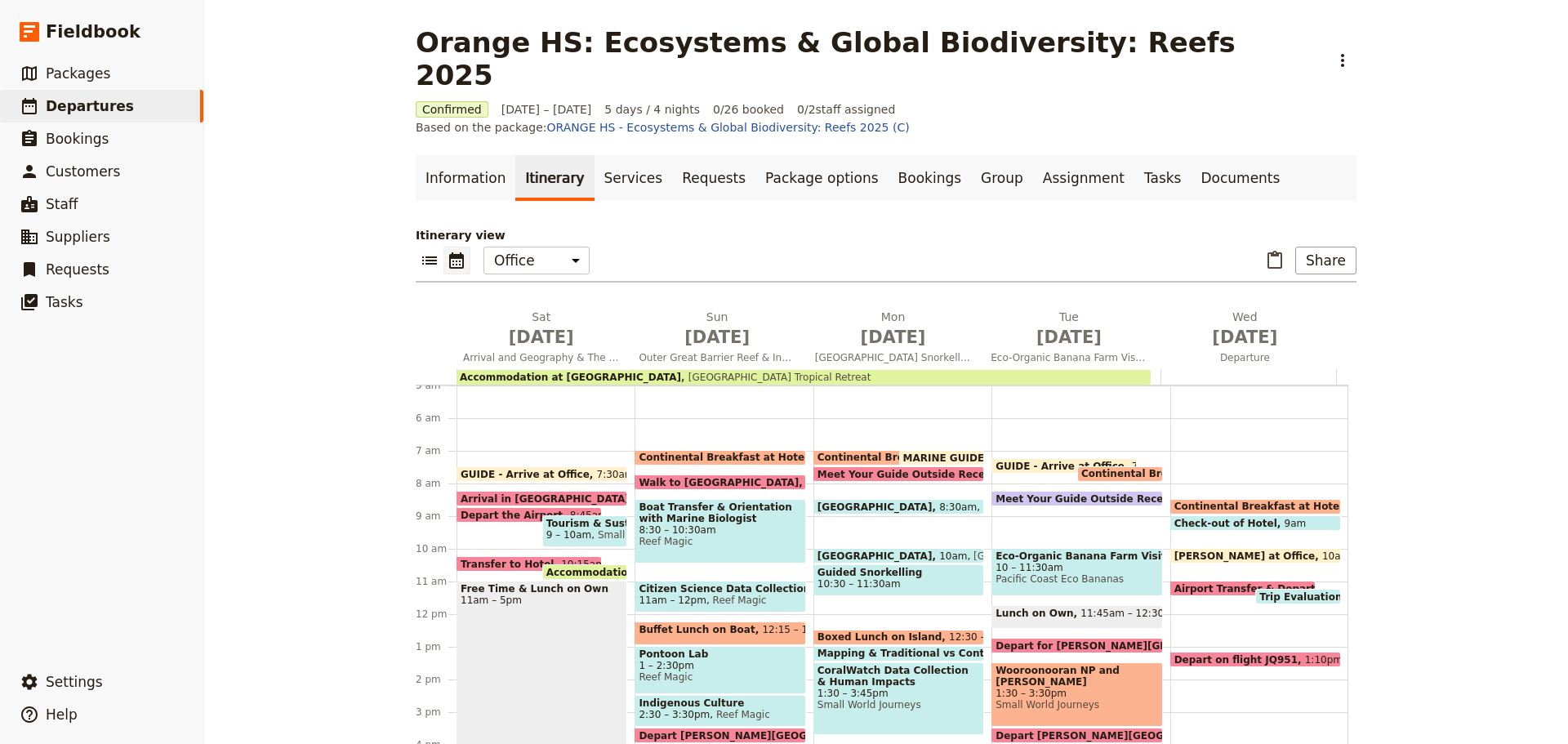
click at [1197, 556] on span at bounding box center [1255, 559] width 169 height 7
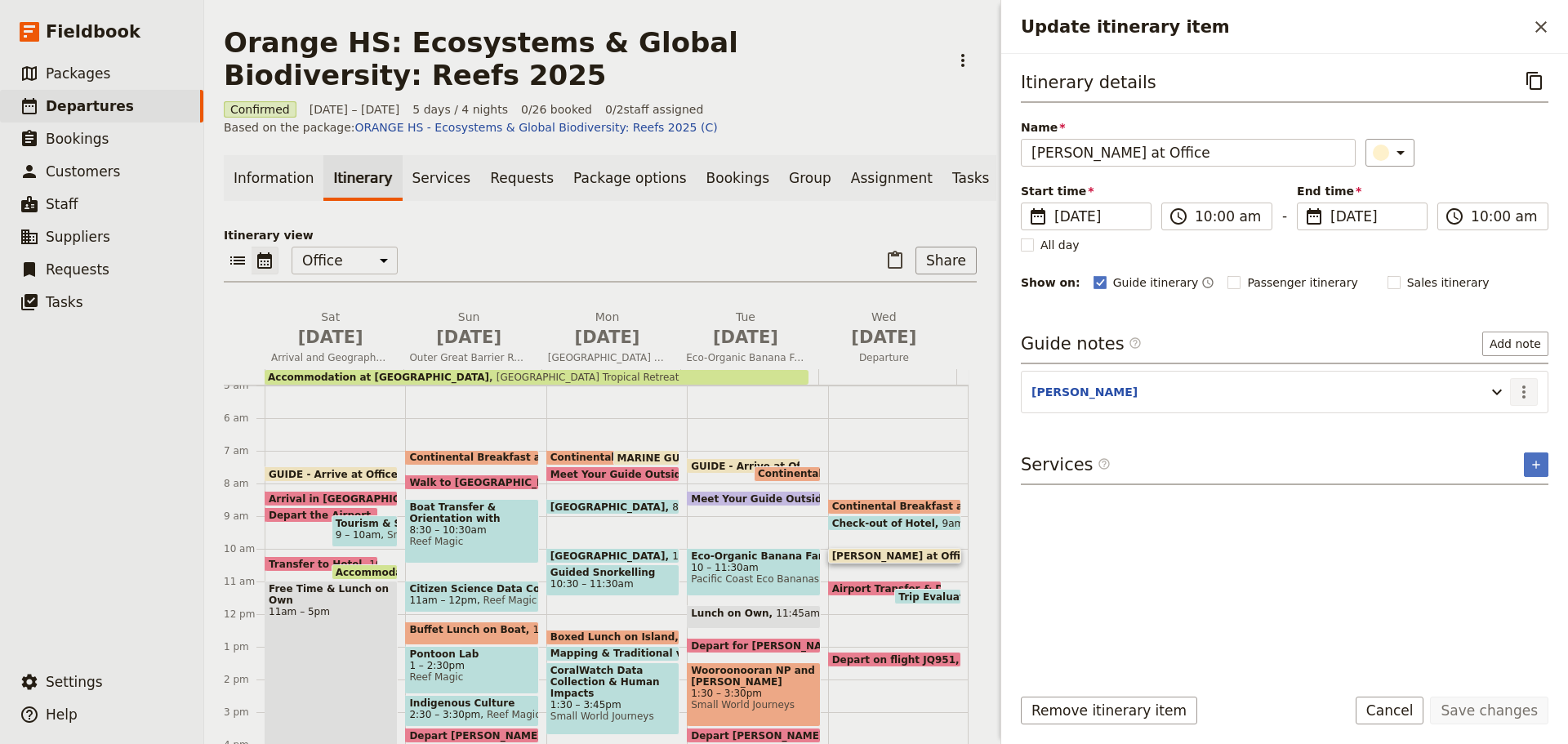
click at [1527, 391] on icon "Actions" at bounding box center [1524, 392] width 20 height 20
click at [1488, 424] on span "Edit note" at bounding box center [1477, 426] width 52 height 16
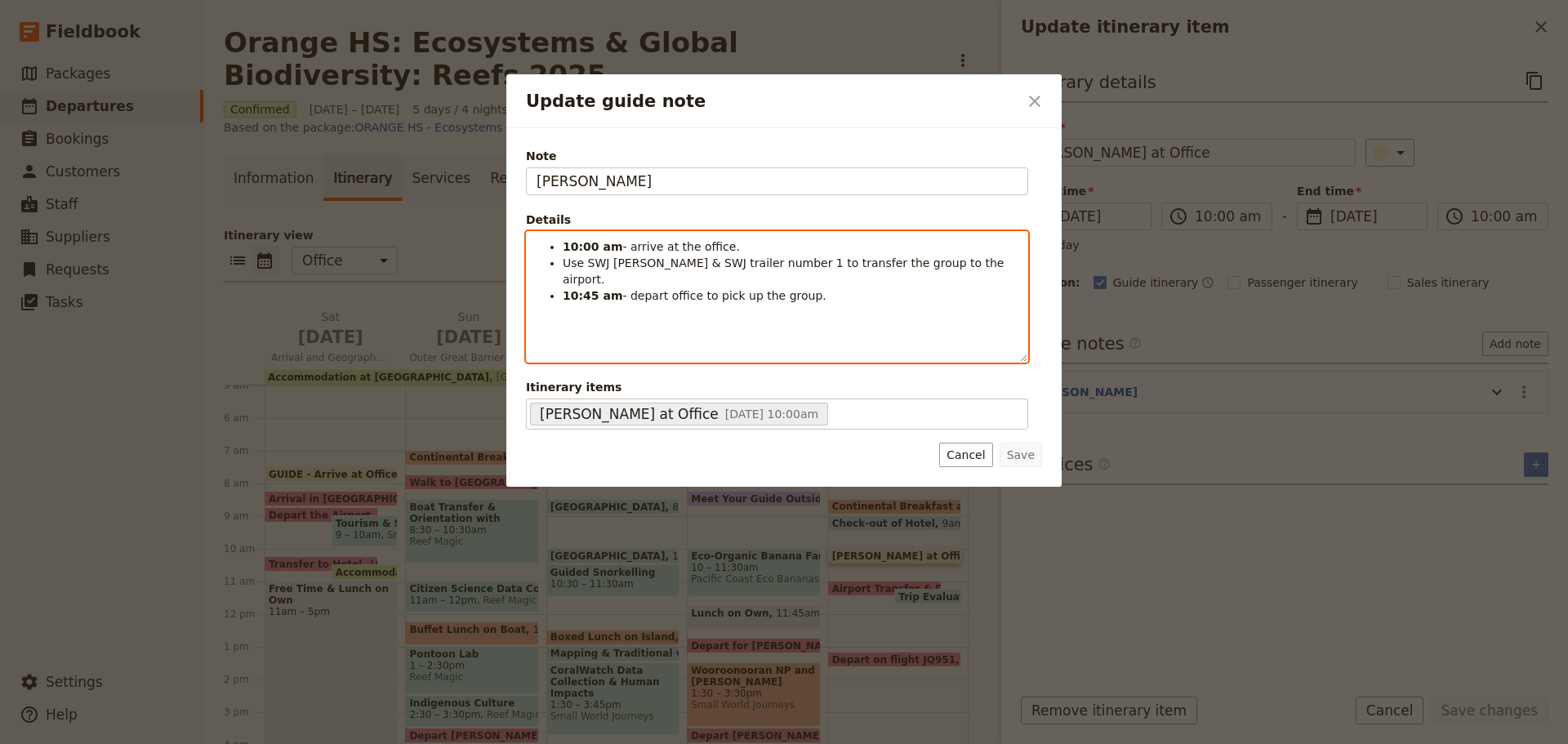
click at [862, 266] on span "Use SWJ Rosa & SWJ trailer number 1 to transfer the group to the airport." at bounding box center [785, 271] width 446 height 30
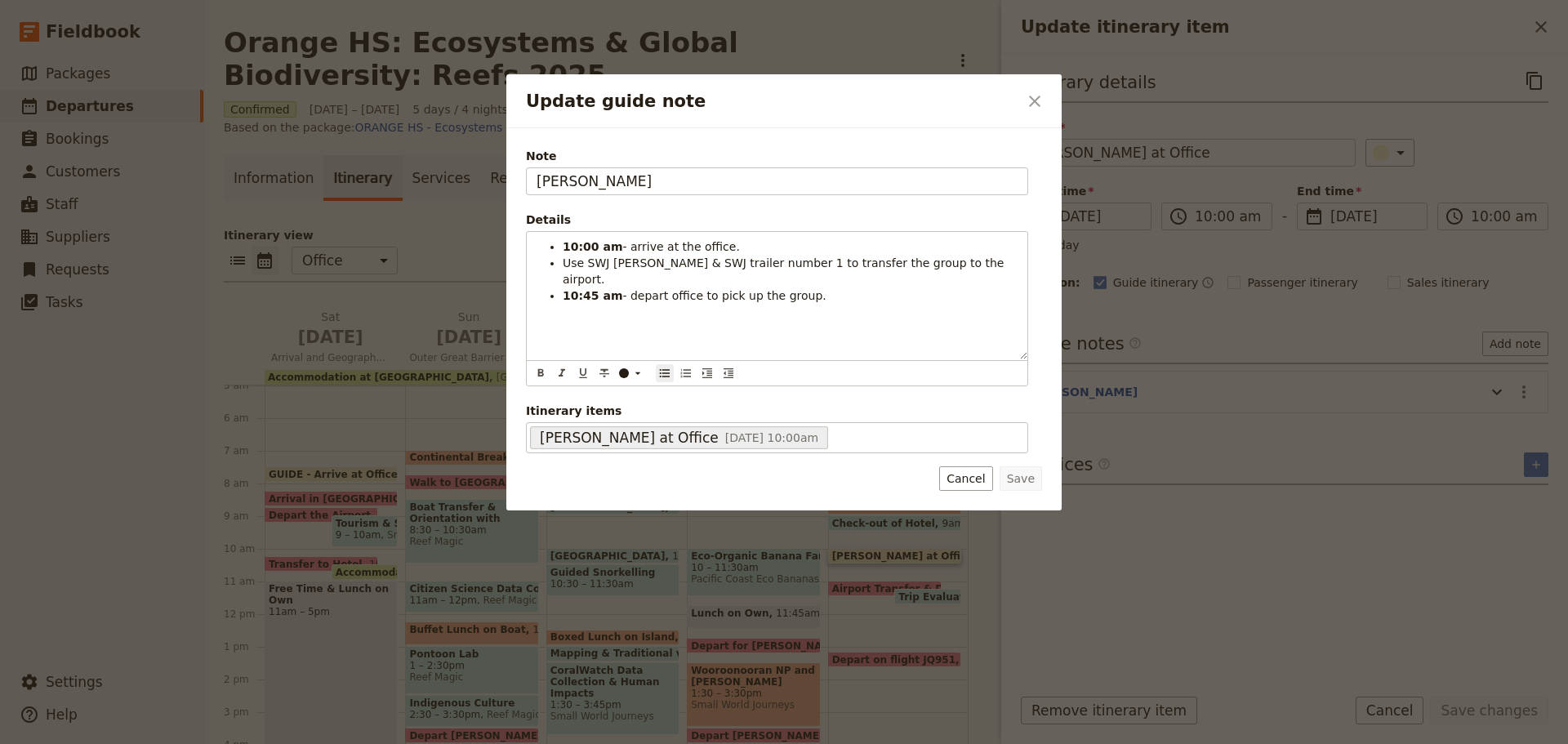
drag, startPoint x: 984, startPoint y: 474, endPoint x: 962, endPoint y: 462, distance: 25.1
click at [979, 468] on button "Cancel" at bounding box center [966, 479] width 53 height 25
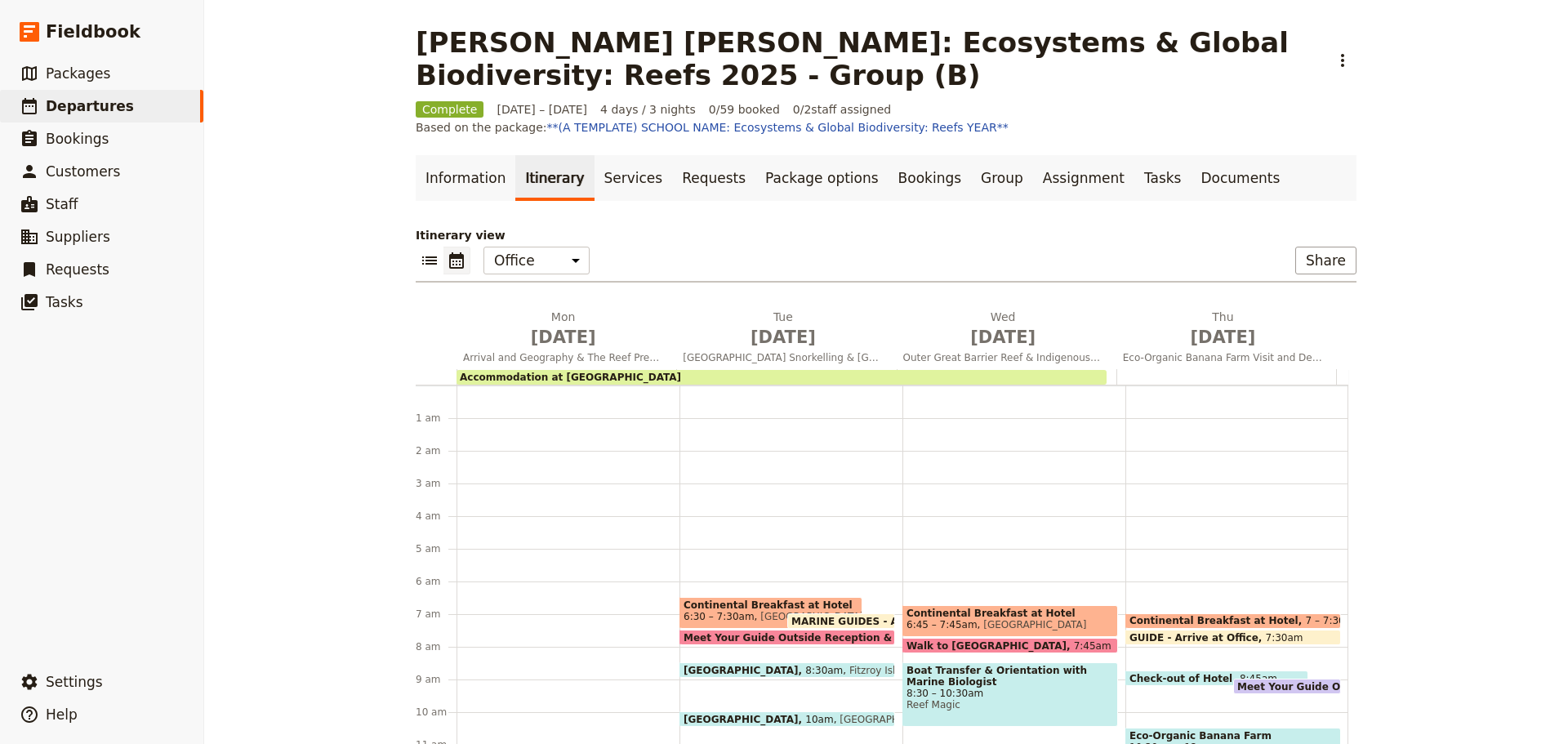
scroll to position [387, 0]
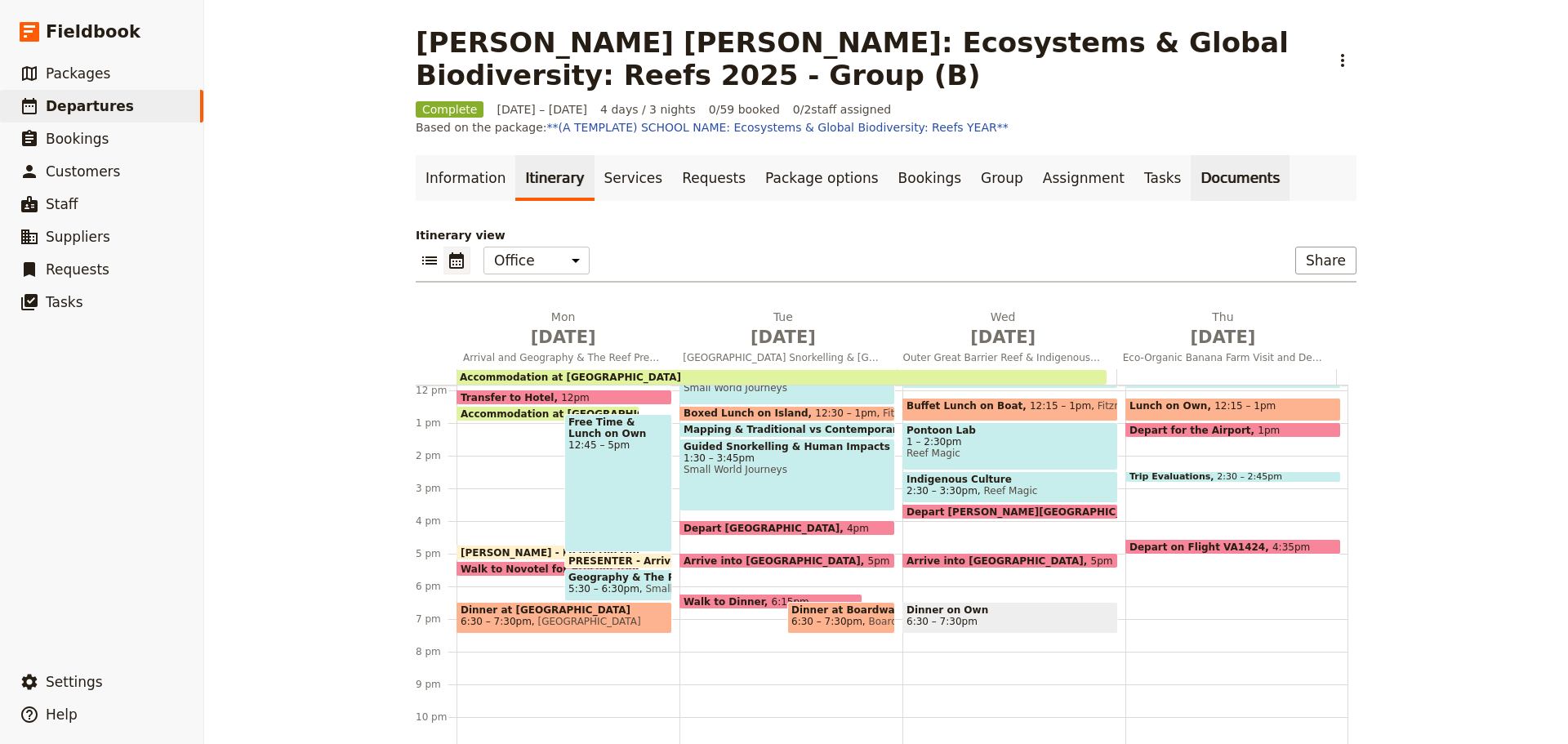
click at [1191, 176] on link "Documents" at bounding box center [1241, 178] width 99 height 46
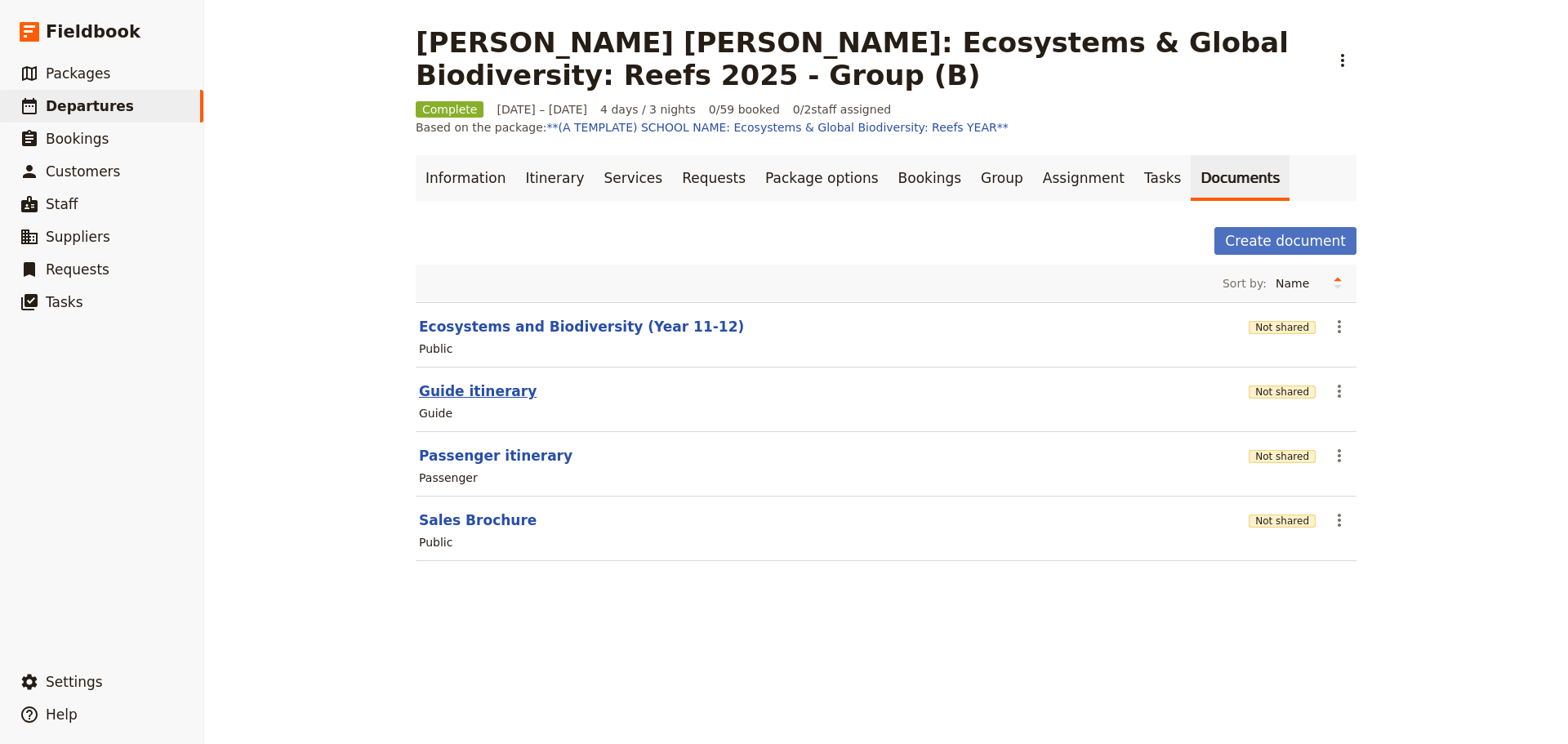
click at [460, 389] on button "Guide itinerary" at bounding box center [477, 391] width 117 height 20
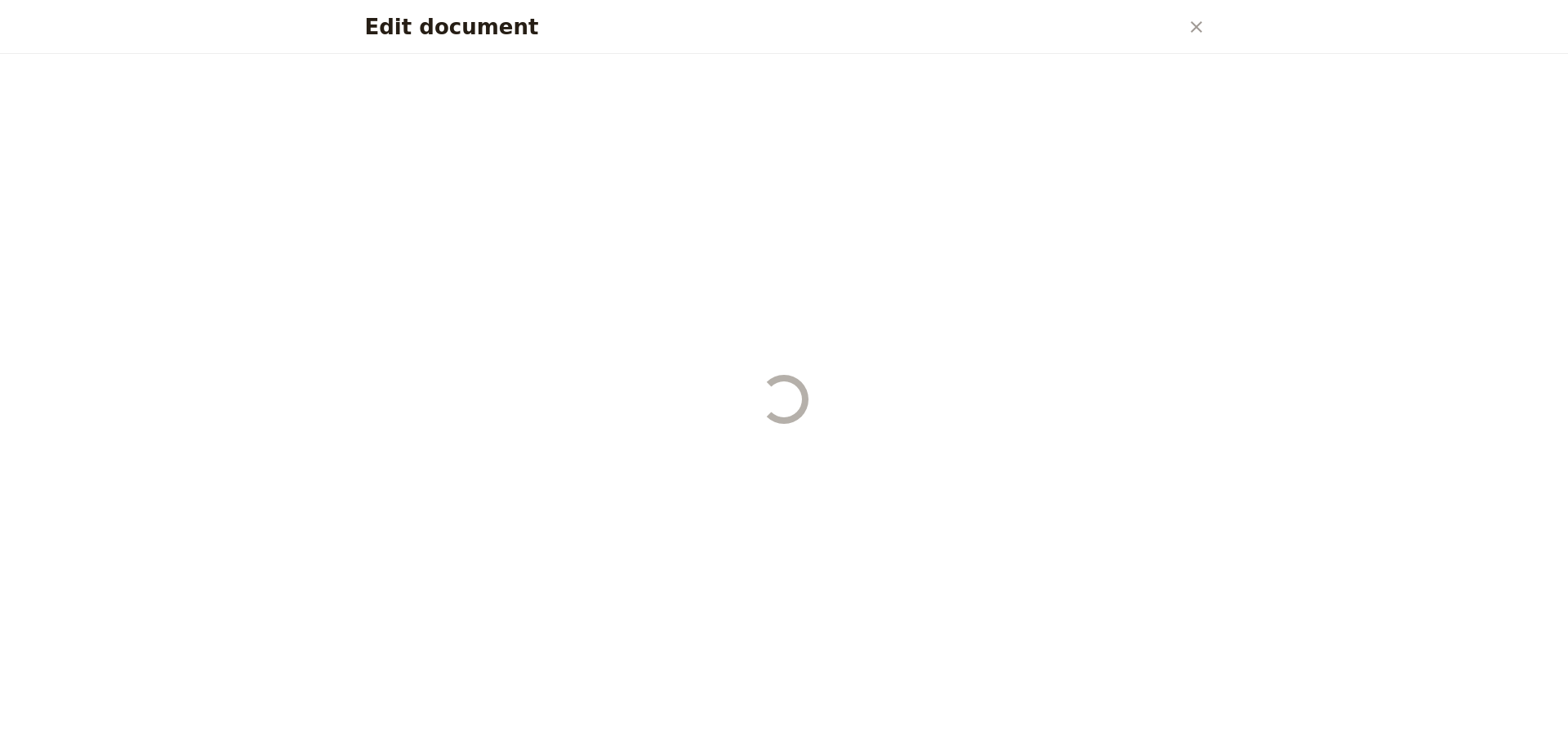
select select "STAFF"
select select "RUN_SHEET"
select select "DEFAULT"
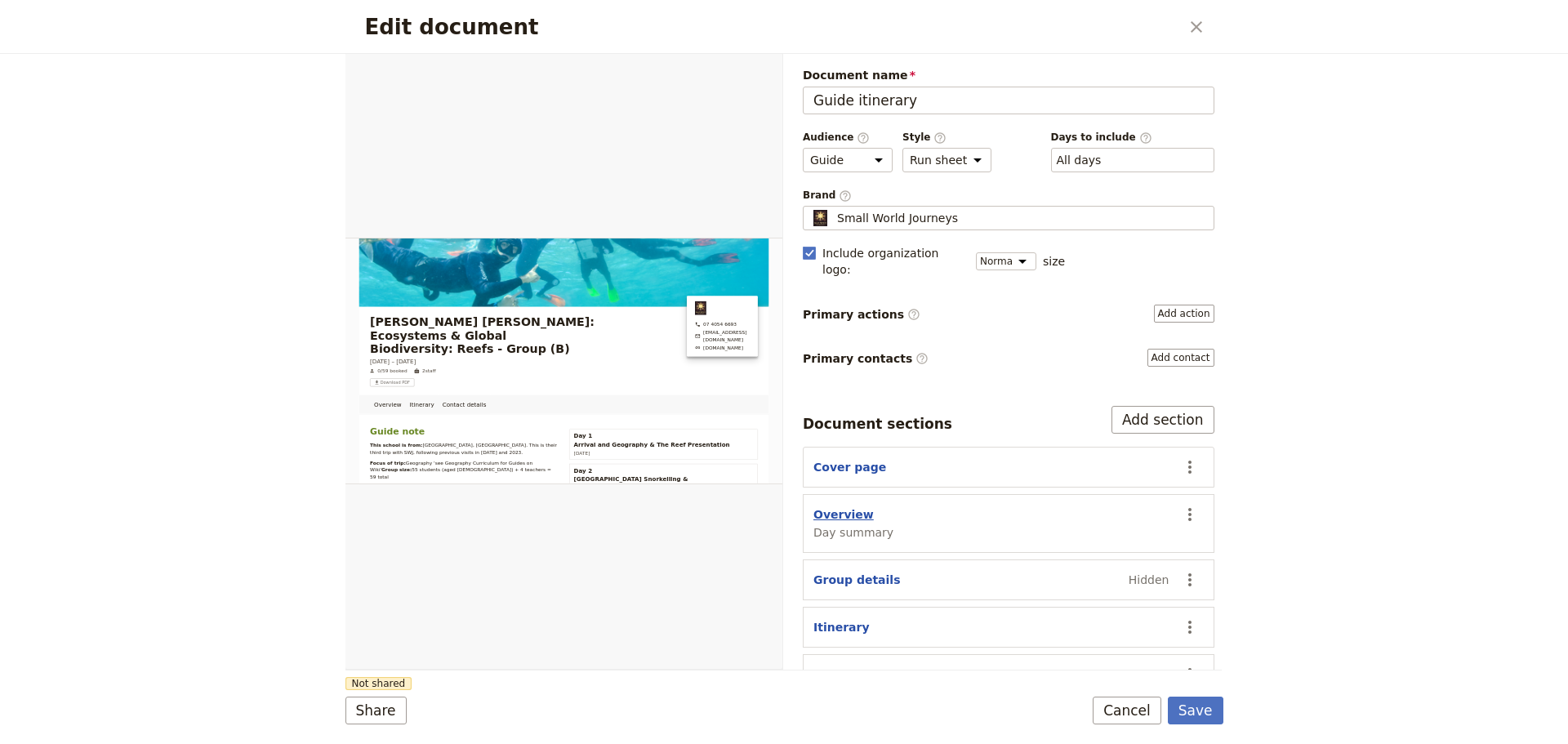
click at [855, 506] on button "Overview" at bounding box center [844, 514] width 60 height 16
select select "DAY_SUMMARY"
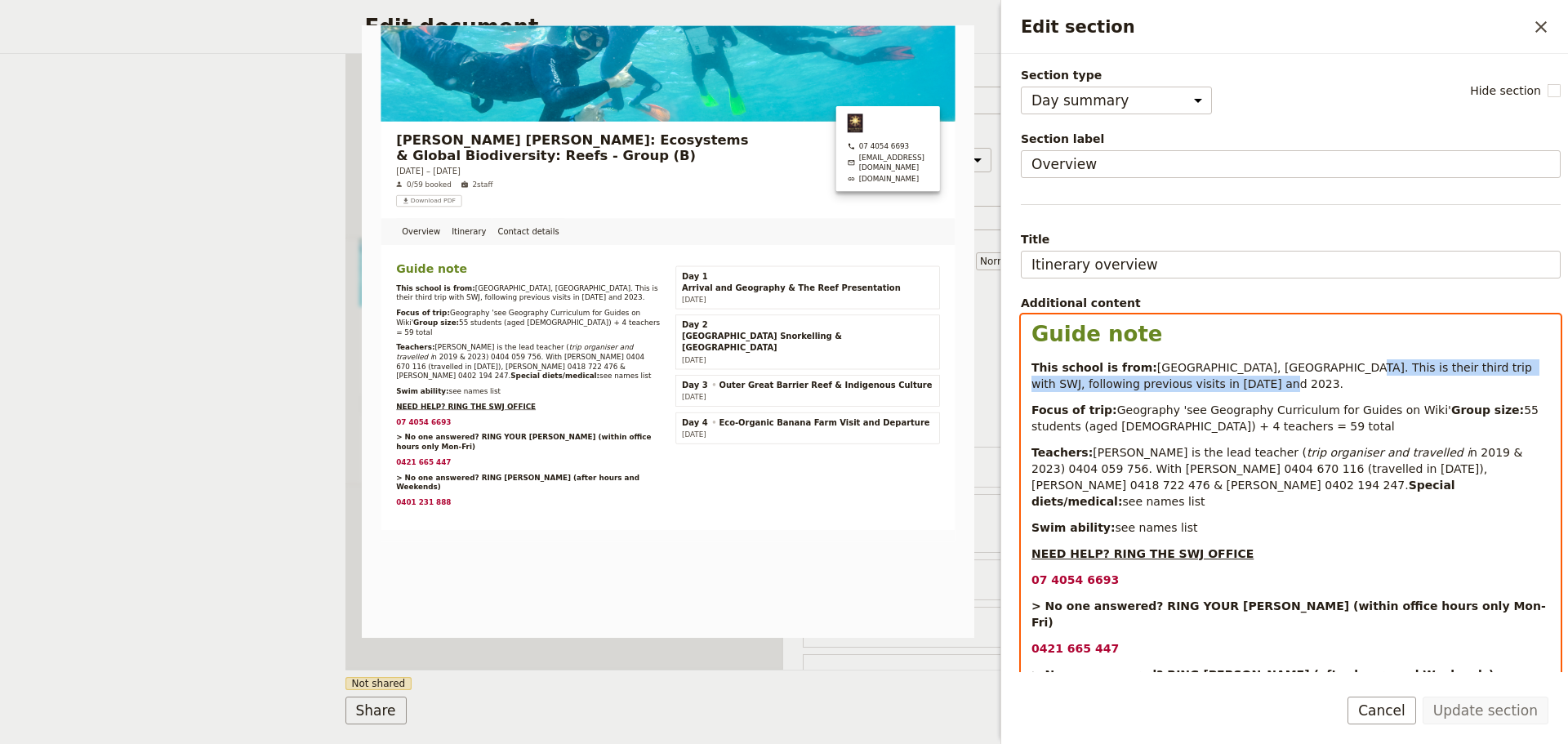
drag, startPoint x: 1307, startPoint y: 370, endPoint x: 1433, endPoint y: 380, distance: 126.4
click at [1433, 380] on p "This school is from: East Maitland, New South Wales. This is their third trip w…" at bounding box center [1291, 376] width 519 height 32
copy span "This is their third trip with SWJ, following previous visits in 2019 and 2023."
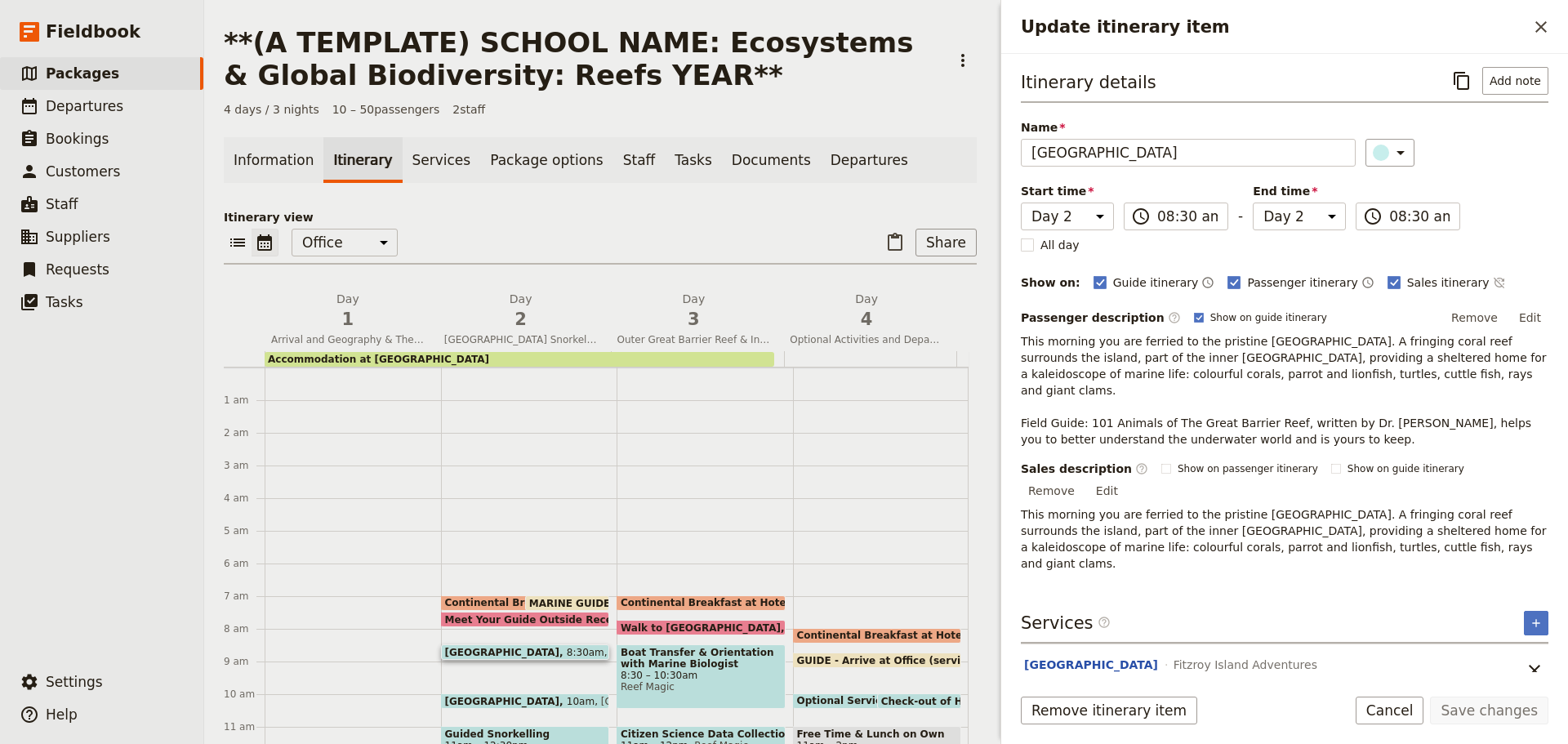
select select "2"
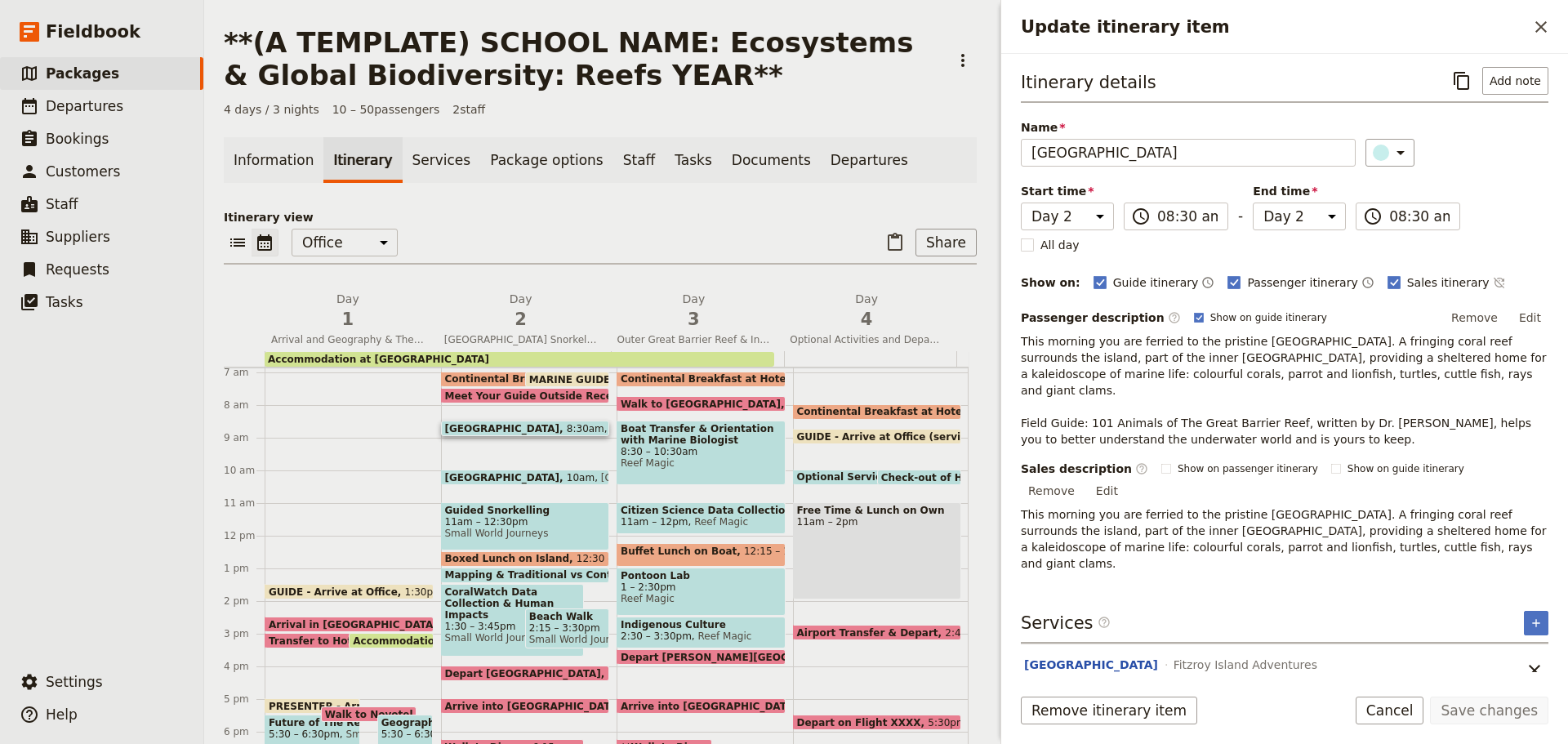
click at [1413, 719] on button "Cancel" at bounding box center [1390, 710] width 69 height 28
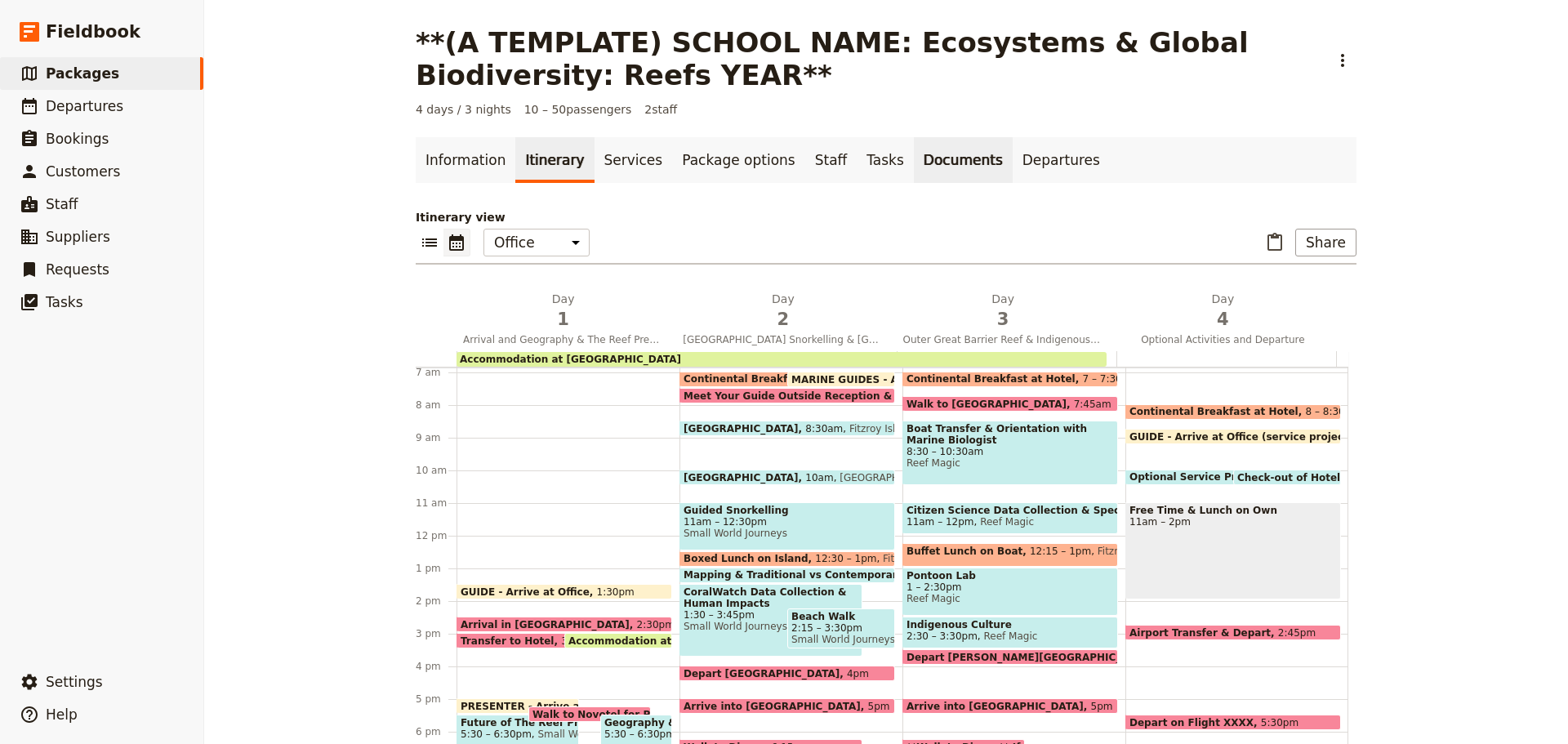
click at [920, 155] on link "Documents" at bounding box center [964, 160] width 99 height 46
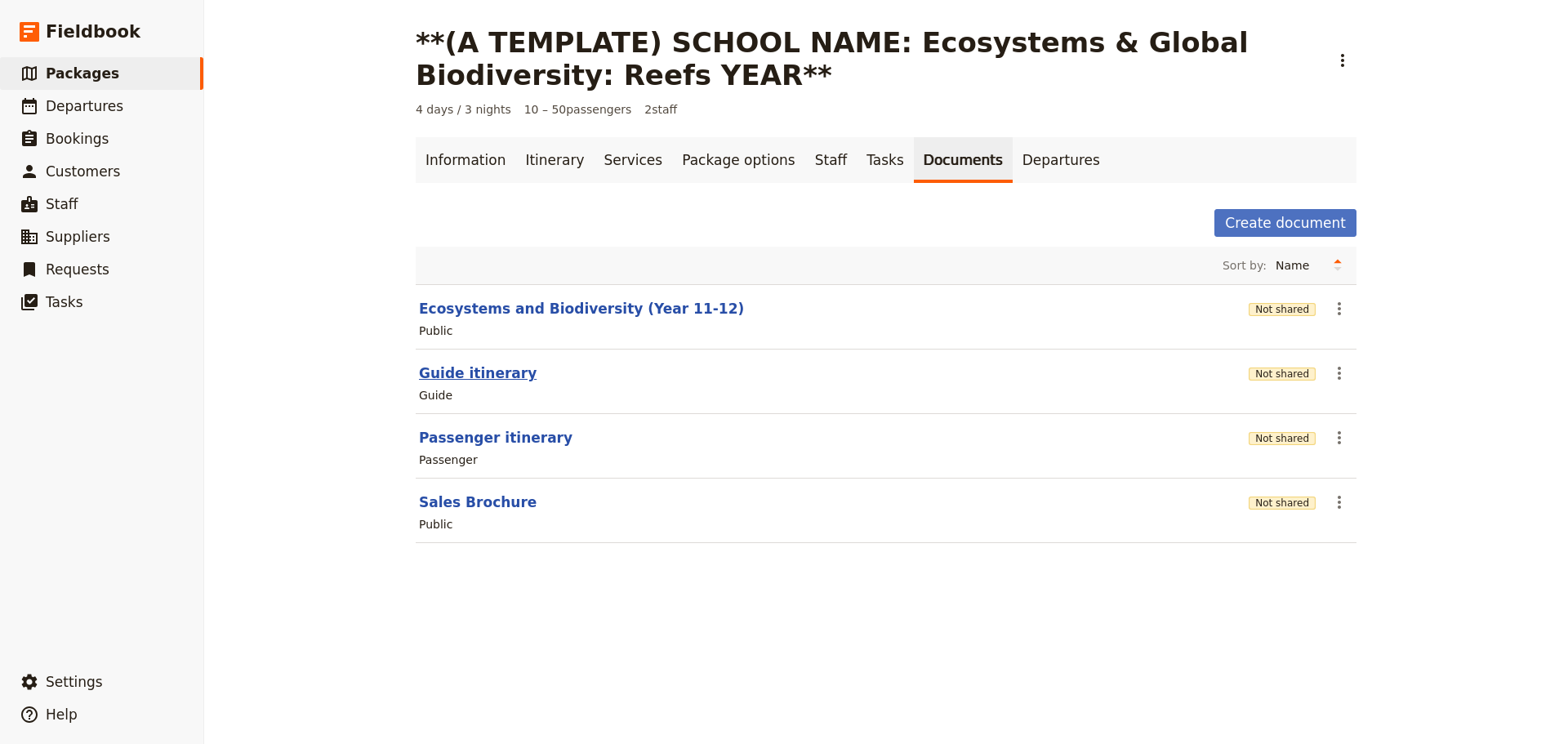
click at [451, 370] on button "Guide itinerary" at bounding box center [477, 373] width 117 height 20
select select "STAFF"
select select "RUN_SHEET"
select select "DEFAULT"
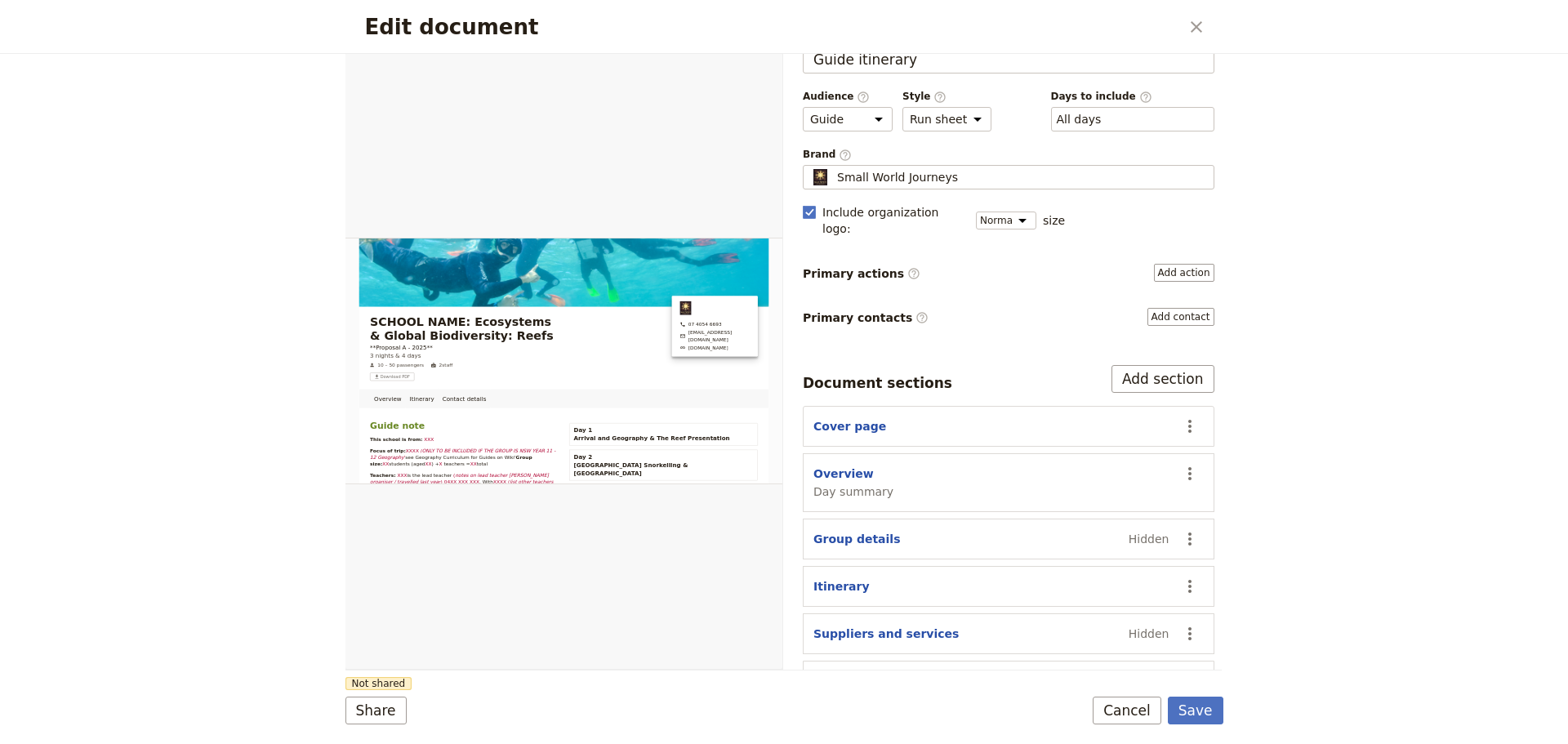
scroll to position [62, 0]
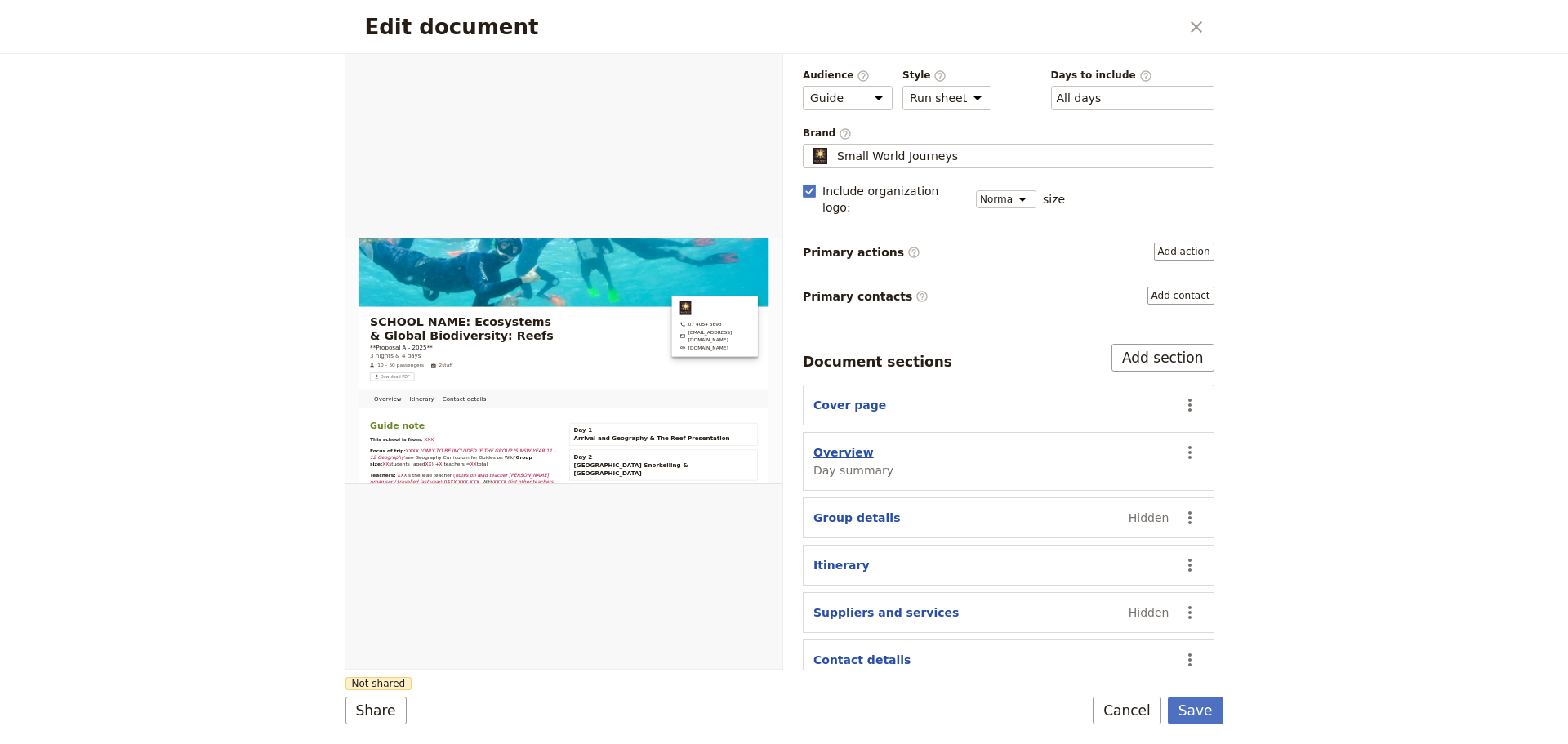
click at [856, 444] on button "Overview" at bounding box center [844, 452] width 60 height 16
select select "DAY_SUMMARY"
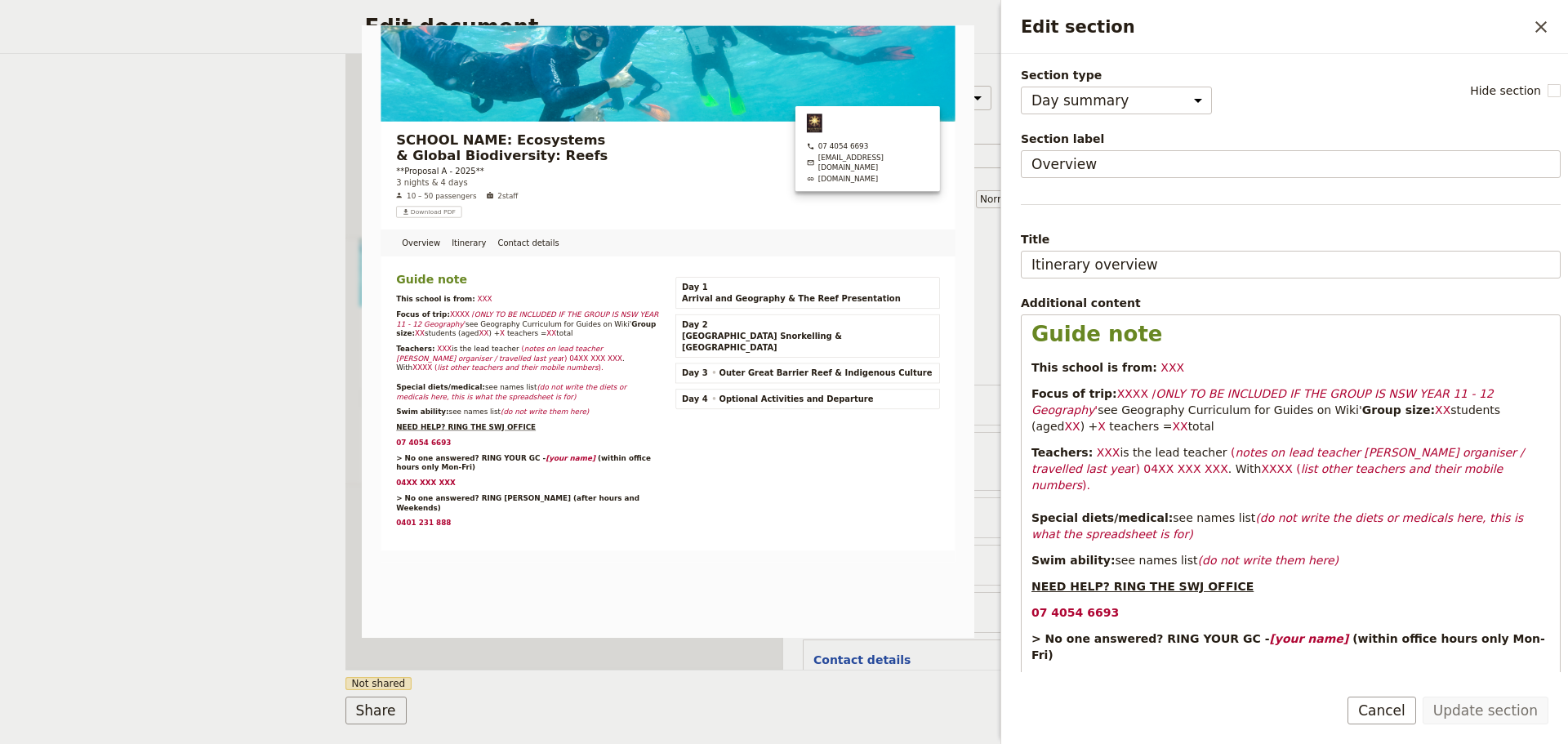
drag, startPoint x: 1414, startPoint y: 718, endPoint x: 1400, endPoint y: 714, distance: 14.6
click at [1413, 718] on button "Cancel" at bounding box center [1382, 710] width 69 height 28
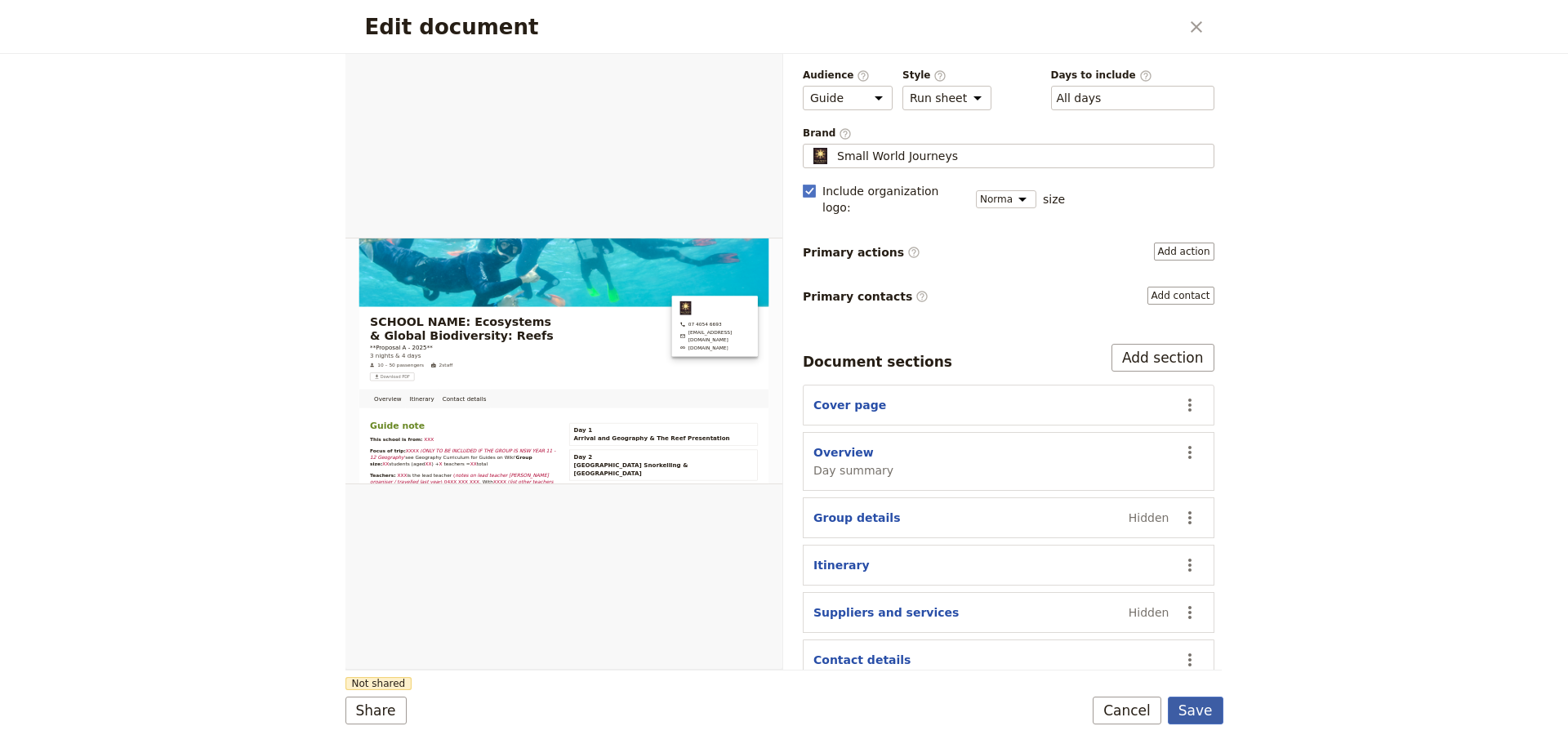
click at [1182, 713] on button "Save" at bounding box center [1196, 710] width 55 height 28
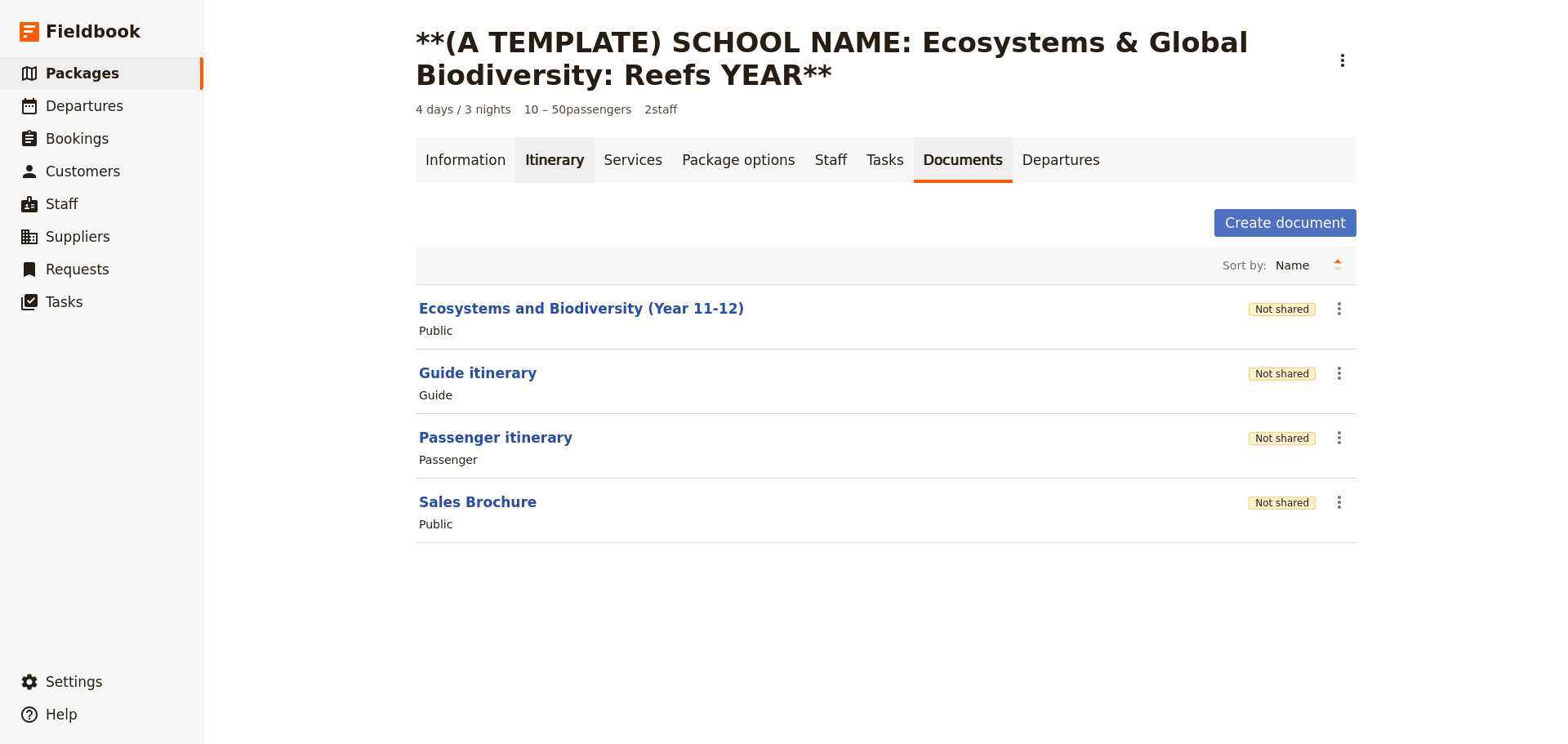
click at [533, 150] on link "Itinerary" at bounding box center [554, 160] width 78 height 46
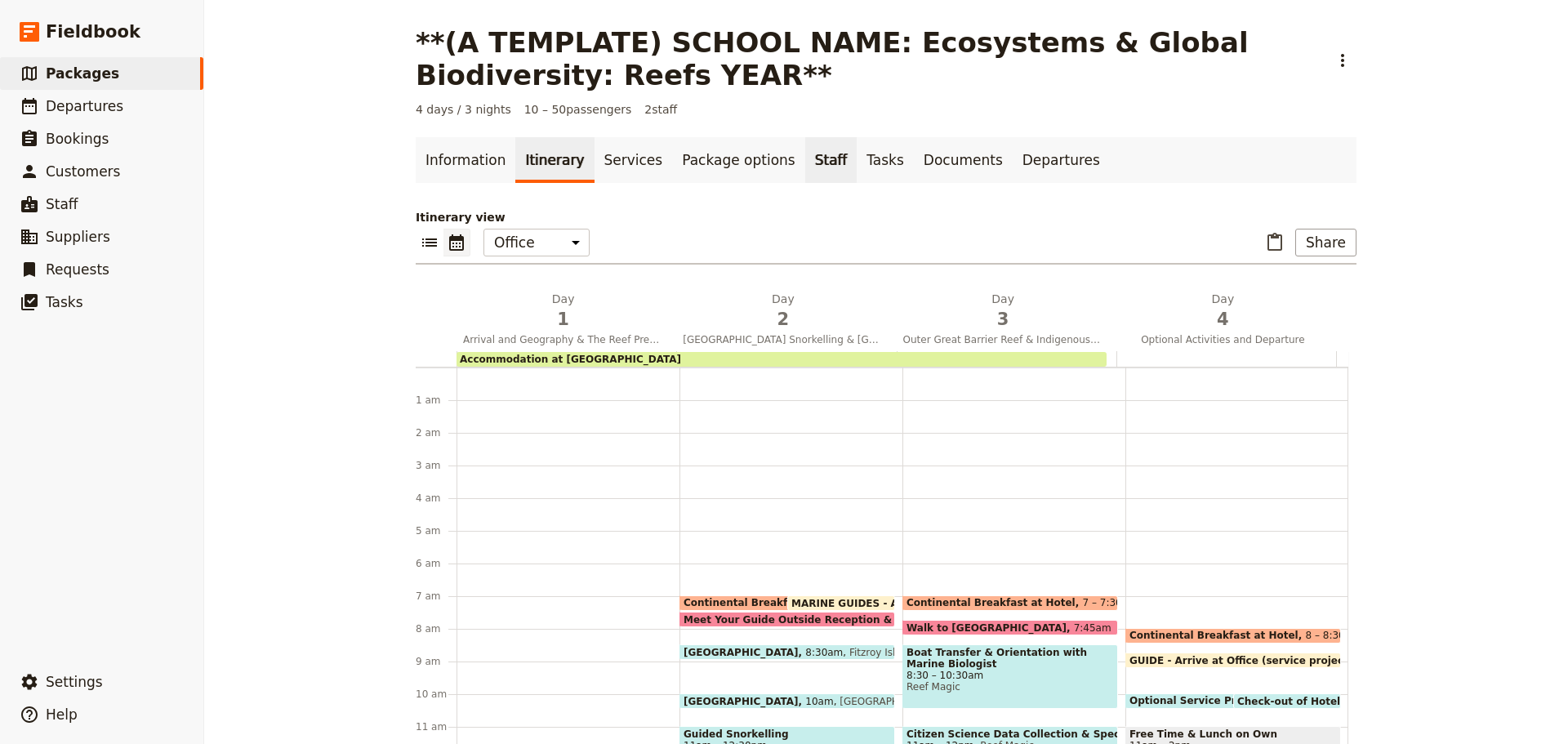
scroll to position [213, 0]
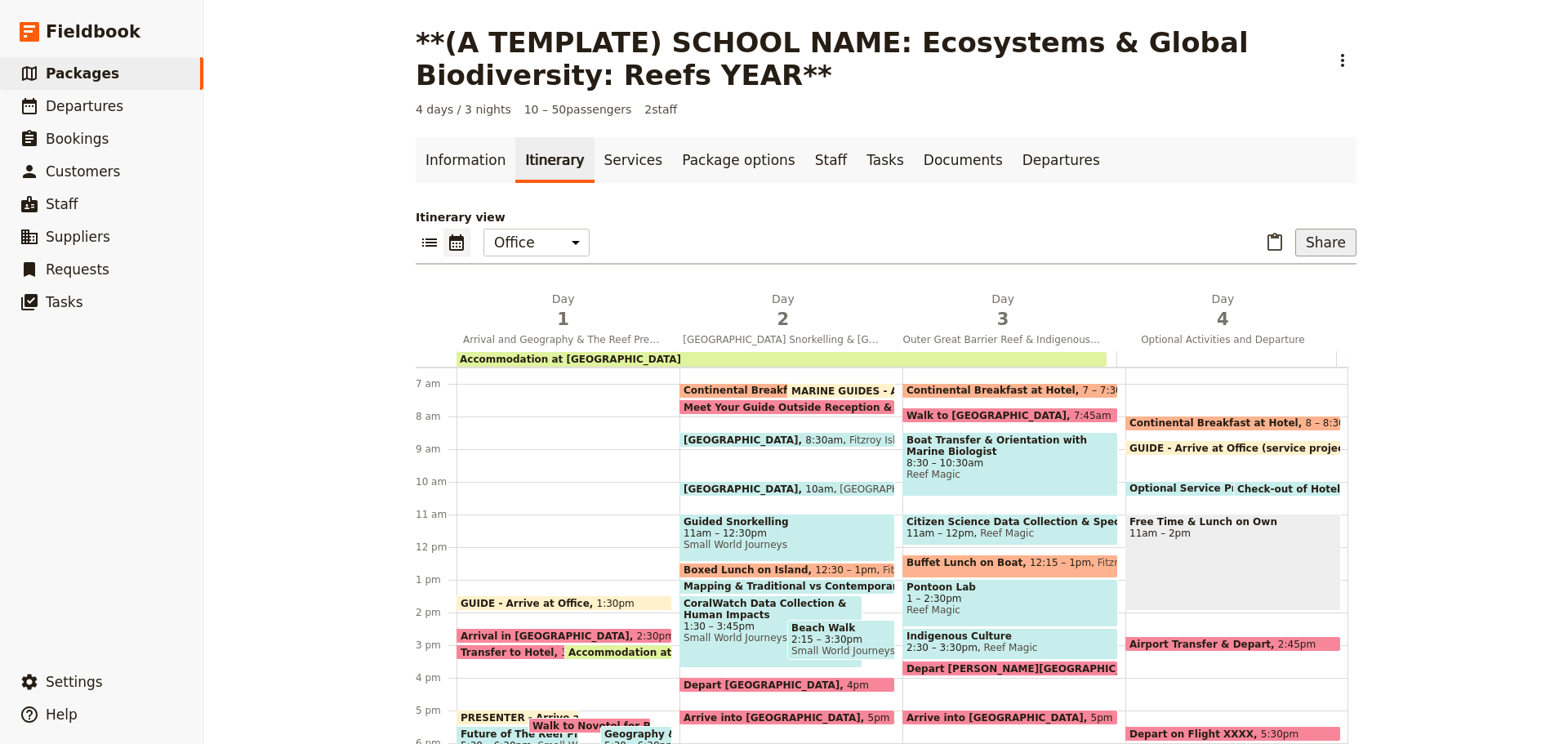
click at [1316, 248] on button "Share" at bounding box center [1327, 242] width 61 height 28
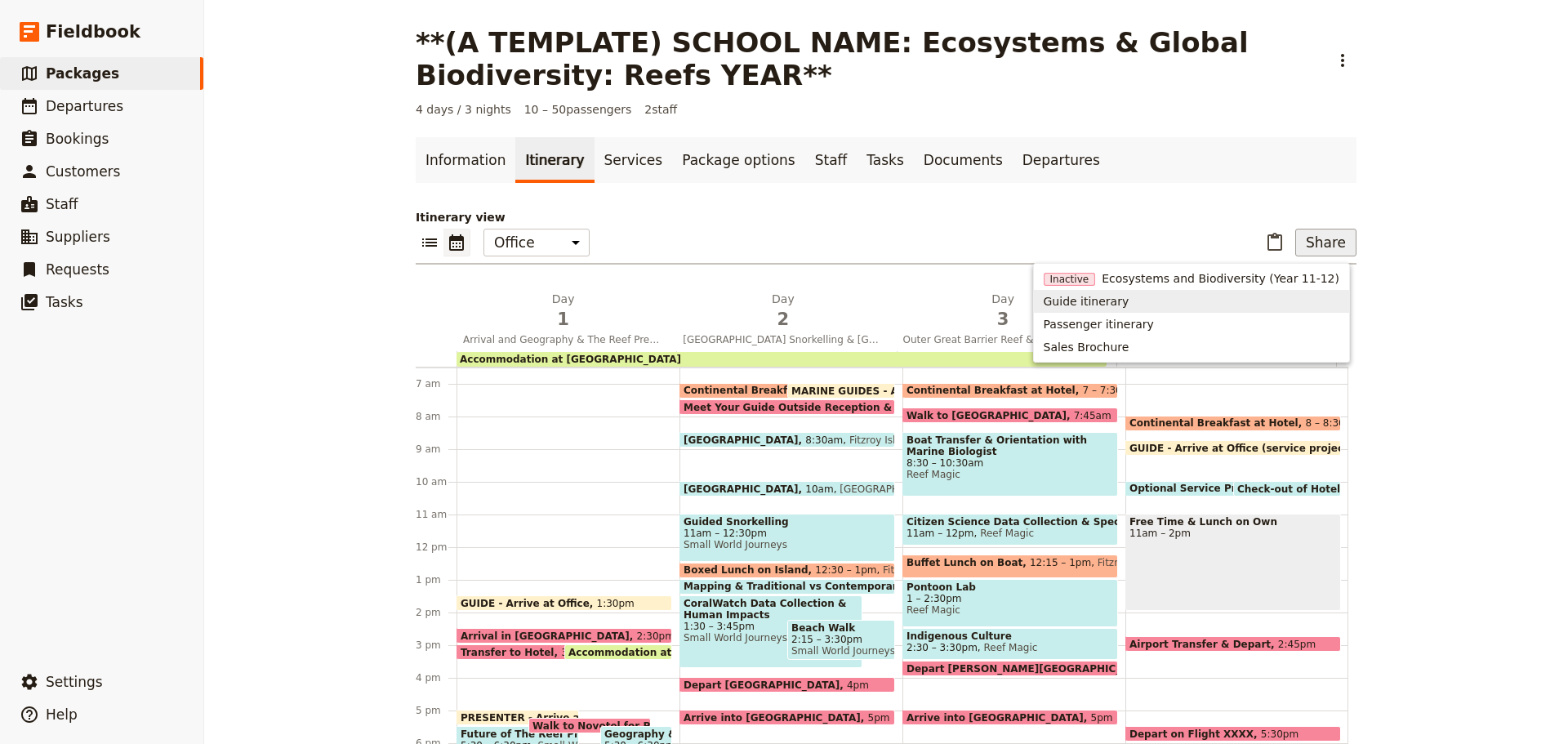
click at [1130, 300] on span "Guide itinerary" at bounding box center [1087, 300] width 86 height 16
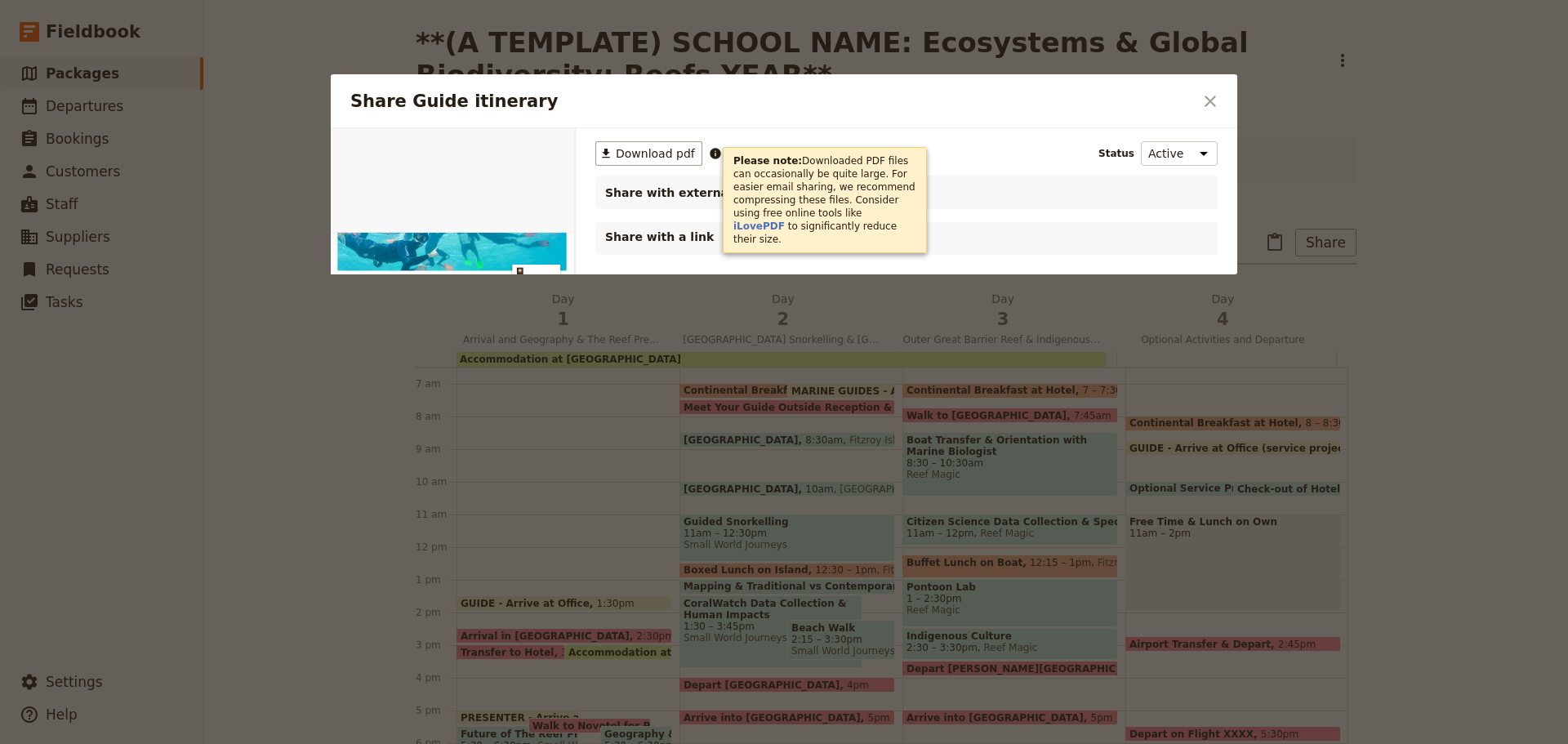
scroll to position [0, 0]
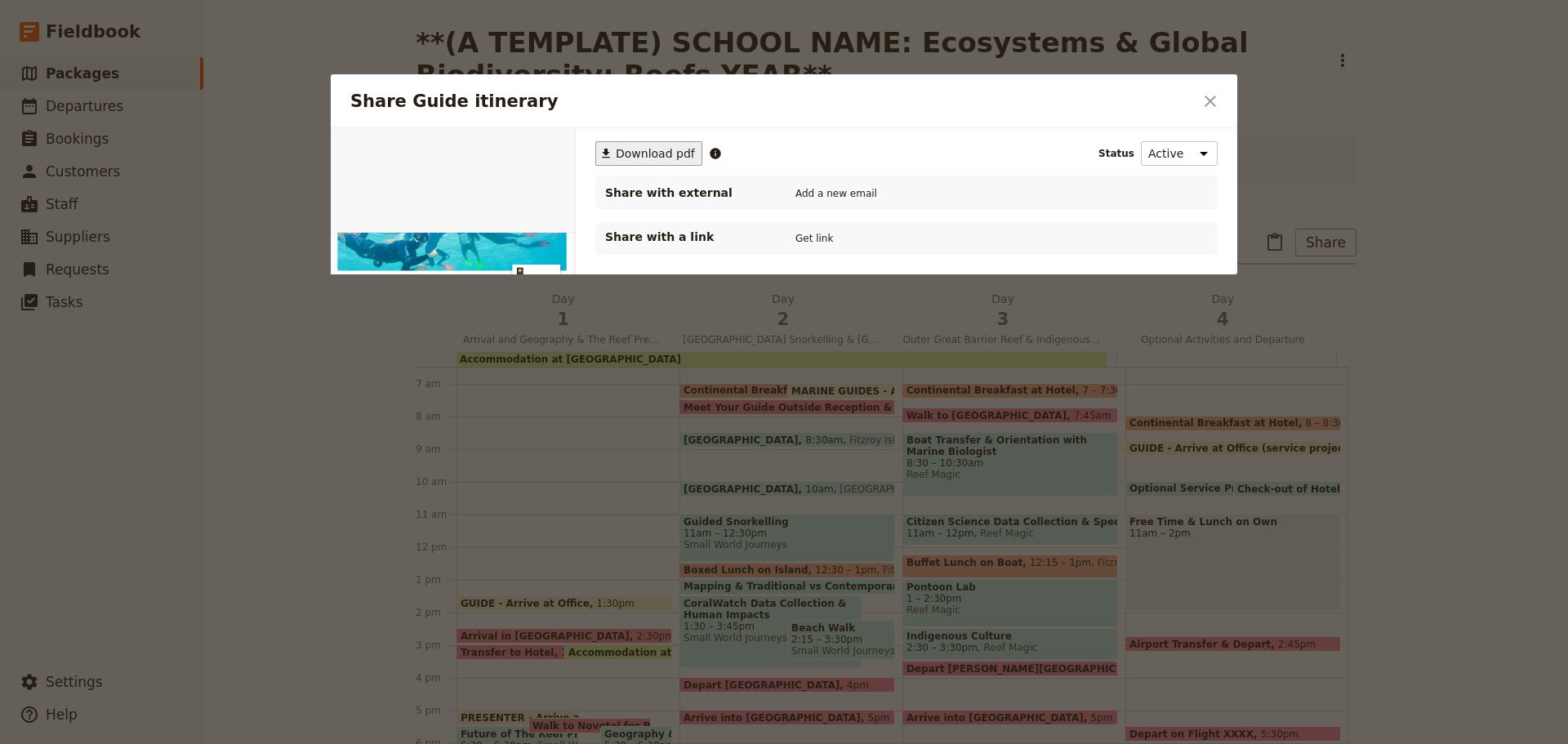
click at [666, 155] on span "Download pdf" at bounding box center [655, 153] width 79 height 16
click at [1204, 94] on icon "Close dialog" at bounding box center [1210, 101] width 20 height 20
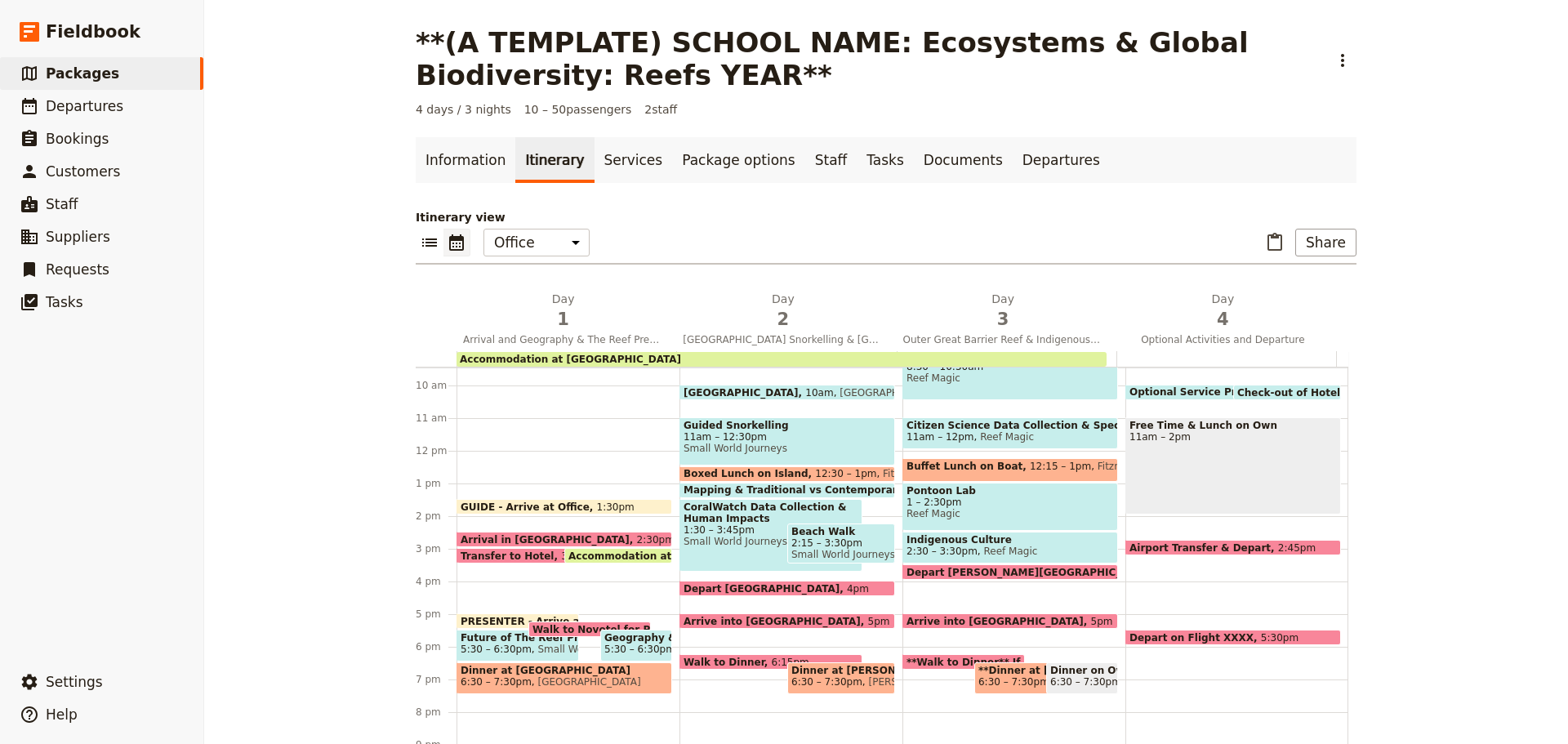
scroll to position [224, 0]
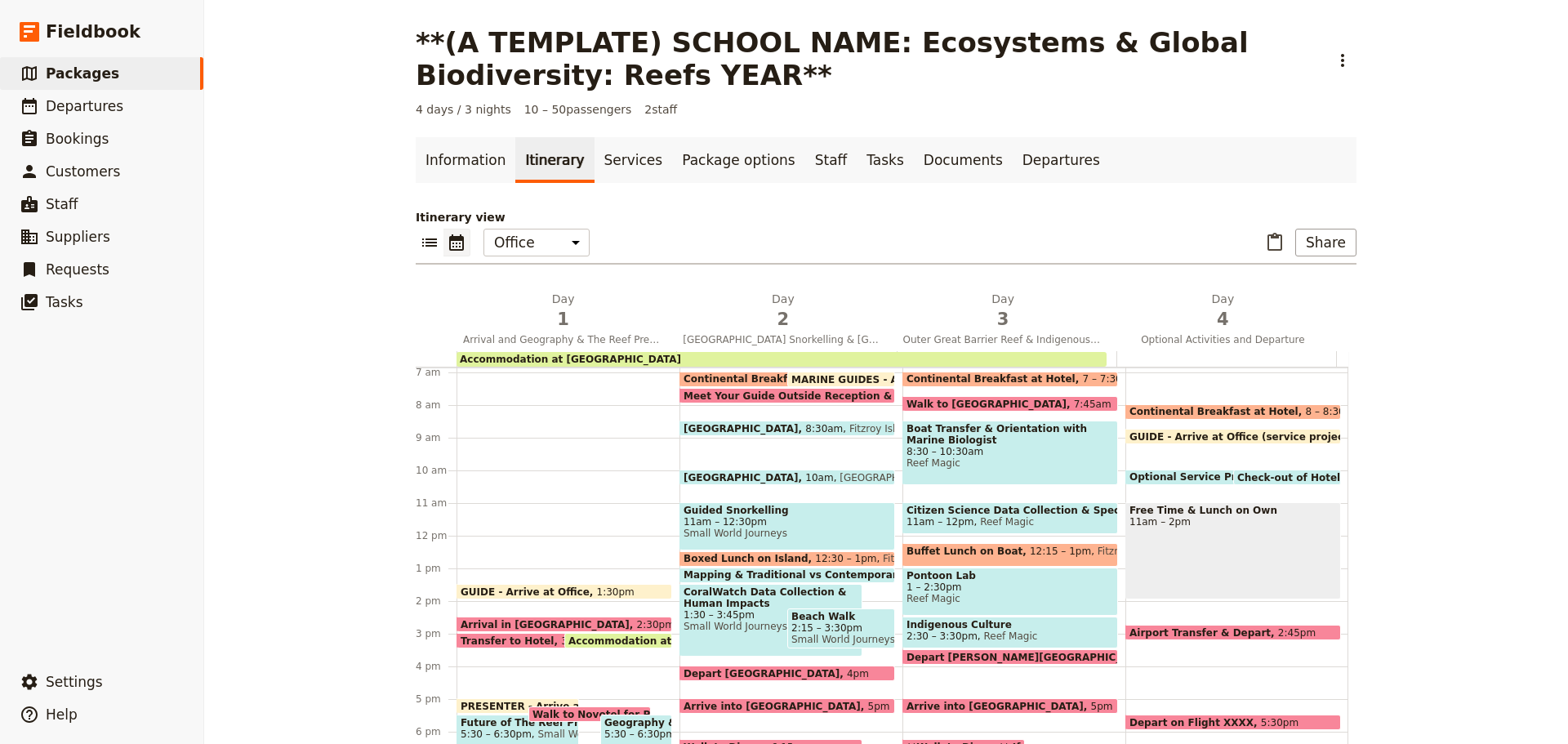
click at [747, 479] on span at bounding box center [787, 481] width 214 height 7
select select "2"
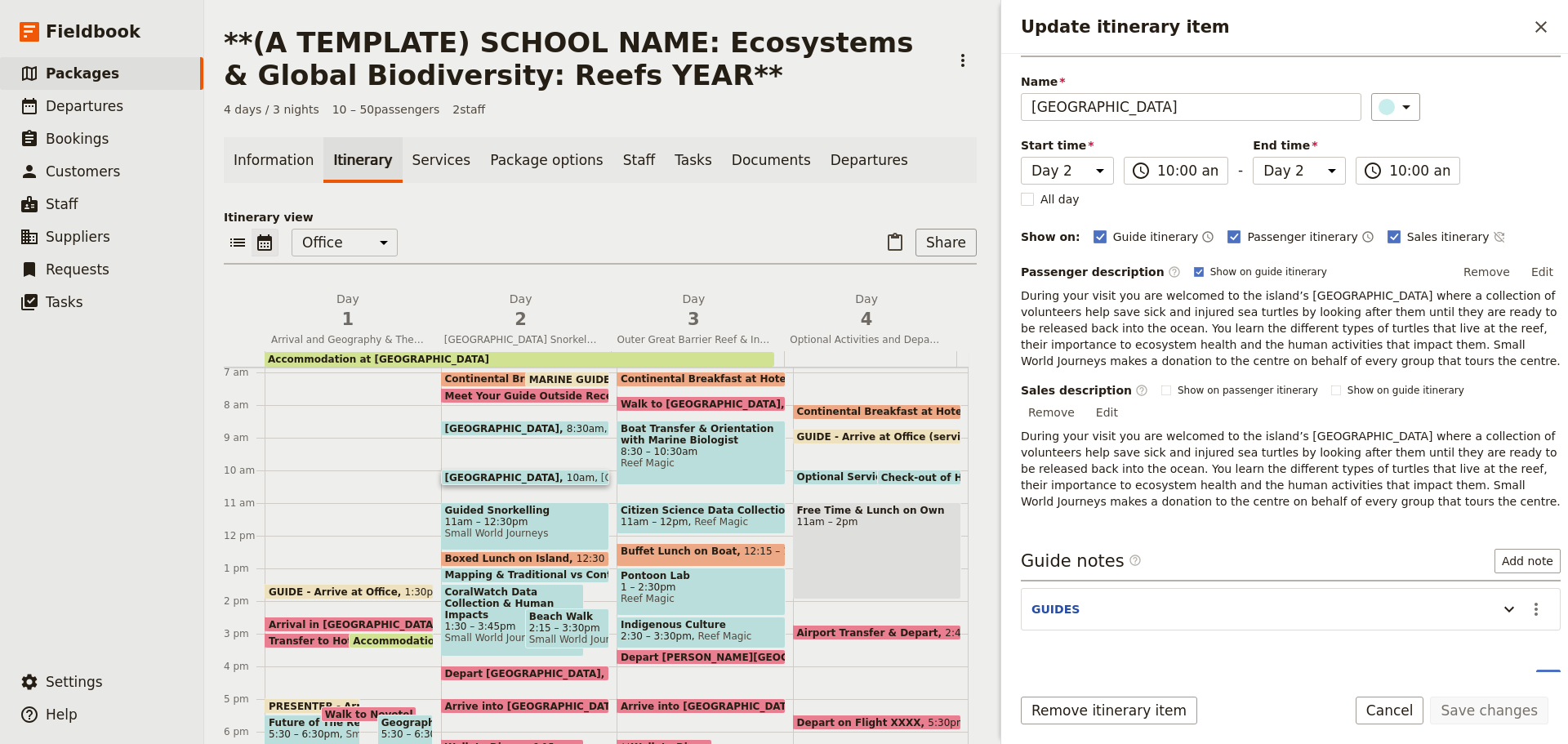
scroll to position [82, 0]
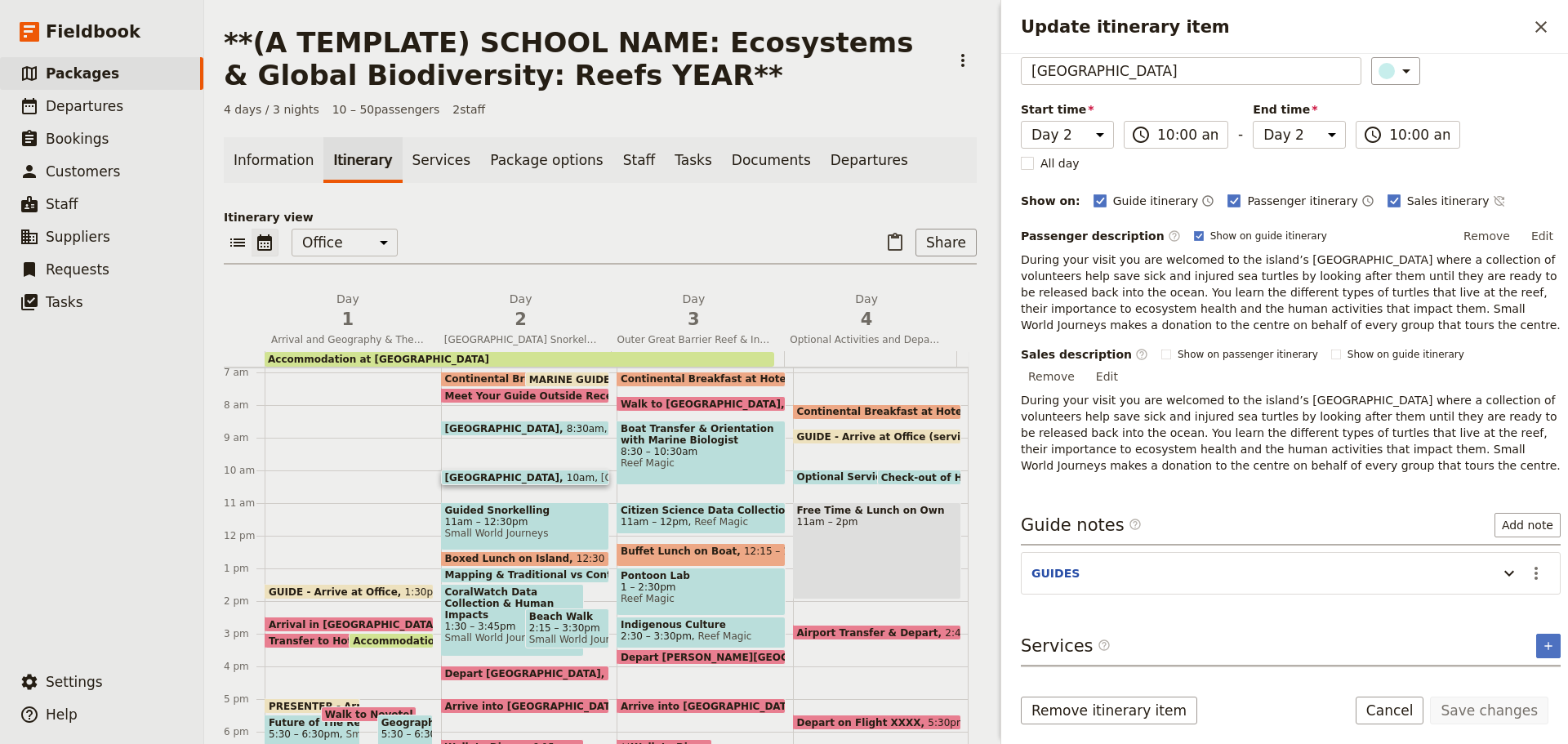
drag, startPoint x: 1527, startPoint y: 556, endPoint x: 1519, endPoint y: 570, distance: 16.1
click at [1527, 564] on icon "Actions" at bounding box center [1537, 573] width 20 height 20
click at [1497, 582] on span "Edit note" at bounding box center [1477, 589] width 52 height 16
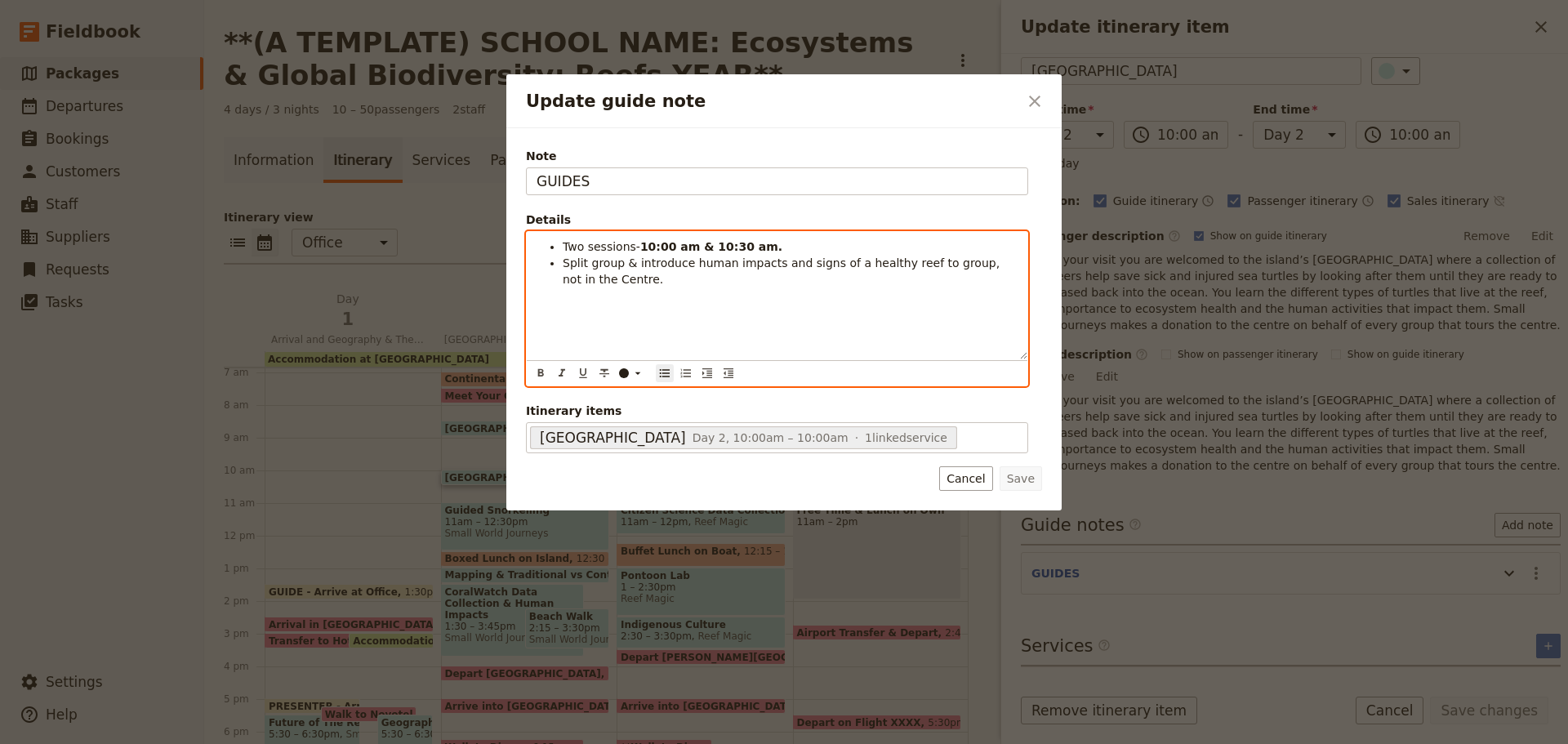
drag, startPoint x: 562, startPoint y: 241, endPoint x: 755, endPoint y: 250, distance: 193.2
click at [755, 250] on ul "Two sessions- 10:00 am & 10:30 am. Split group & introduce human impacts and si…" at bounding box center [777, 262] width 481 height 49
copy li "Two sessions- 10:00 am & 10:30 am."
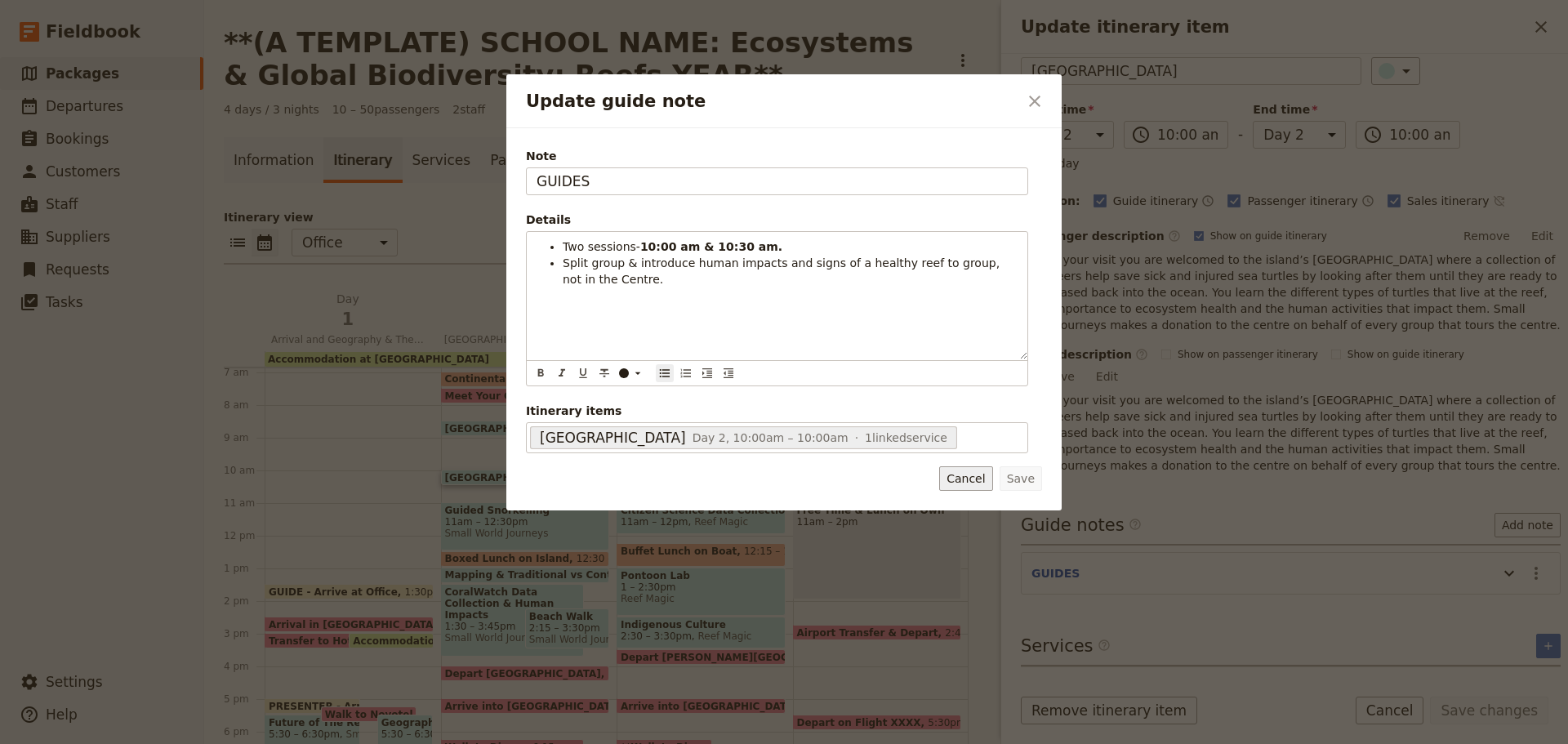
click at [969, 485] on button "Cancel" at bounding box center [966, 479] width 53 height 25
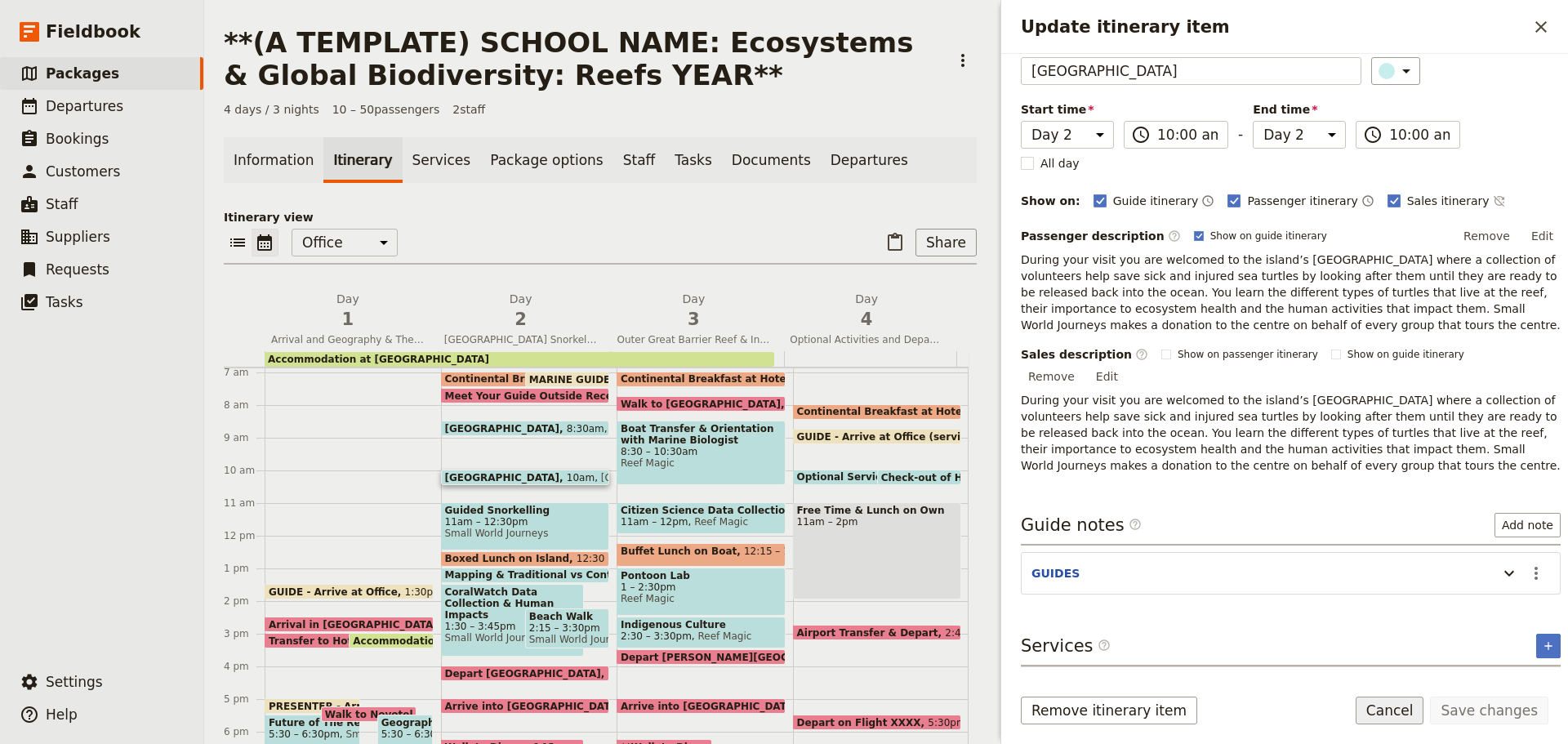
click at [1381, 714] on button "Cancel" at bounding box center [1390, 710] width 69 height 28
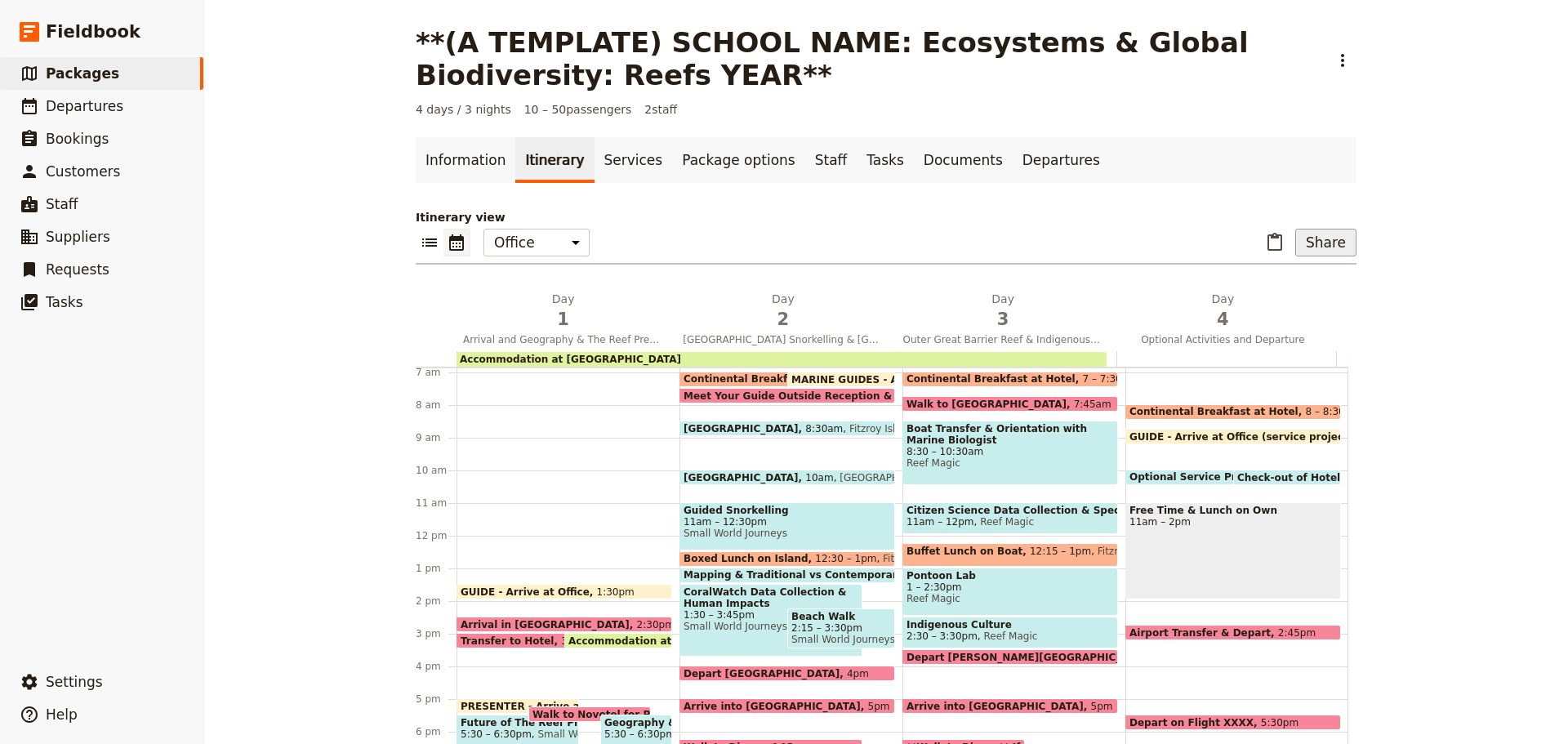
click at [1330, 241] on button "Share" at bounding box center [1327, 242] width 61 height 28
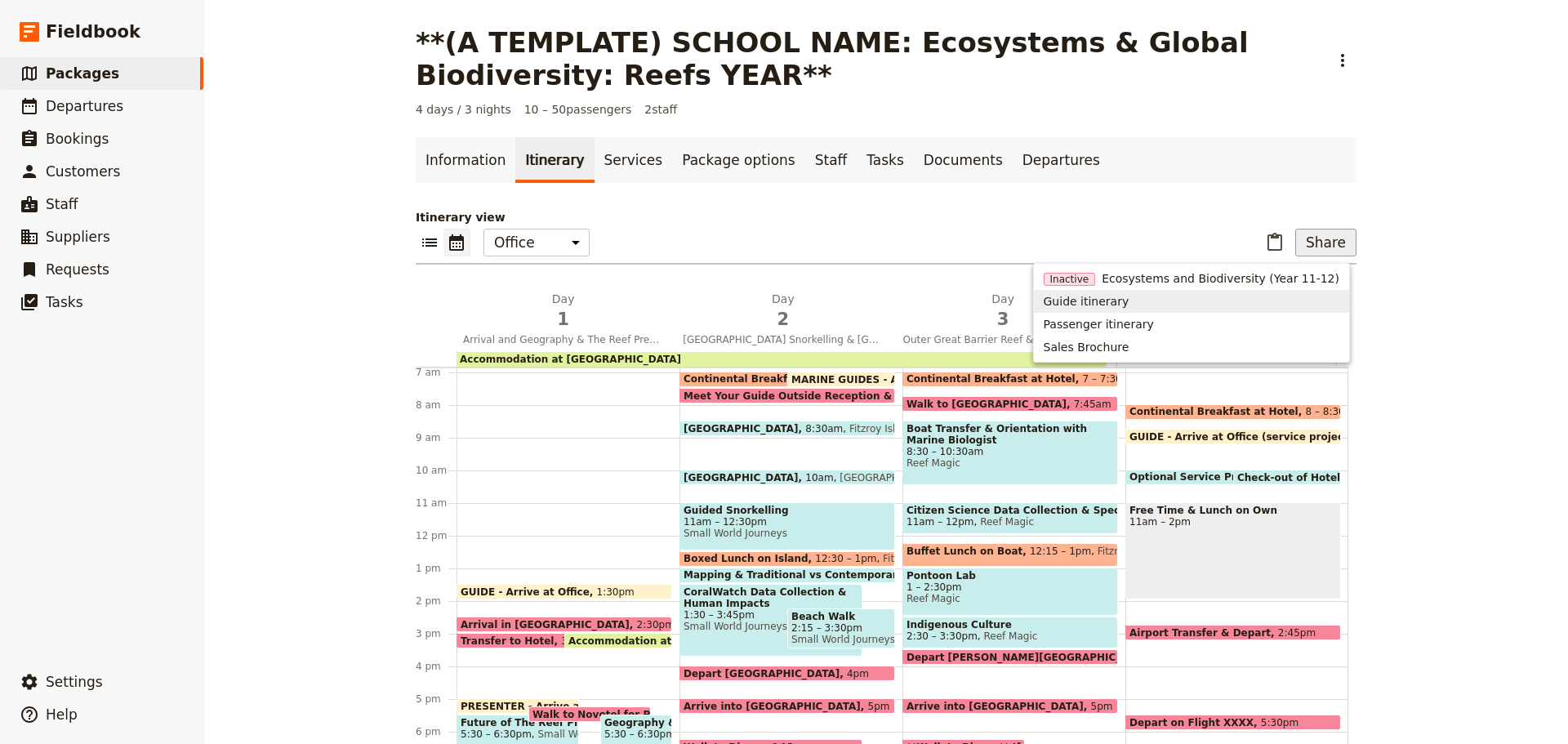
click at [1130, 302] on span "Guide itinerary" at bounding box center [1087, 300] width 86 height 16
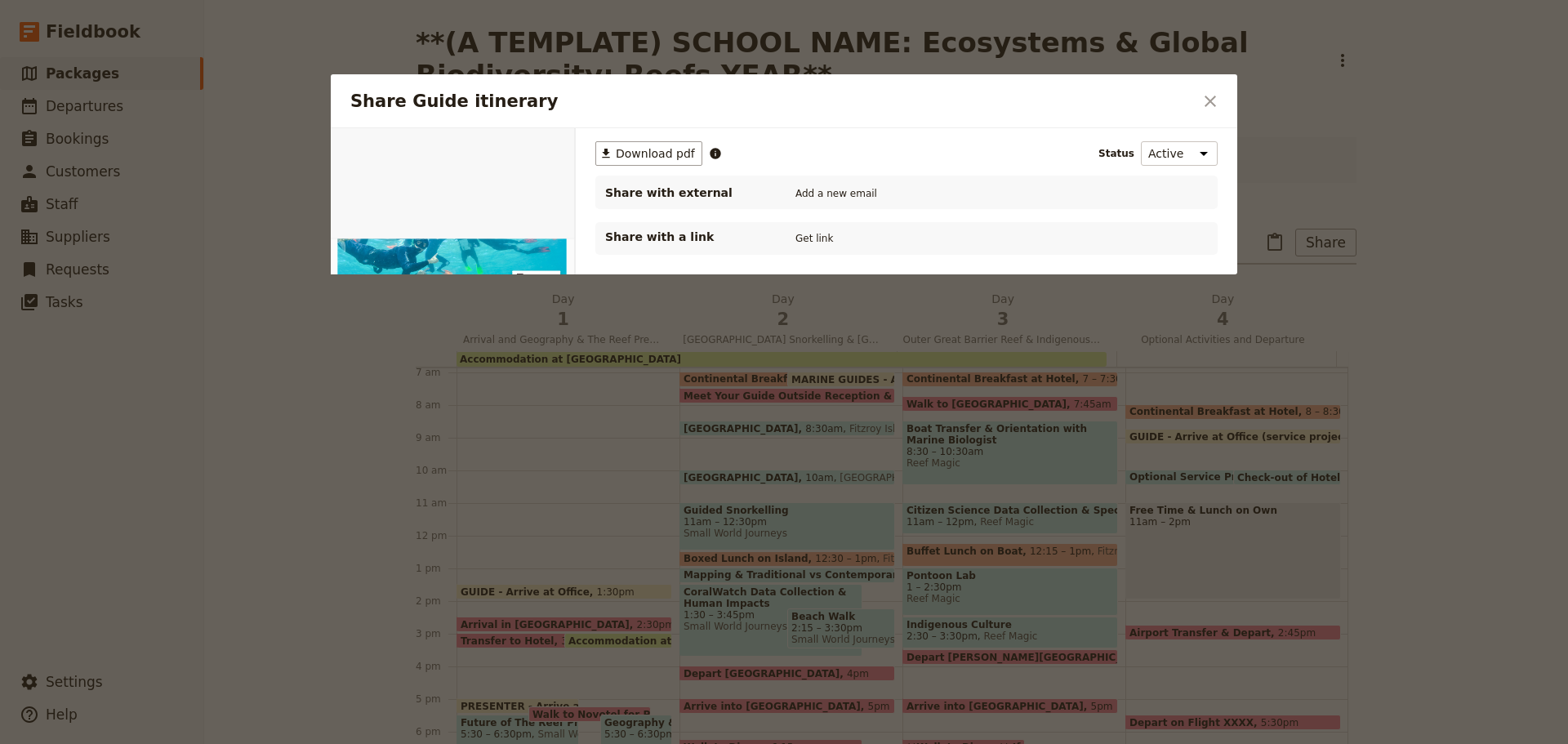
scroll to position [0, 0]
click at [658, 164] on button "​ Download pdf" at bounding box center [649, 154] width 107 height 25
click at [1202, 97] on icon "Close dialog" at bounding box center [1210, 101] width 20 height 20
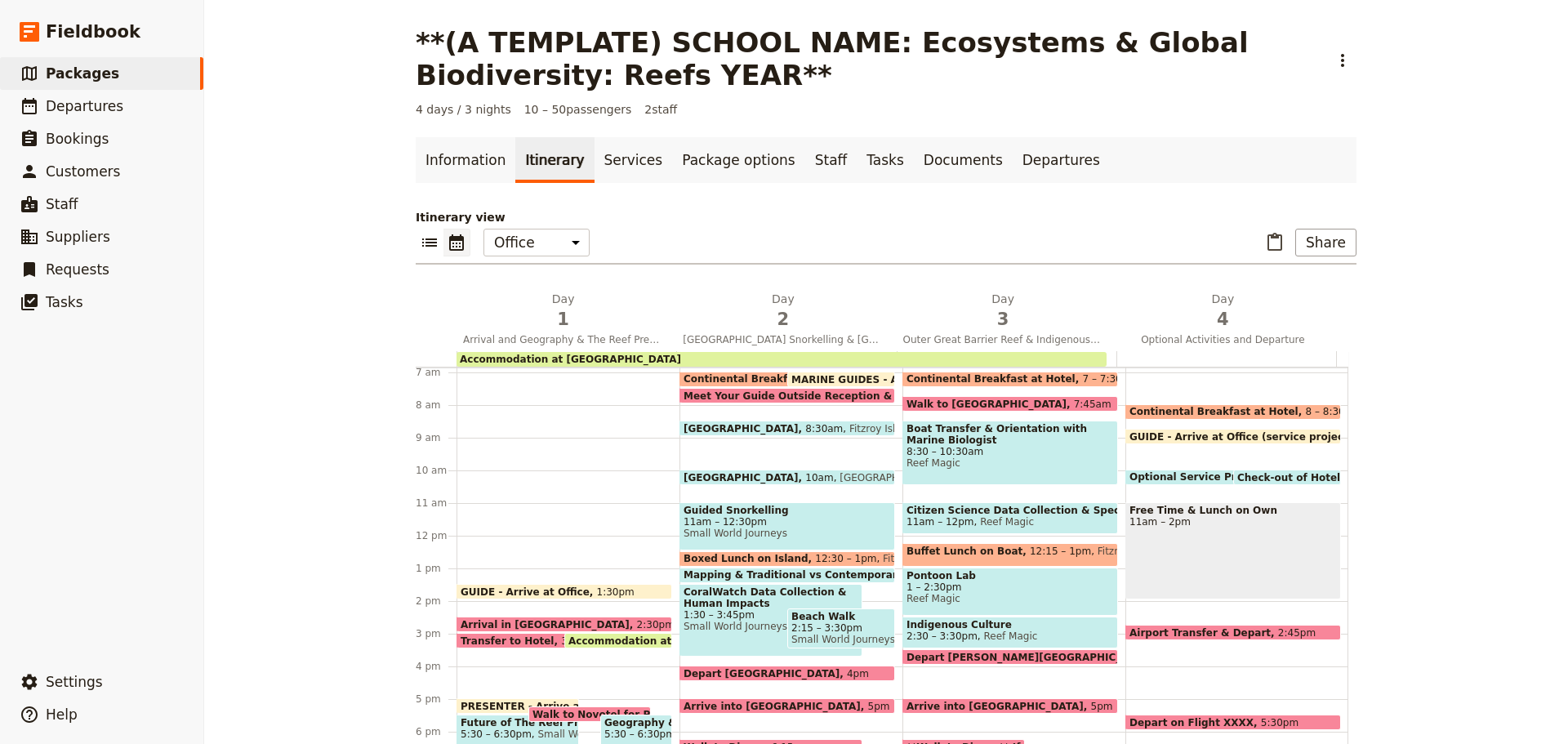
click at [1205, 434] on span "GUIDE - Arrive at Office (service project)" at bounding box center [1244, 436] width 230 height 10
select select "4"
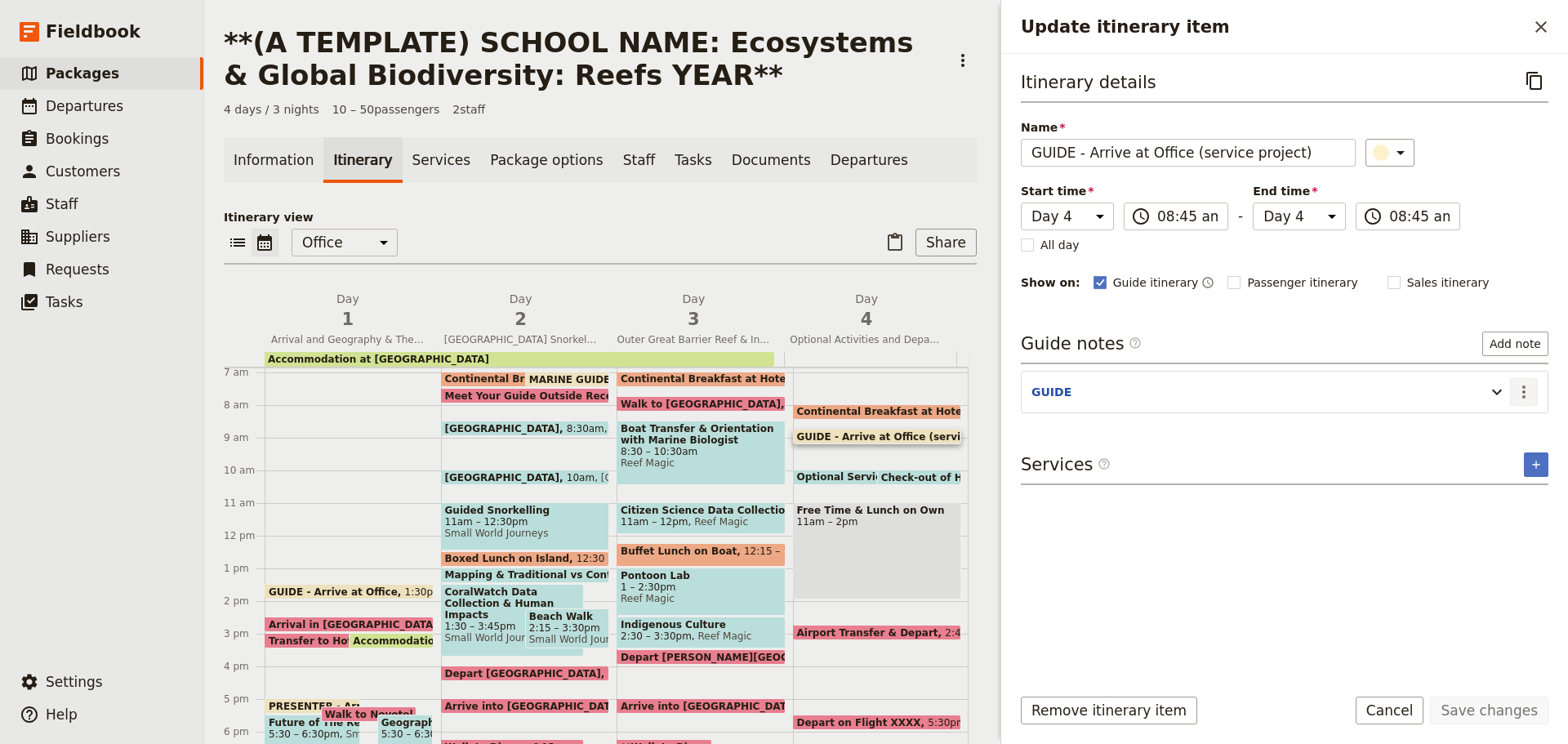
click at [1522, 388] on icon "Actions" at bounding box center [1524, 392] width 20 height 20
click at [1505, 433] on span "Edit note" at bounding box center [1490, 426] width 76 height 16
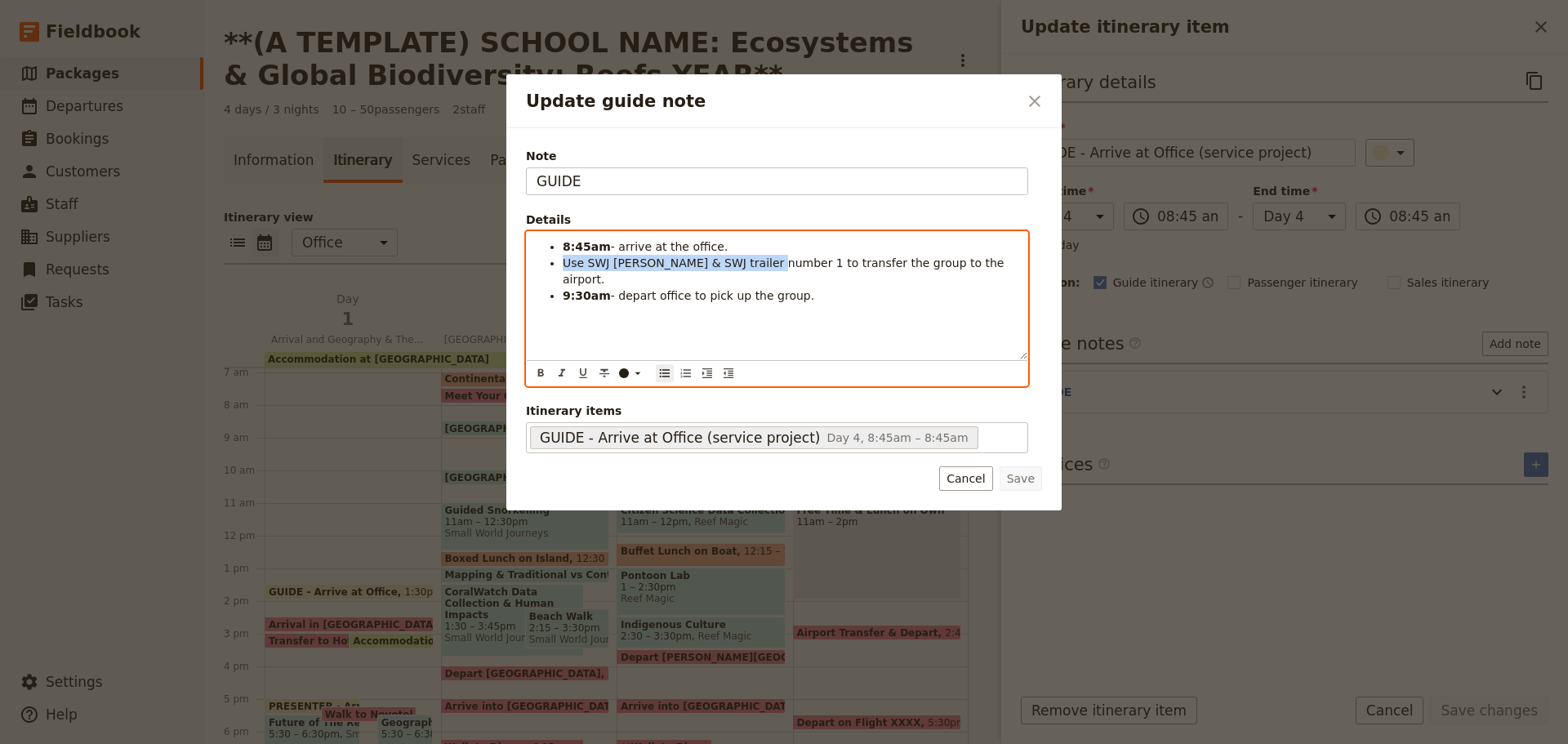
drag, startPoint x: 562, startPoint y: 259, endPoint x: 755, endPoint y: 258, distance: 193.0
click at [755, 258] on ul "8:45am - arrive at the office. Use SWJ Rosa & SWJ trailer number 1 to transfer …" at bounding box center [777, 271] width 481 height 65
copy span "Use SWJ Rosa & SWJ trailer number 1"
click at [588, 240] on strong "8:45am" at bounding box center [587, 247] width 49 height 13
drag, startPoint x: 566, startPoint y: 258, endPoint x: 1049, endPoint y: 266, distance: 483.1
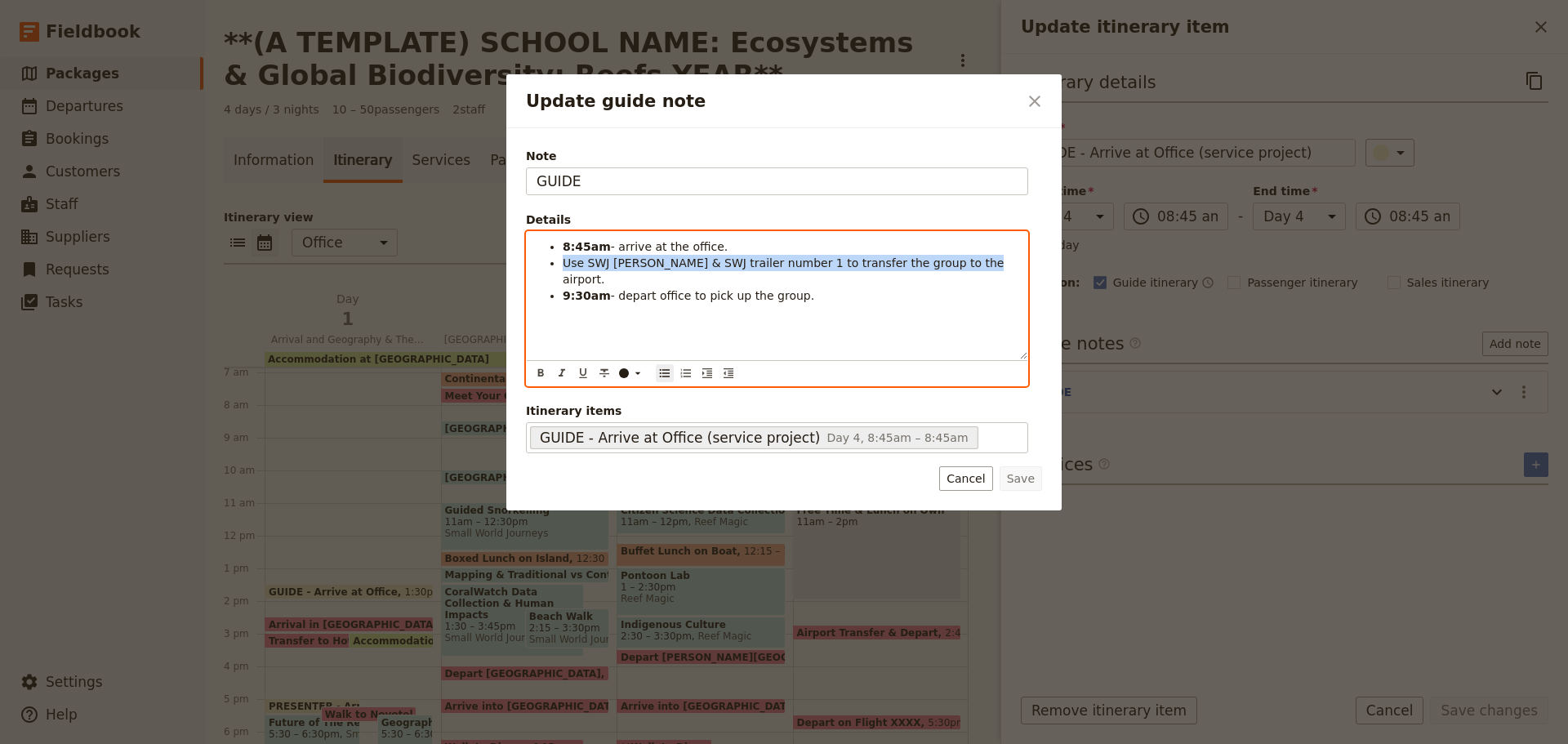
click at [1049, 266] on div "Note GUIDE Details 8:45am - arrive at the office. Use SWJ Rosa & SWJ trailer nu…" at bounding box center [784, 319] width 555 height 382
copy span "Use SWJ Rosa & SWJ trailer number 1 to transfer the group to the airport."
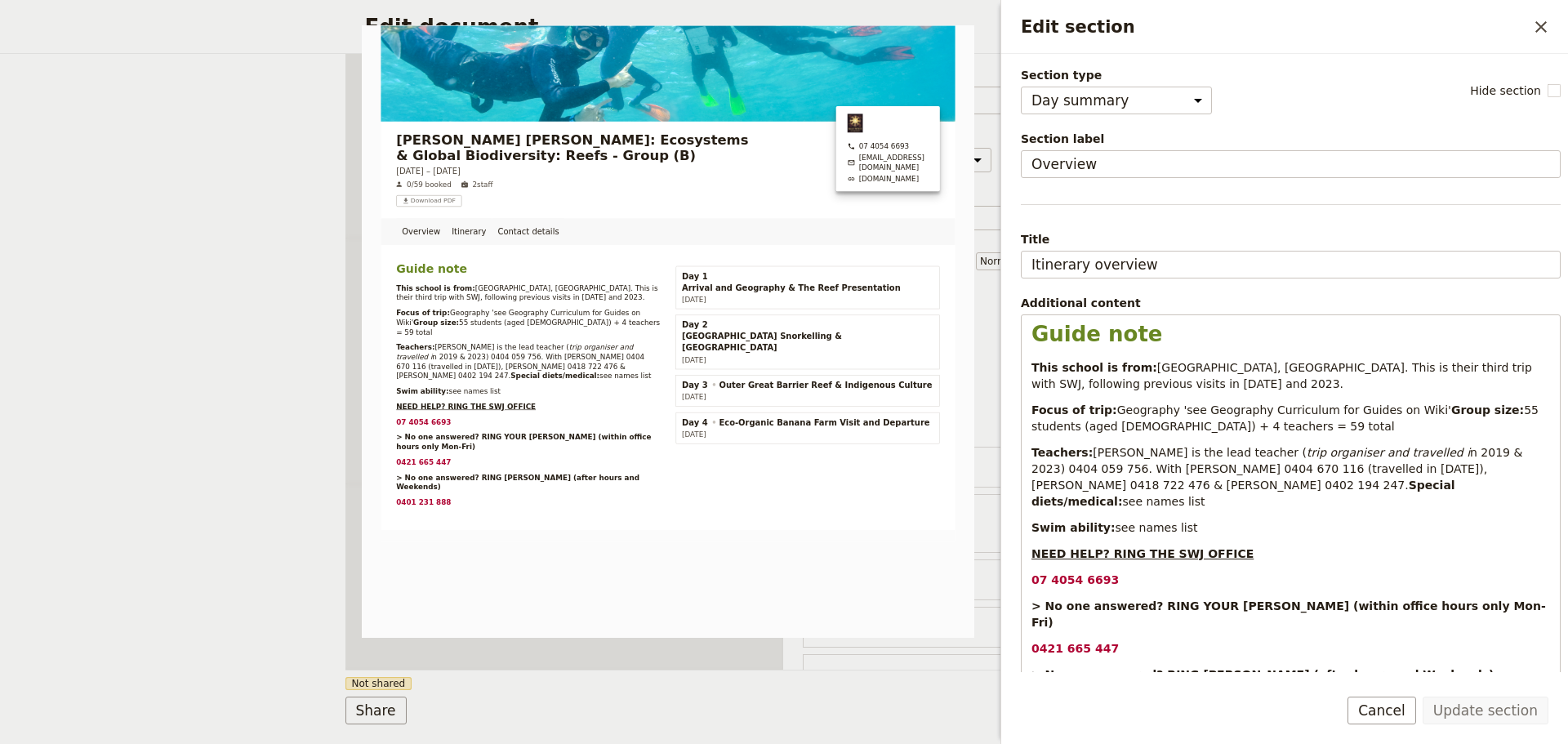
select select "DAY_SUMMARY"
select select "STAFF"
select select "RUN_SHEET"
select select "DEFAULT"
click at [1405, 712] on button "Cancel" at bounding box center [1382, 710] width 69 height 28
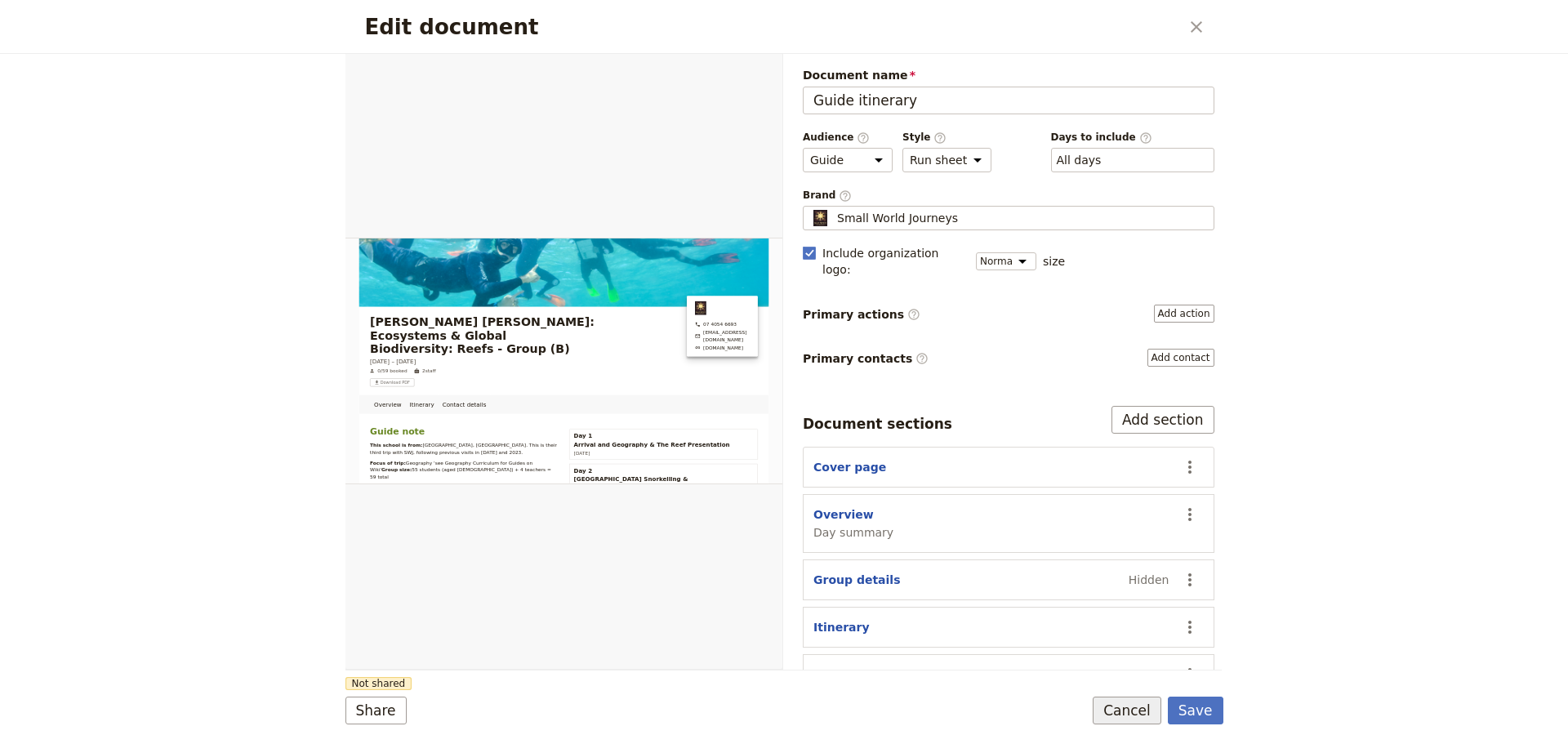
click at [1150, 707] on button "Cancel" at bounding box center [1127, 710] width 69 height 28
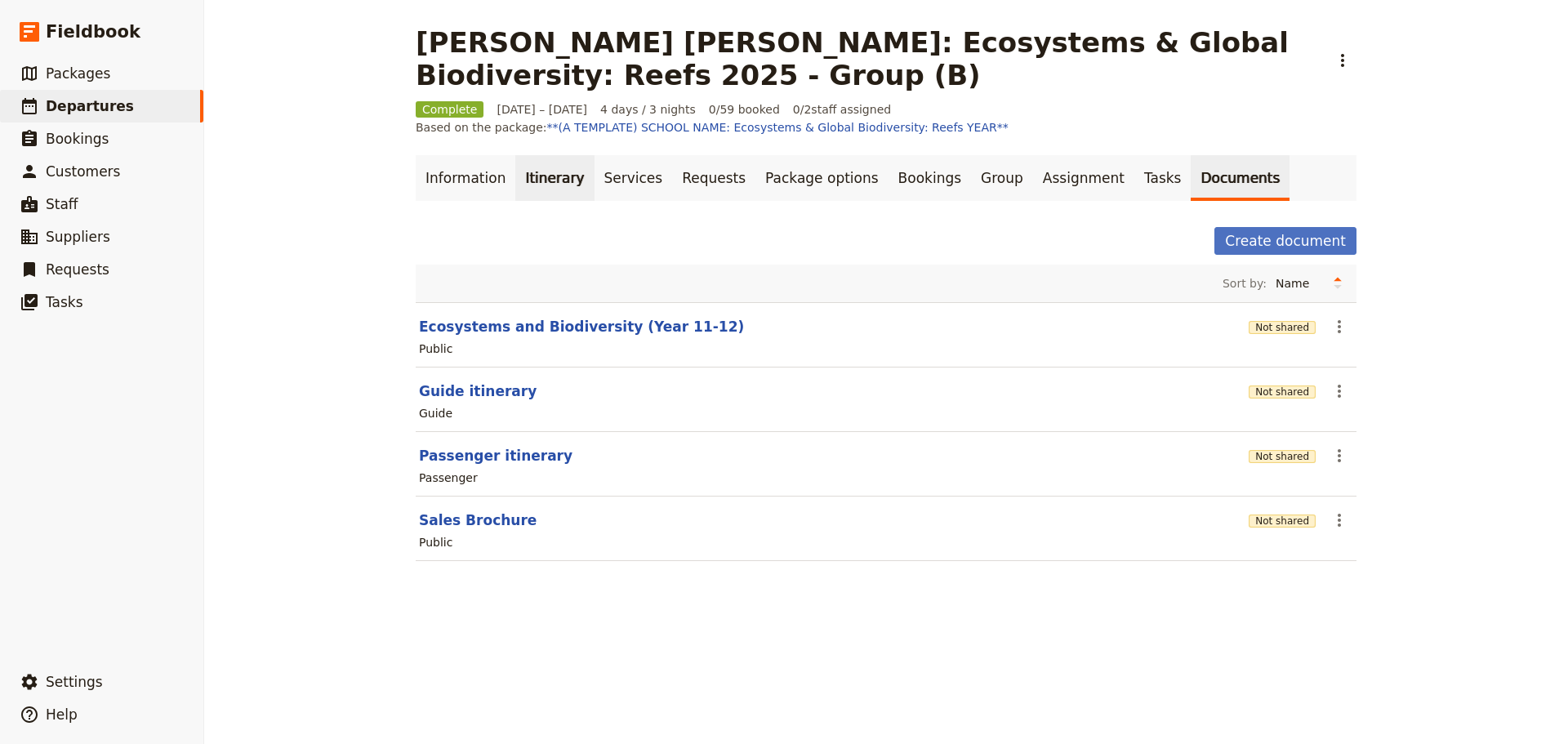
click at [535, 183] on link "Itinerary" at bounding box center [554, 178] width 78 height 46
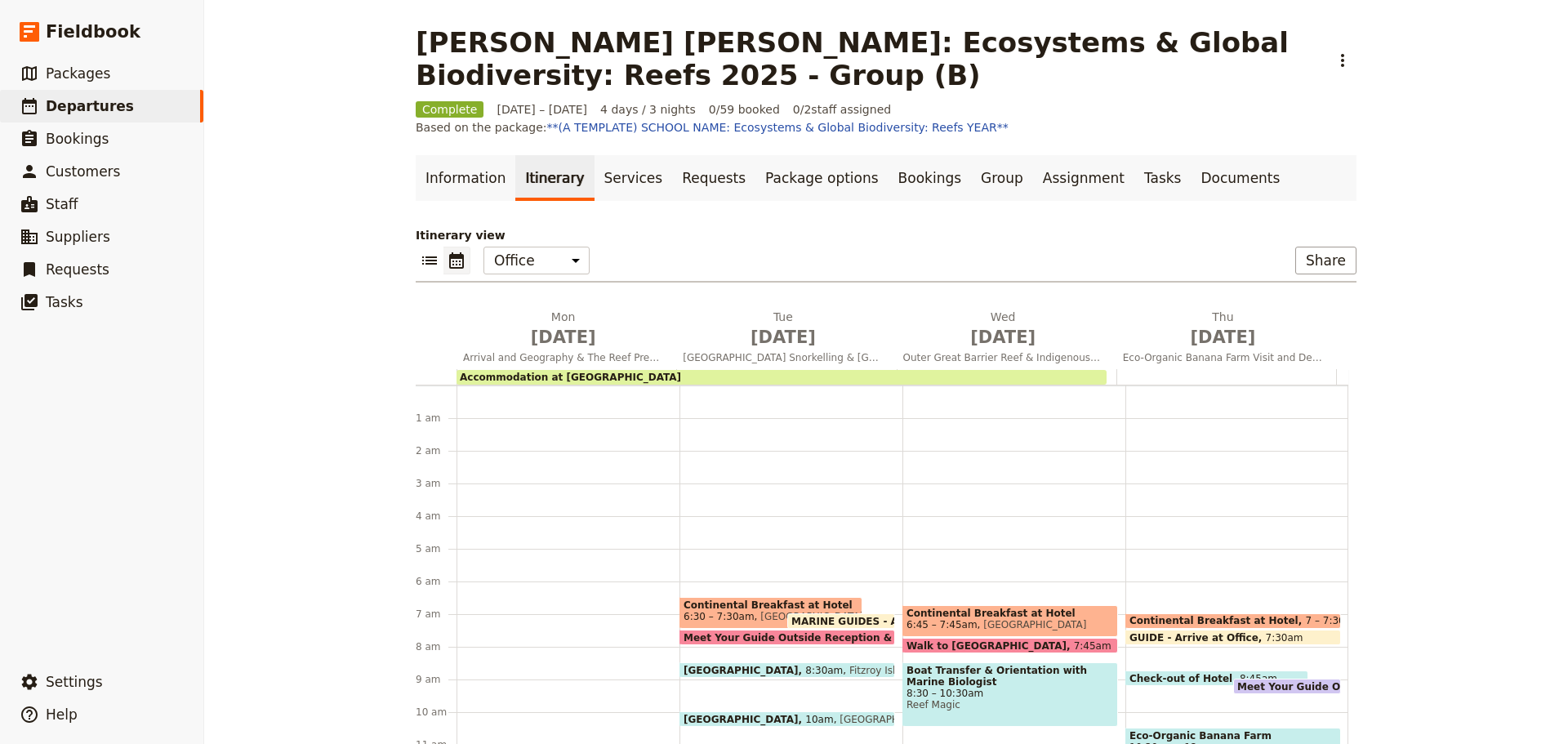
scroll to position [196, 0]
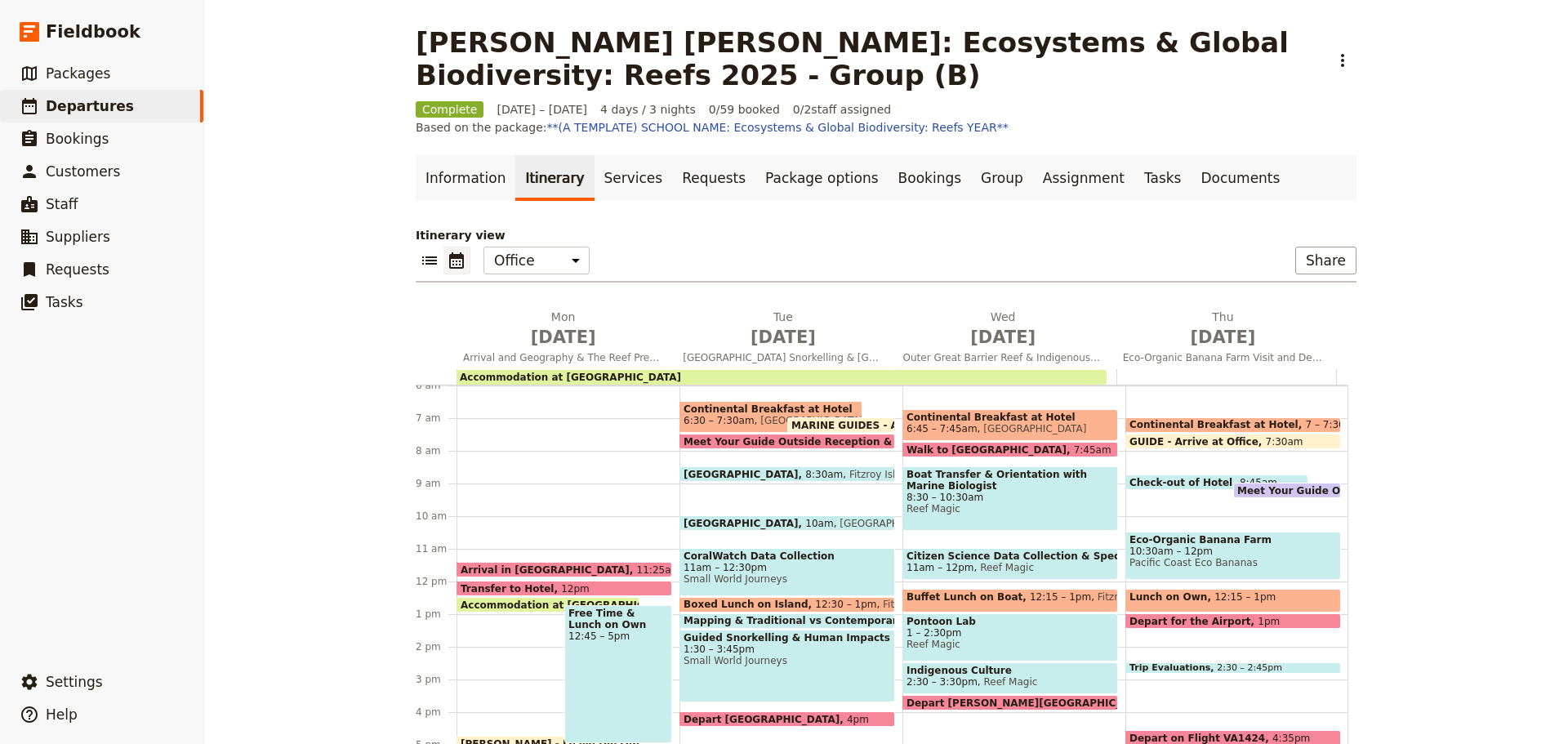
click at [1160, 444] on span at bounding box center [1233, 444] width 214 height 7
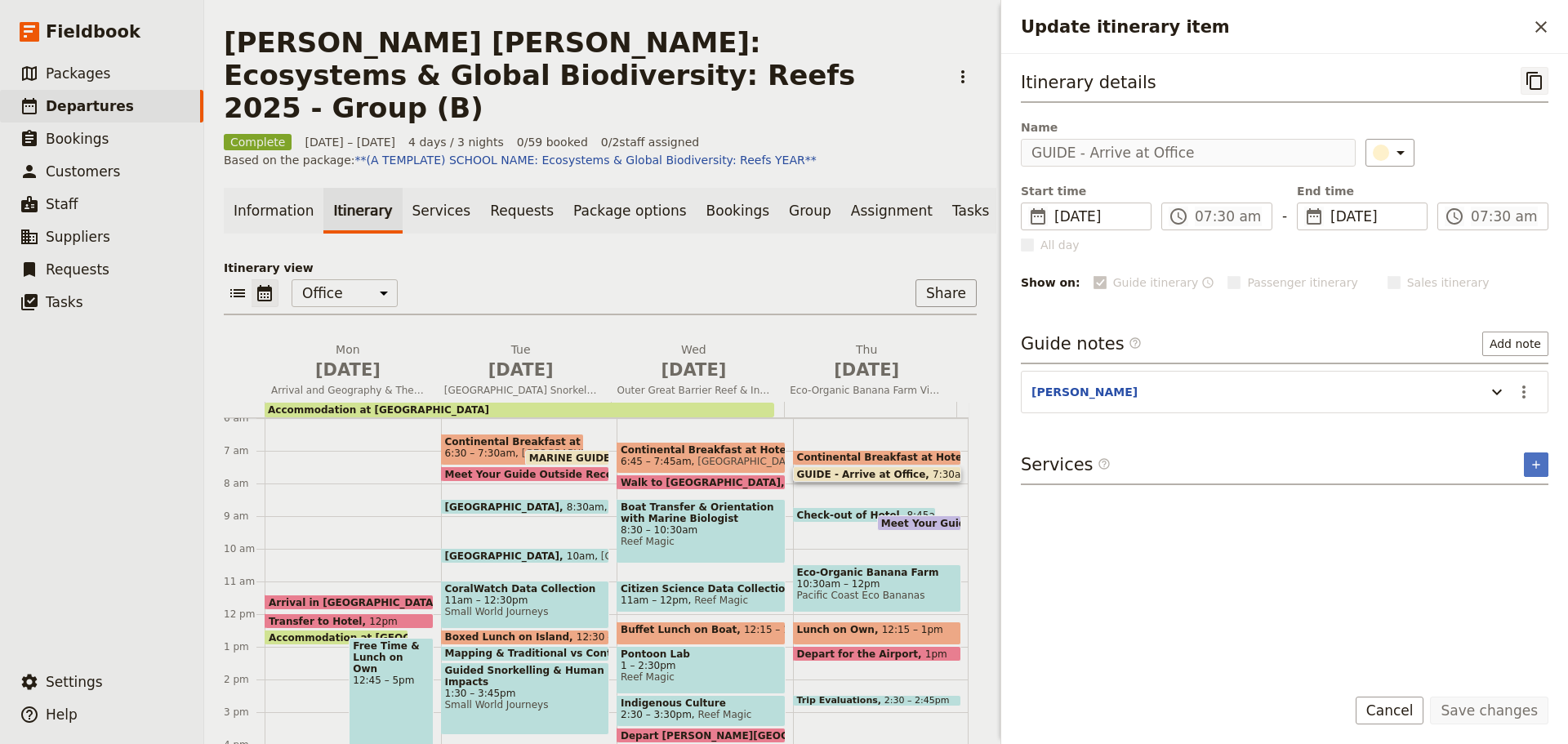
click at [1537, 81] on icon "Copy itinerary item" at bounding box center [1535, 80] width 20 height 20
click at [907, 509] on span "8:45am" at bounding box center [925, 514] width 37 height 10
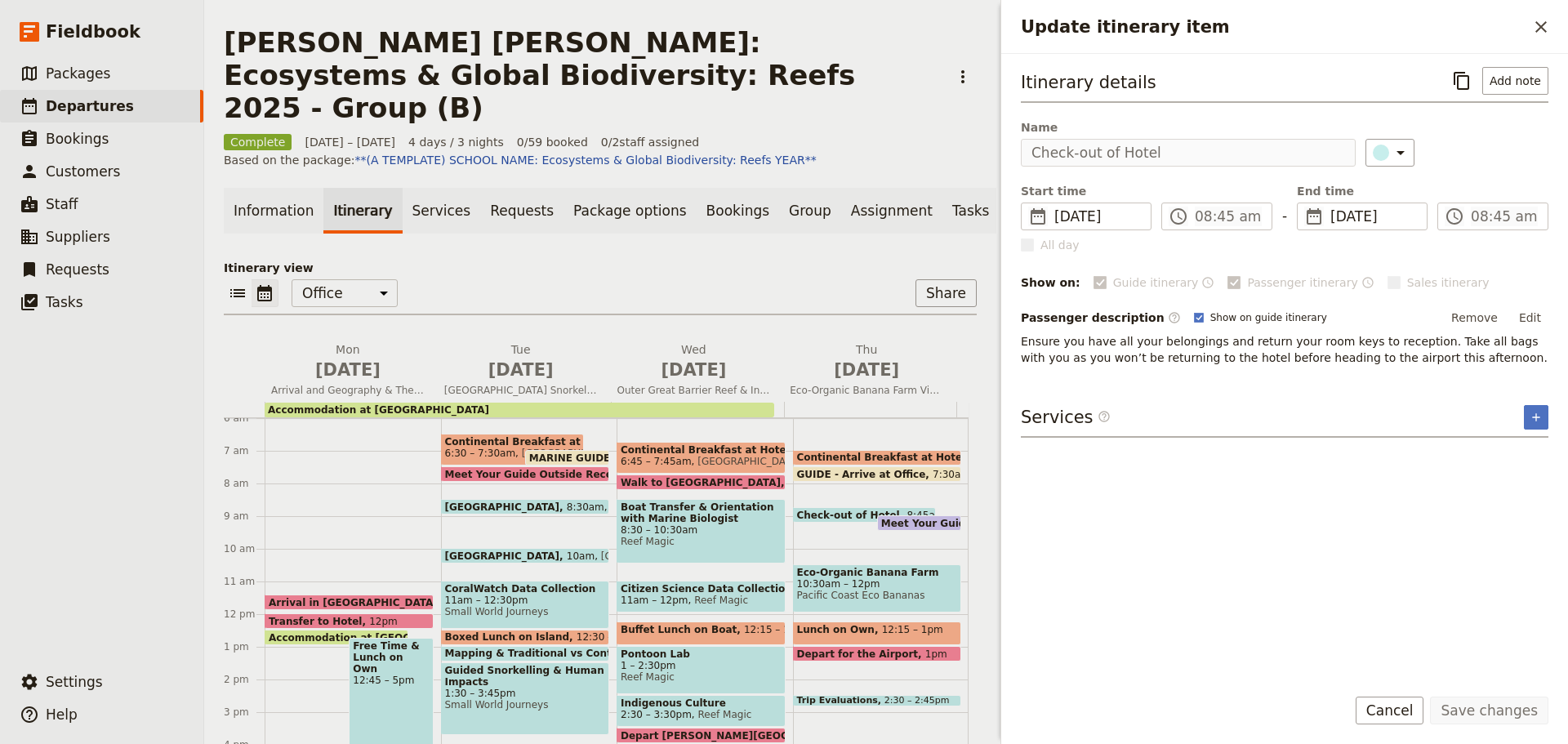
click at [878, 524] on span at bounding box center [919, 527] width 82 height 7
click at [882, 518] on span "Meet Your Guide Outside Reception & Depart" at bounding box center [1011, 523] width 258 height 10
click at [819, 589] on span "Pacific Coast Eco Bananas" at bounding box center [877, 595] width 161 height 11
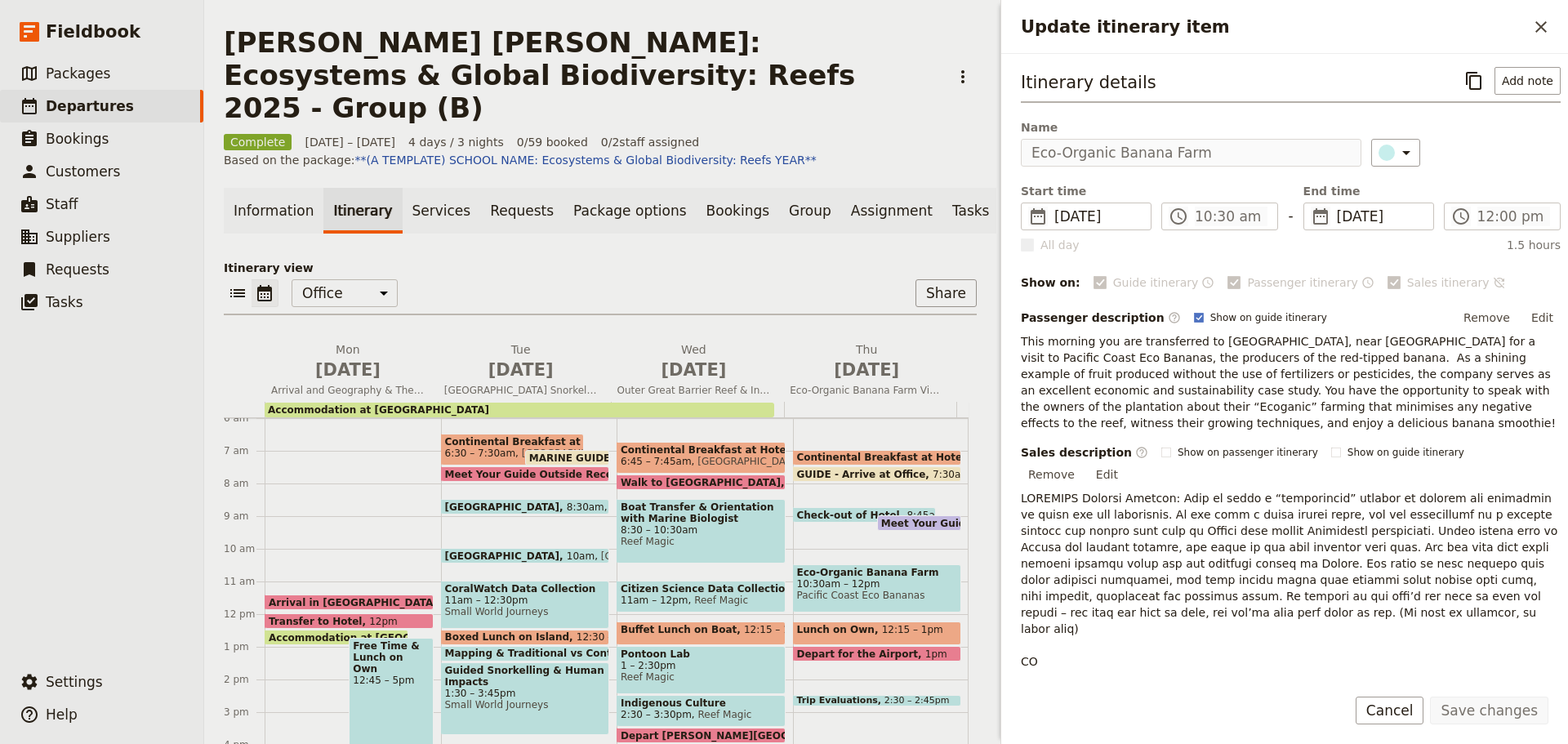
scroll to position [451, 0]
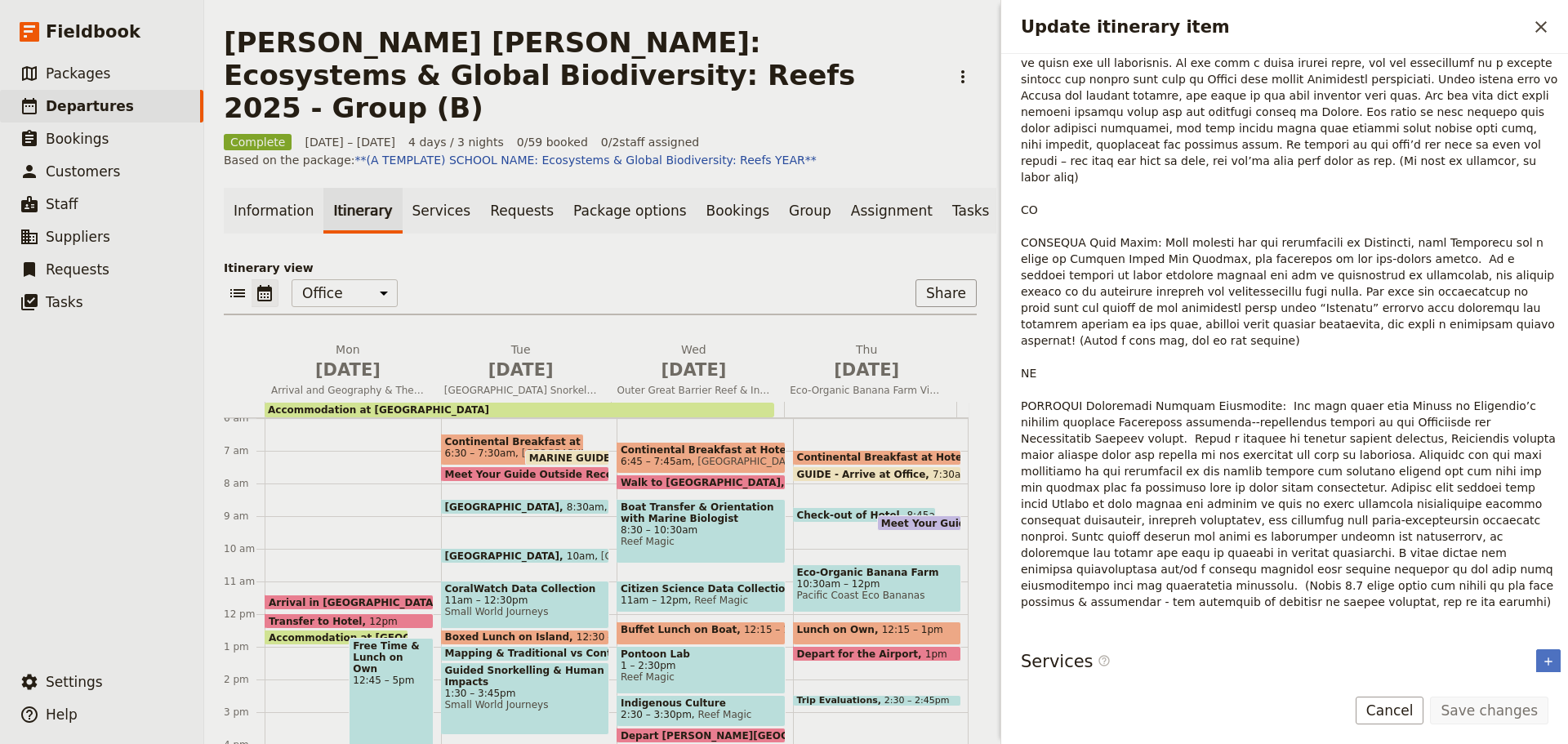
click at [803, 621] on div "Lunch on Own 12:15 – 1pm" at bounding box center [877, 632] width 169 height 24
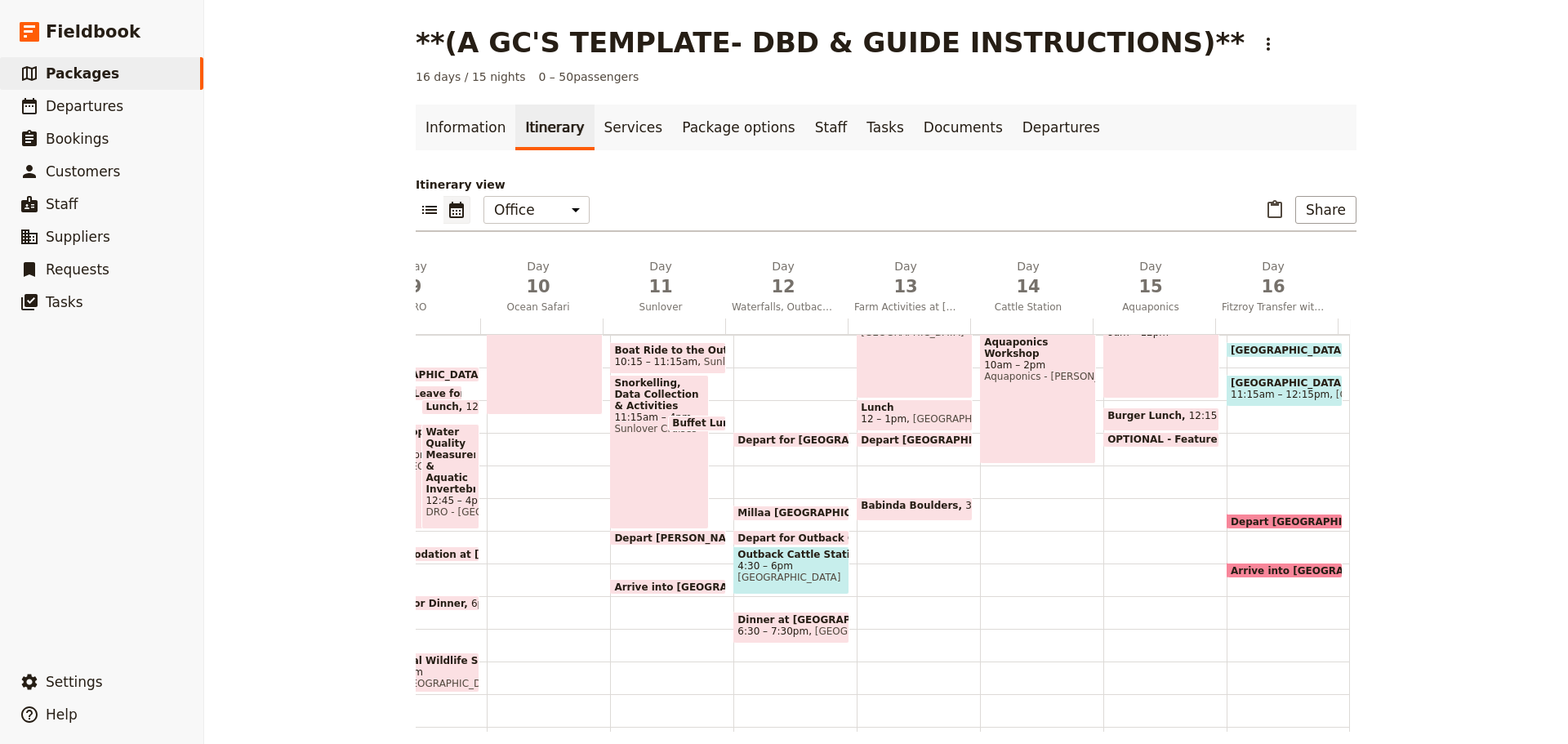
scroll to position [0, 1080]
click at [927, 517] on span at bounding box center [913, 516] width 115 height 7
select select "13"
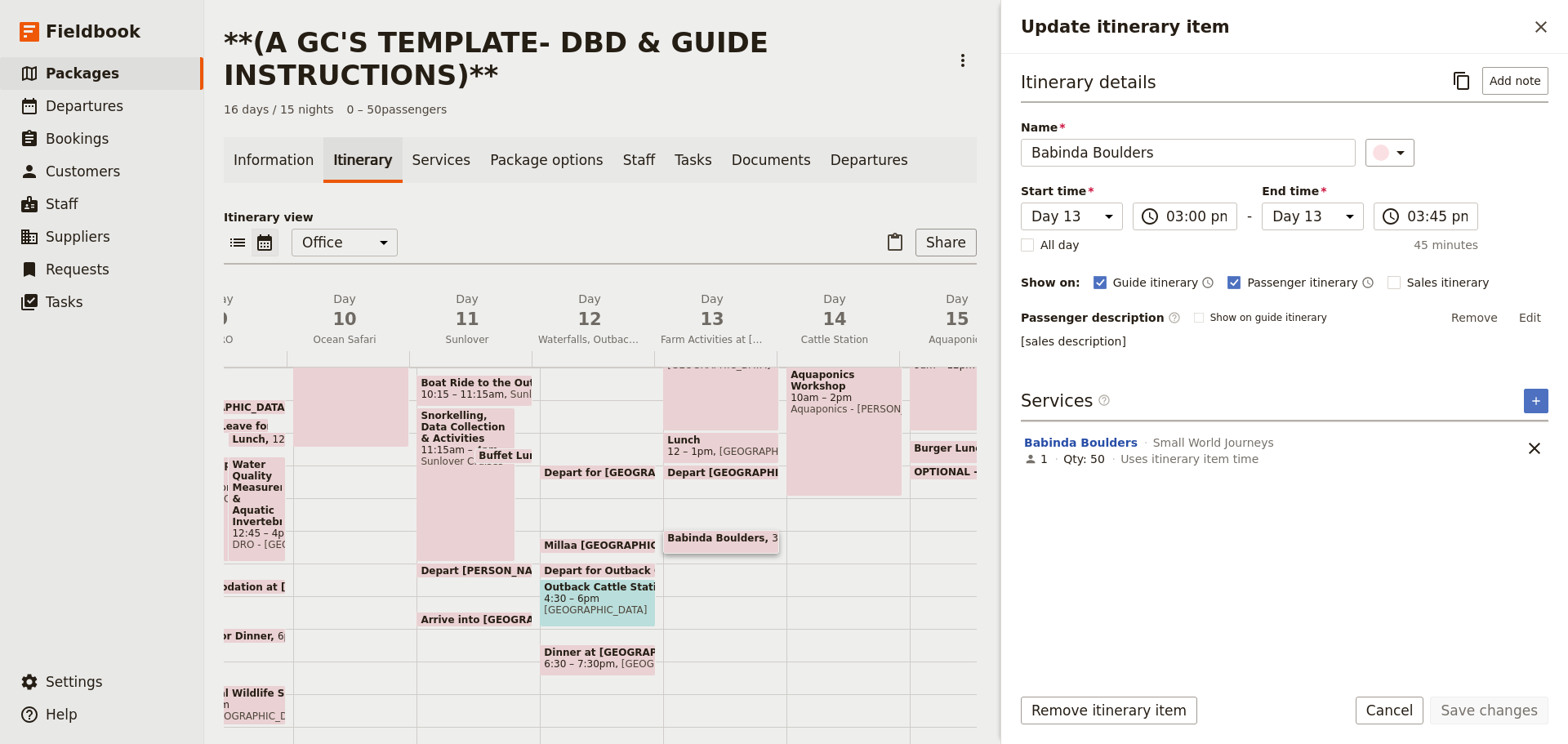
click at [1392, 694] on form "Itinerary details ​ Add note Name Babinda Boulders ​ Start time Day 1 Day 2 Day…" at bounding box center [1285, 398] width 567 height 690
click at [1394, 703] on button "Cancel" at bounding box center [1390, 710] width 69 height 28
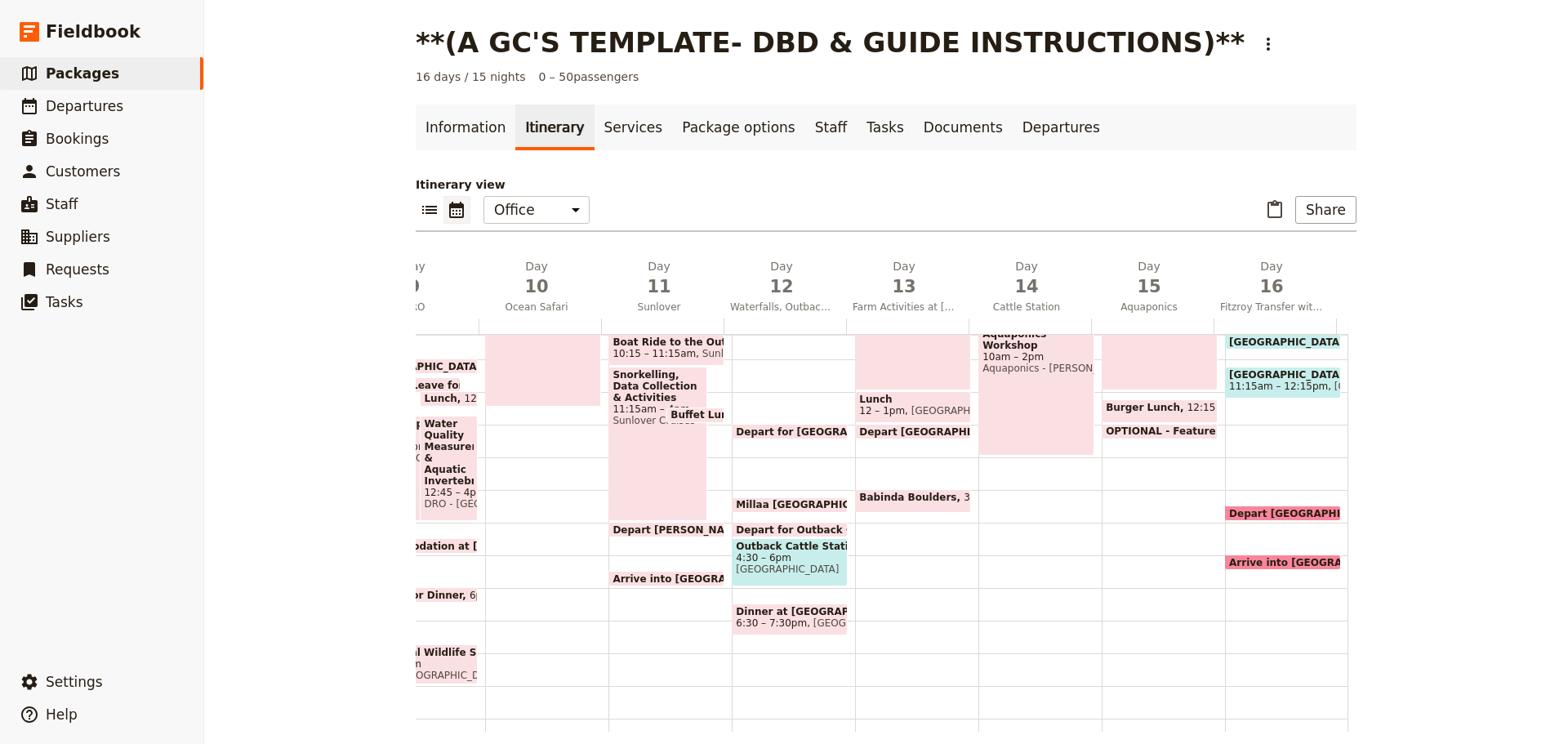
scroll to position [400, 0]
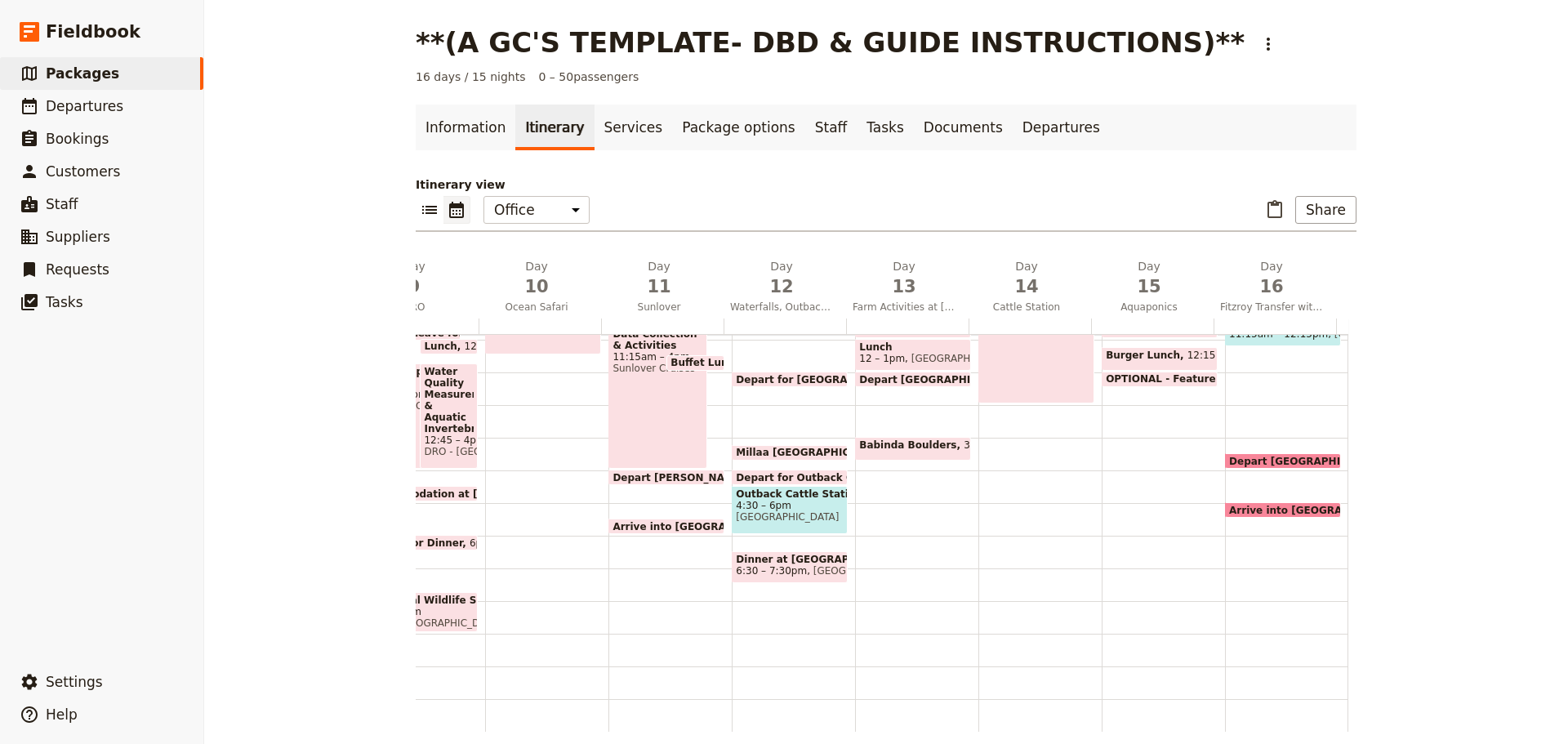
click at [741, 453] on span at bounding box center [790, 456] width 115 height 7
select select "12"
